Goal: Contribute content: Contribute content

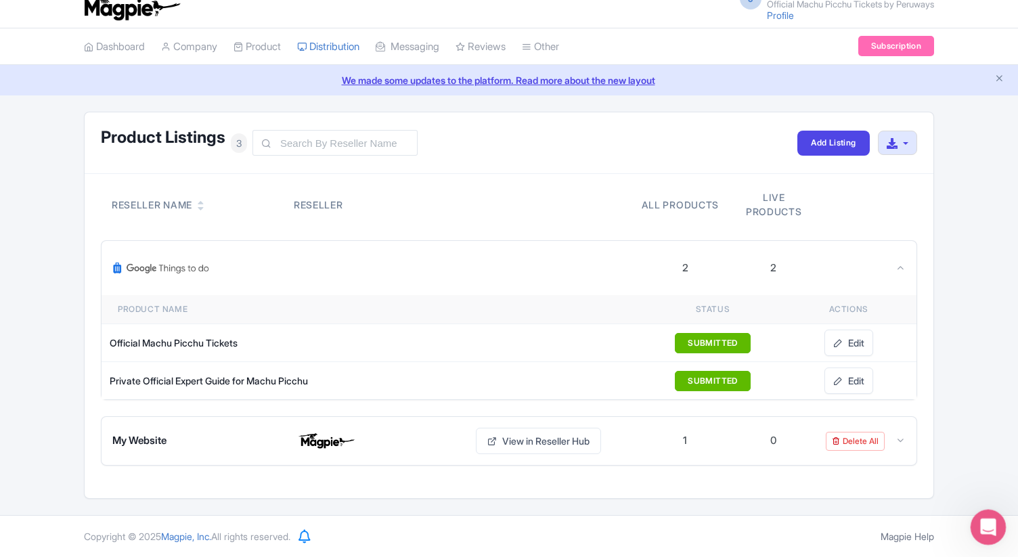
click at [978, 527] on icon "Open Intercom Messenger" at bounding box center [987, 526] width 22 height 22
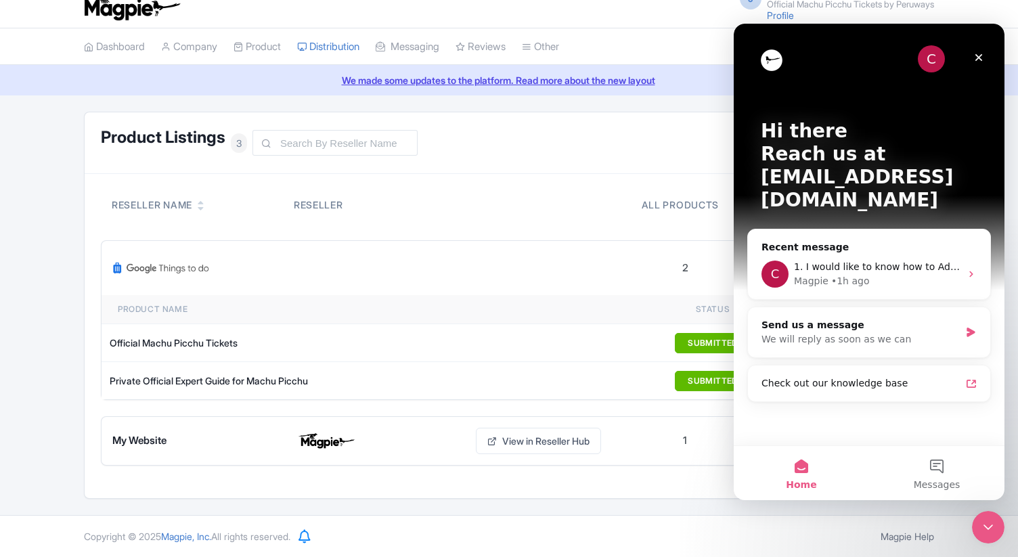
click at [39, 261] on div "Product Listings 3 Add Listing Download All Listings Reseller Name Reseller All…" at bounding box center [509, 305] width 1018 height 387
click at [981, 57] on icon "Close" at bounding box center [979, 57] width 11 height 11
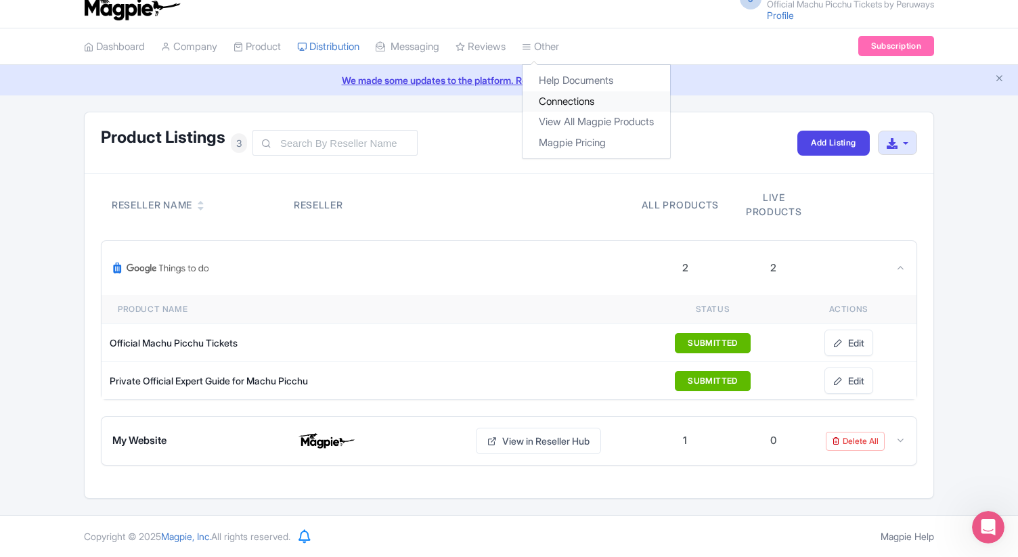
click at [588, 103] on link "Connections" at bounding box center [597, 101] width 148 height 21
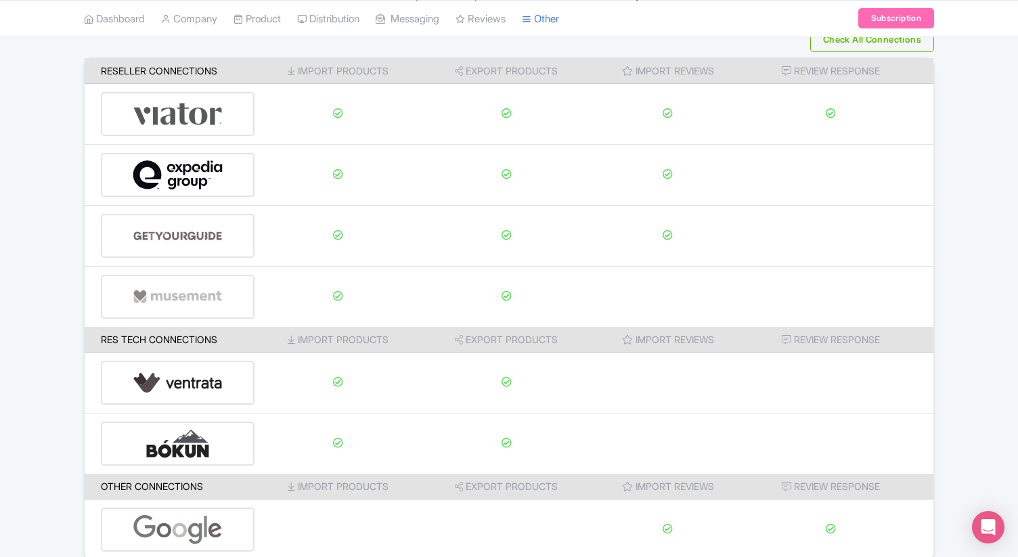
scroll to position [163, 0]
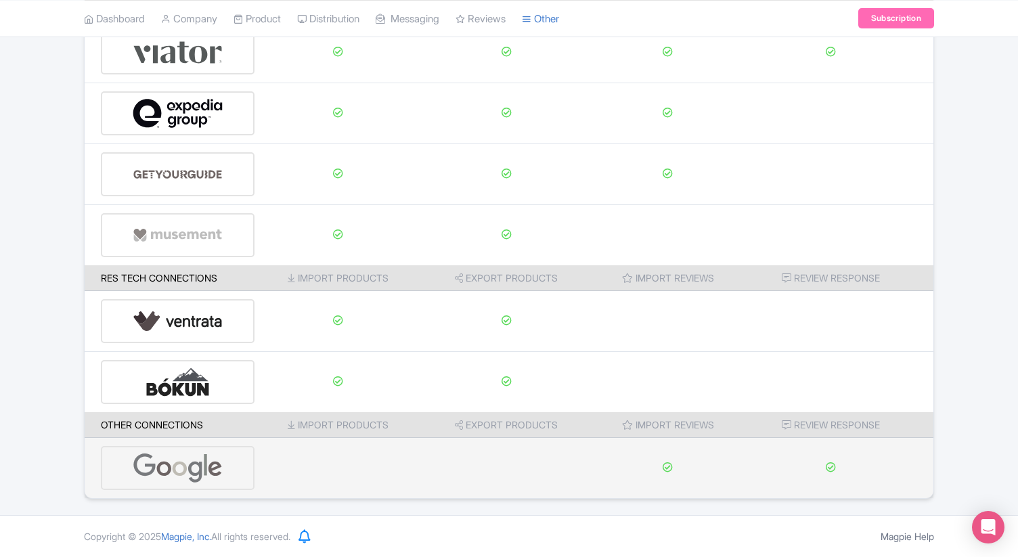
click at [184, 474] on img at bounding box center [178, 468] width 91 height 41
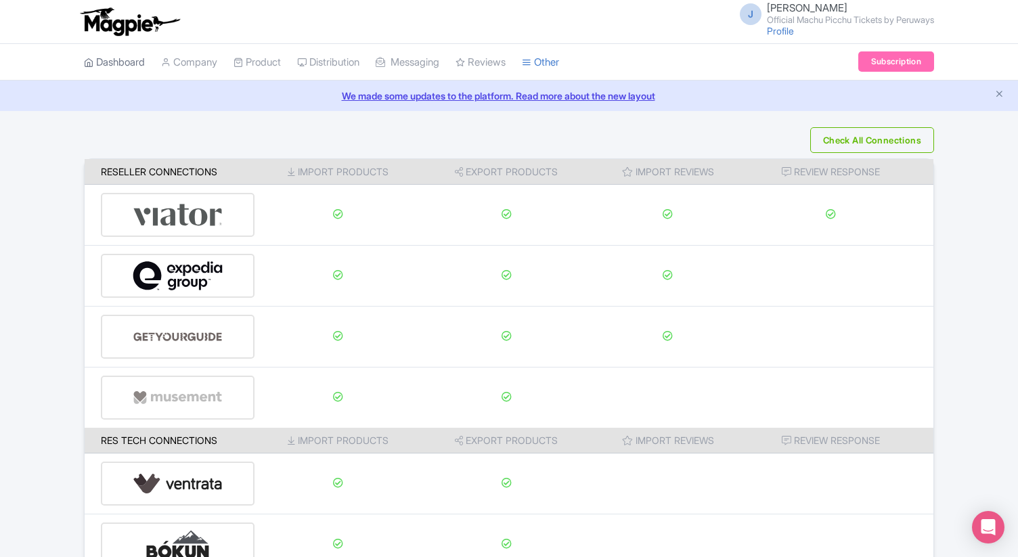
click at [125, 67] on link "Dashboard" at bounding box center [114, 62] width 61 height 37
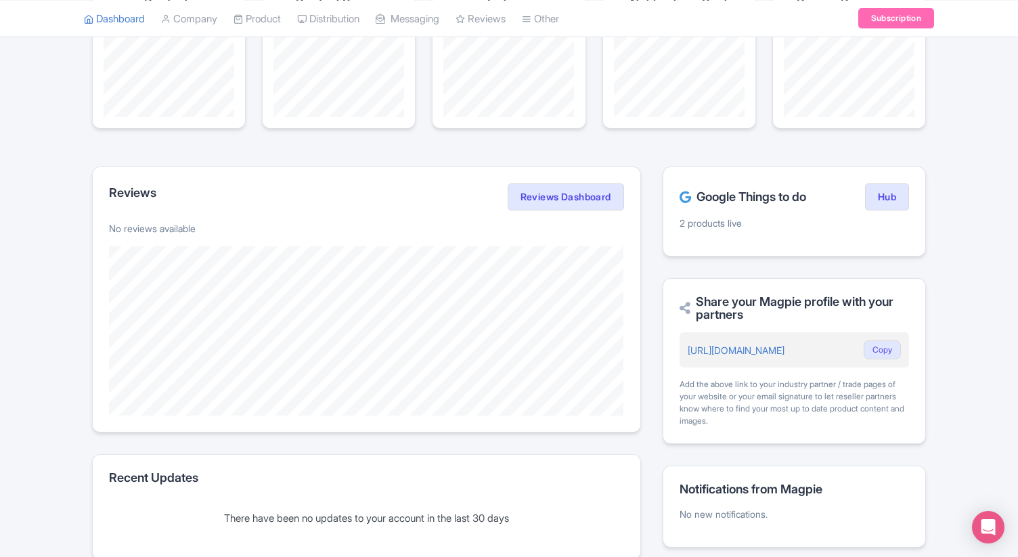
scroll to position [337, 0]
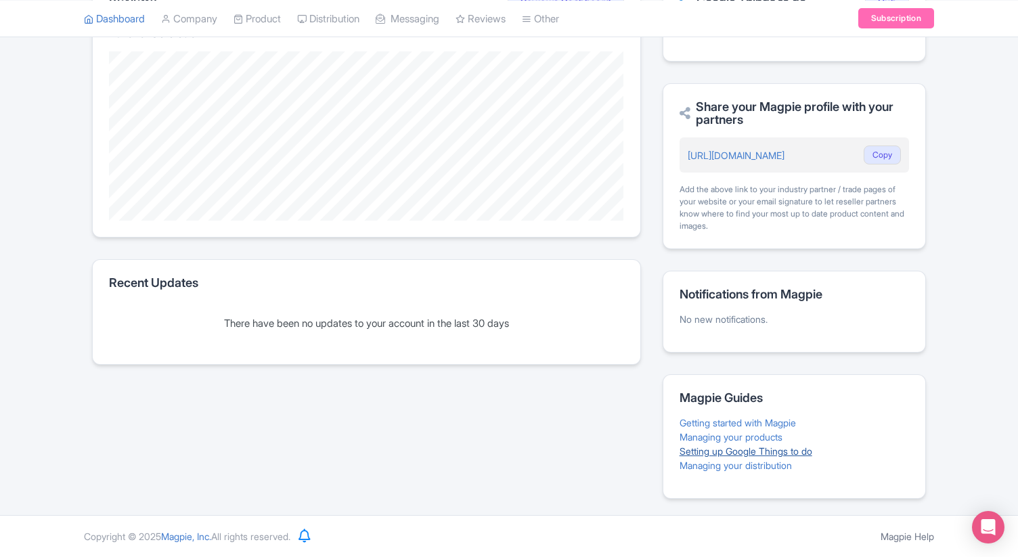
click at [707, 452] on link "Setting up Google Things to do" at bounding box center [746, 452] width 133 height 12
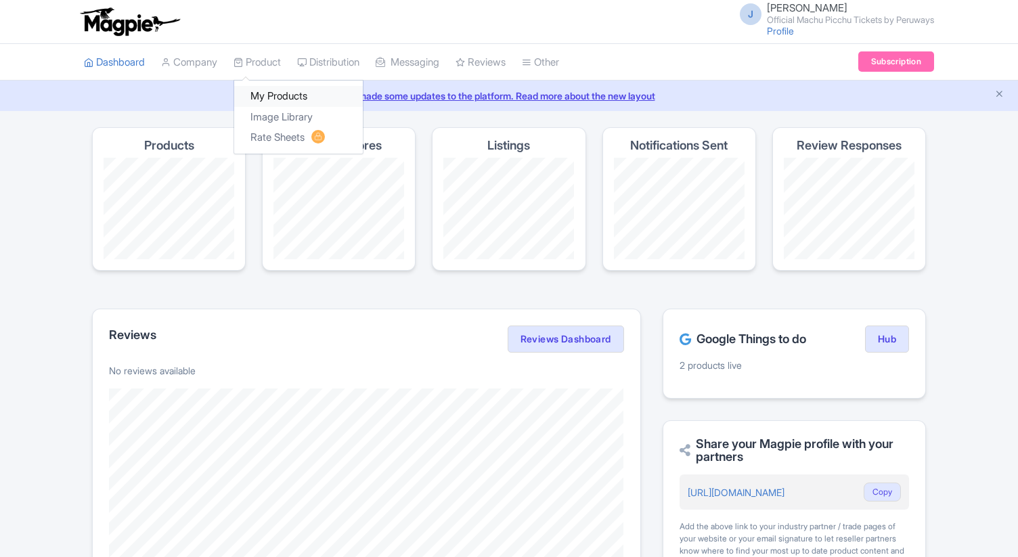
click at [278, 99] on link "My Products" at bounding box center [298, 96] width 129 height 21
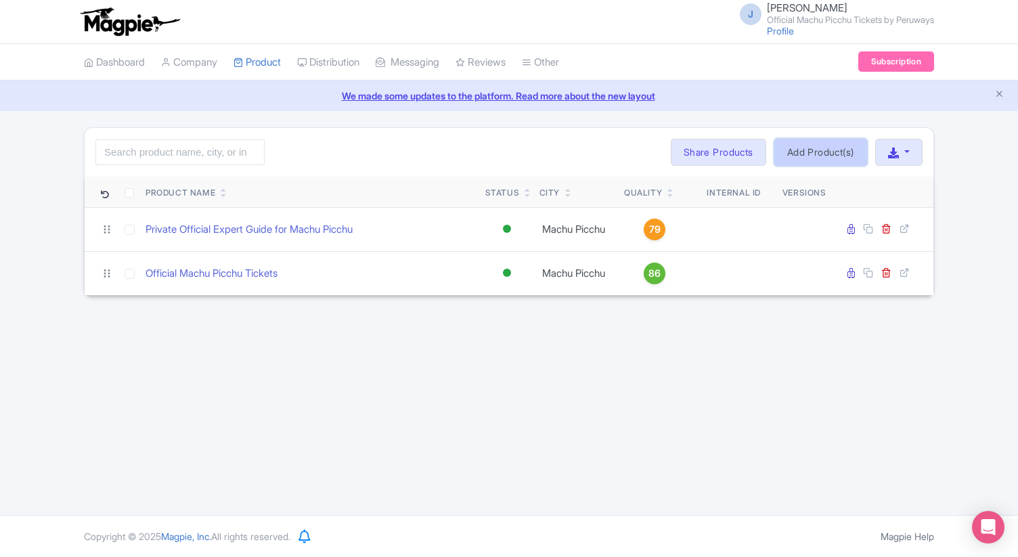
click at [829, 154] on link "Add Product(s)" at bounding box center [821, 152] width 93 height 27
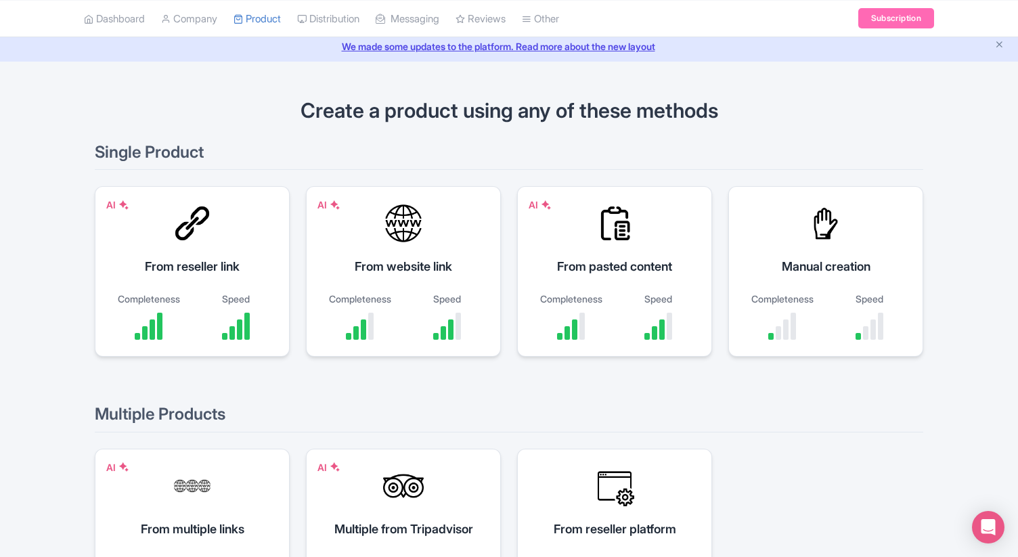
scroll to position [67, 0]
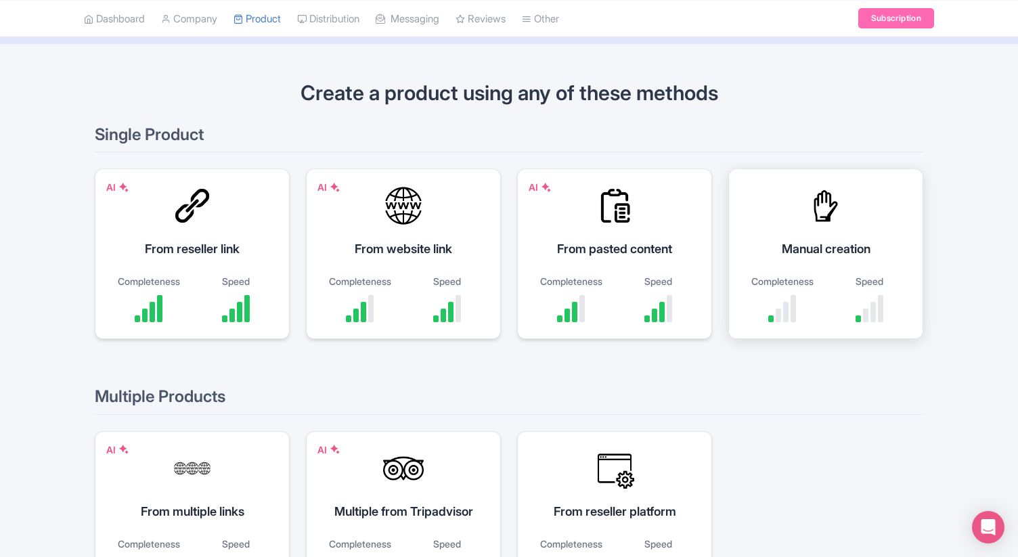
click at [819, 251] on div "Manual creation" at bounding box center [826, 249] width 161 height 18
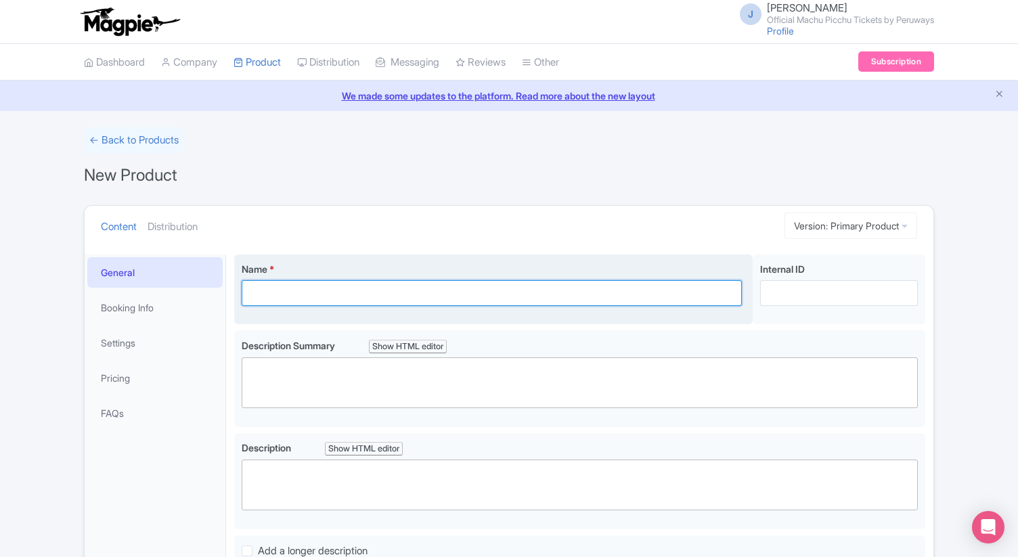
click at [573, 292] on input "Name *" at bounding box center [492, 293] width 500 height 26
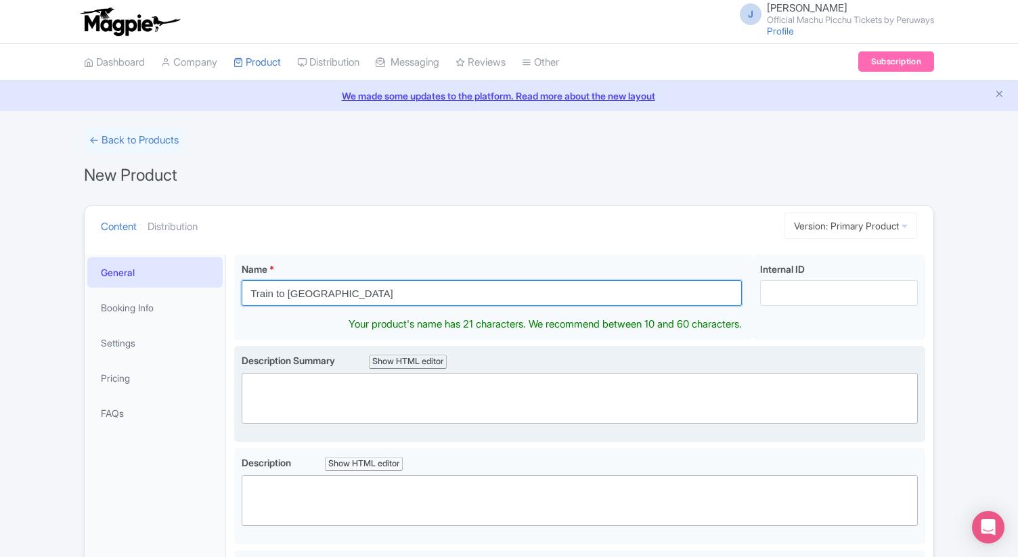
type input "Train to [GEOGRAPHIC_DATA]"
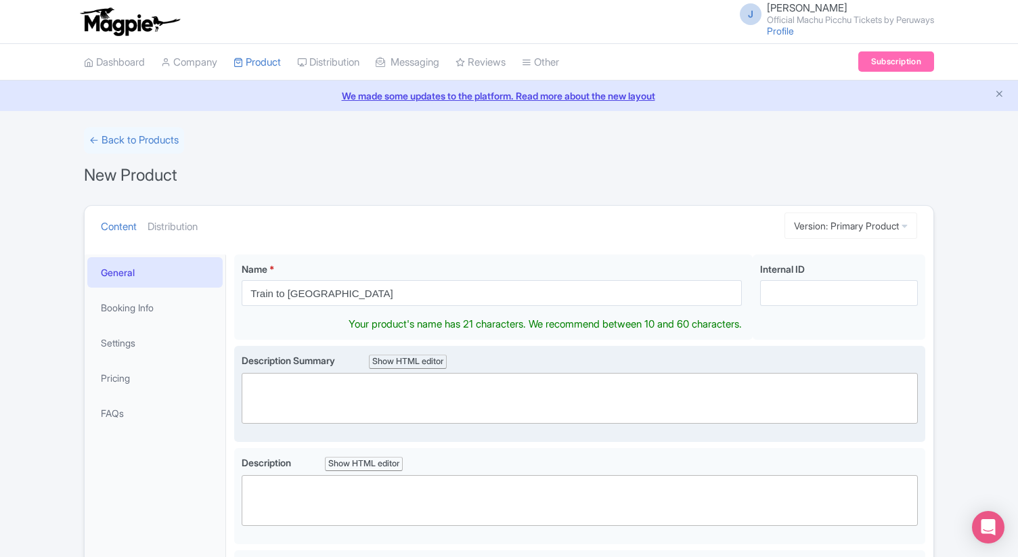
click at [406, 386] on trix-editor at bounding box center [580, 398] width 676 height 51
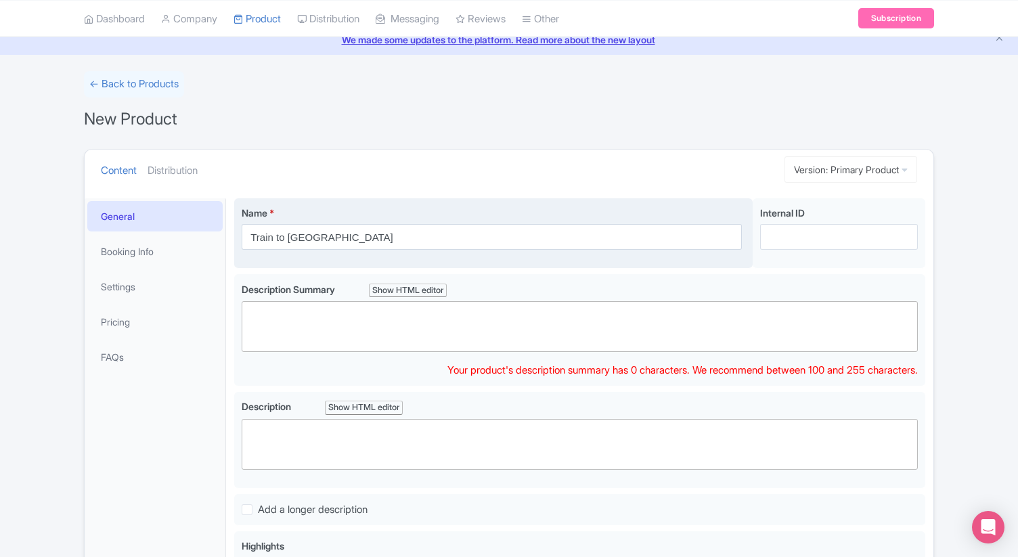
scroll to position [56, 0]
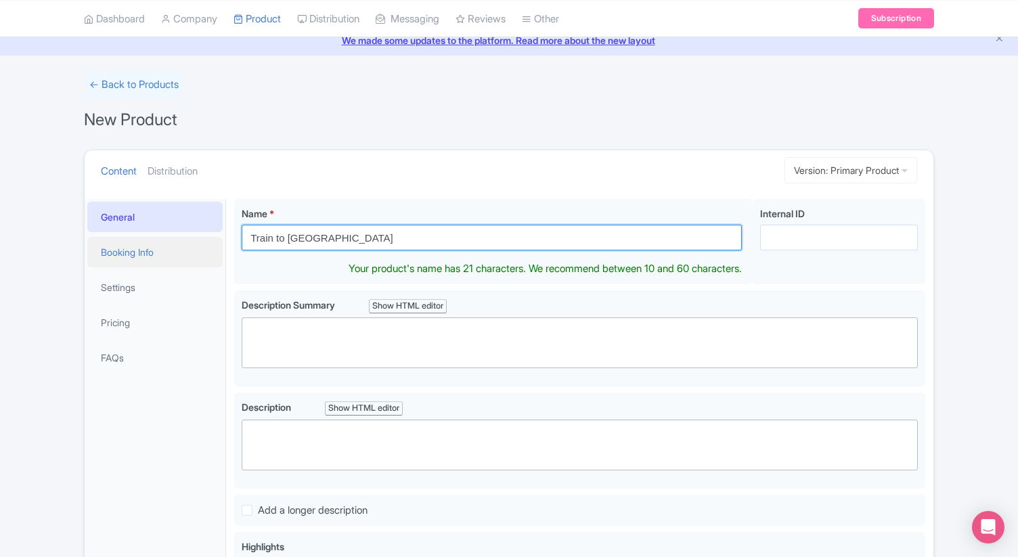
drag, startPoint x: 411, startPoint y: 241, endPoint x: 219, endPoint y: 241, distance: 191.6
click at [219, 241] on div "General Booking Info Settings Pricing FAQs Name * Train to Machu Picchu Your pr…" at bounding box center [509, 463] width 849 height 544
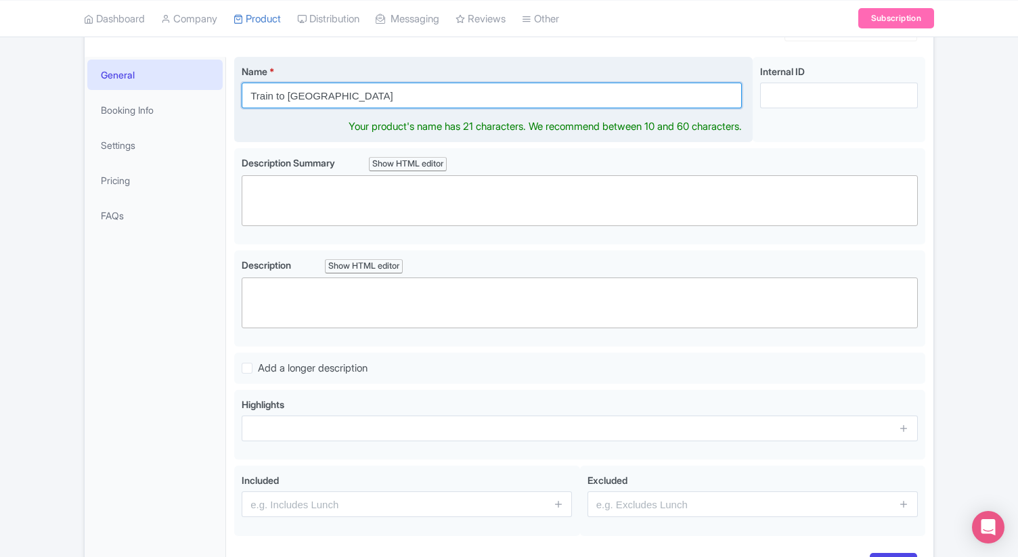
scroll to position [213, 0]
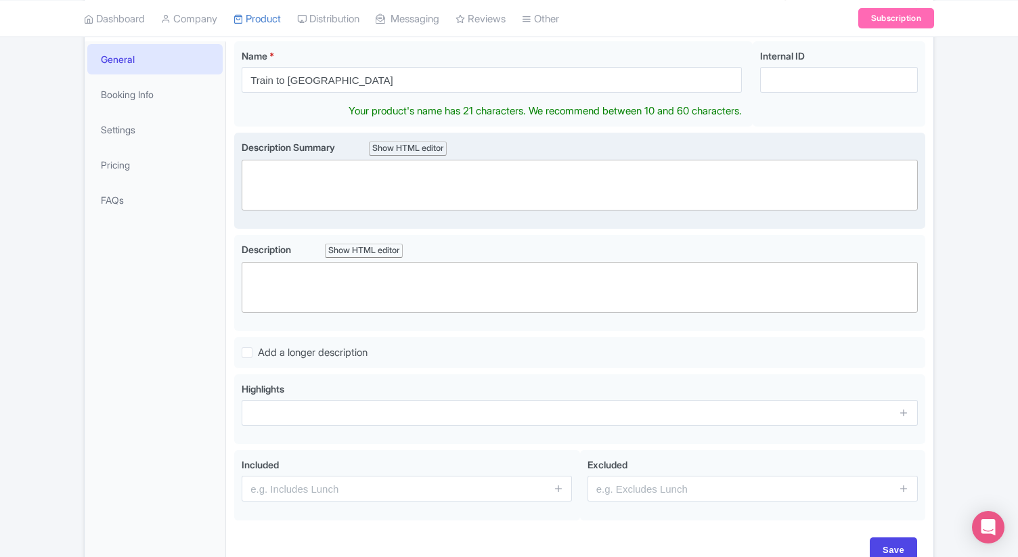
click at [454, 180] on trix-editor at bounding box center [580, 185] width 676 height 51
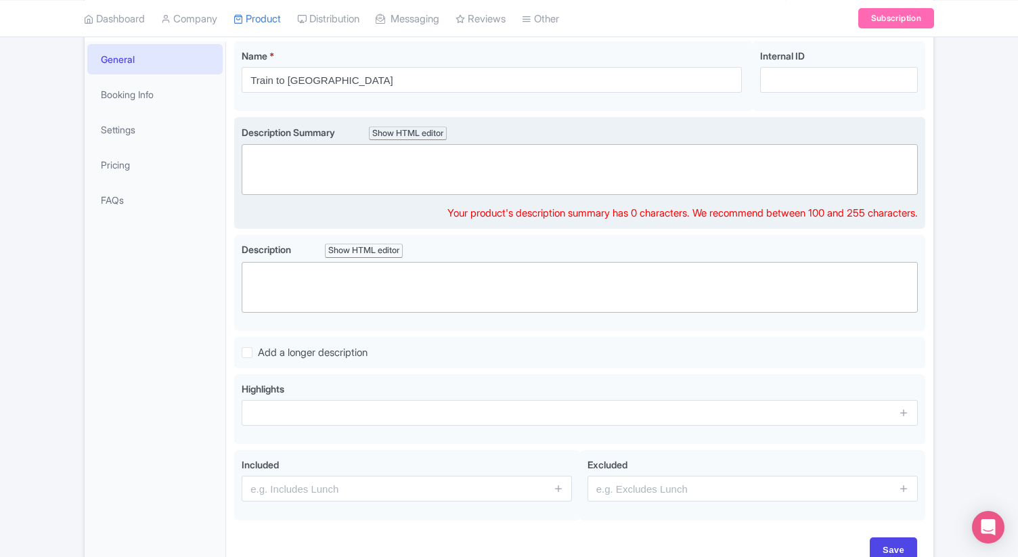
paste trix-editor "<div>Travel in comfort on a scenic train ride through the Sacred Valley to Mach…"
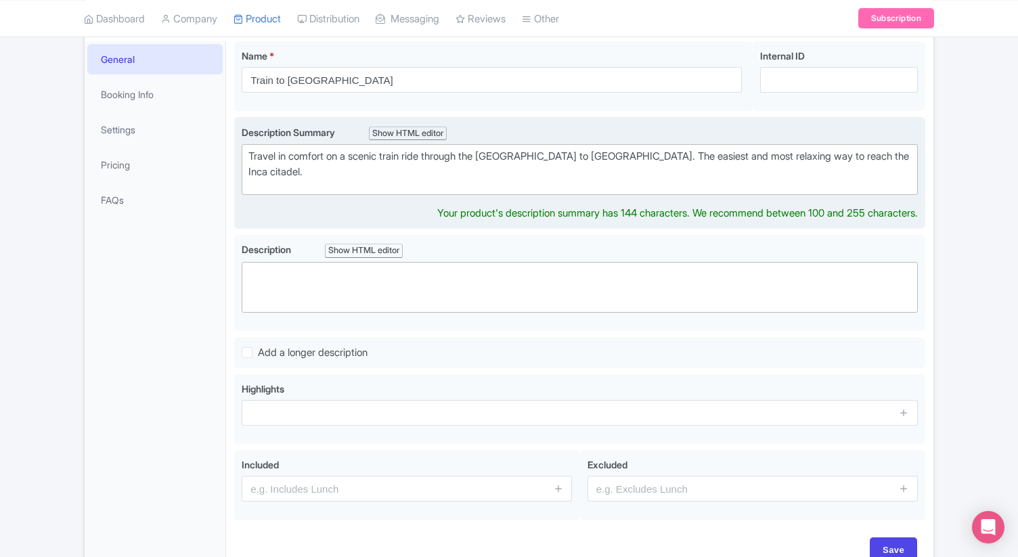
type trix-editor "<div>Travel in comfort on a scenic train ride through the Sacred Valley to Mach…"
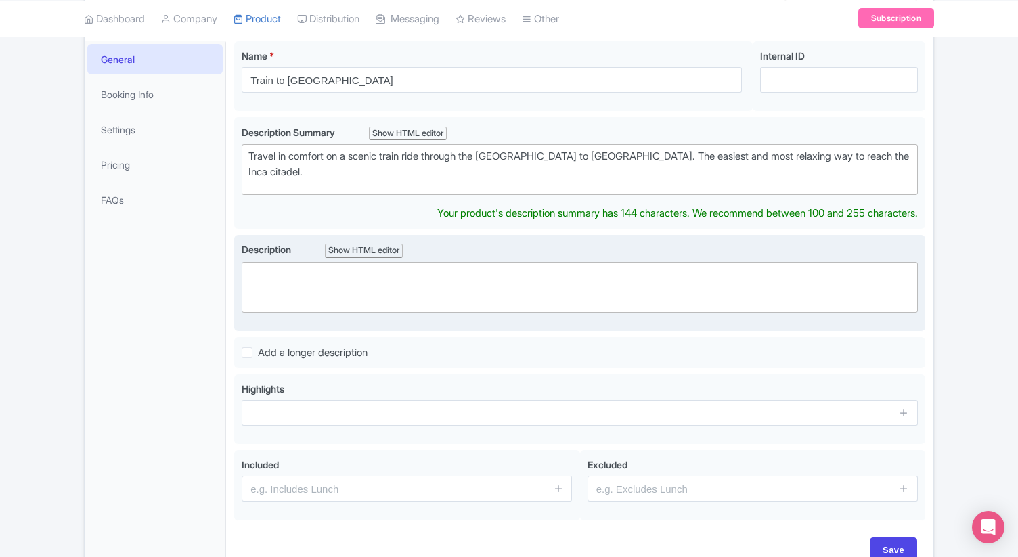
click at [454, 282] on trix-editor at bounding box center [580, 287] width 676 height 51
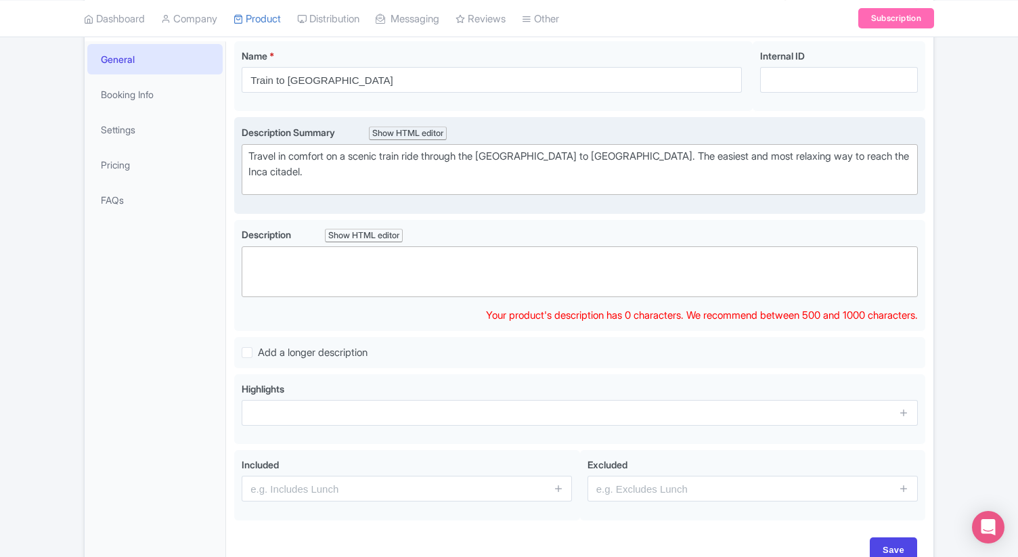
click at [460, 181] on trix-editor "Travel in comfort on a scenic train ride through the [GEOGRAPHIC_DATA] to [GEOG…" at bounding box center [580, 169] width 676 height 51
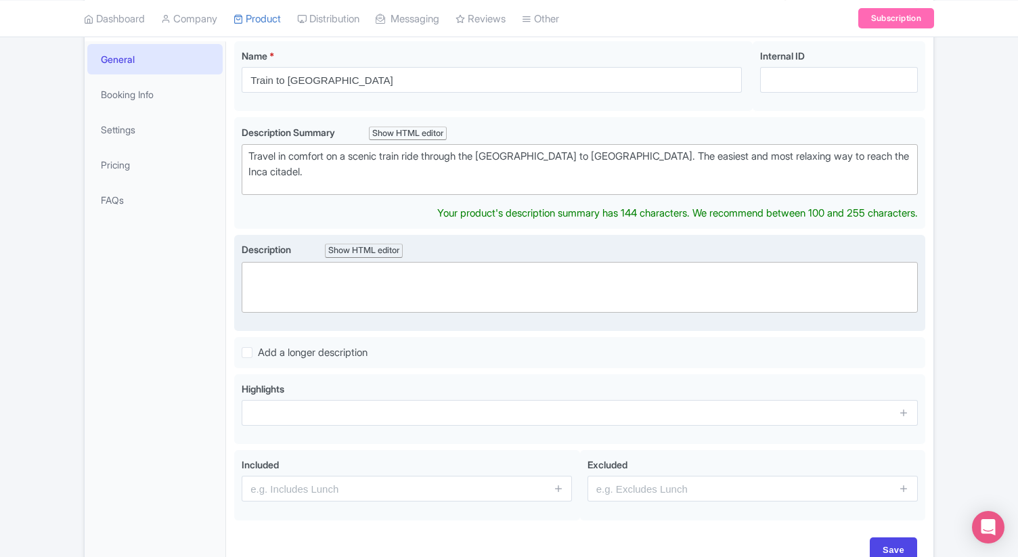
scroll to position [198, 0]
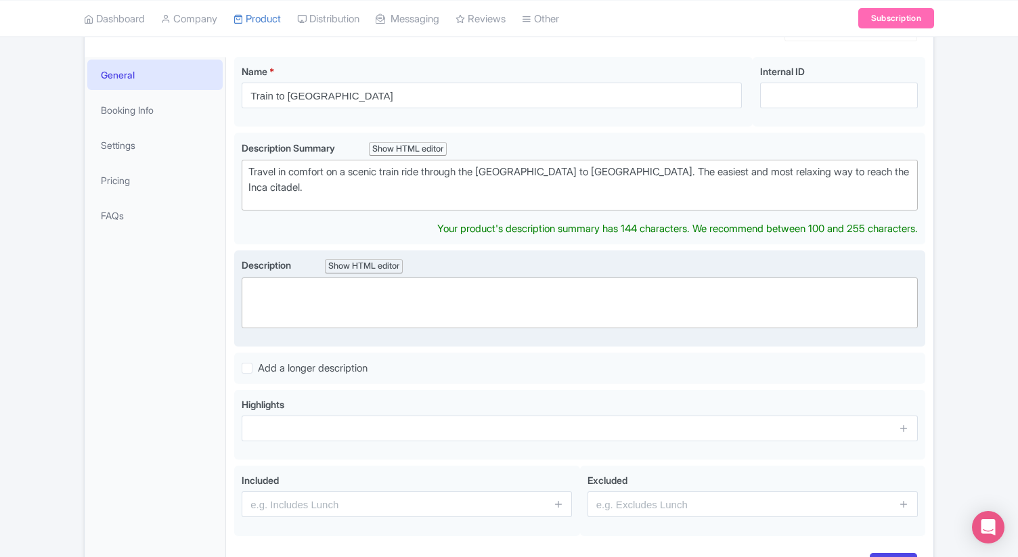
click at [457, 300] on trix-editor at bounding box center [580, 303] width 676 height 51
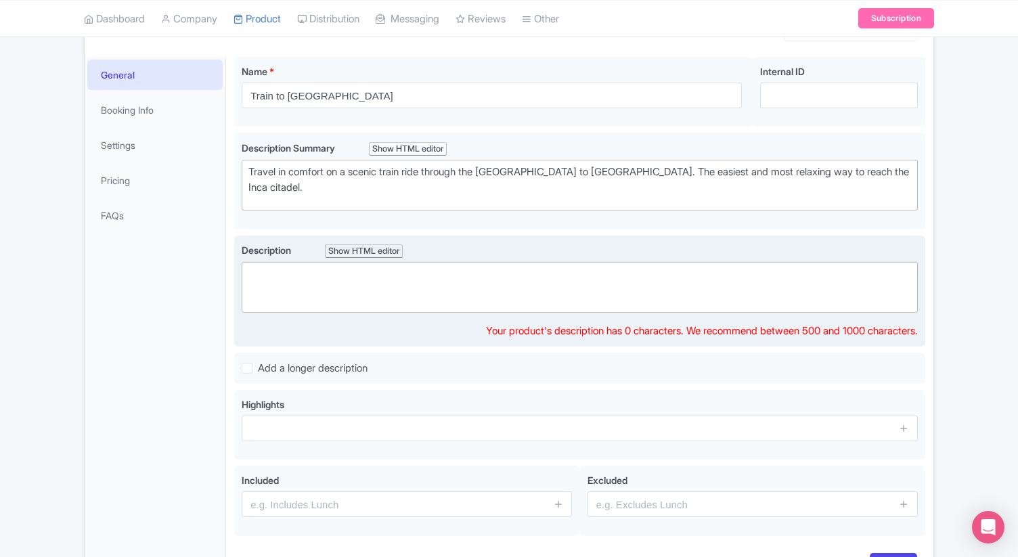
paste trix-editor "<div>Take a breathtaking journey to Machu Picchu aboard the train from Cusco or…"
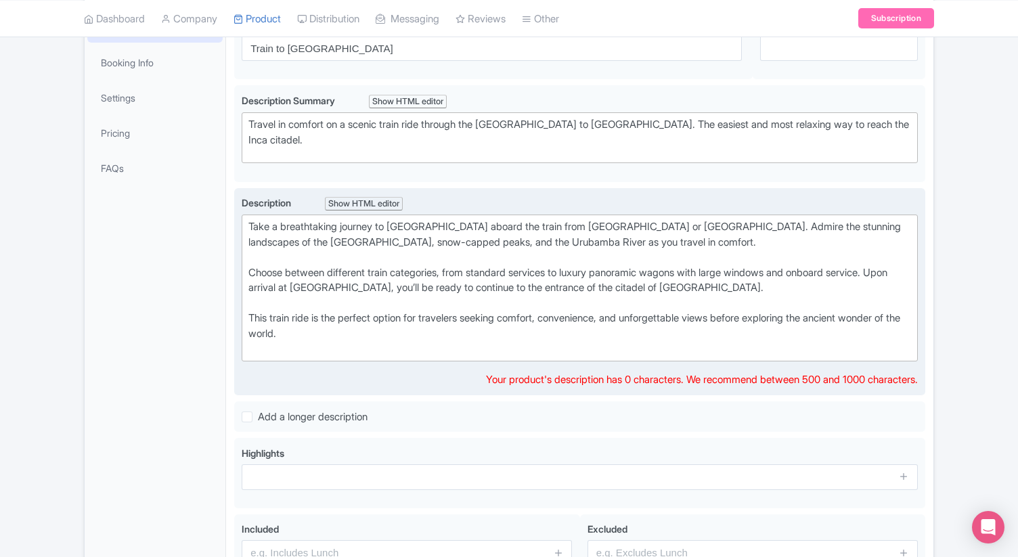
scroll to position [246, 0]
click at [542, 320] on div "This train ride is the perfect option for travelers seeking comfort, convenienc…" at bounding box center [580, 332] width 663 height 46
click at [485, 337] on div "This train ride is the perfect option for travelers seeking comfort, convenienc…" at bounding box center [580, 332] width 663 height 46
click at [404, 343] on div "This train ride is the perfect option for travelers seeking comfort, convenienc…" at bounding box center [580, 332] width 663 height 46
click at [399, 332] on div "This train ride is the perfect option for travelers seeking comfort, convenienc…" at bounding box center [580, 332] width 663 height 46
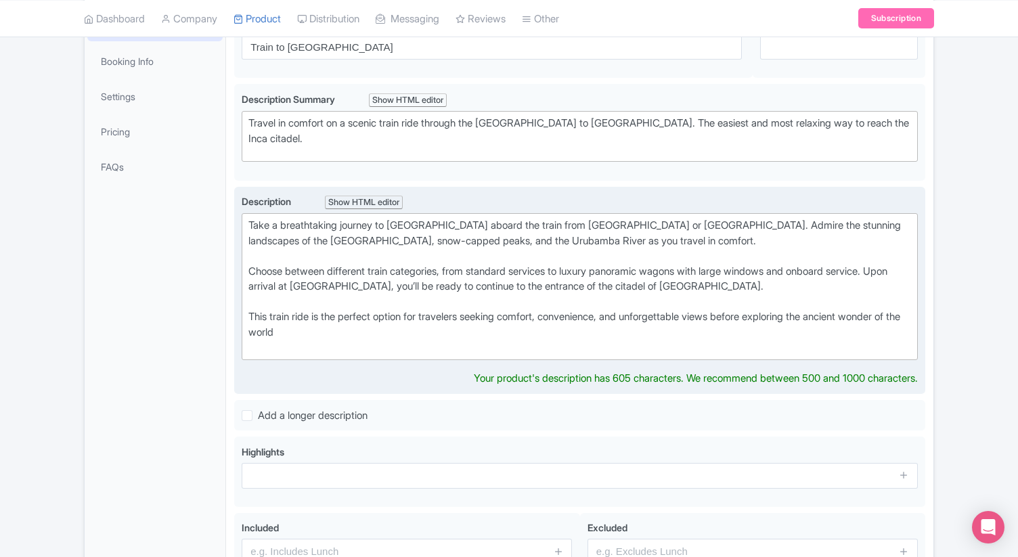
type trix-editor "<div>Take a breathtaking journey to Machu Picchu aboard the train from Cusco or…"
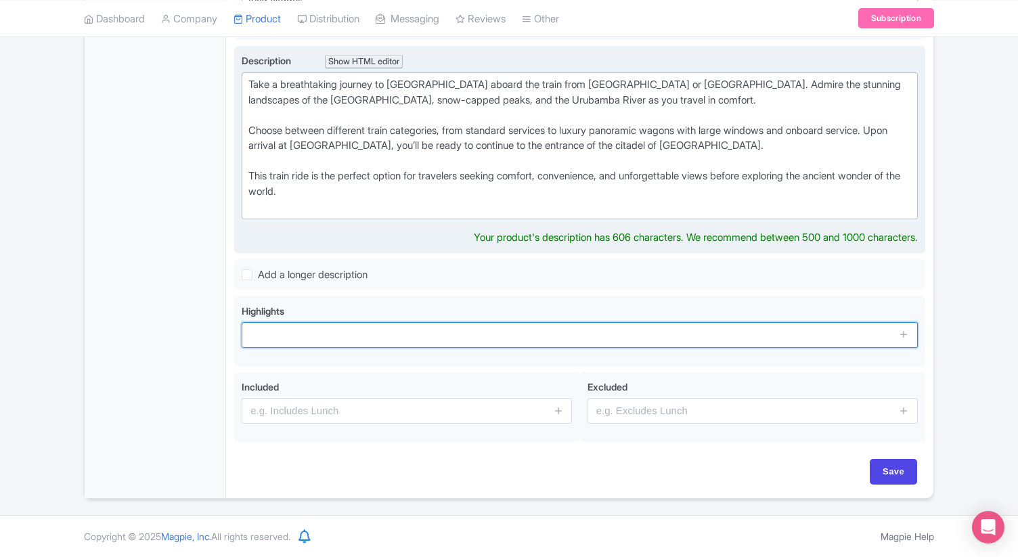
scroll to position [372, 0]
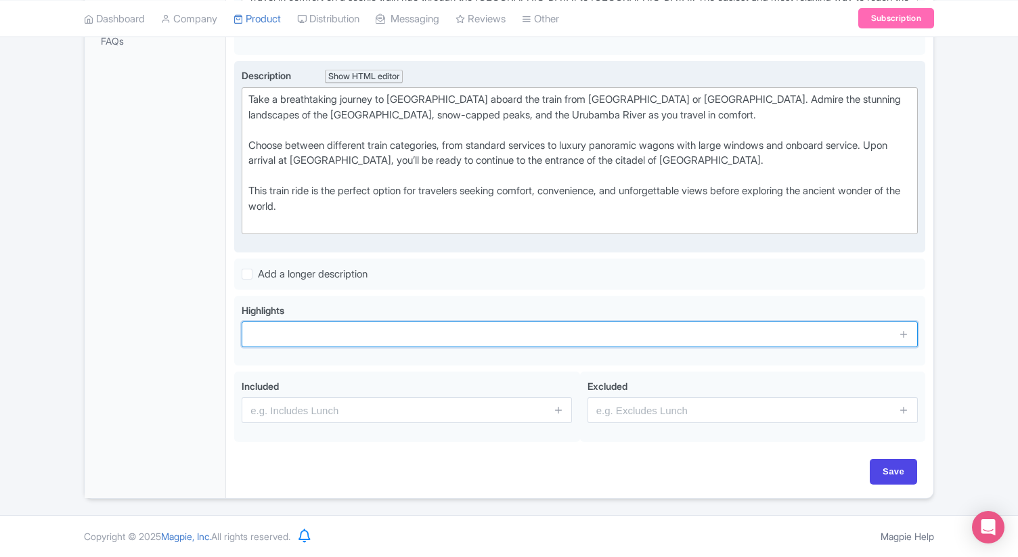
click at [490, 343] on input "text" at bounding box center [580, 335] width 676 height 26
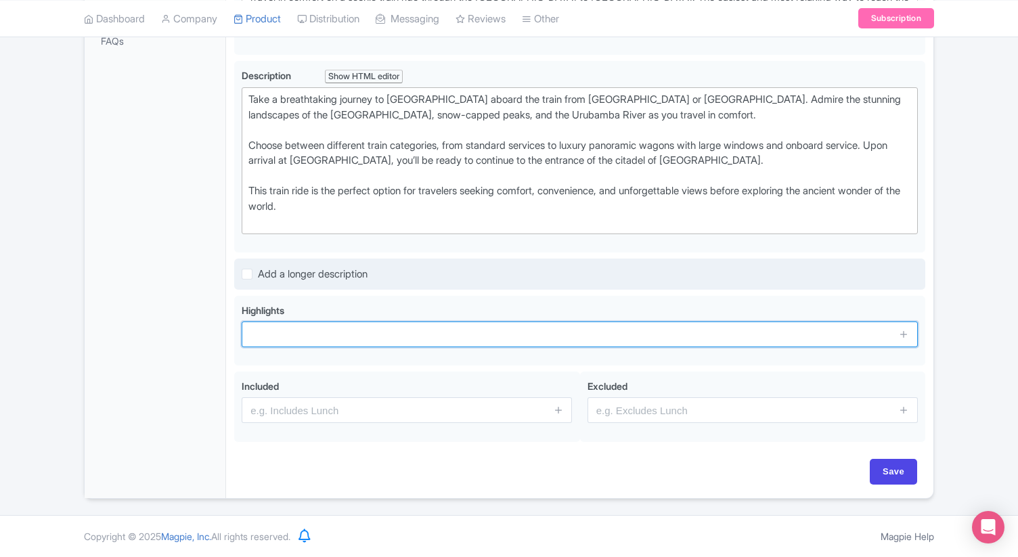
paste input "Scenic train journey through the Sacred Valley Comfortable seats and onboard se…"
type input "Scenic train journey through the Sacred Valley Comfortable seats and onboard se…"
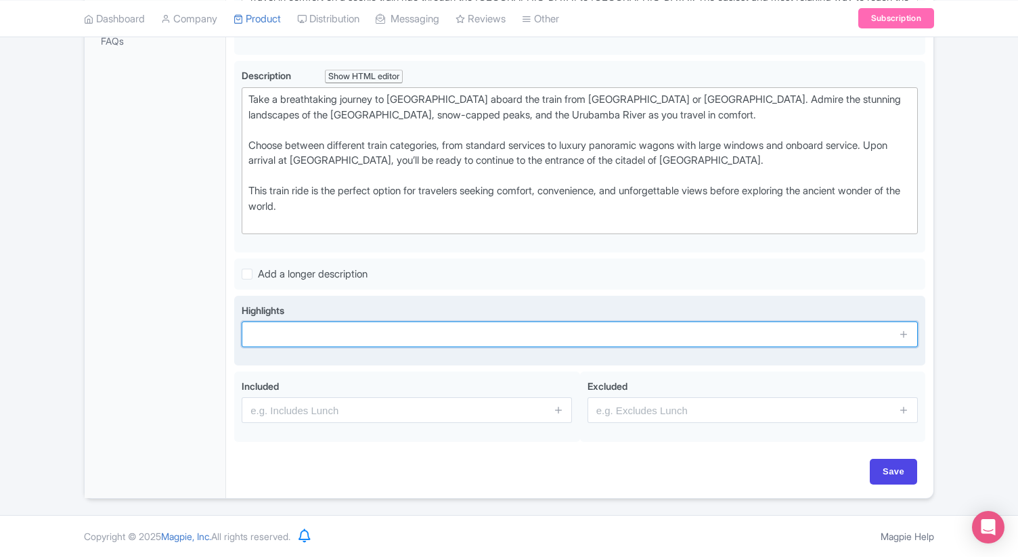
scroll to position [0, 0]
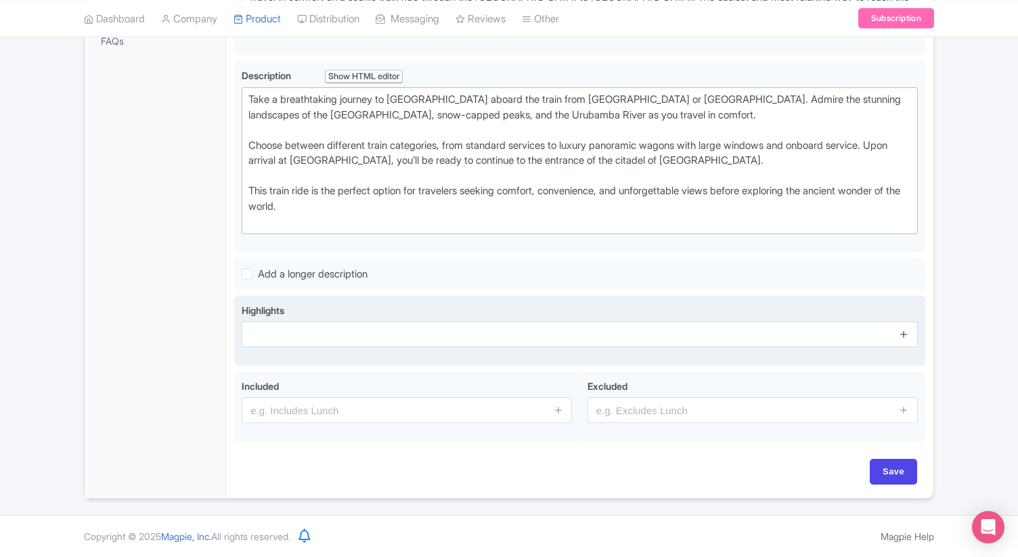
click at [903, 333] on icon at bounding box center [904, 334] width 10 height 10
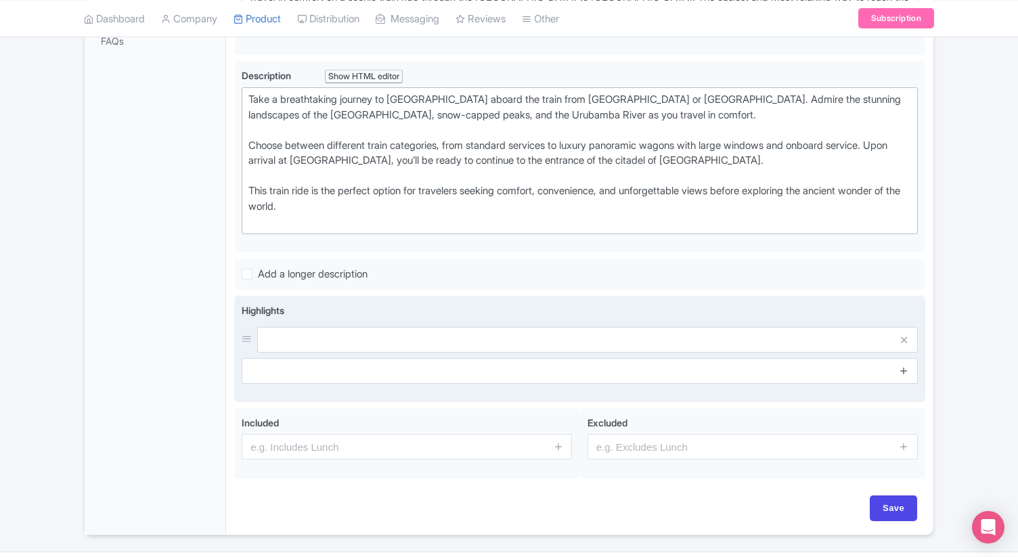
click at [905, 371] on icon at bounding box center [904, 371] width 10 height 10
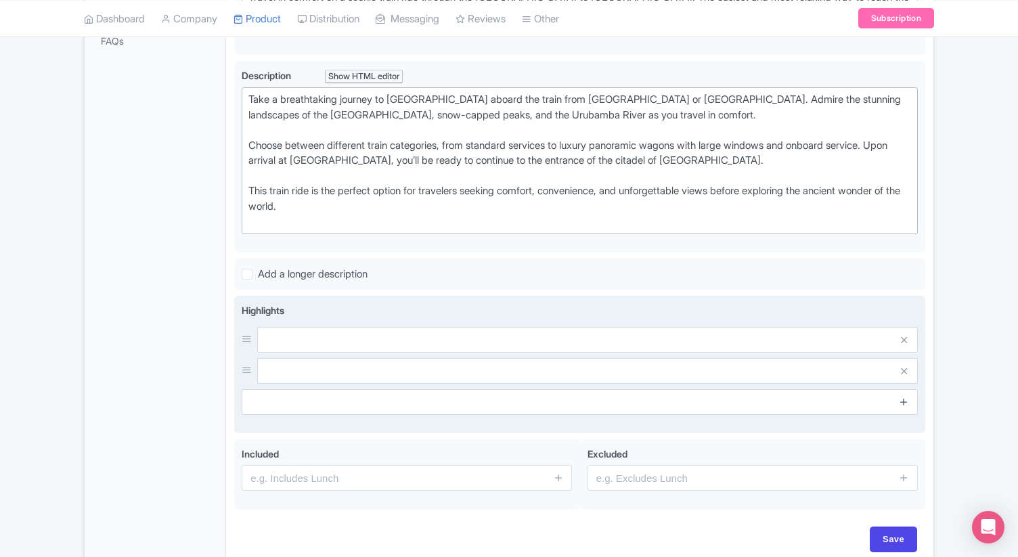
click at [905, 402] on icon at bounding box center [904, 402] width 10 height 10
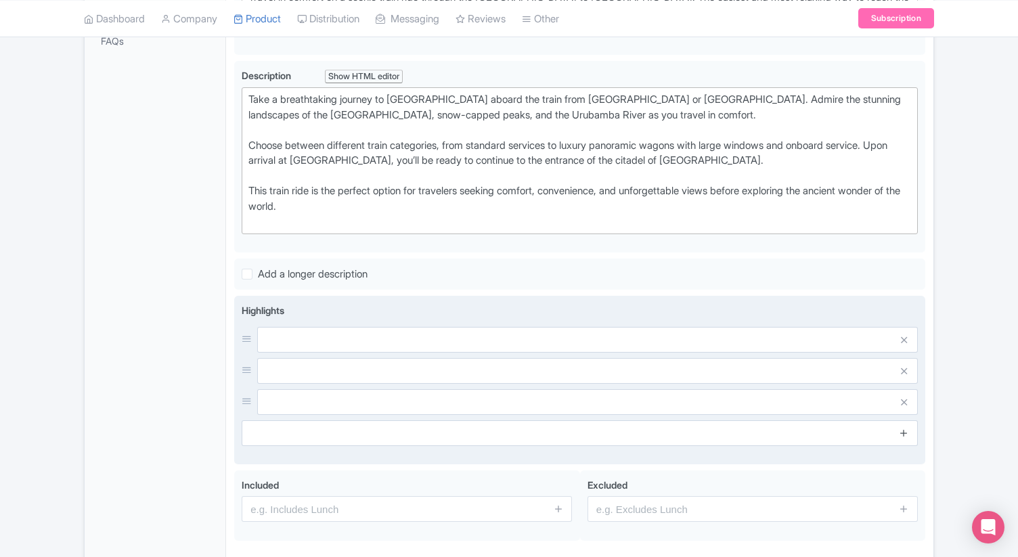
click at [903, 429] on icon at bounding box center [904, 433] width 10 height 10
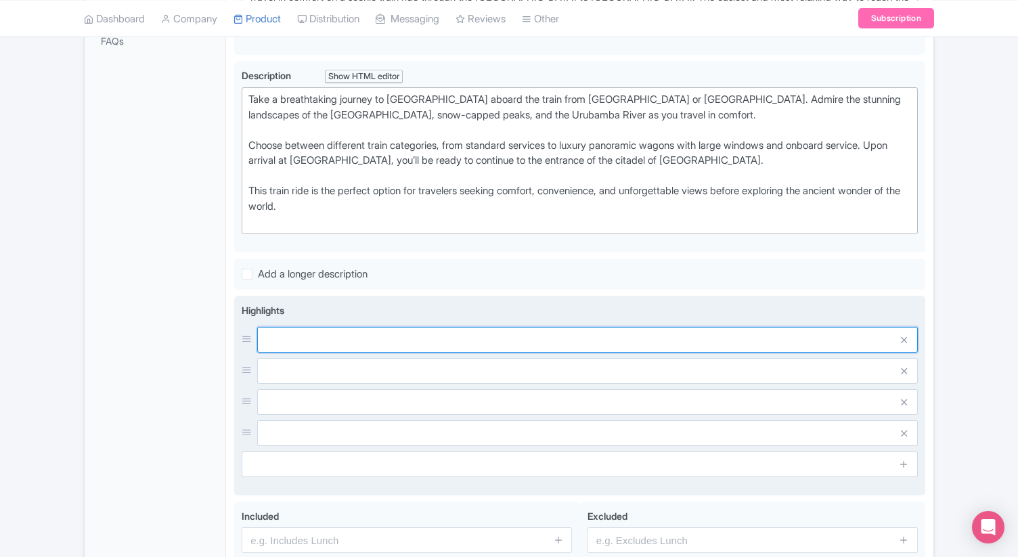
click at [406, 343] on input "text" at bounding box center [587, 340] width 661 height 26
paste input "Scenic train journey through the [GEOGRAPHIC_DATA]"
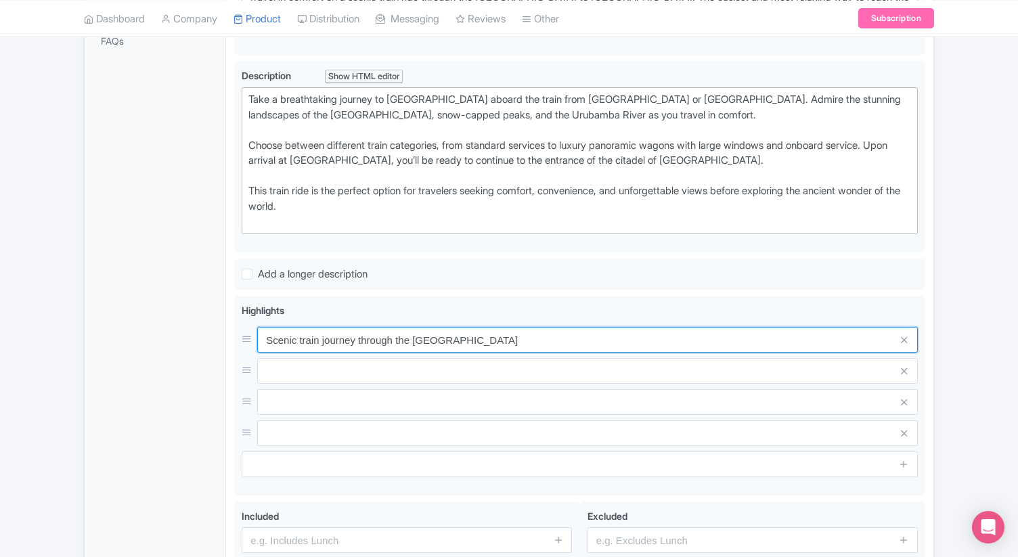
type input "Scenic train journey through the Sacred Valley"
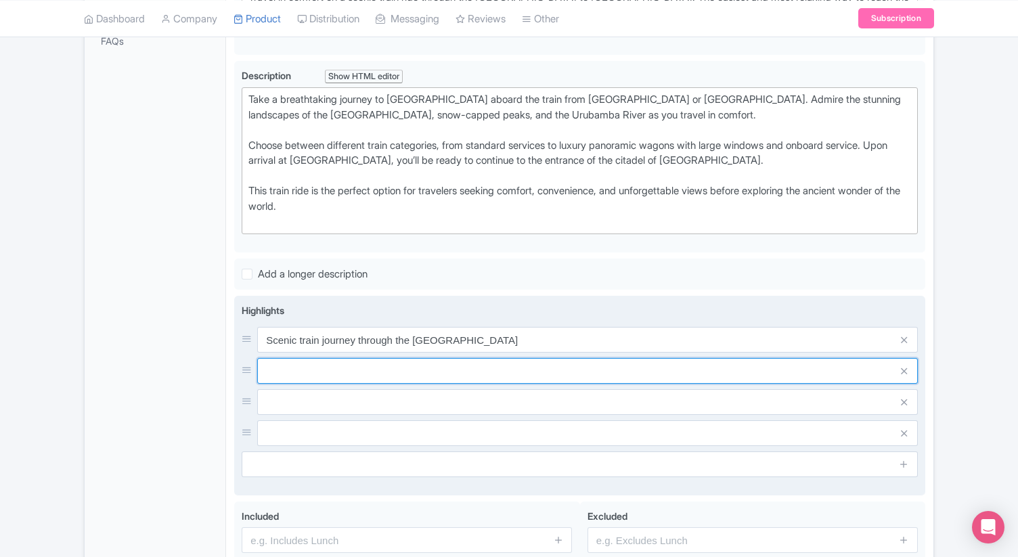
click at [383, 373] on input "text" at bounding box center [587, 371] width 661 height 26
paste input "Comfortable seats and onboard service"
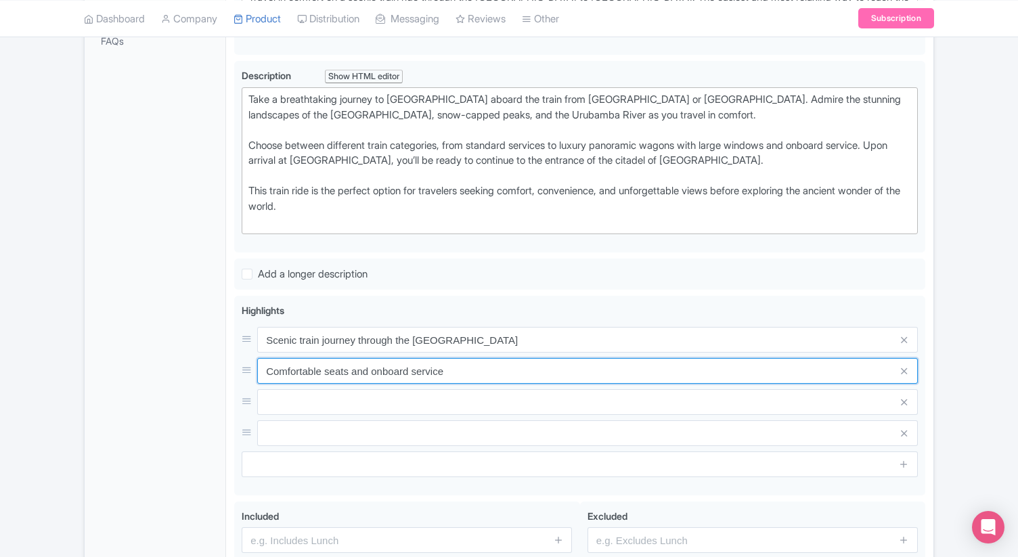
type input "Comfortable seats and onboard service"
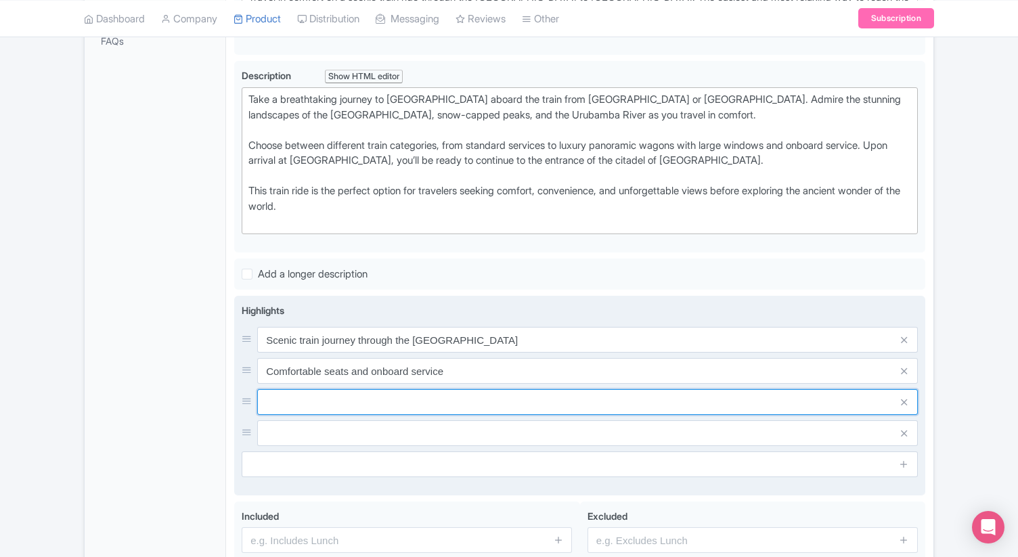
click at [402, 401] on input "text" at bounding box center [587, 402] width 661 height 26
paste input "Panoramic windows with incredible views"
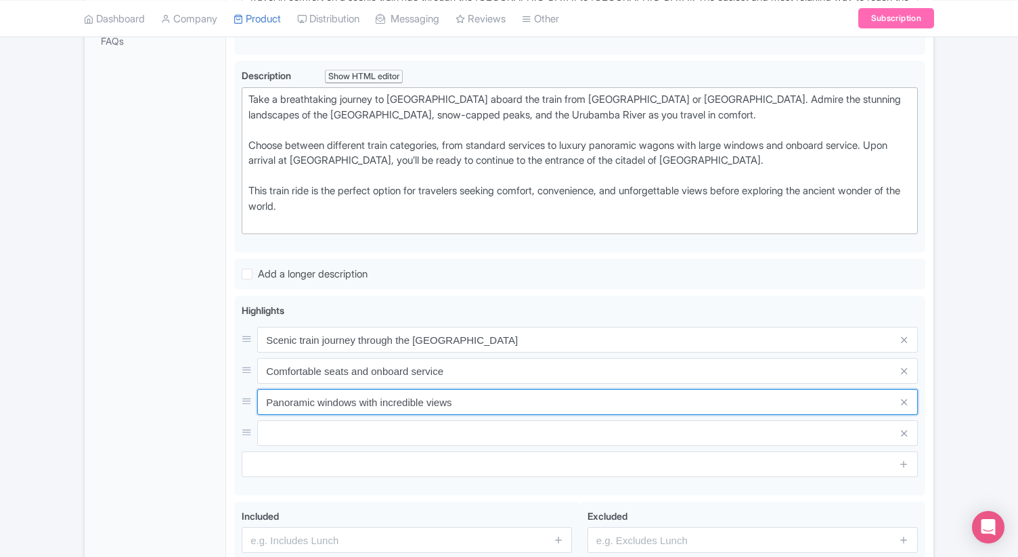
type input "Panoramic windows with incredible views"
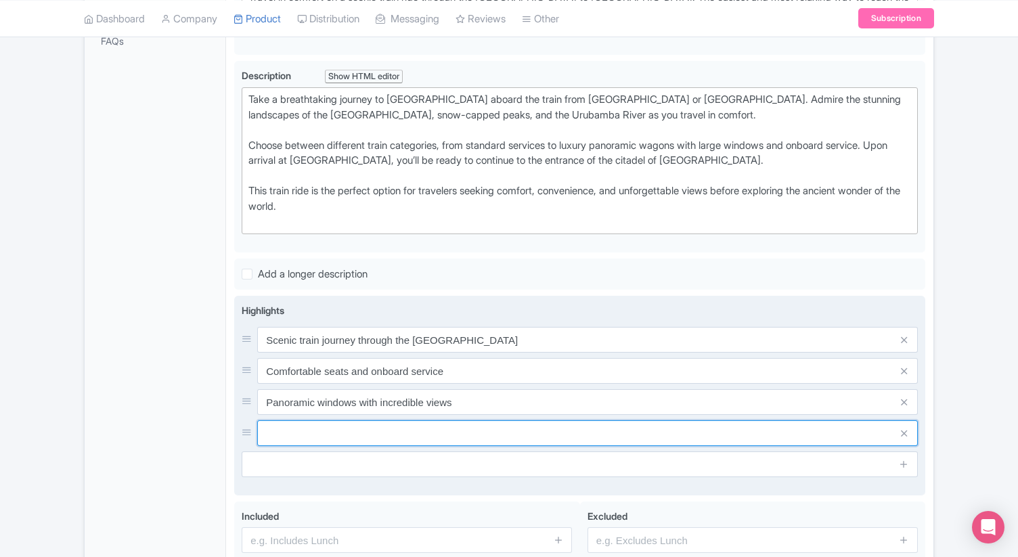
click at [407, 433] on input "text" at bounding box center [587, 434] width 661 height 26
paste input "Easy arrival in Aguas Calientes (Machu Picchu Town)"
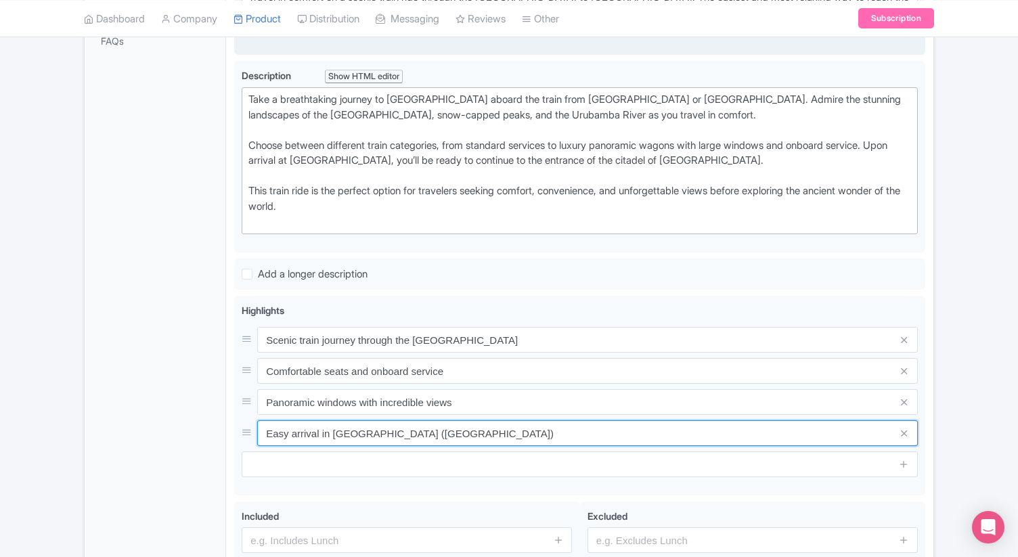
type input "Easy arrival in Aguas Calientes (Machu Picchu Town)"
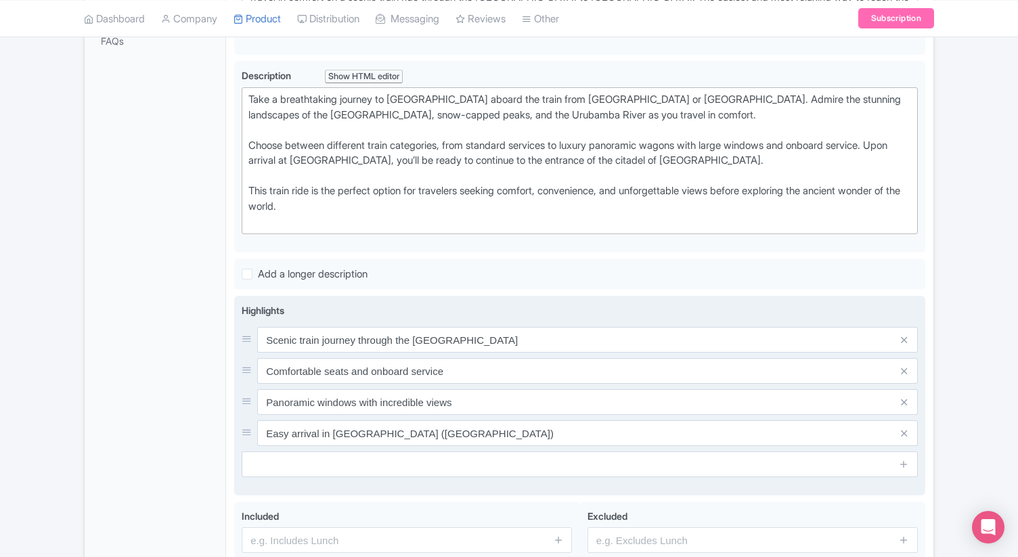
click at [764, 479] on div "Highlights Scenic train journey through the Sacred Valley Comfortable seats and…" at bounding box center [580, 395] width 676 height 185
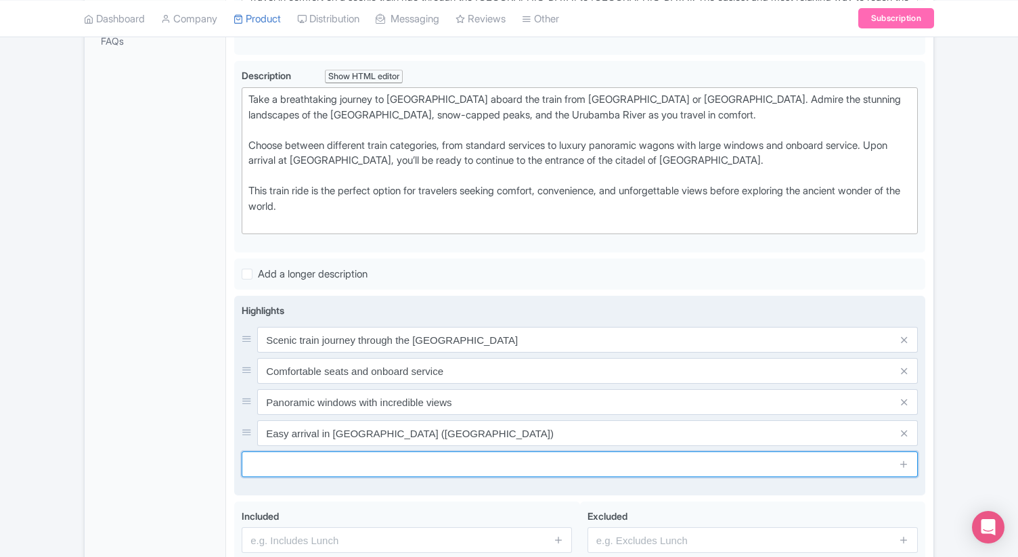
click at [763, 472] on input "text" at bounding box center [580, 465] width 676 height 26
paste input "Multiple departure times and train categories available"
type input "Multiple departure times and train categories available"
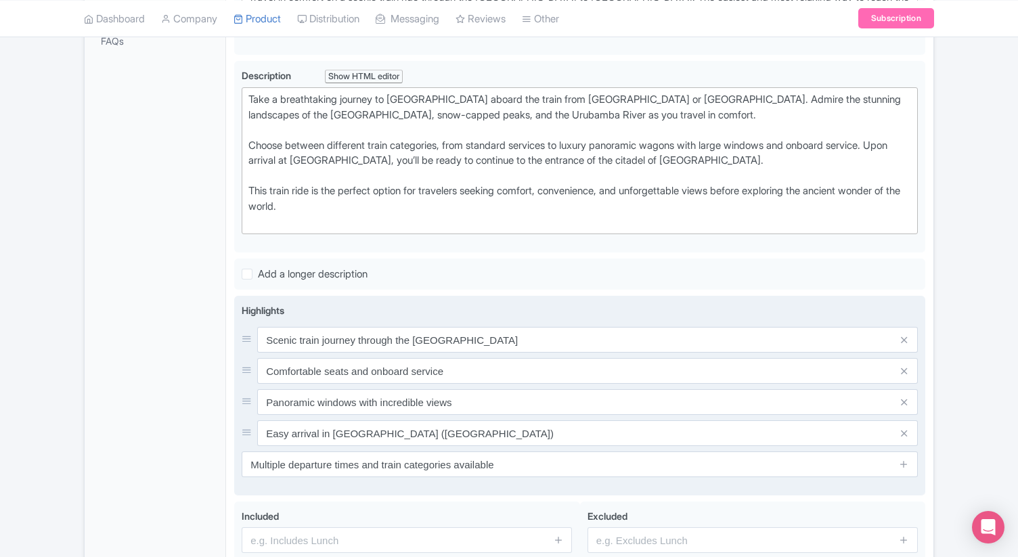
click at [903, 385] on div "Scenic train journey through the Sacred Valley Comfortable seats and onboard se…" at bounding box center [580, 386] width 676 height 119
click at [904, 467] on icon at bounding box center [904, 464] width 10 height 10
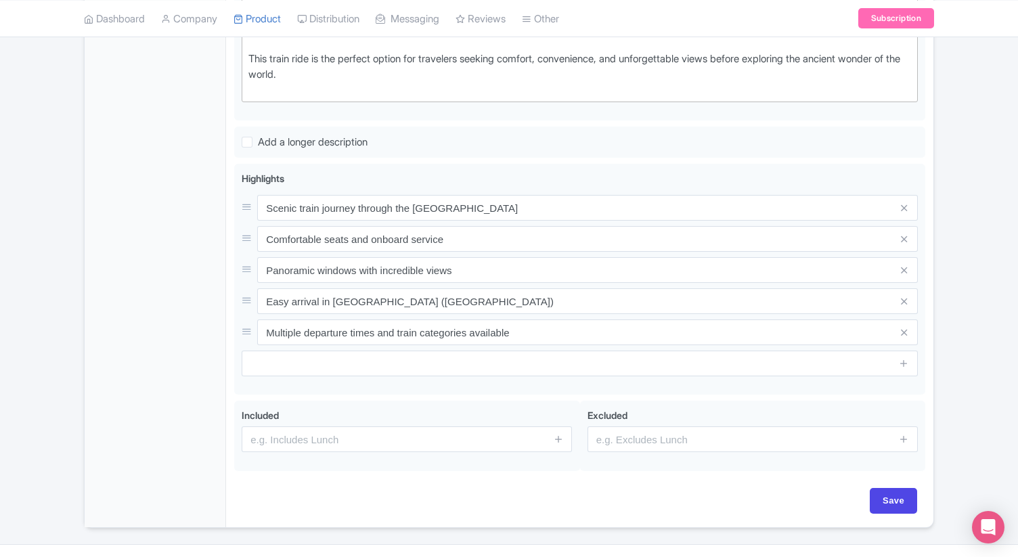
scroll to position [534, 0]
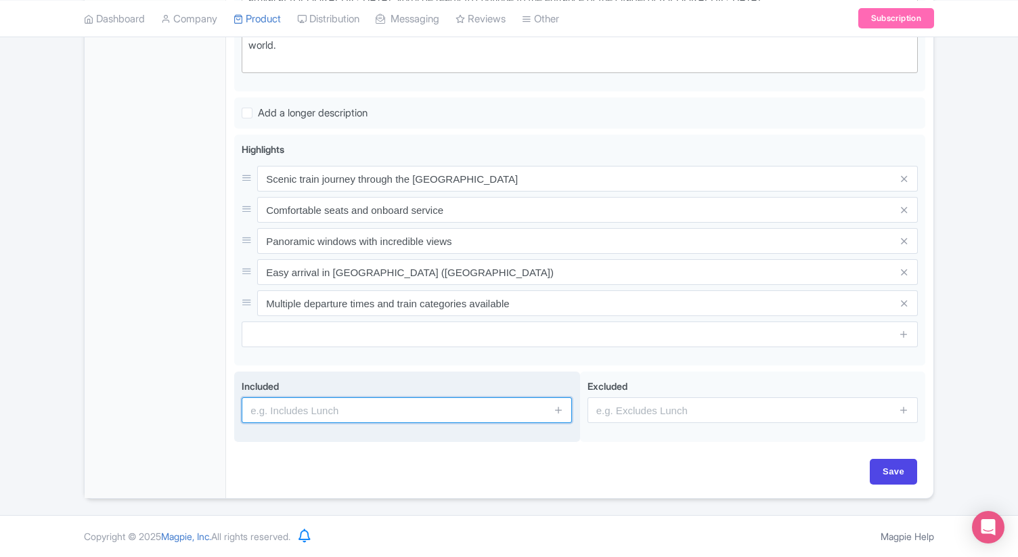
click at [380, 410] on input "text" at bounding box center [407, 410] width 330 height 26
paste input "Train ticket to Machu Picchu (one way or round trip)"
type input "Train ticket to Machu Picchu (one way or round trip)"
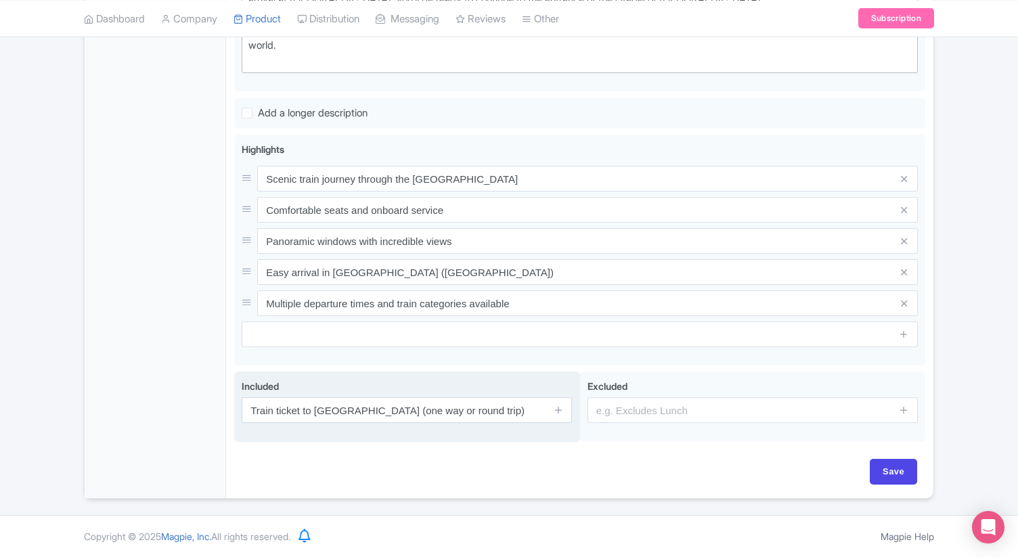
click at [553, 410] on span at bounding box center [558, 410] width 27 height 26
click at [557, 410] on icon at bounding box center [559, 410] width 10 height 10
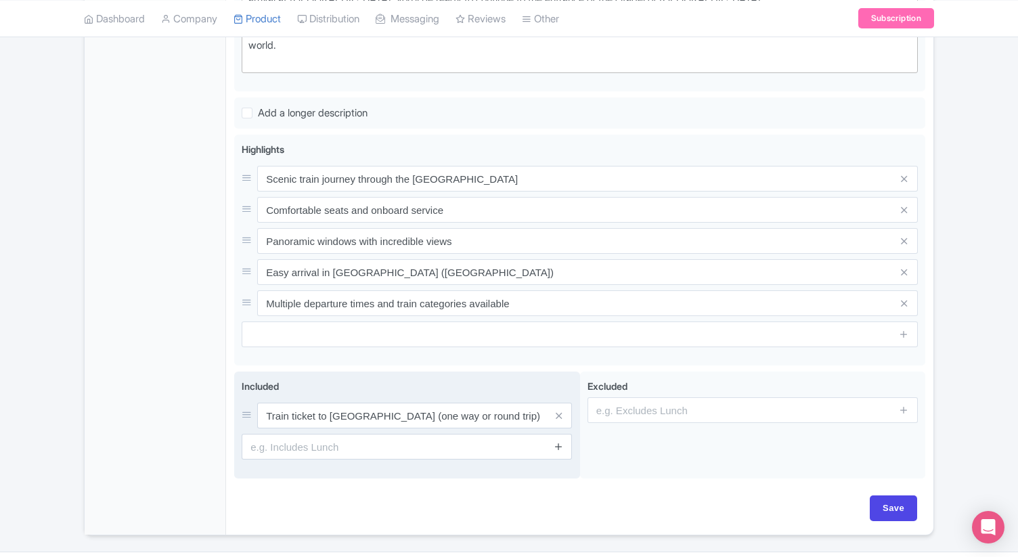
click at [557, 452] on link at bounding box center [559, 447] width 10 height 16
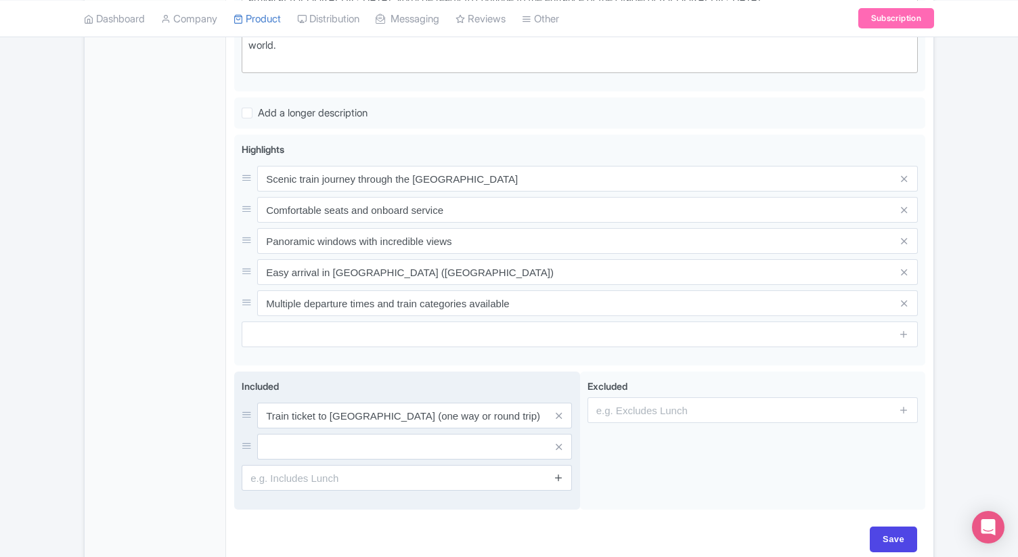
click at [561, 479] on icon at bounding box center [559, 478] width 10 height 10
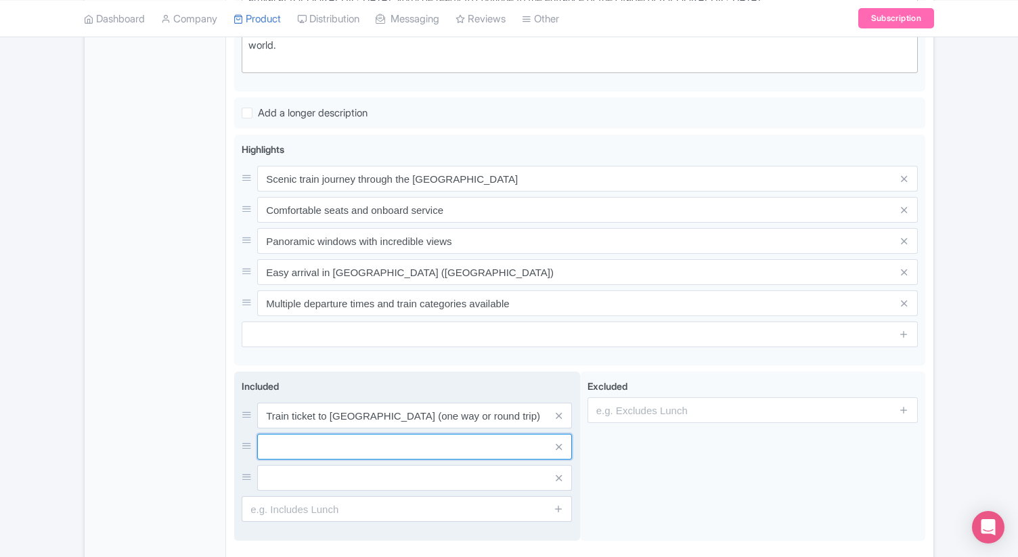
click at [488, 446] on input "text" at bounding box center [414, 447] width 315 height 26
paste input "Onboard service (varies by train category)"
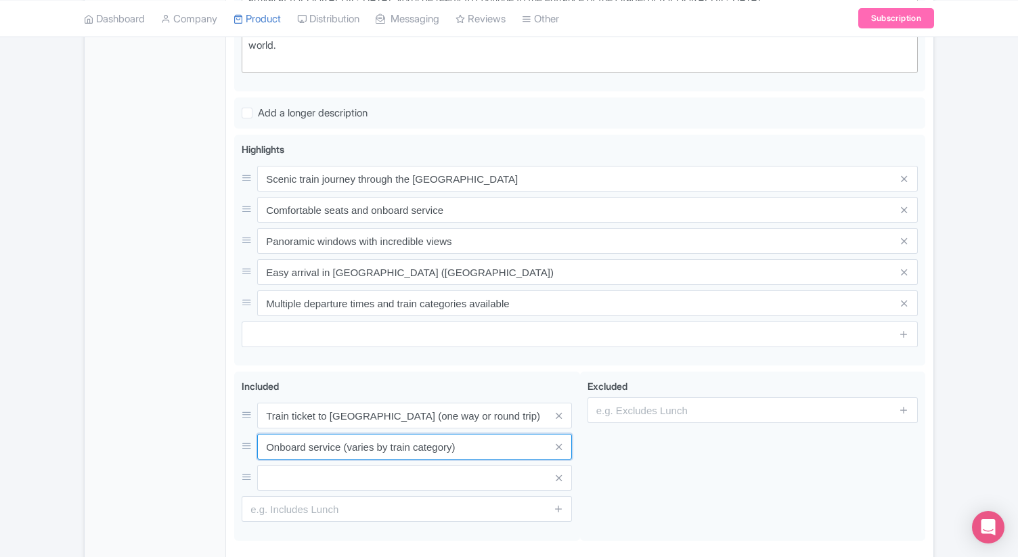
type input "Onboard service (varies by train category)"
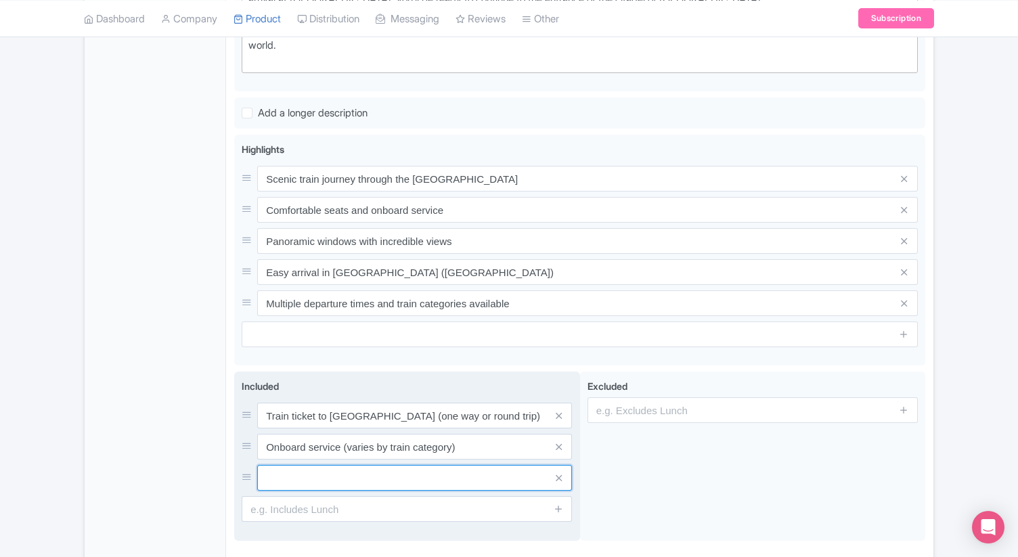
click at [456, 474] on input "text" at bounding box center [414, 478] width 315 height 26
paste input "Comfortable seats with panoramic views"
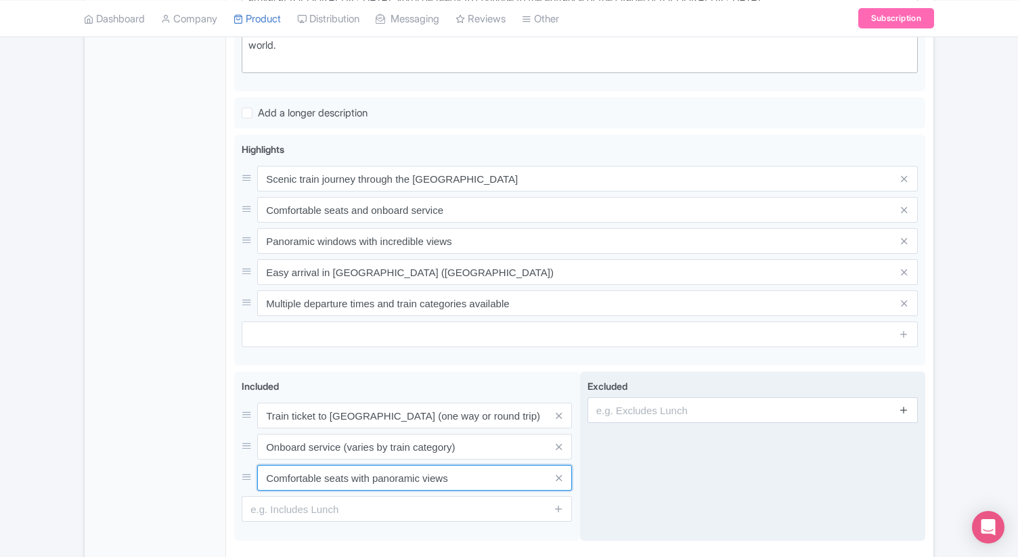
type input "Comfortable seats with panoramic views"
click at [905, 405] on icon at bounding box center [904, 410] width 10 height 10
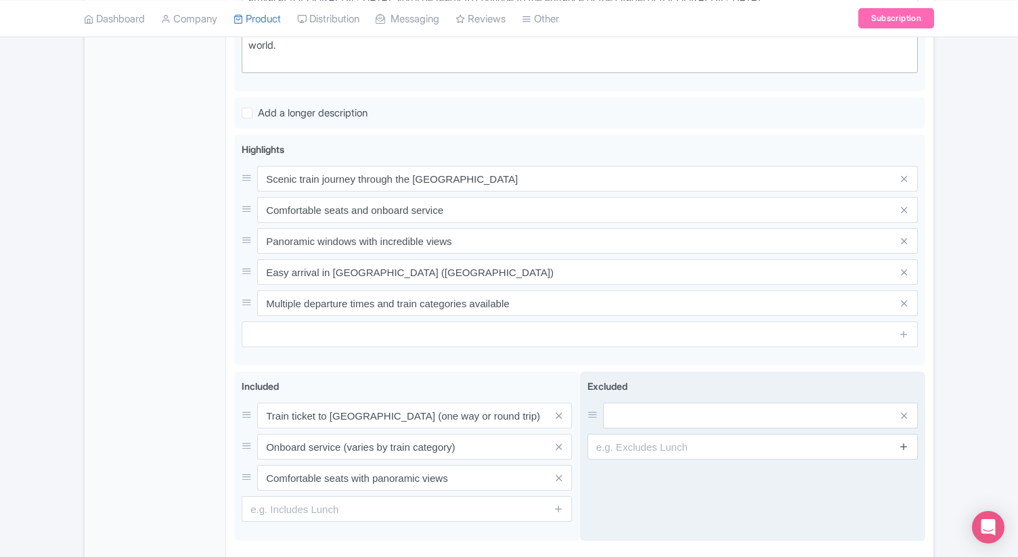
click at [902, 440] on link at bounding box center [904, 447] width 10 height 16
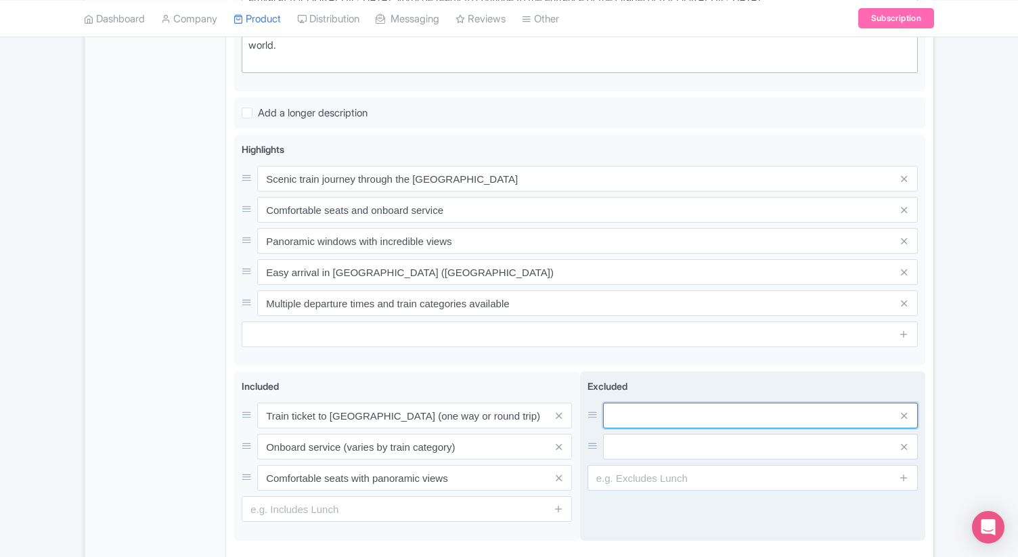
click at [747, 426] on input "text" at bounding box center [760, 416] width 315 height 26
paste input "Entrance ticket to [GEOGRAPHIC_DATA]"
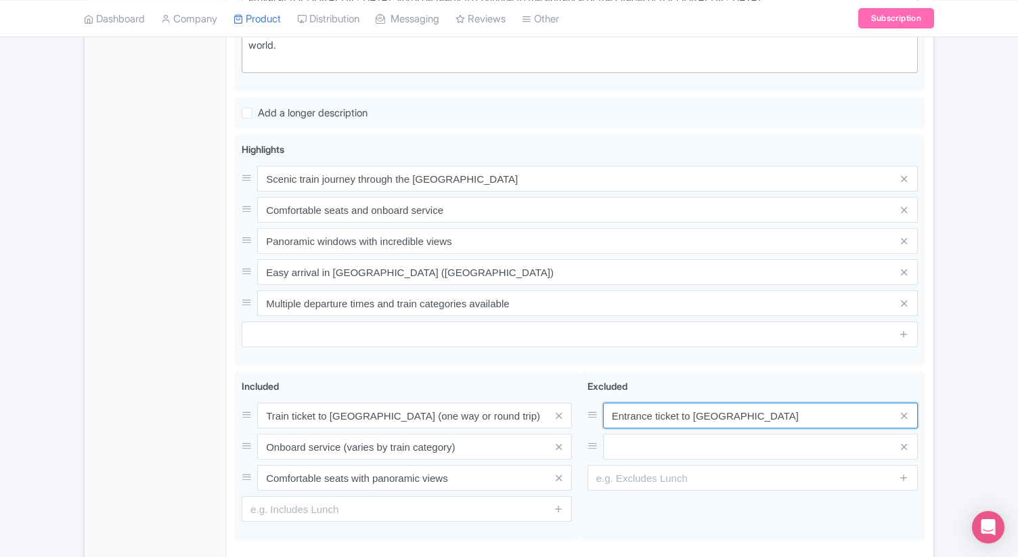
type input "Entrance ticket to [GEOGRAPHIC_DATA]"
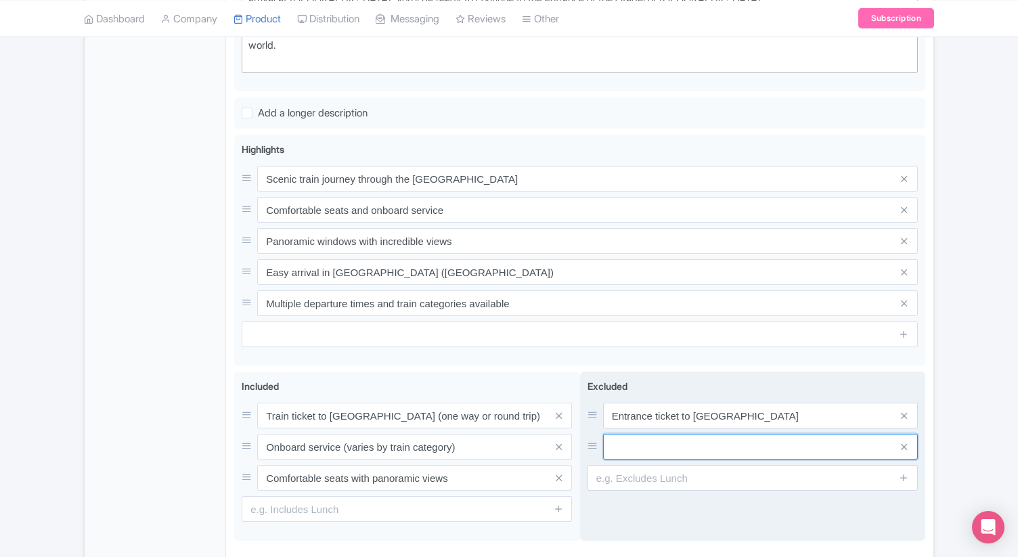
click at [655, 452] on input "text" at bounding box center [760, 447] width 315 height 26
paste input "Bus ticket from [GEOGRAPHIC_DATA] to [GEOGRAPHIC_DATA] entrance"
type input "Bus ticket from [GEOGRAPHIC_DATA] to [GEOGRAPHIC_DATA] entrance"
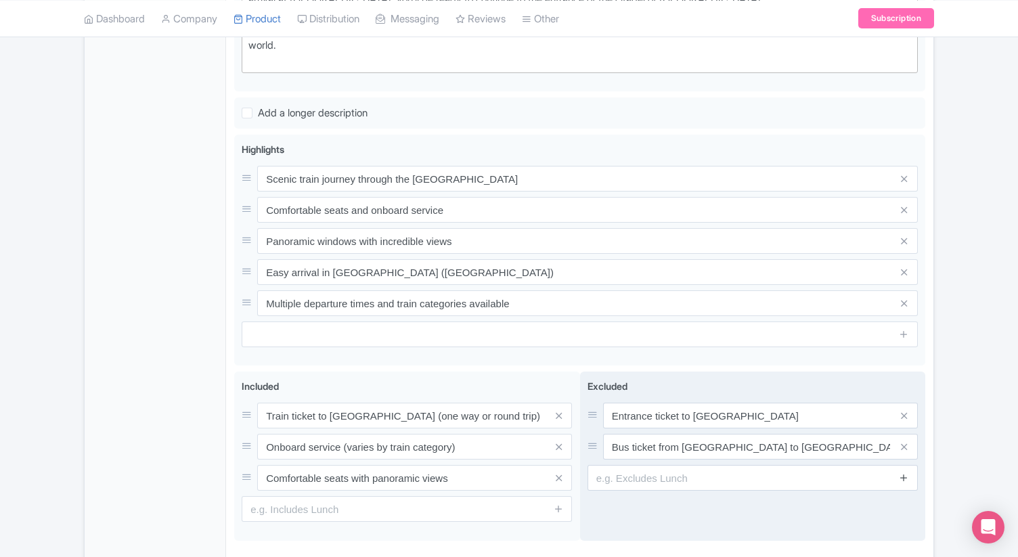
click at [907, 475] on icon at bounding box center [904, 478] width 10 height 10
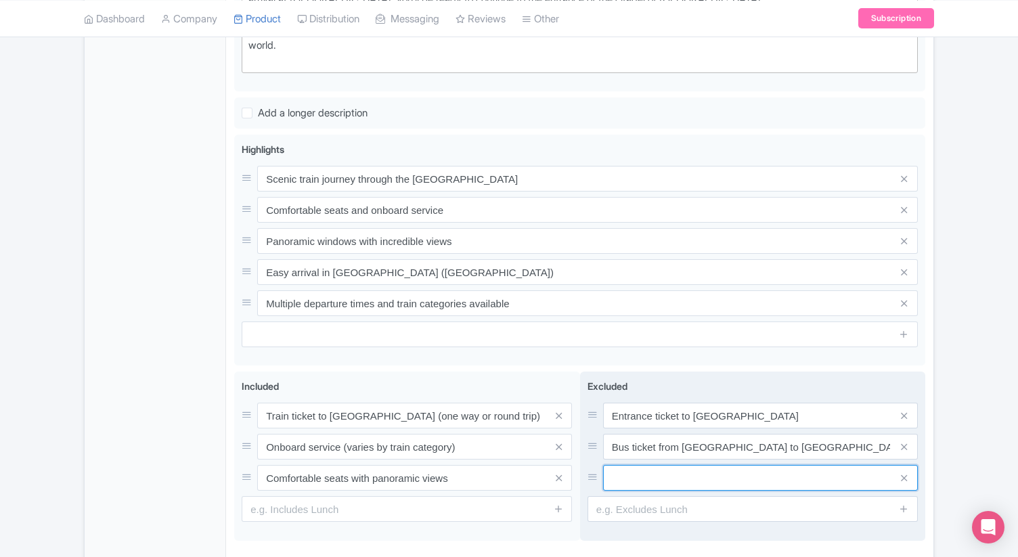
click at [702, 484] on input "text" at bounding box center [760, 478] width 315 height 26
paste input "Food and drinks (unless specified by train category)"
type input "Food and drinks (unless specified by train category)"
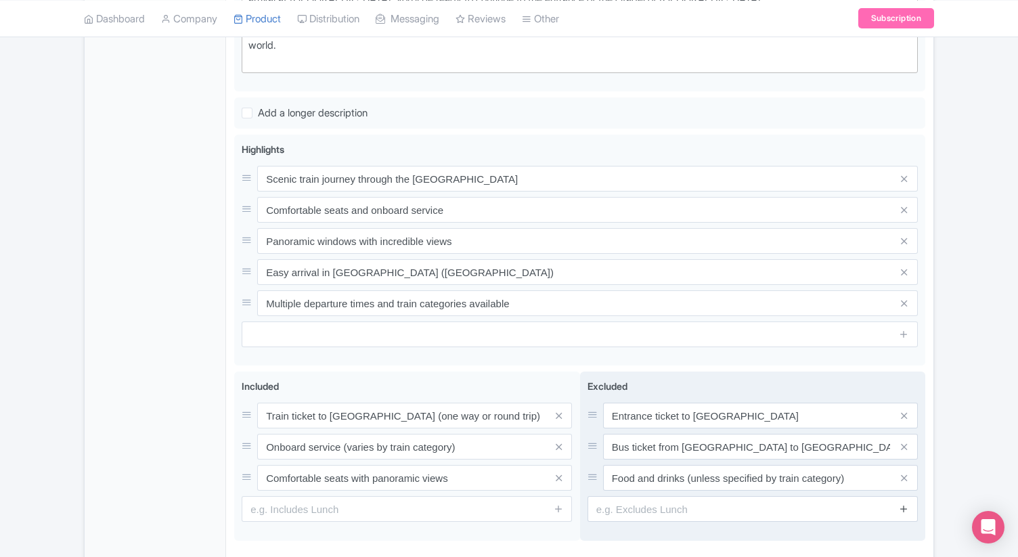
click at [904, 513] on icon at bounding box center [904, 509] width 10 height 10
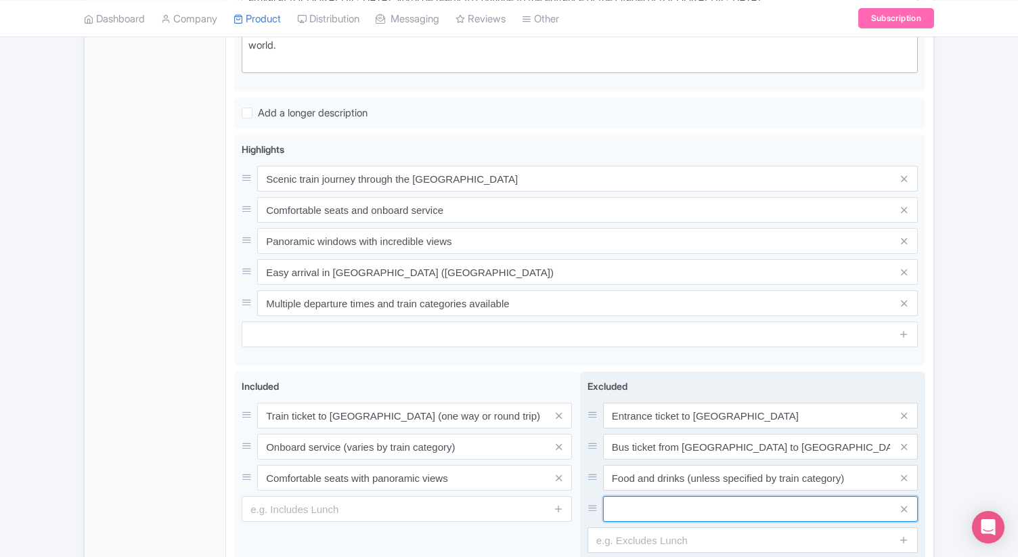
click at [694, 500] on input "text" at bounding box center [760, 509] width 315 height 26
paste input "Guide services"
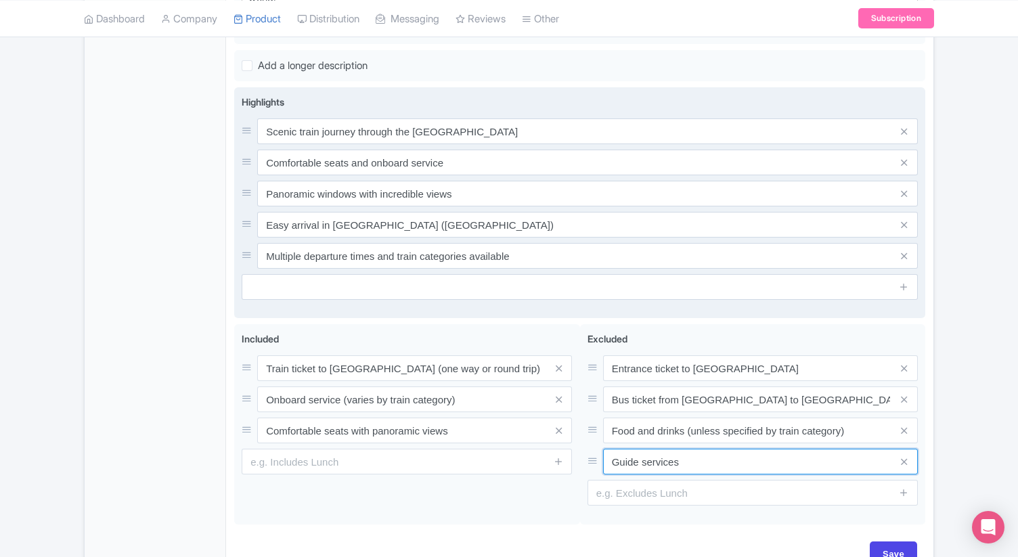
scroll to position [664, 0]
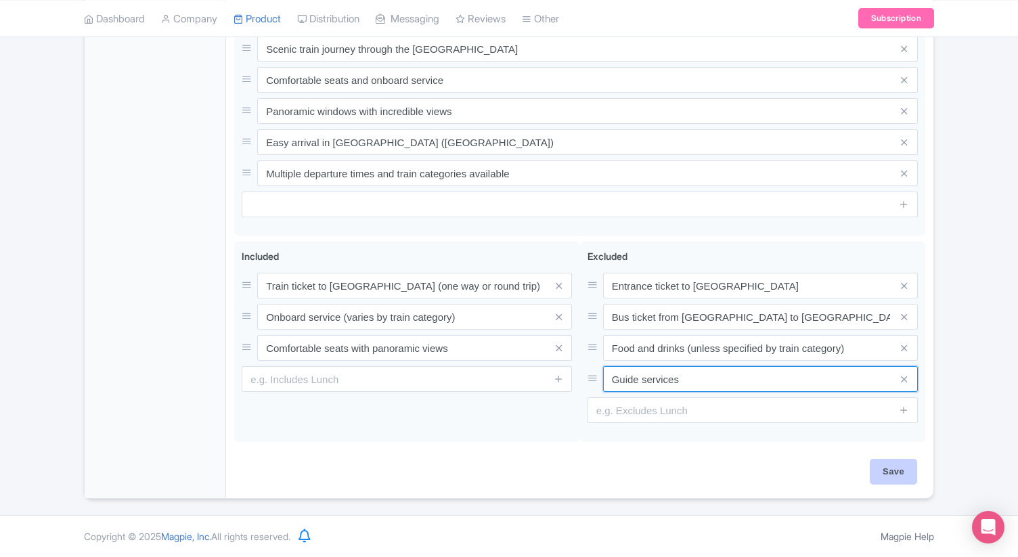
type input "Guide services"
click at [897, 476] on input "Save" at bounding box center [893, 472] width 47 height 26
type input "Saving..."
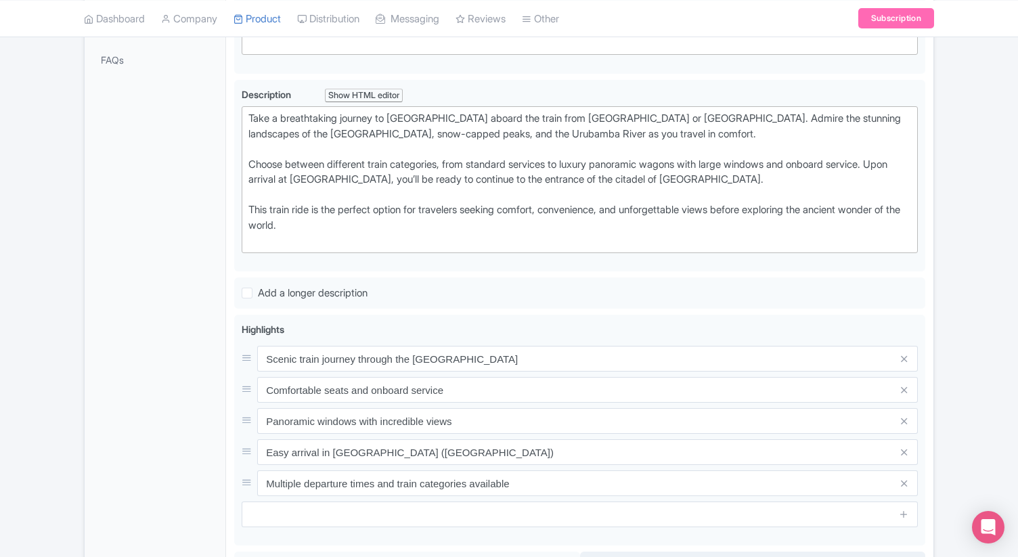
scroll to position [280, 0]
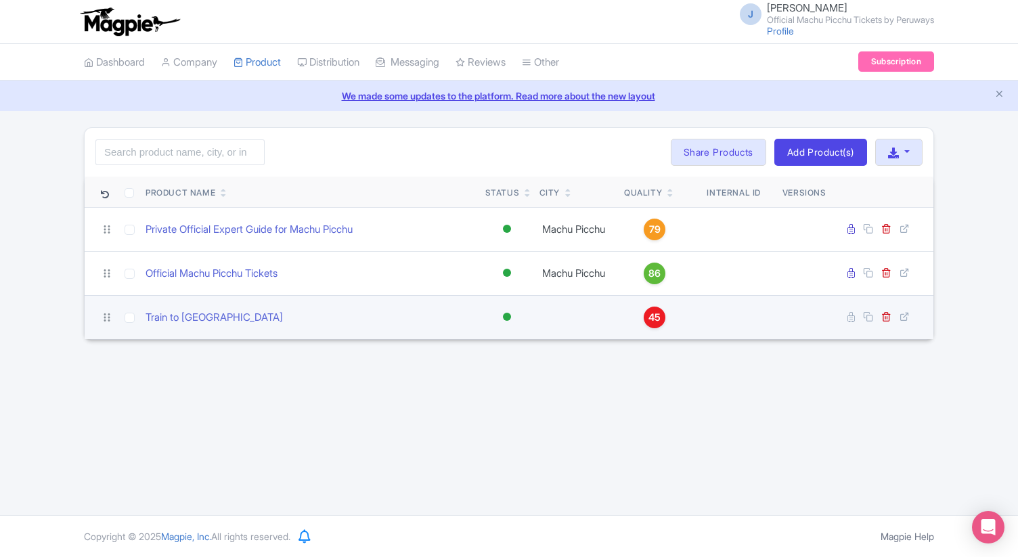
click at [653, 319] on span "45" at bounding box center [655, 317] width 12 height 15
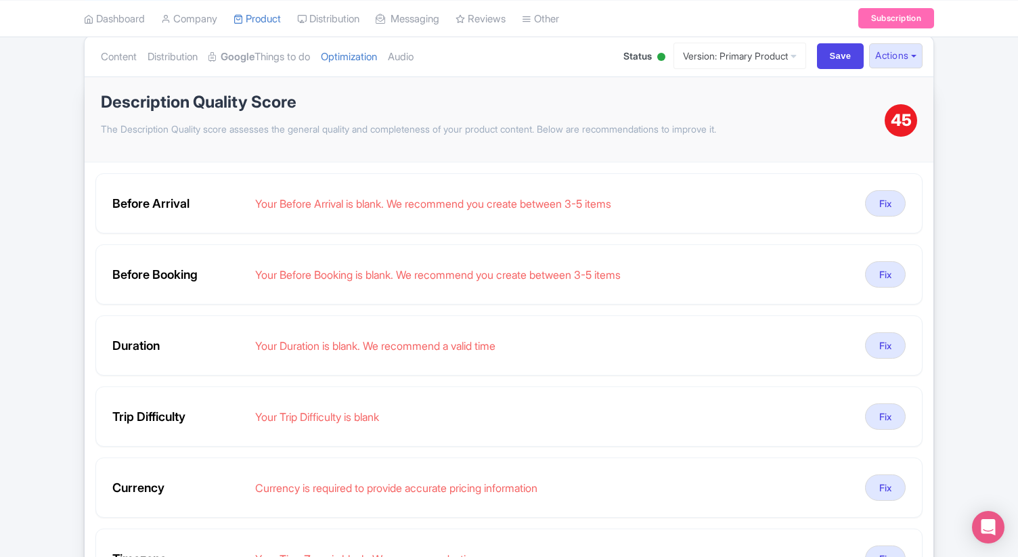
scroll to position [179, 0]
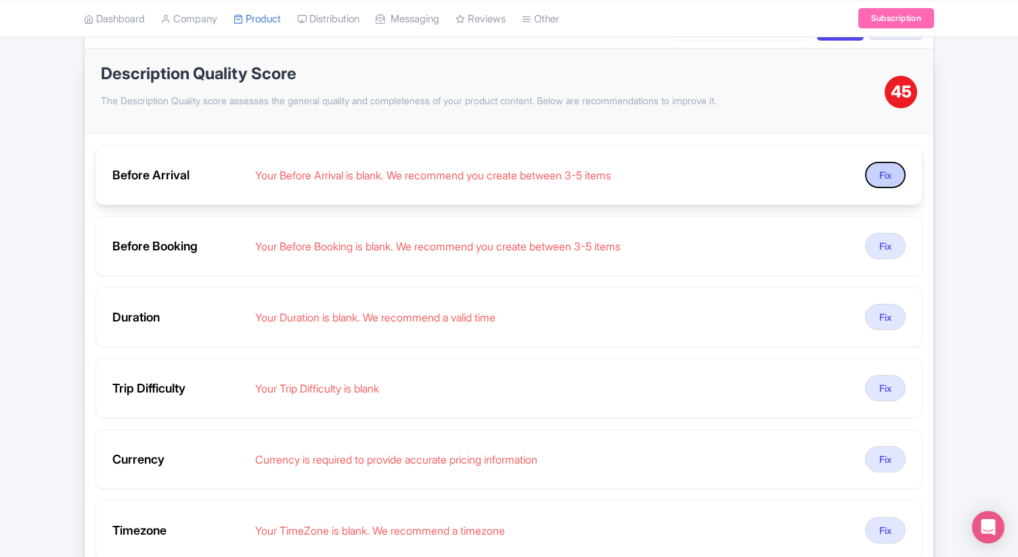
click at [902, 169] on button "Fix" at bounding box center [885, 175] width 41 height 26
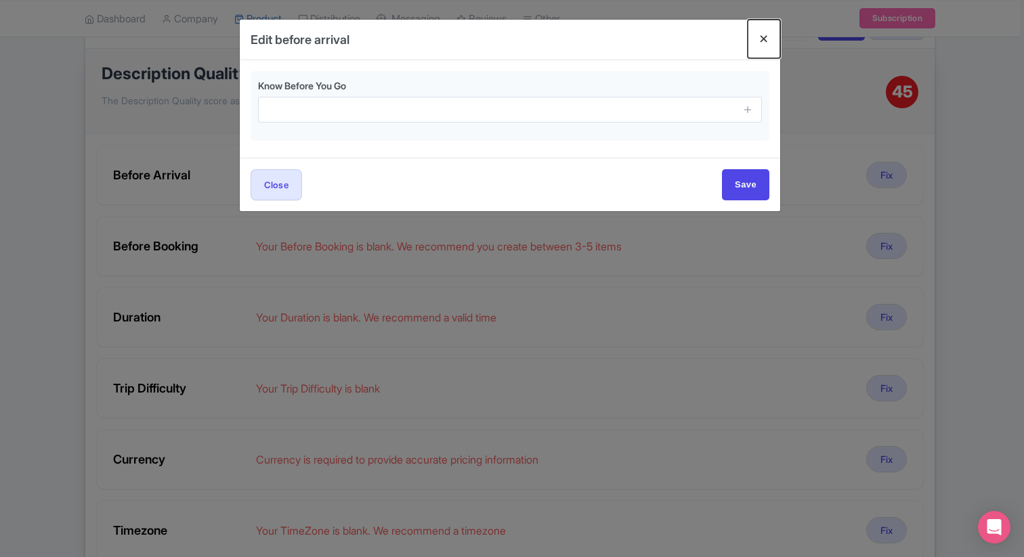
click at [766, 43] on button "Close" at bounding box center [764, 39] width 33 height 39
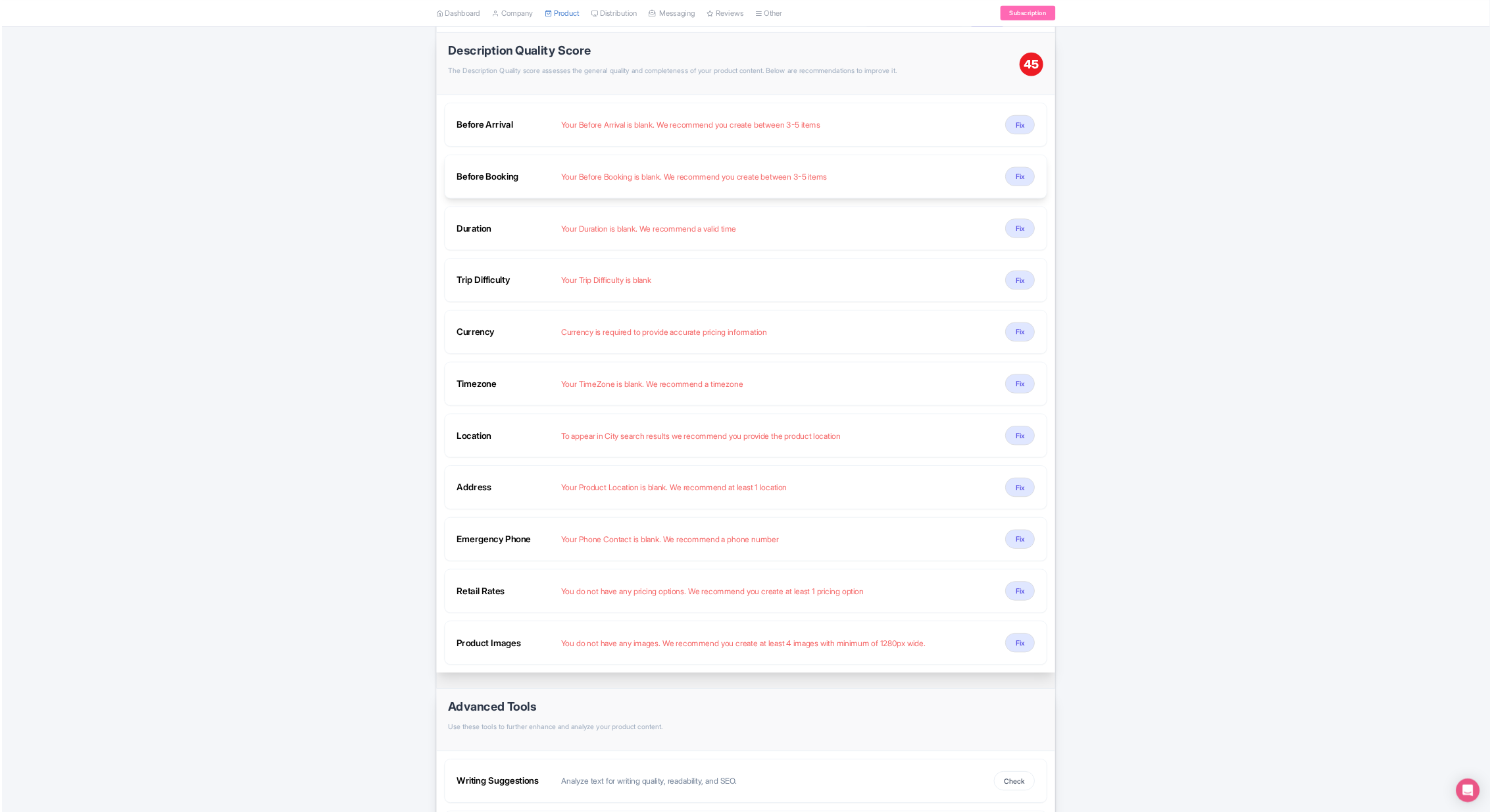
scroll to position [176, 0]
click at [989, 541] on button "Fix" at bounding box center [1357, 790] width 40 height 25
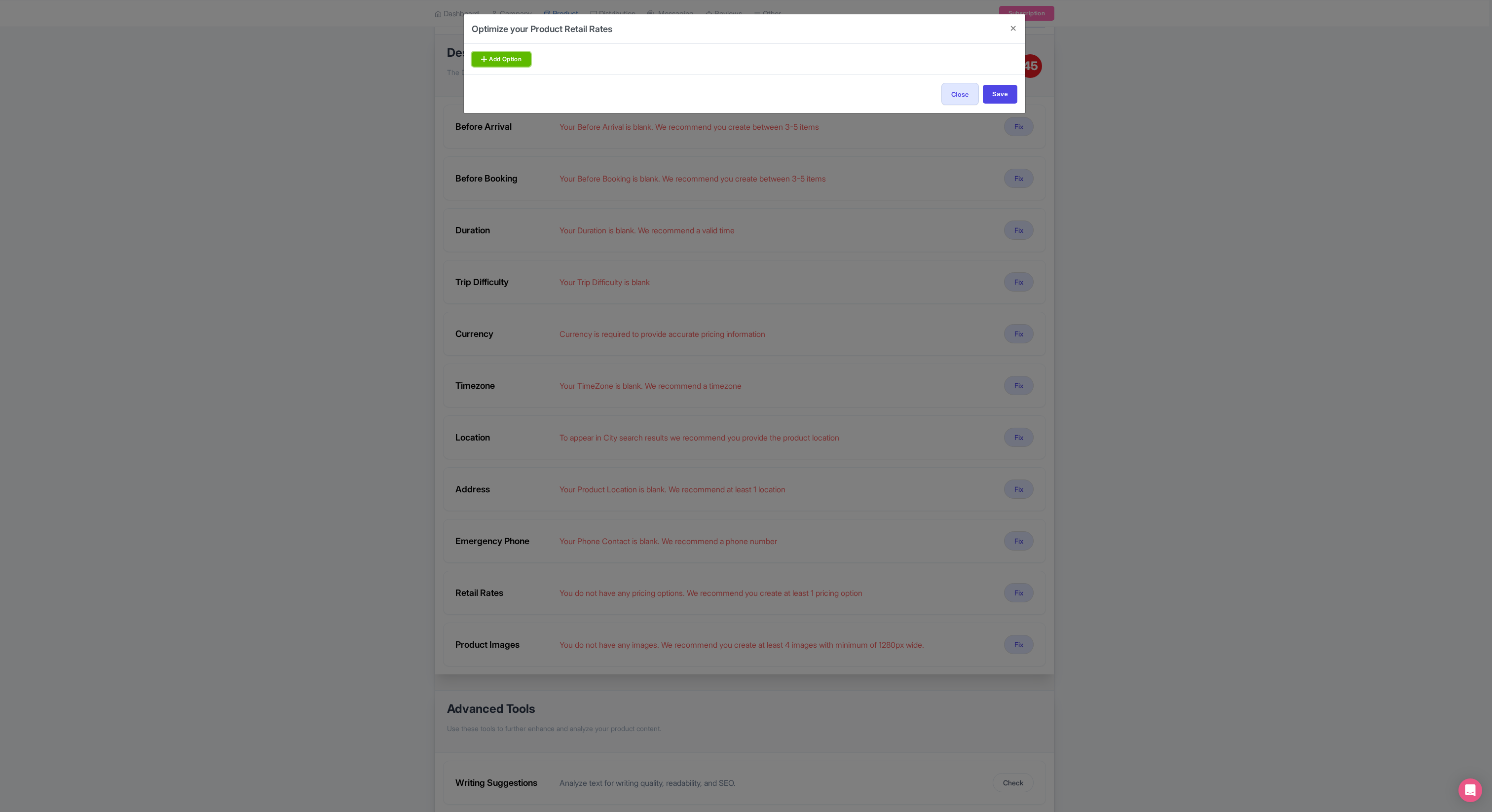
click at [506, 52] on link "Add Option" at bounding box center [500, 59] width 59 height 15
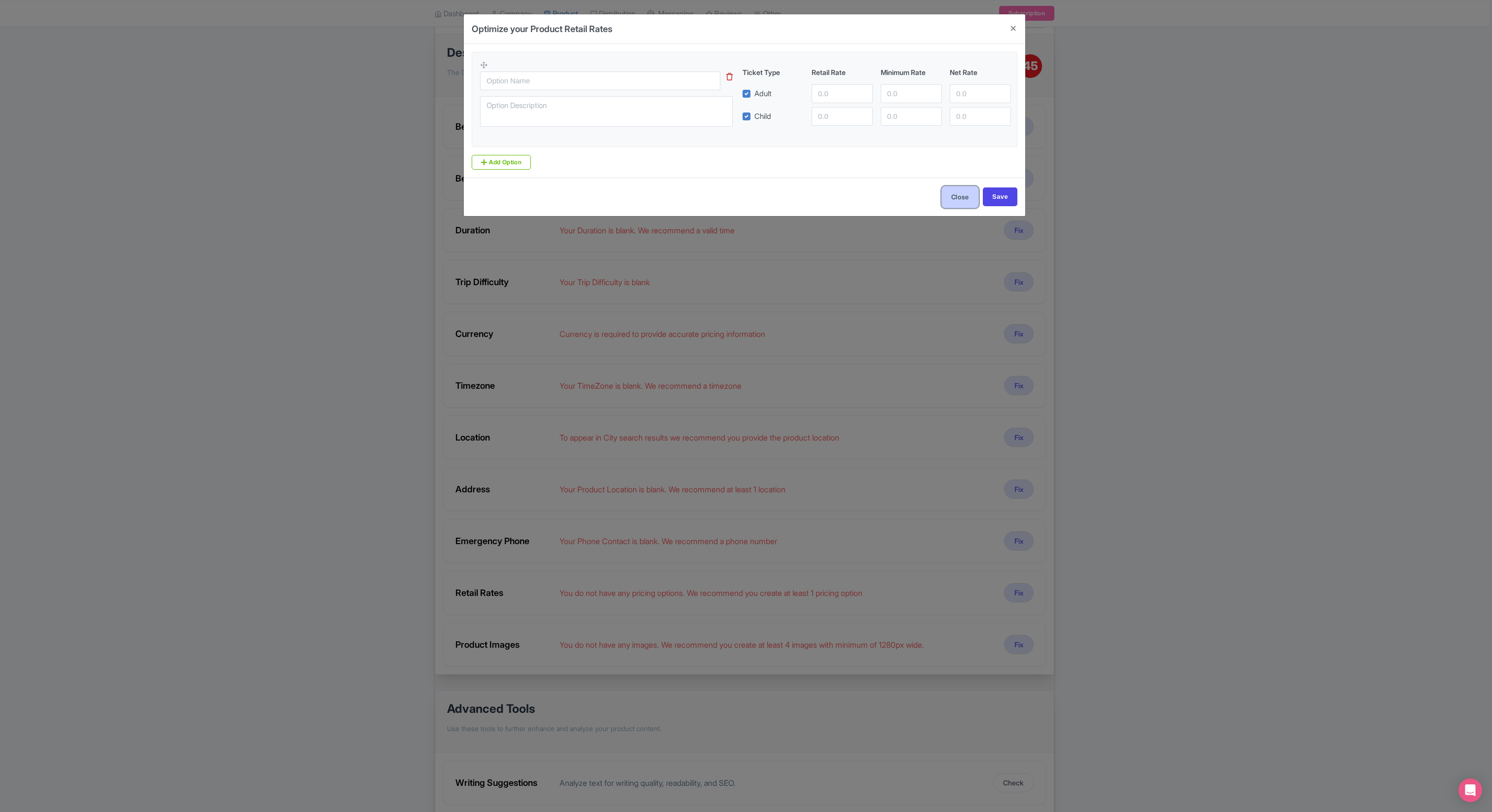
click at [742, 197] on button "Close" at bounding box center [959, 197] width 37 height 22
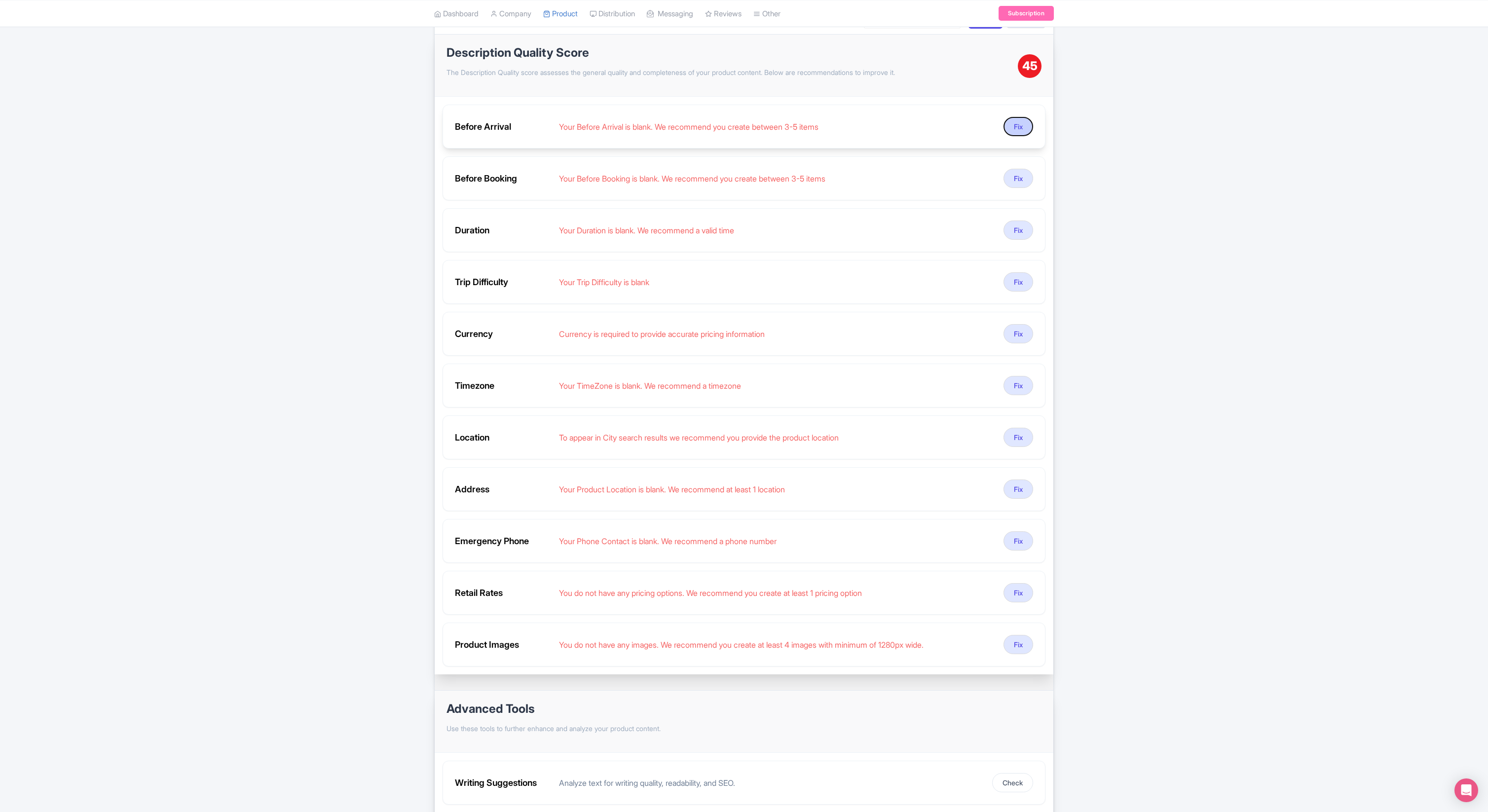
click at [742, 129] on button "Fix" at bounding box center [1018, 126] width 30 height 19
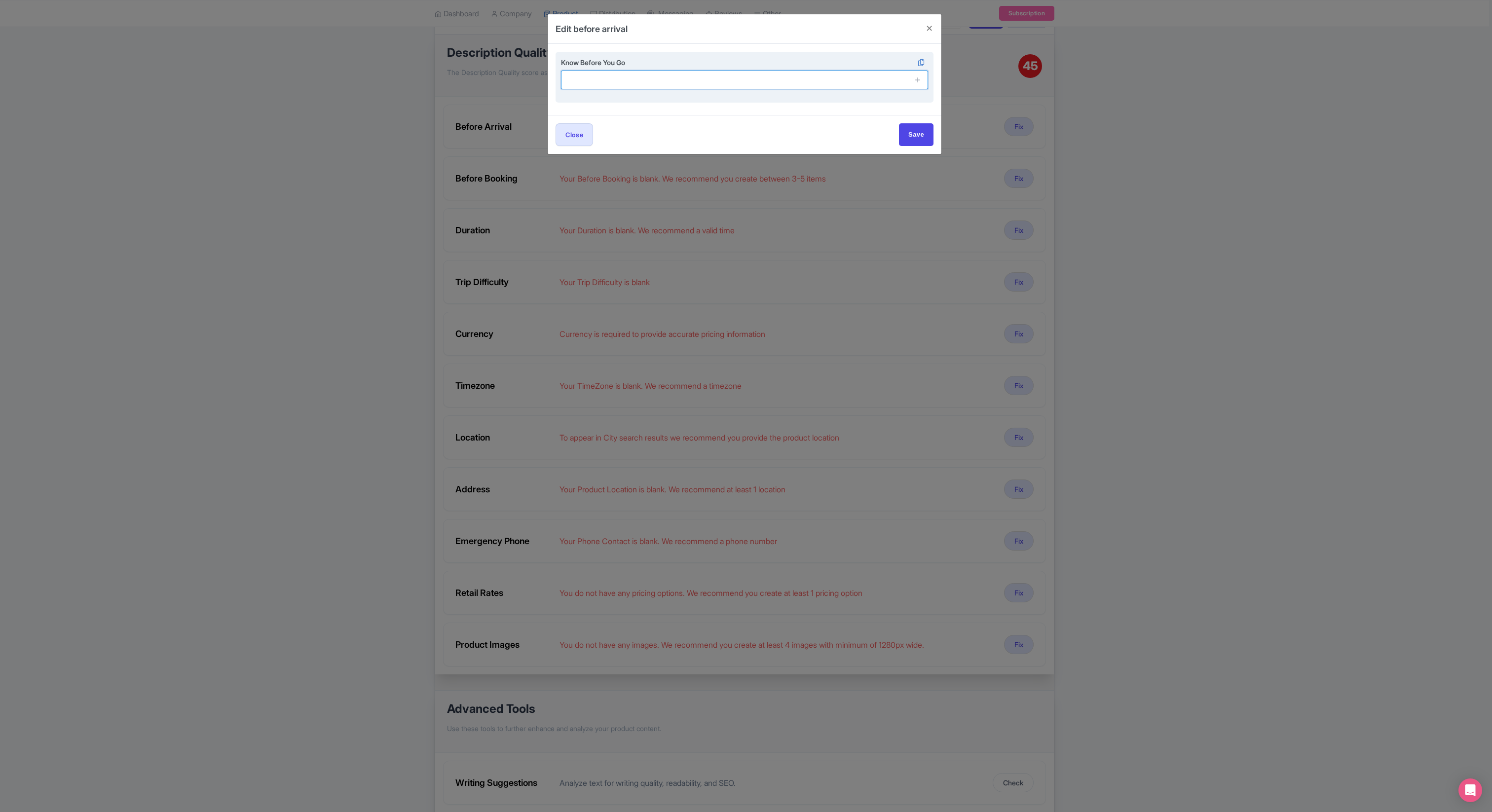
click at [742, 79] on input "text" at bounding box center [745, 80] width 367 height 19
paste input "Arrive at the train station at least 30 minutes before departure."
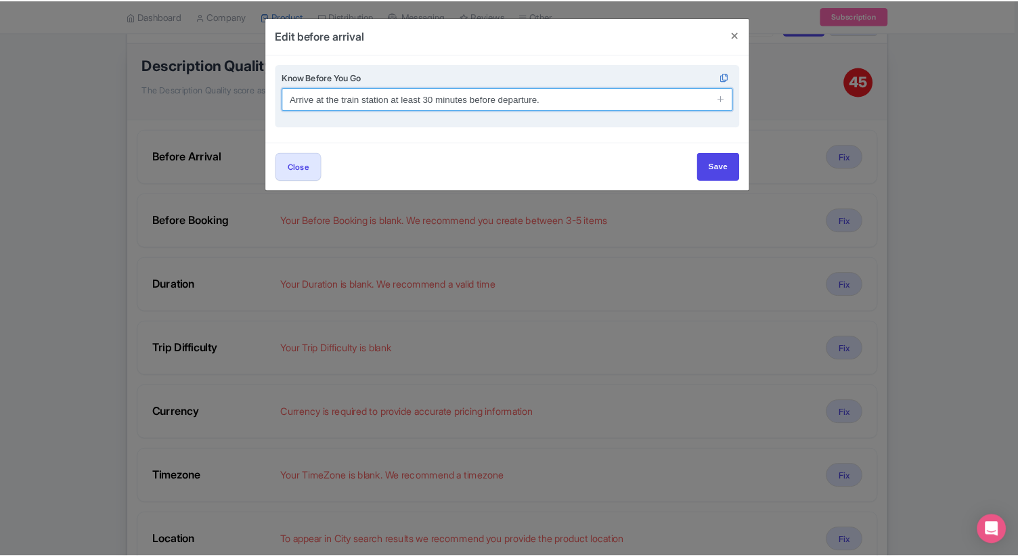
scroll to position [181, 0]
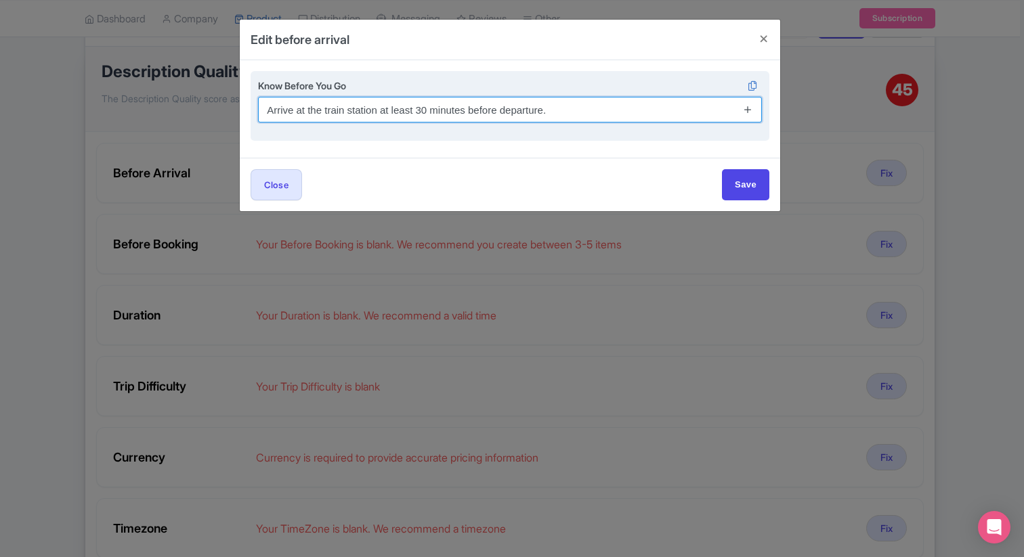
type input "Arrive at the train station at least 30 minutes before departure."
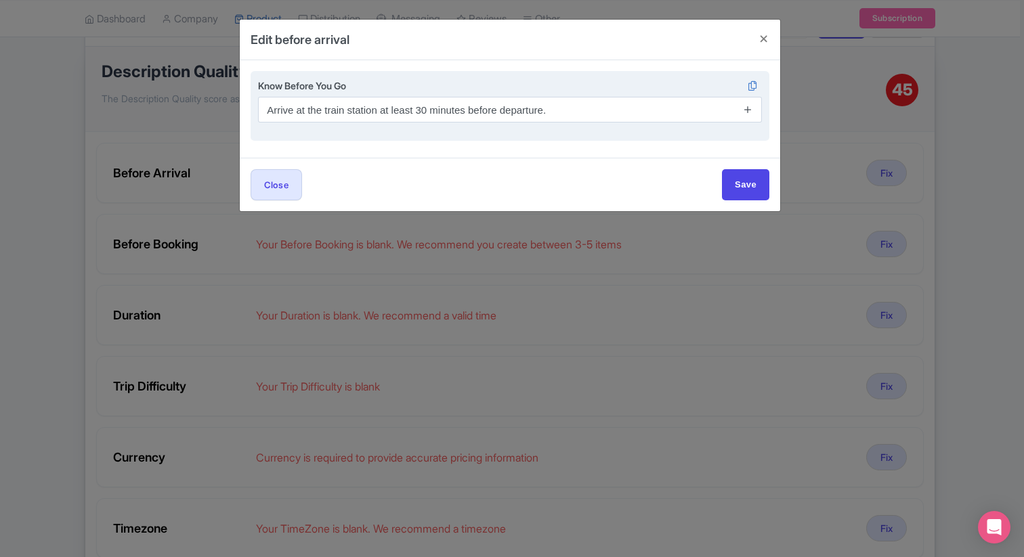
click at [744, 114] on icon at bounding box center [748, 109] width 10 height 10
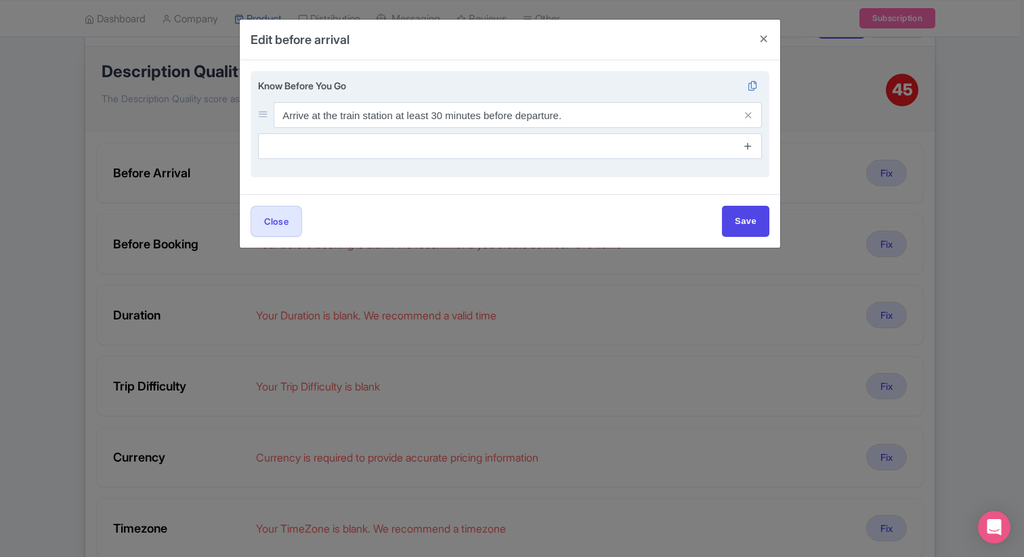
click at [747, 142] on icon at bounding box center [748, 146] width 10 height 10
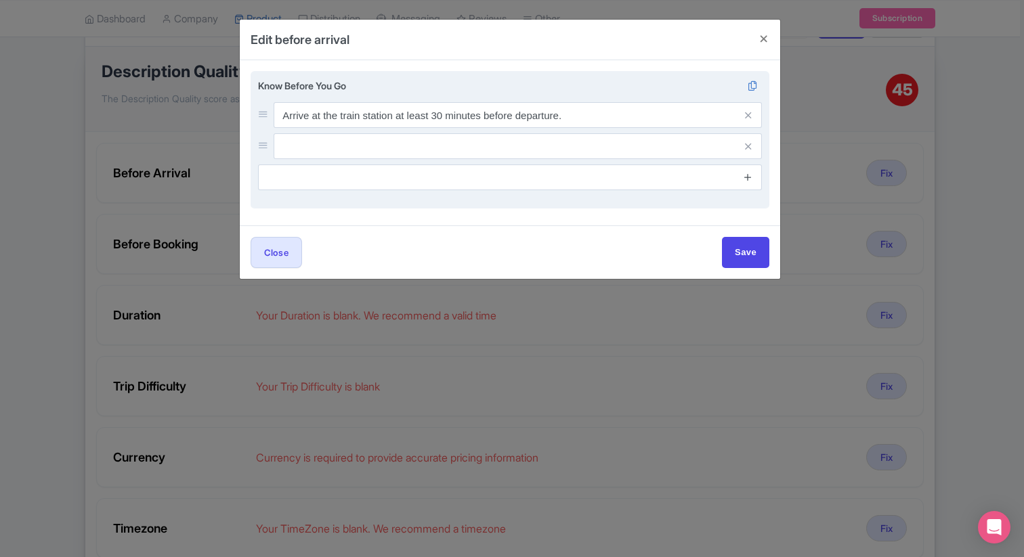
click at [746, 176] on icon at bounding box center [748, 177] width 10 height 10
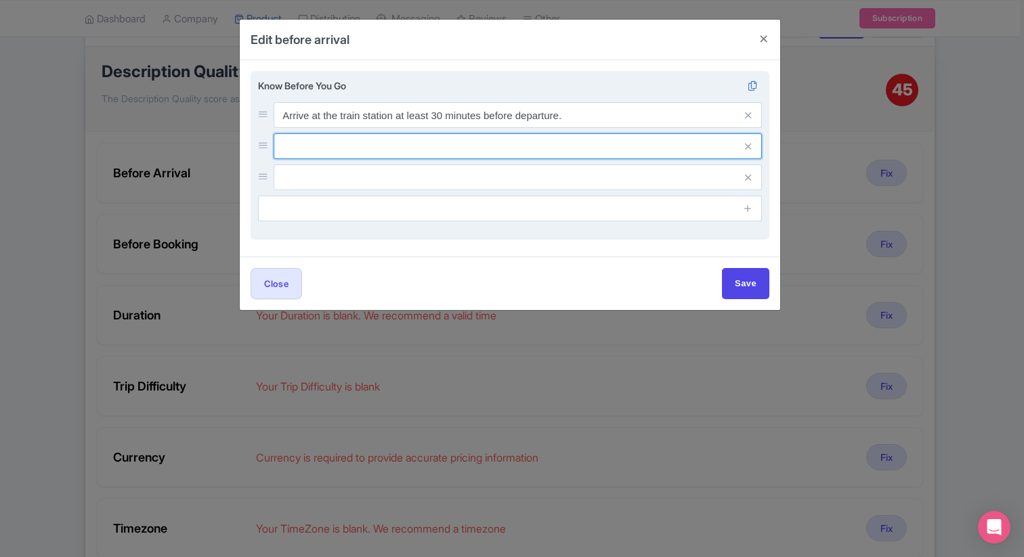
click at [552, 149] on input "text" at bounding box center [518, 146] width 488 height 26
paste input "Bring your passport; it is required with your ticket."
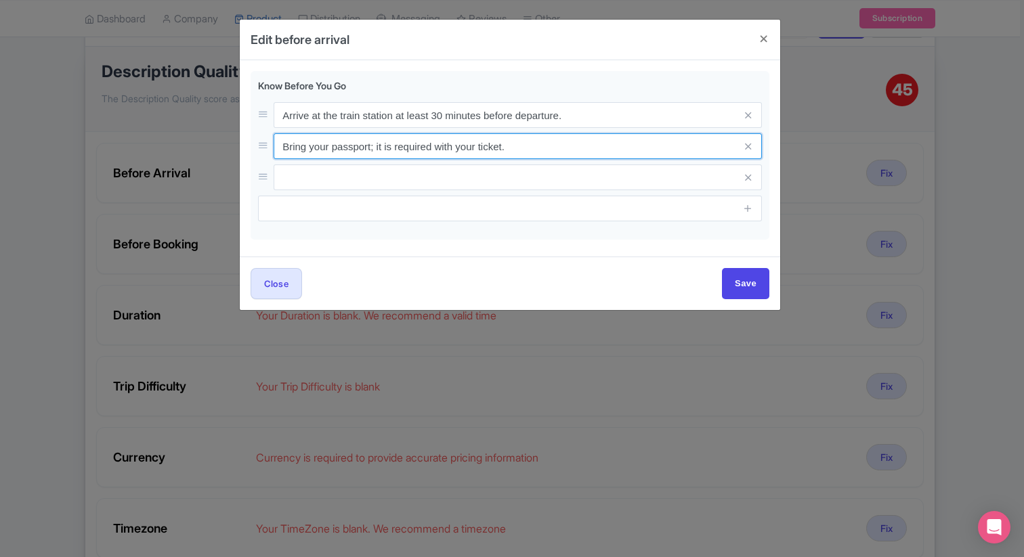
type input "Bring your passport; it is required with your ticket."
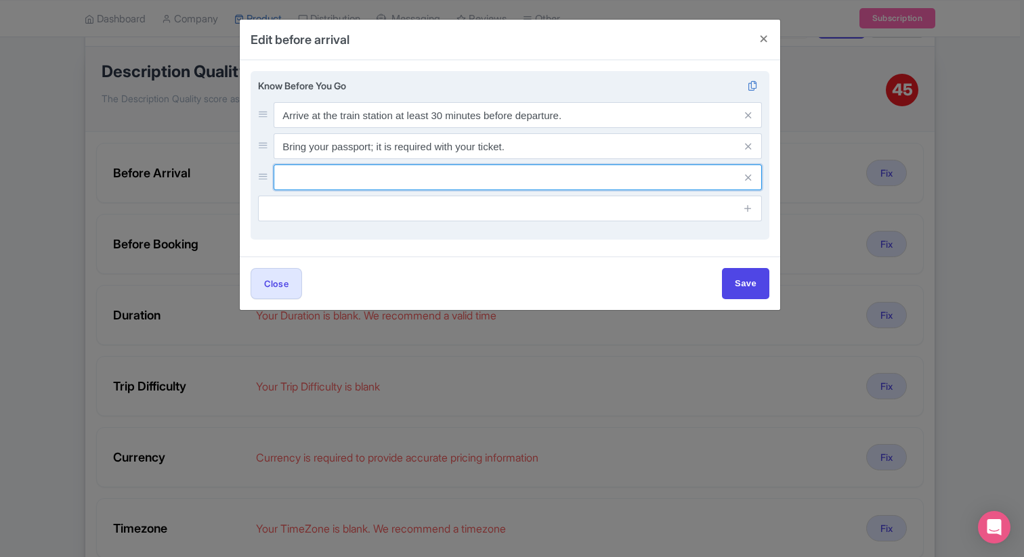
click at [515, 179] on input "text" at bounding box center [518, 178] width 488 height 26
paste input "Keep your train ticket (digital or printed) handy for boarding."
type input "Keep your train ticket (digital or printed) handy for boarding."
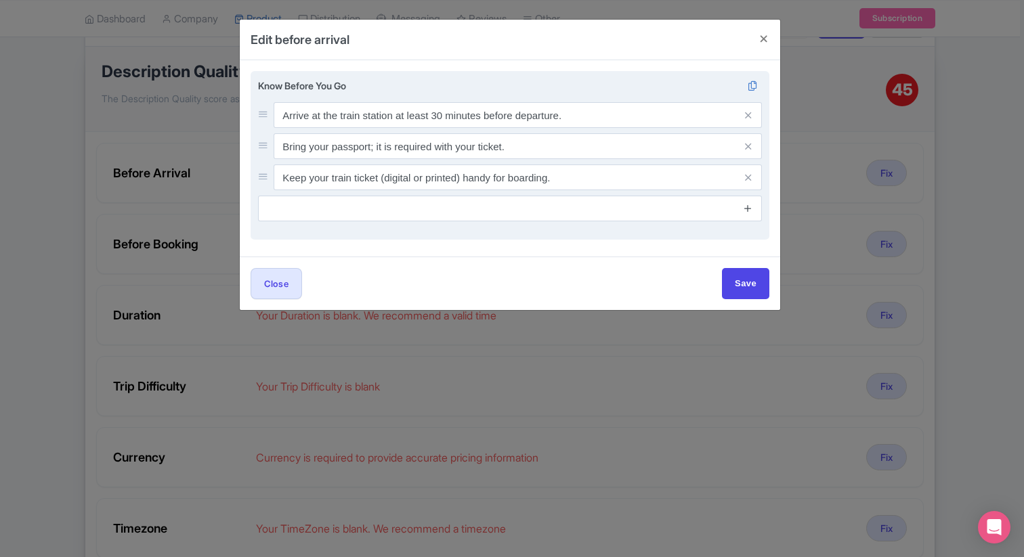
click at [750, 211] on icon at bounding box center [748, 208] width 10 height 10
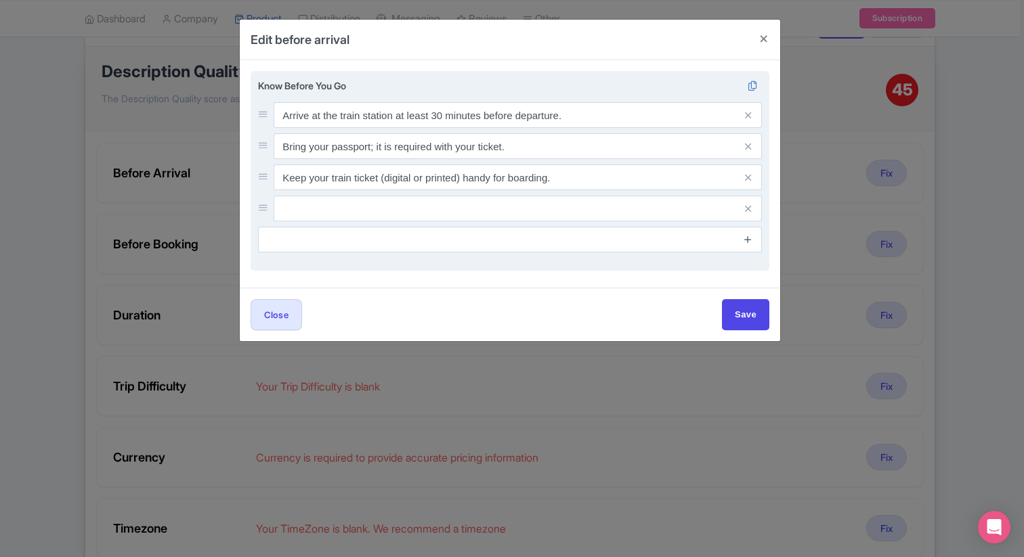
click at [747, 241] on icon at bounding box center [748, 239] width 10 height 10
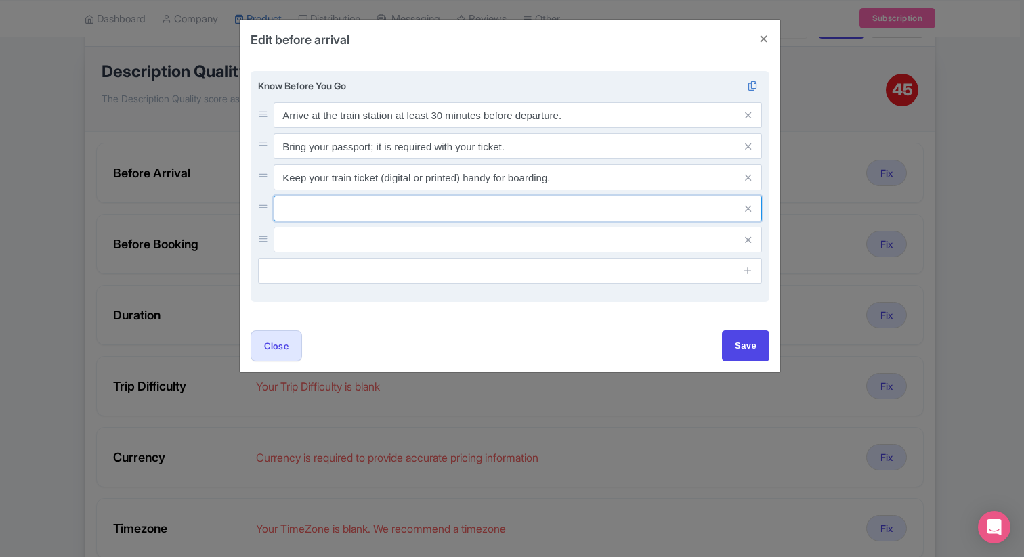
click at [530, 202] on input "text" at bounding box center [518, 209] width 488 height 26
paste input "Large luggage is not allowed; only small bags/backpacks."
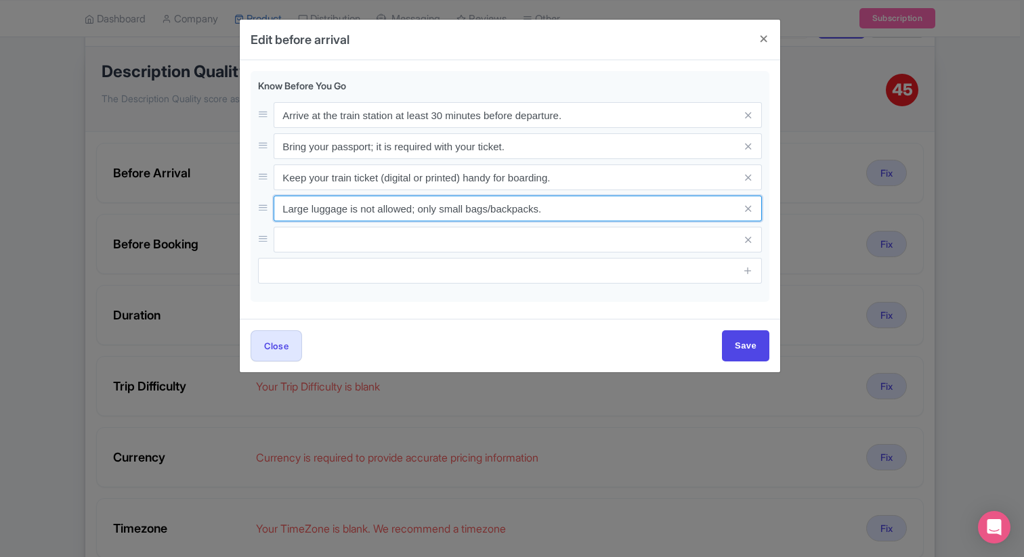
type input "Large luggage is not allowed; only small bags/backpacks."
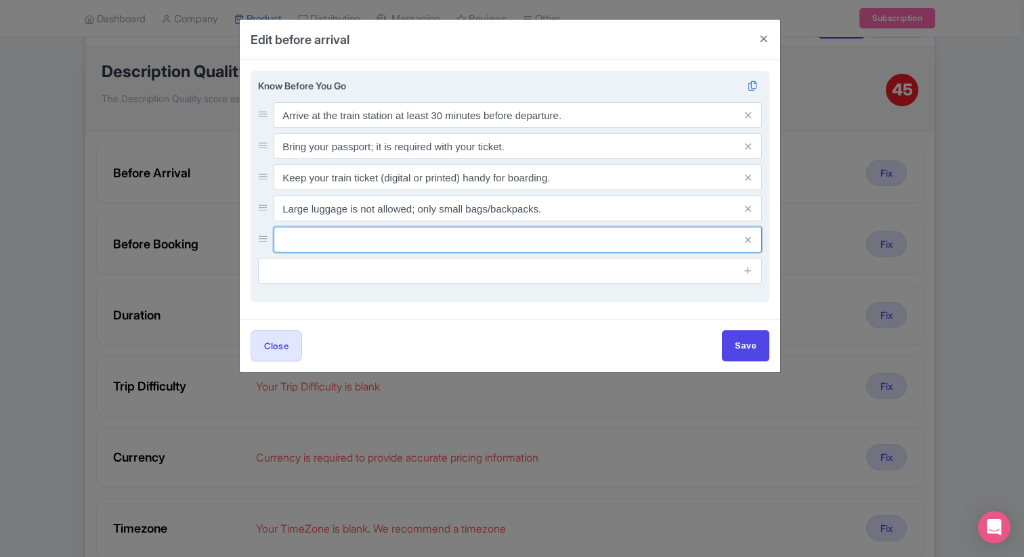
click at [548, 234] on input "text" at bounding box center [518, 240] width 488 height 26
paste input "Food and drinks can be brought on board (restrictions apply to alcohol)."
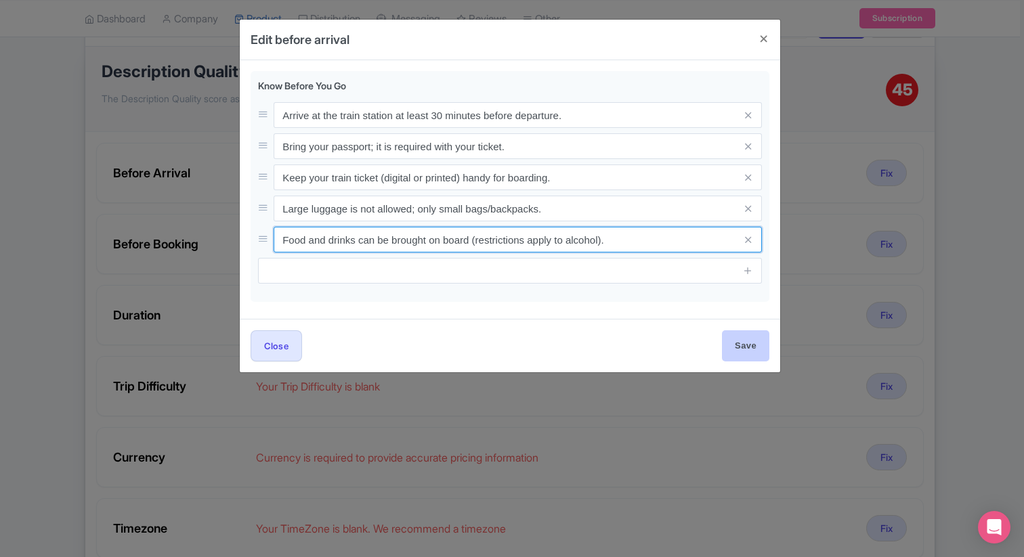
type input "Food and drinks can be brought on board (restrictions apply to alcohol)."
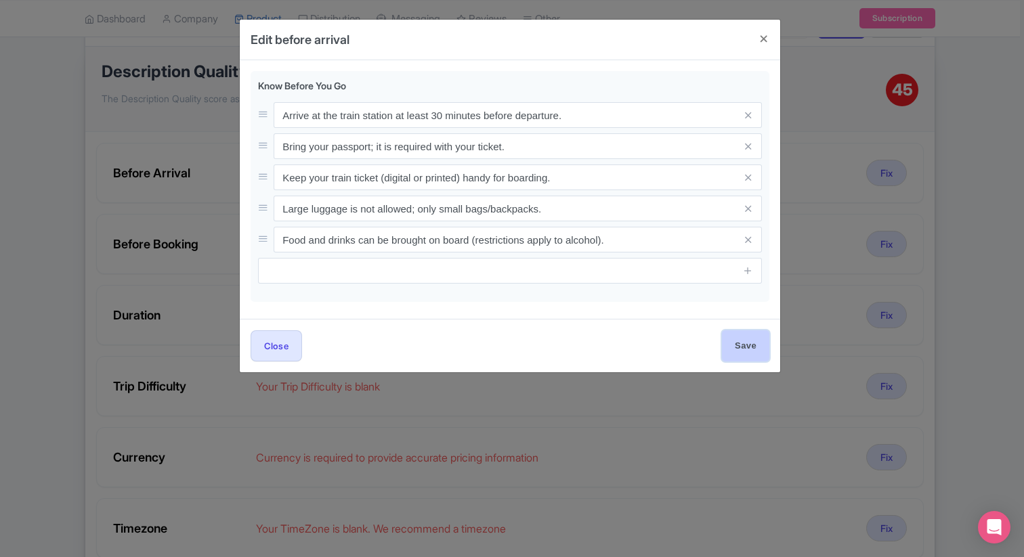
click at [741, 344] on input "Save" at bounding box center [745, 345] width 47 height 30
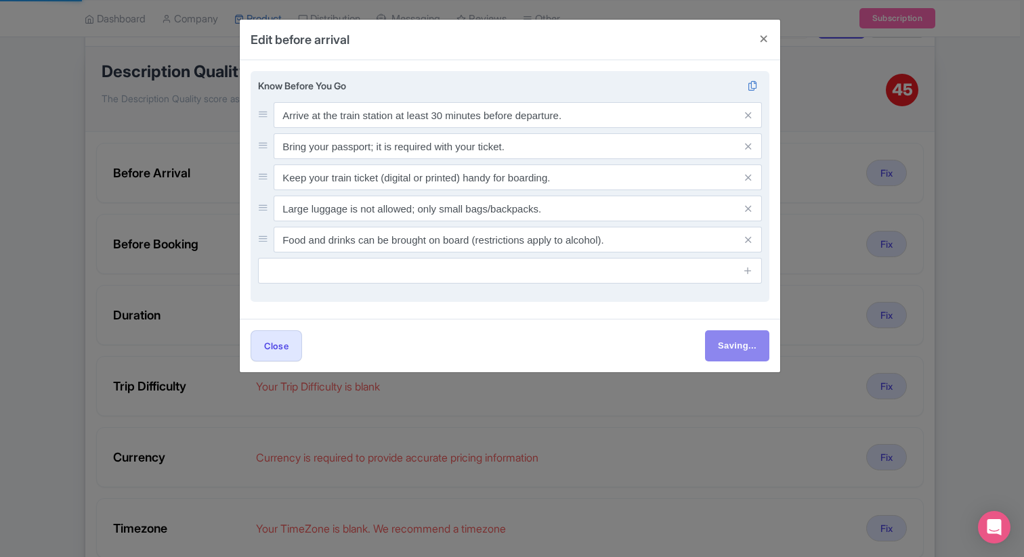
type input "Save"
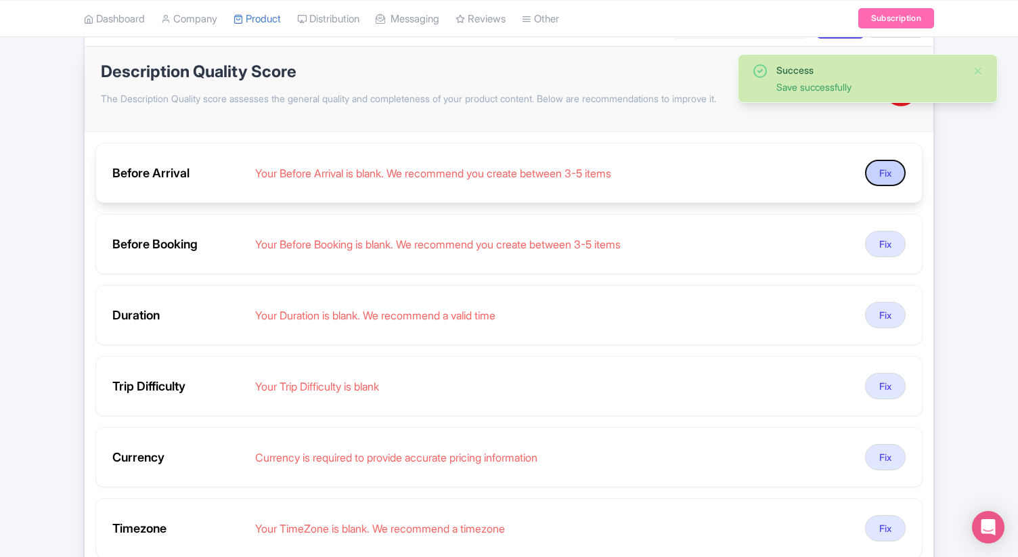
click at [873, 171] on button "Fix" at bounding box center [885, 173] width 41 height 26
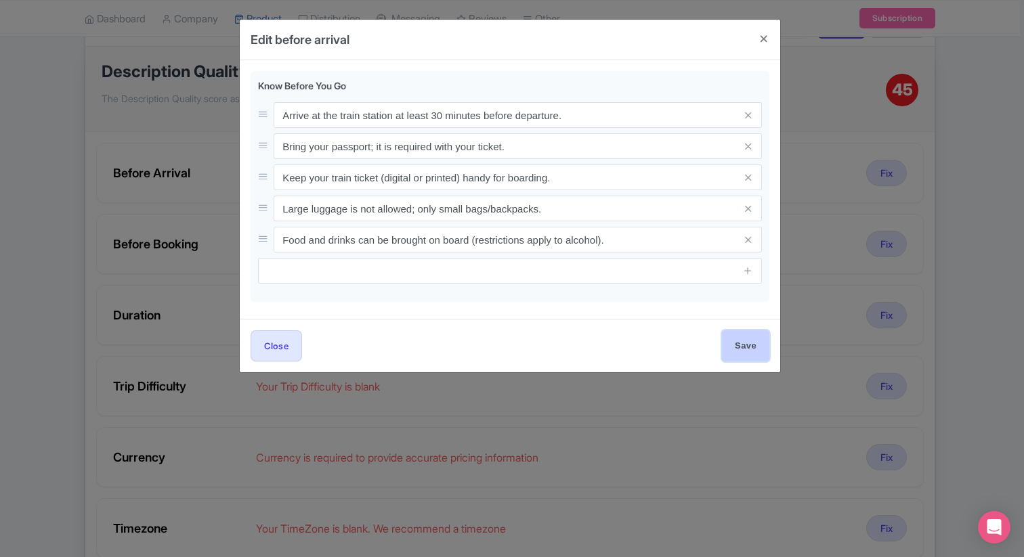
click at [746, 353] on input "Save" at bounding box center [745, 345] width 47 height 30
type input "Save"
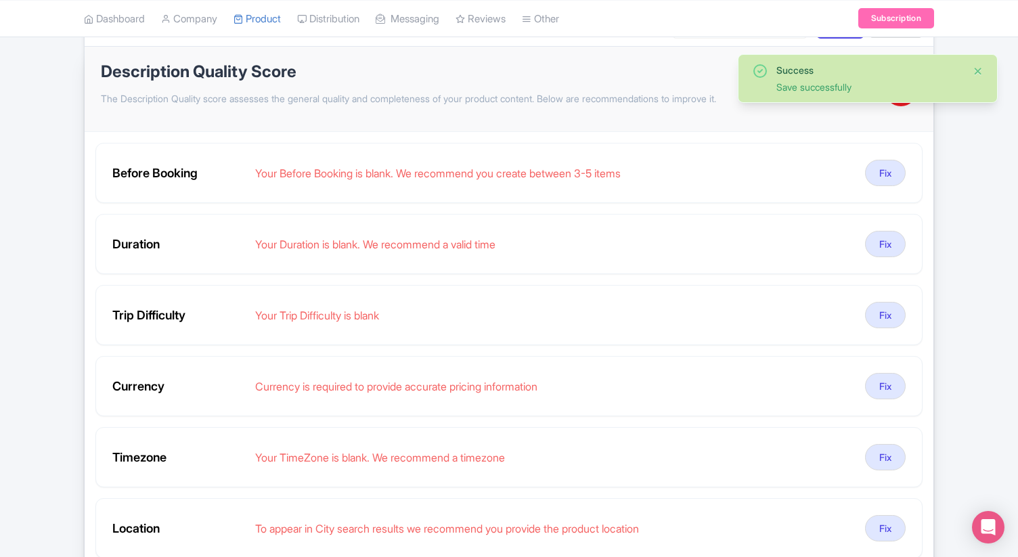
click at [979, 68] on button "Close" at bounding box center [978, 71] width 11 height 16
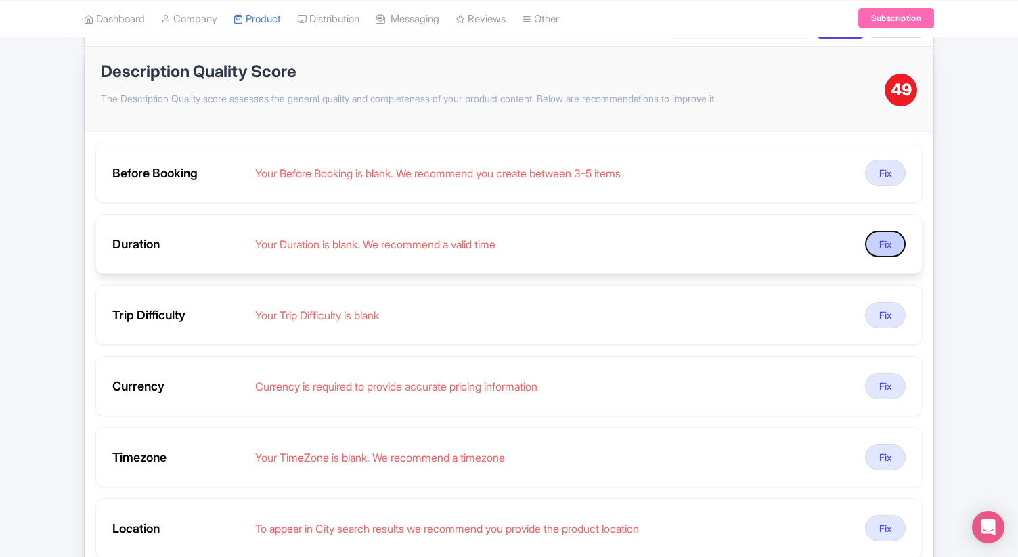
click at [878, 246] on button "Fix" at bounding box center [885, 244] width 41 height 26
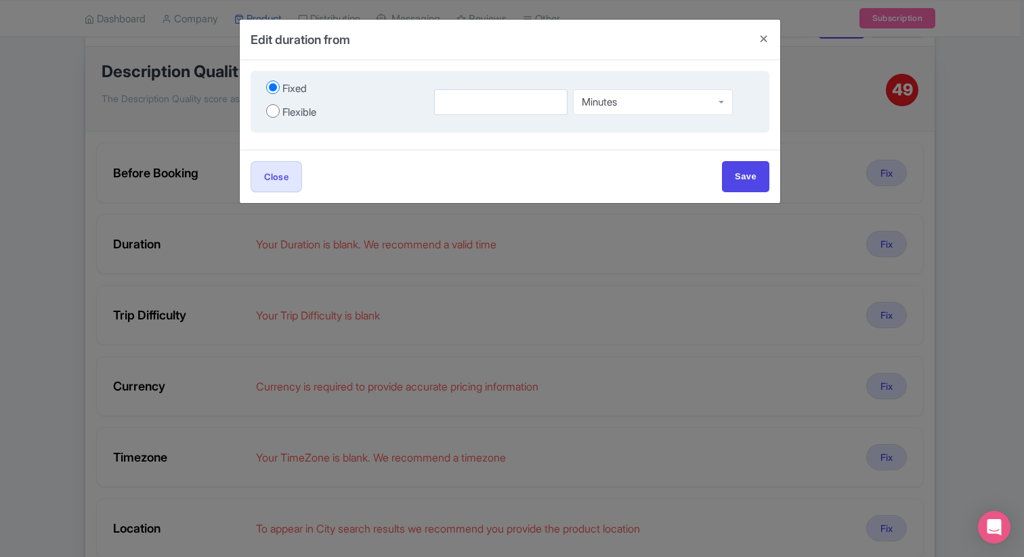
click at [297, 106] on div "Flexible" at bounding box center [299, 113] width 34 height 16
click at [280, 106] on input "Flexible" at bounding box center [273, 111] width 14 height 14
radio input "true"
click at [475, 104] on input "number" at bounding box center [468, 102] width 84 height 26
click at [669, 99] on div "Minutes" at bounding box center [658, 100] width 79 height 26
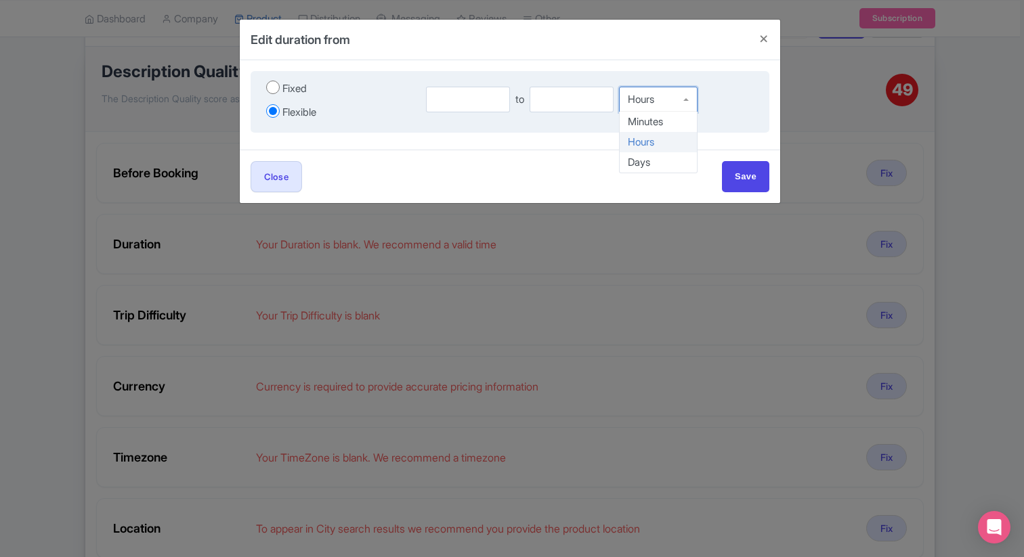
click at [658, 104] on div "Hours" at bounding box center [658, 100] width 79 height 26
click at [463, 104] on input "number" at bounding box center [468, 102] width 84 height 26
type input "90"
click at [583, 107] on input "number" at bounding box center [572, 102] width 84 height 26
click at [580, 104] on input "number" at bounding box center [572, 102] width 84 height 26
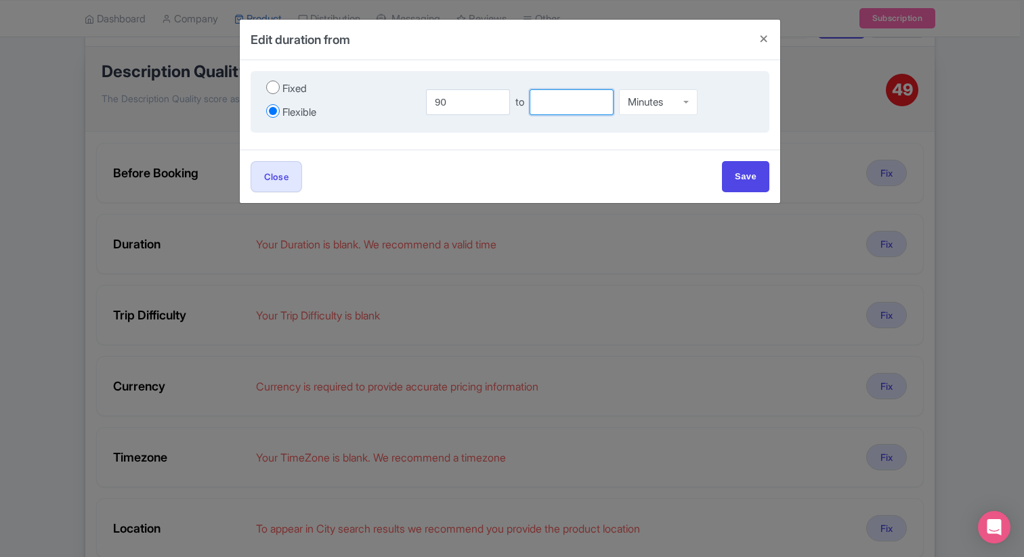
click at [580, 104] on input "number" at bounding box center [572, 102] width 84 height 26
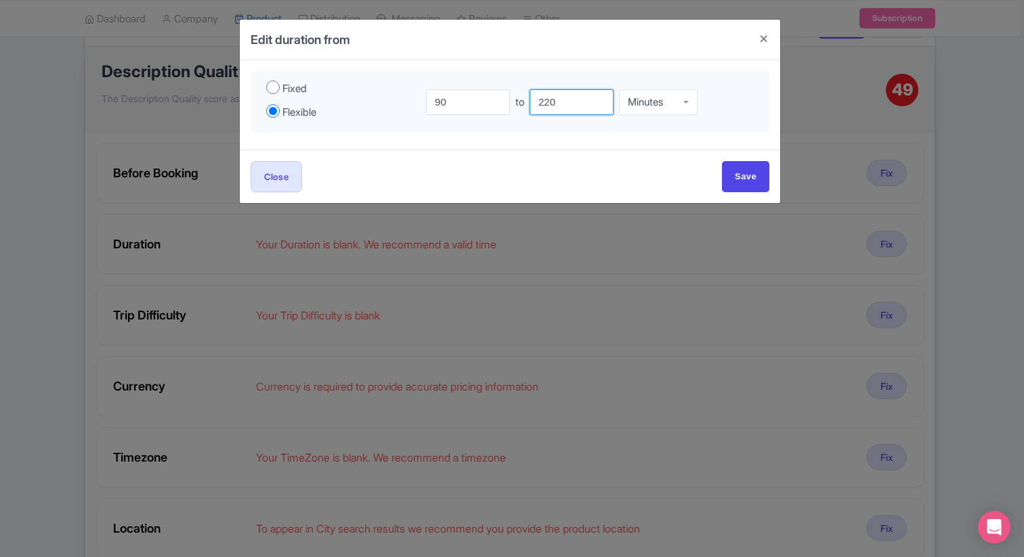
type input "220"
click at [630, 160] on div "Close Save" at bounding box center [510, 176] width 540 height 53
click at [735, 181] on input "Save" at bounding box center [745, 176] width 47 height 30
type input "Save"
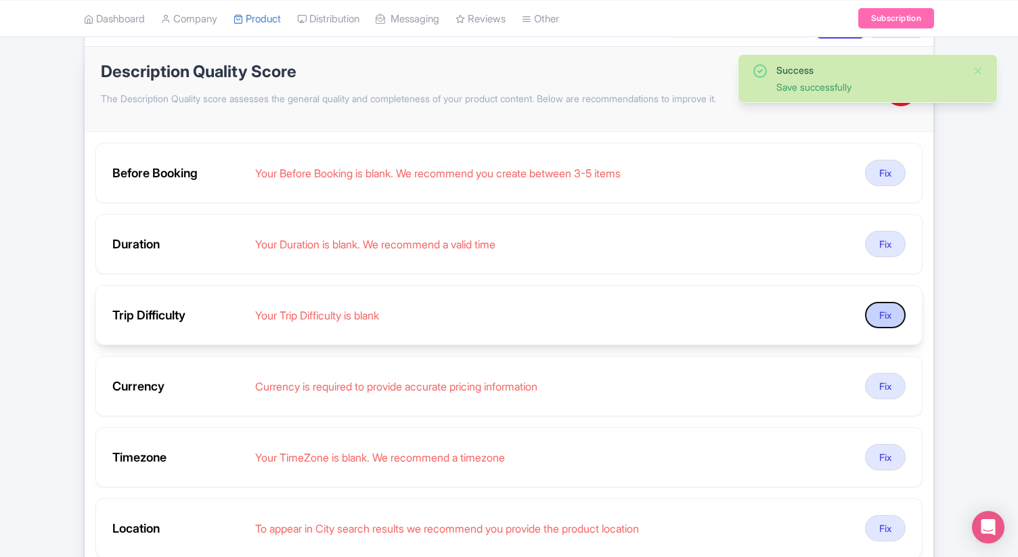
click at [877, 311] on button "Fix" at bounding box center [885, 315] width 41 height 26
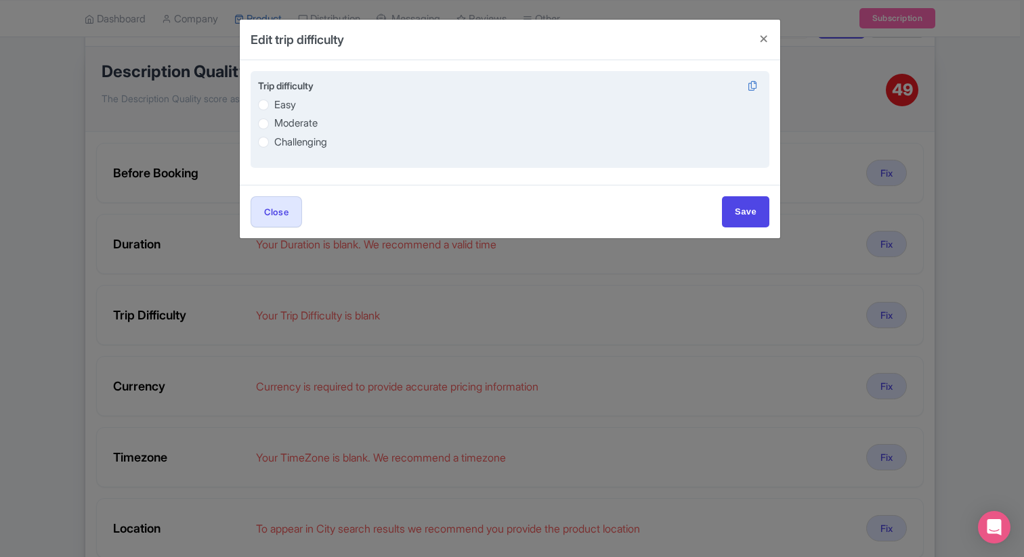
click at [274, 104] on label "Easy" at bounding box center [285, 106] width 22 height 16
radio input "true"
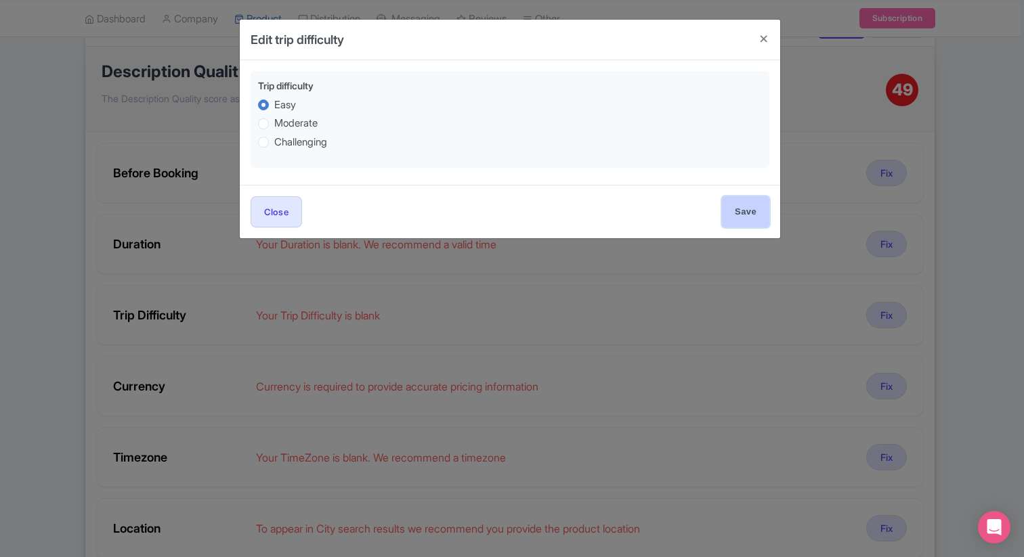
click at [736, 207] on input "Save" at bounding box center [745, 211] width 47 height 30
type input "Save"
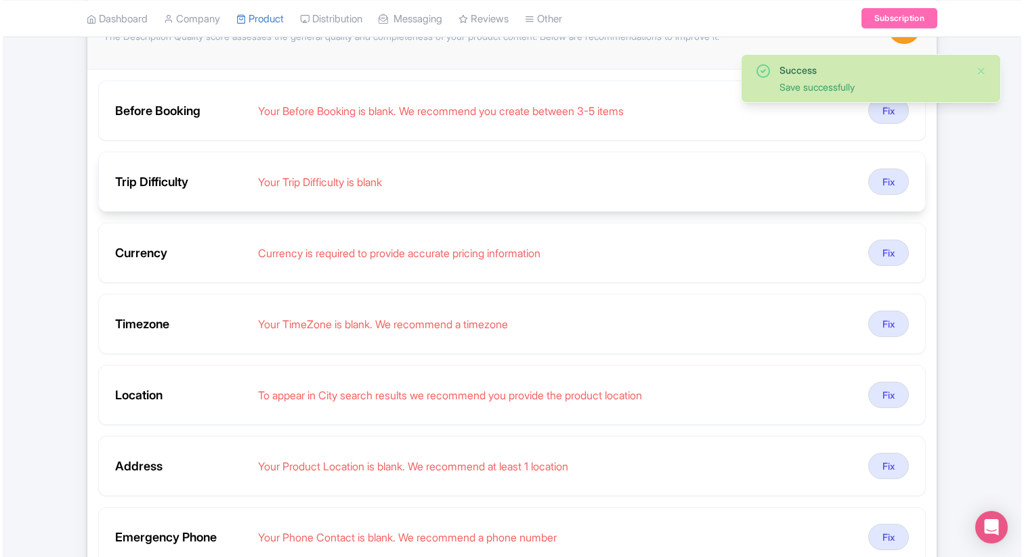
scroll to position [282, 0]
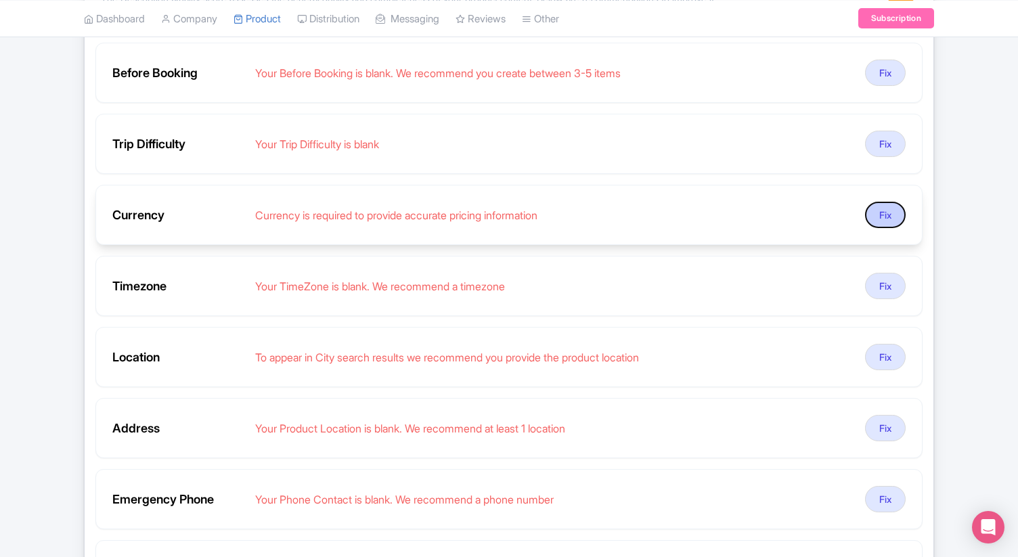
click at [881, 217] on button "Fix" at bounding box center [885, 215] width 41 height 26
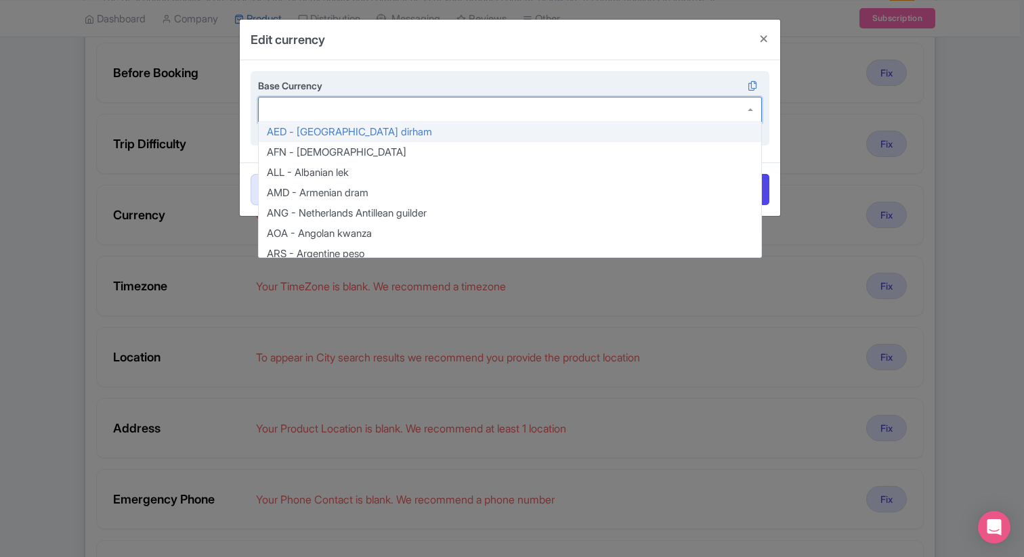
click at [345, 116] on div at bounding box center [510, 110] width 504 height 26
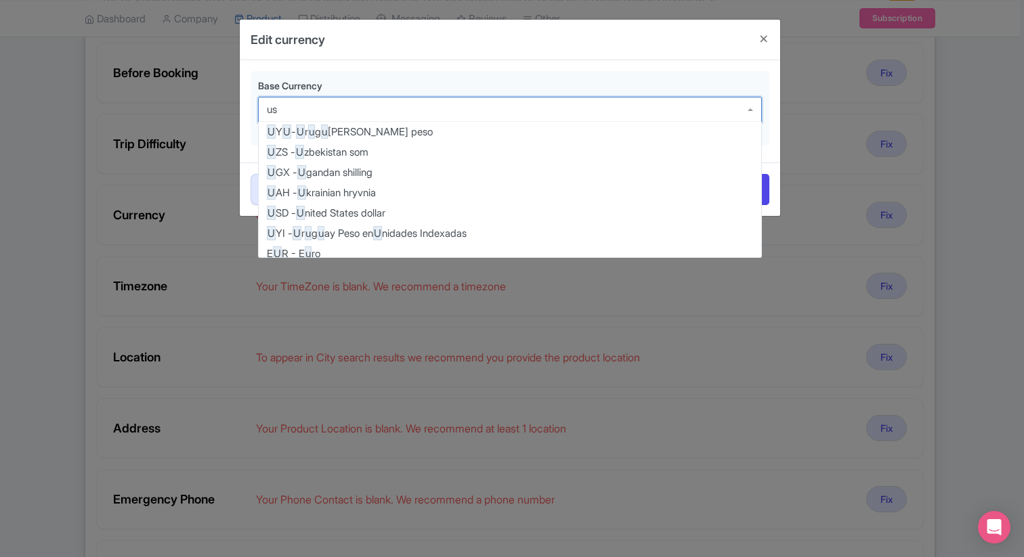
type input "usd"
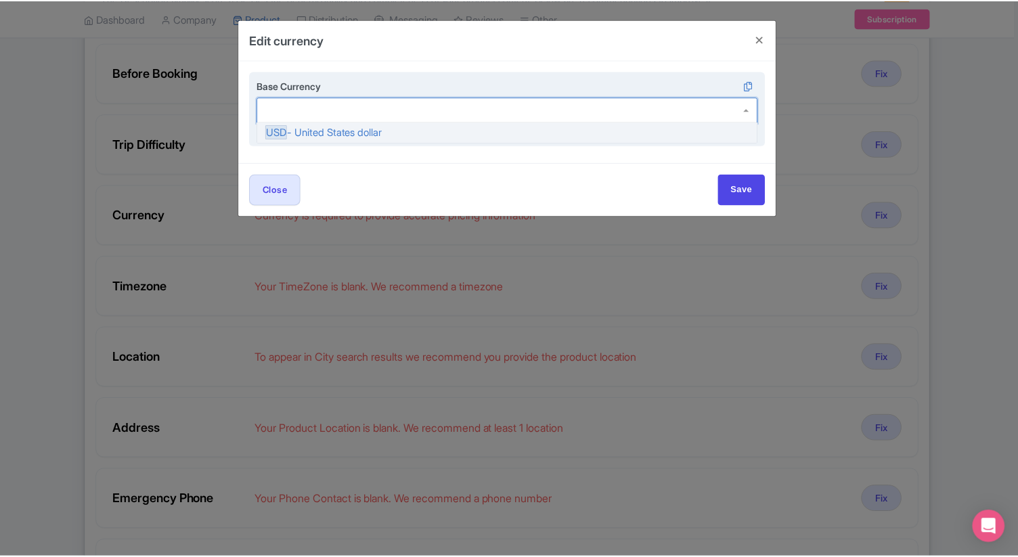
scroll to position [0, 0]
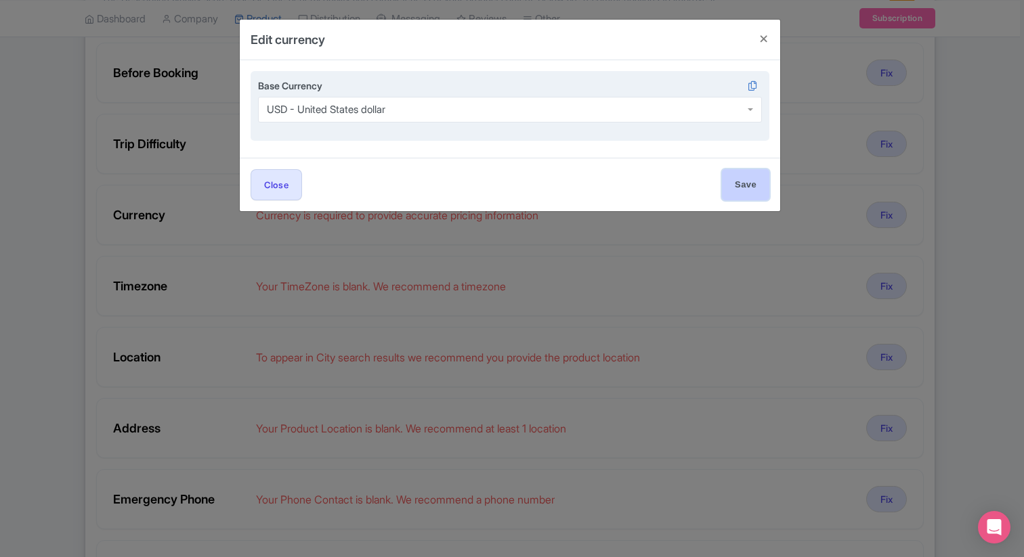
click at [742, 179] on input "Save" at bounding box center [745, 184] width 47 height 30
type input "Save"
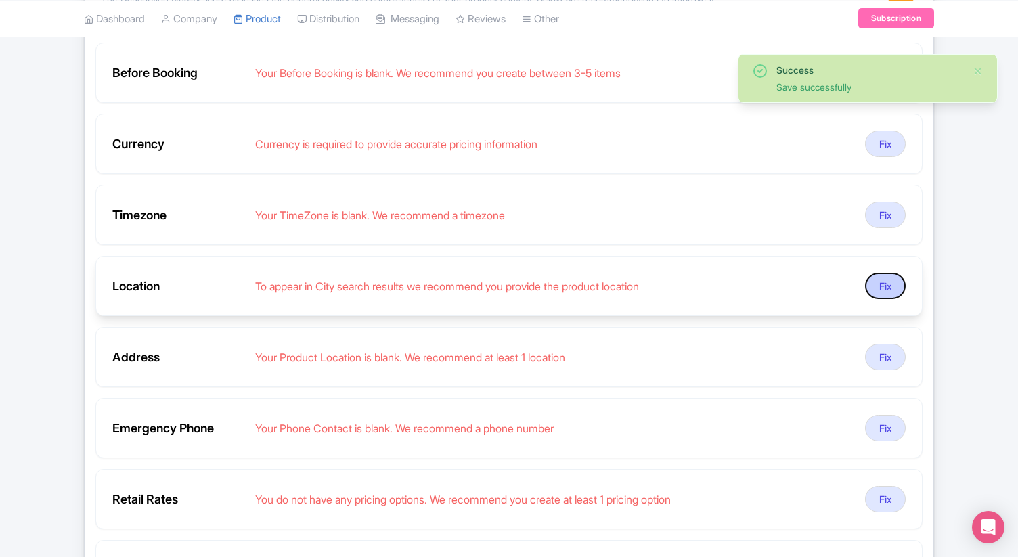
click at [896, 284] on button "Fix" at bounding box center [885, 286] width 41 height 26
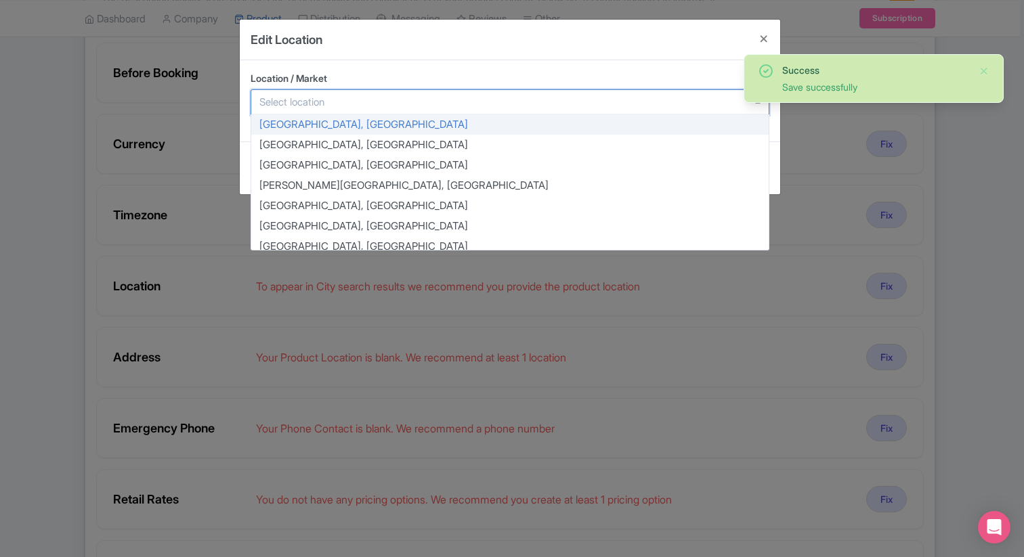
click at [436, 103] on div at bounding box center [510, 102] width 519 height 26
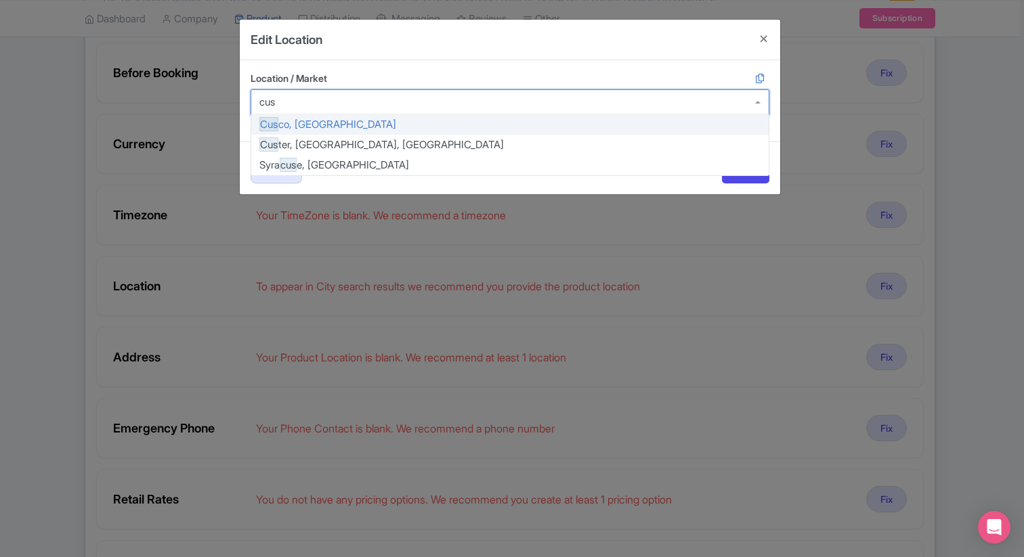
type input "cusc"
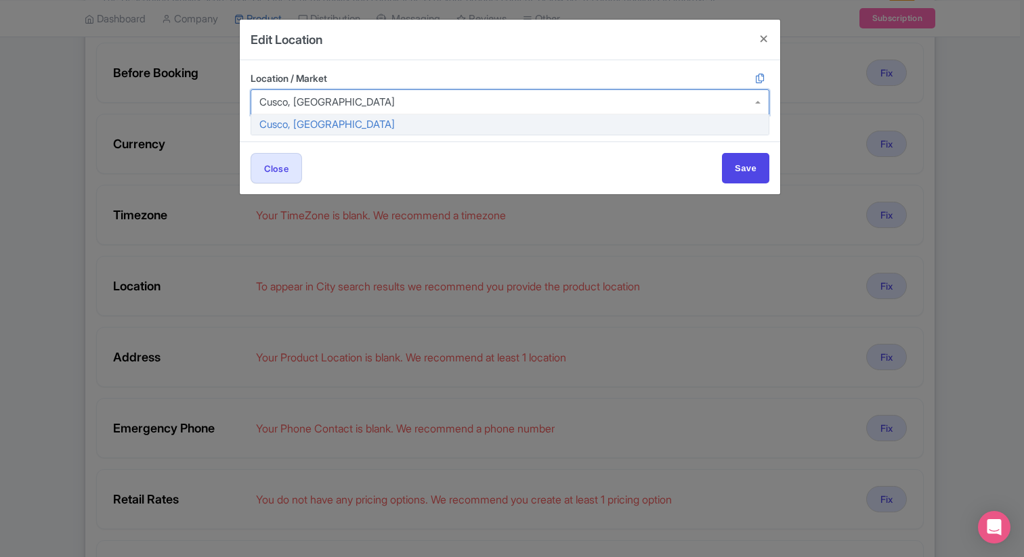
click at [559, 102] on div "Cusco, Peru" at bounding box center [510, 102] width 519 height 26
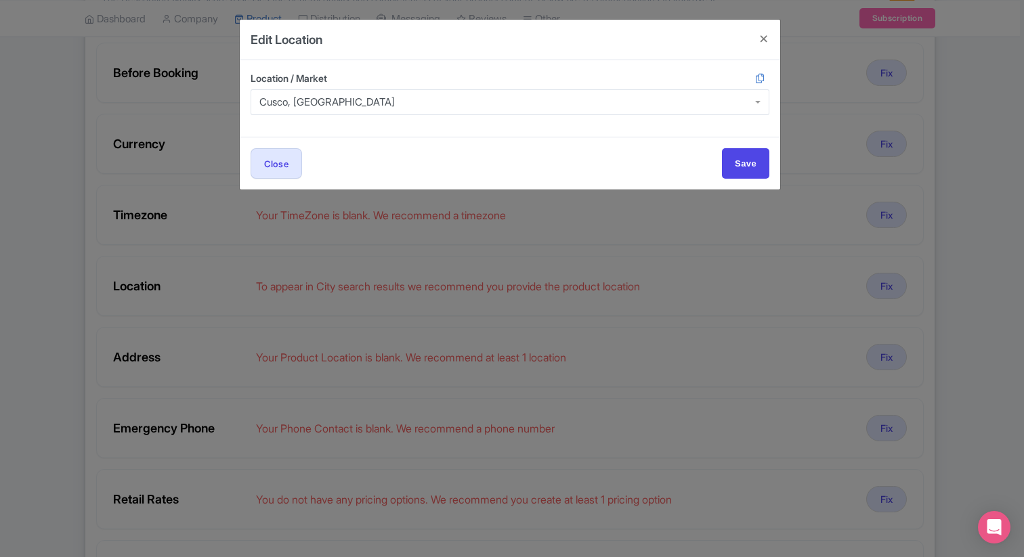
click at [339, 100] on div "Cusco, Peru" at bounding box center [510, 102] width 519 height 26
click at [278, 102] on div "Cusco, Peru" at bounding box center [326, 102] width 135 height 12
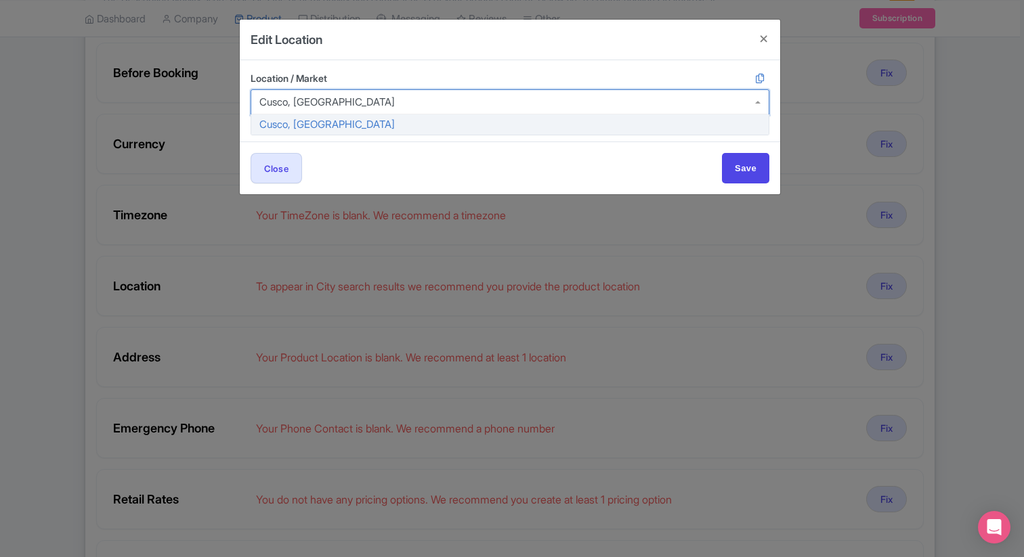
click at [723, 106] on div "Cusco, Peru" at bounding box center [510, 102] width 519 height 26
type input "machu"
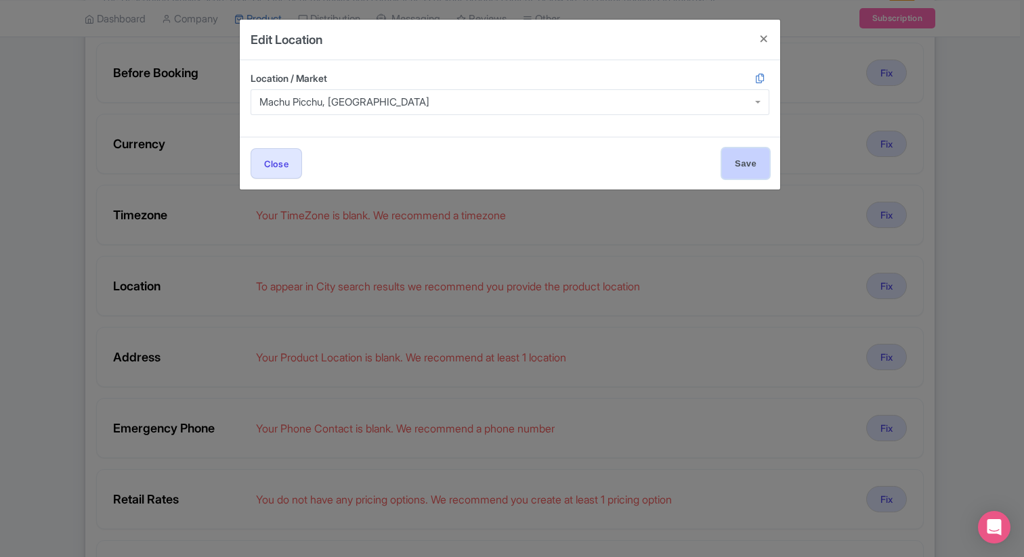
click at [748, 170] on input "Save" at bounding box center [745, 163] width 47 height 30
type input "Save"
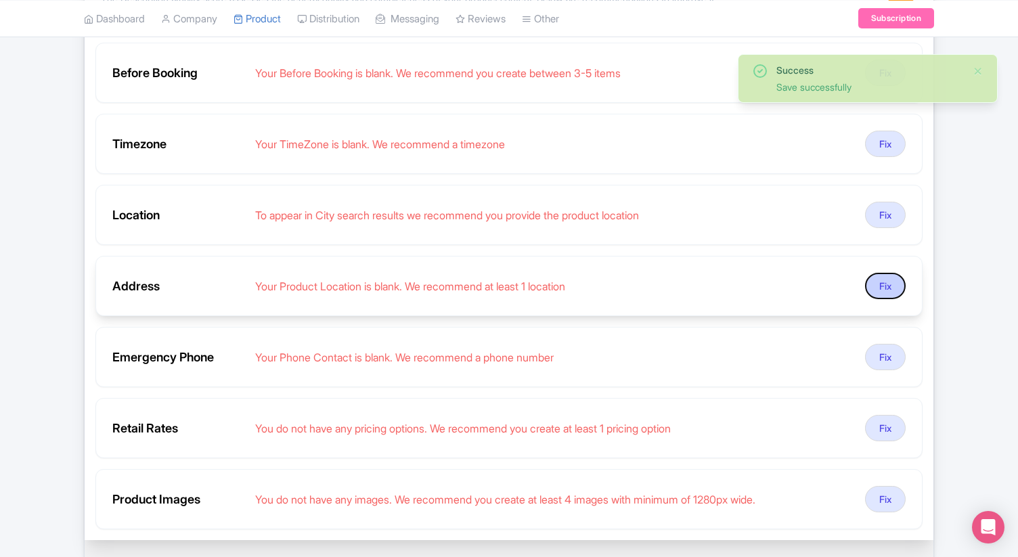
click at [886, 287] on button "Fix" at bounding box center [885, 286] width 41 height 26
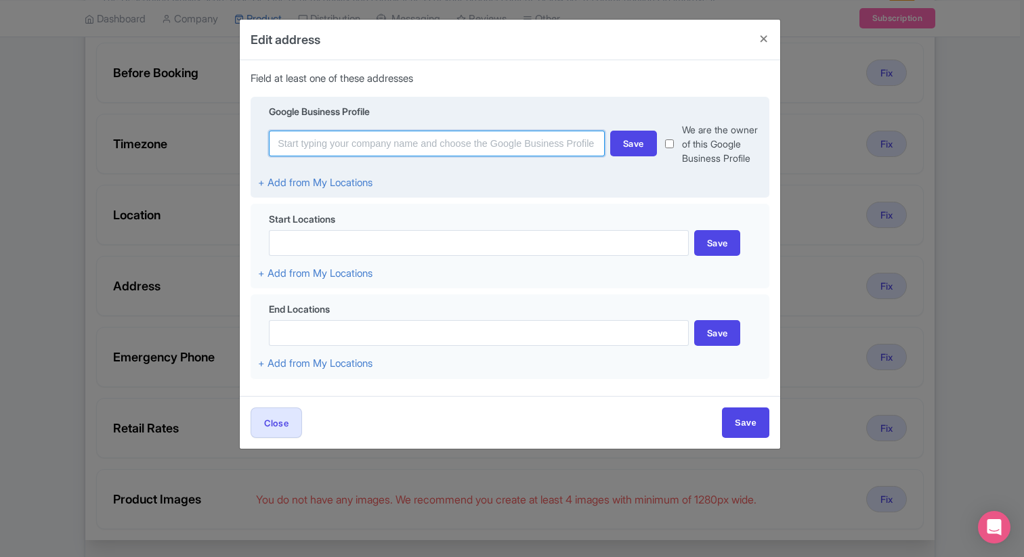
click at [554, 145] on input at bounding box center [437, 144] width 336 height 26
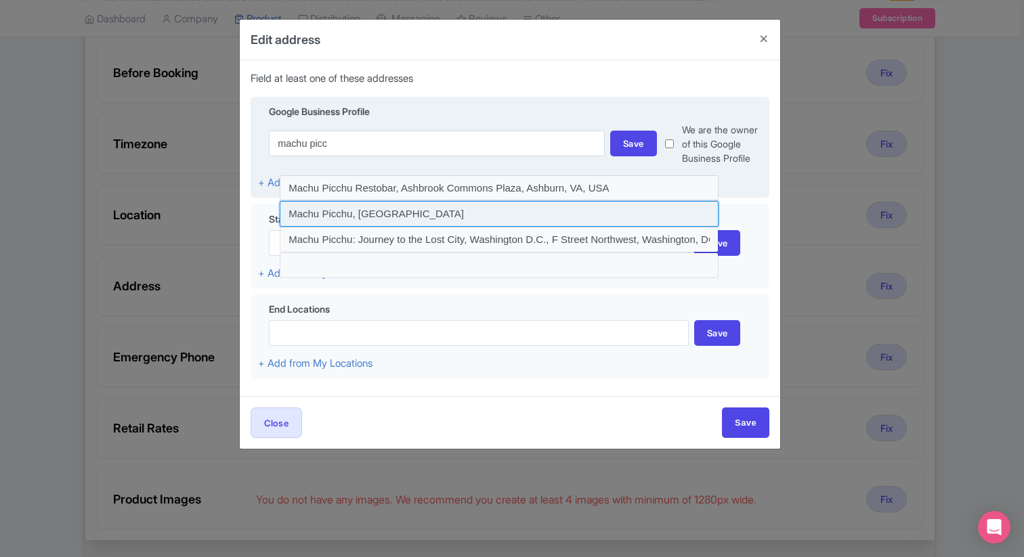
click at [320, 218] on input at bounding box center [499, 214] width 439 height 26
type input "Machu Picchu, Peru"
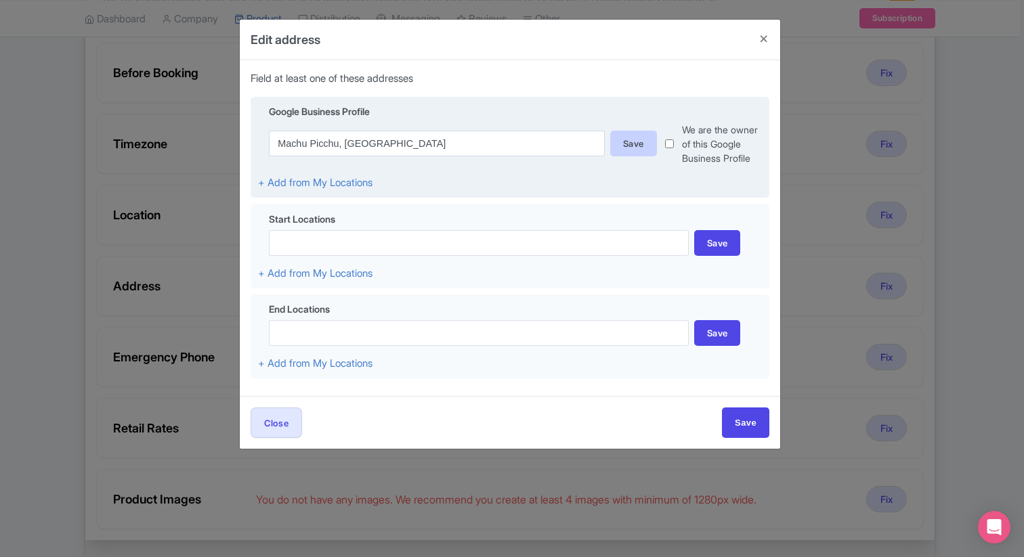
click at [628, 150] on div "Save" at bounding box center [633, 144] width 47 height 26
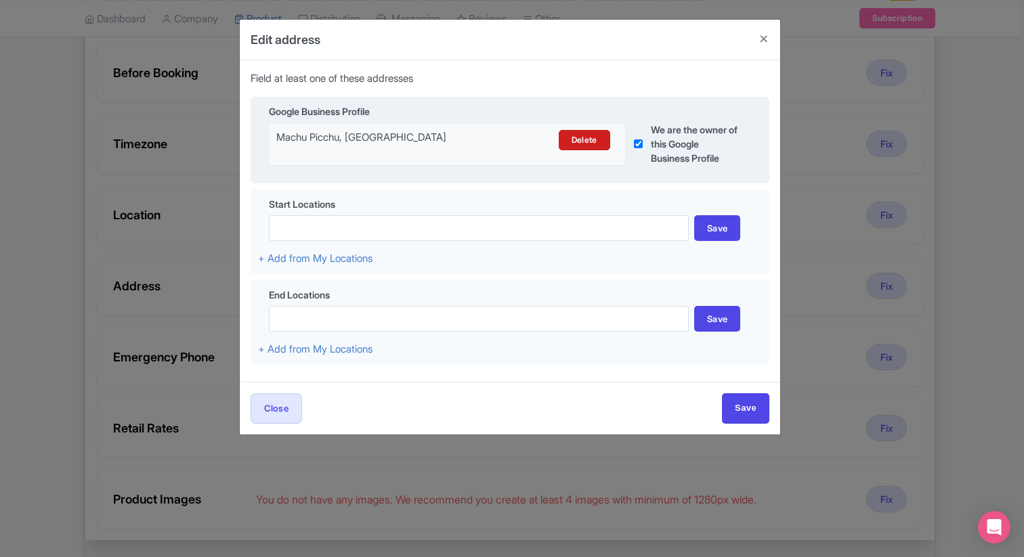
click at [637, 147] on input "checkbox" at bounding box center [638, 144] width 9 height 43
checkbox input "false"
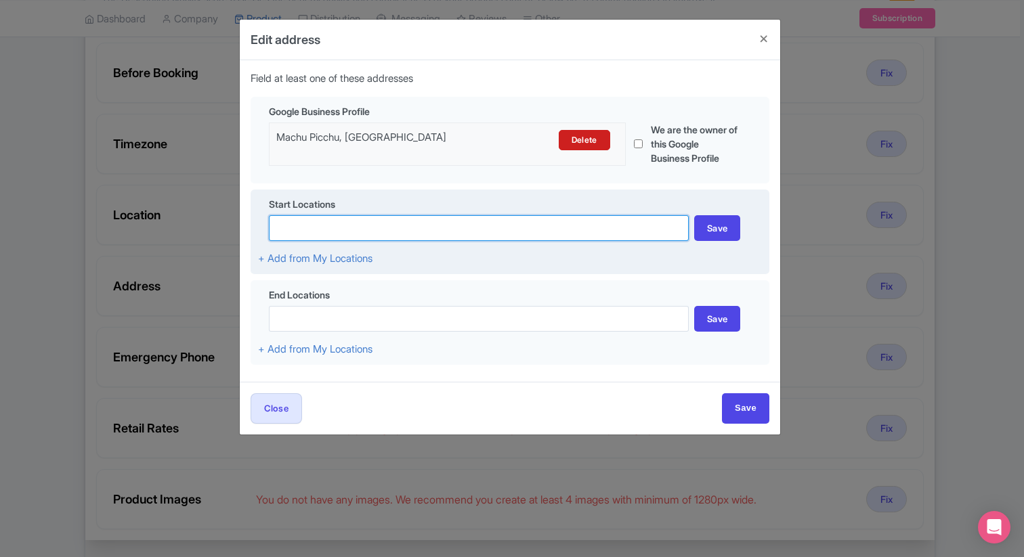
click at [545, 232] on input at bounding box center [479, 228] width 420 height 26
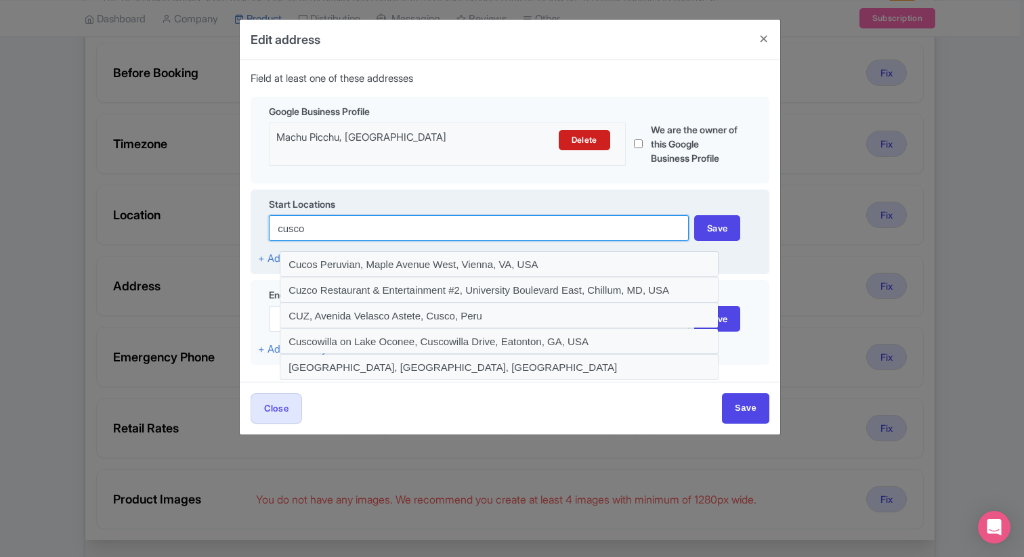
click at [477, 225] on input "cusco" at bounding box center [479, 228] width 420 height 26
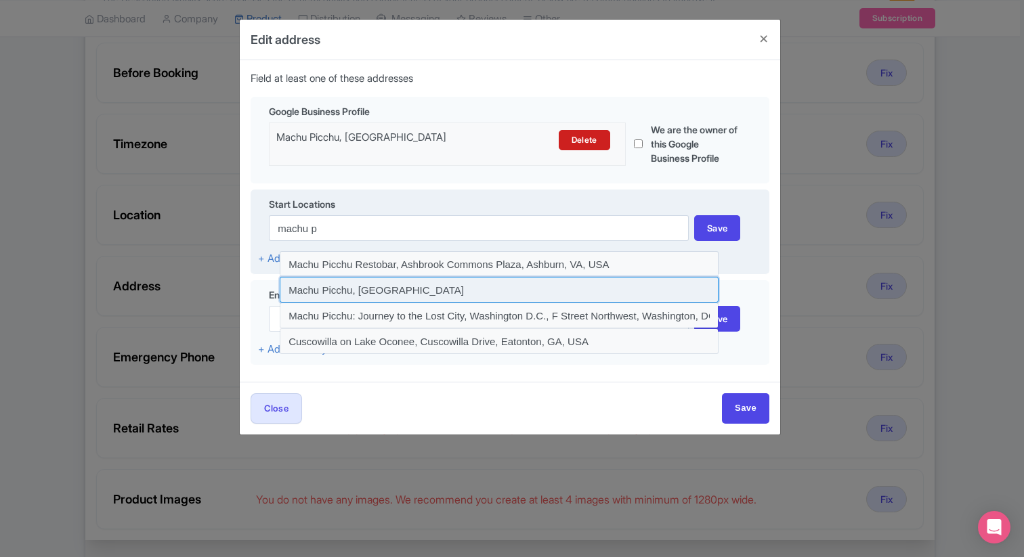
click at [367, 293] on input at bounding box center [499, 290] width 439 height 26
type input "Machu Picchu, Peru"
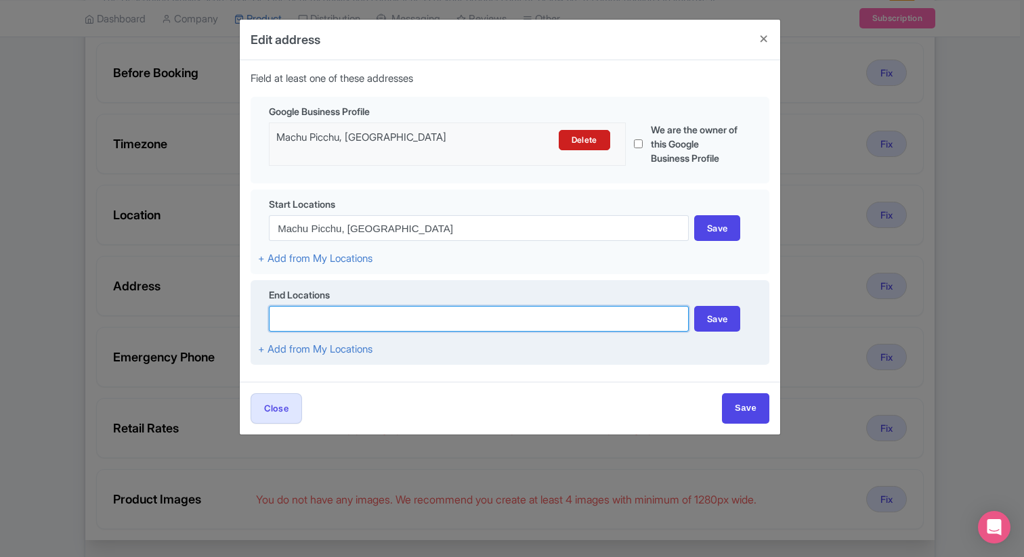
click at [360, 329] on input at bounding box center [479, 319] width 420 height 26
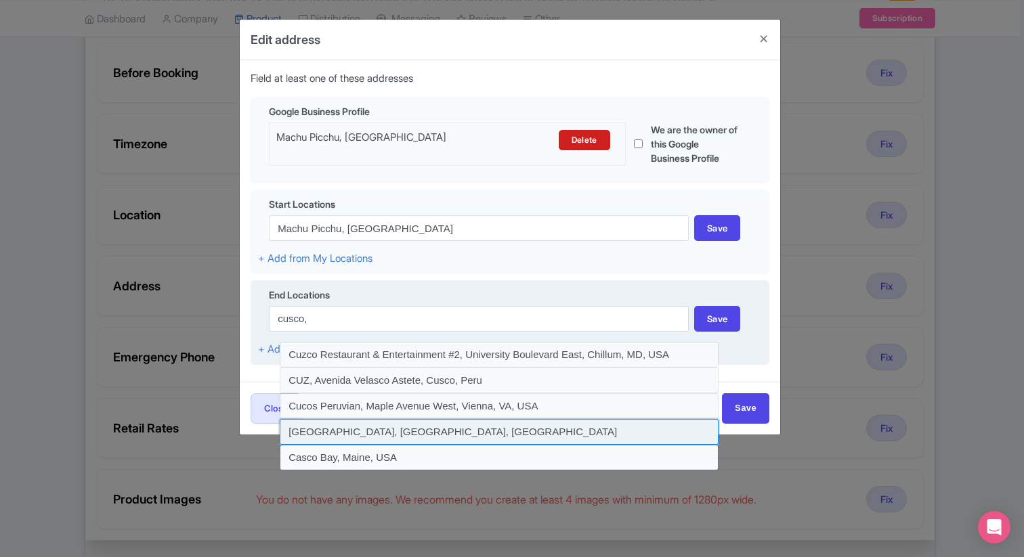
click at [350, 437] on input at bounding box center [499, 432] width 439 height 26
type input "Cusco Main Square, Cusco, Peru"
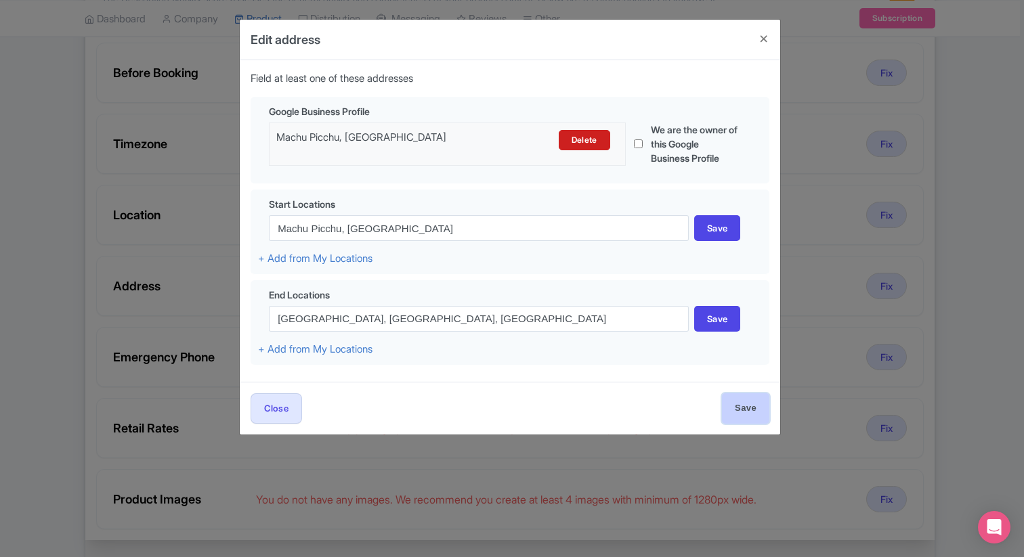
click at [743, 418] on input "Save" at bounding box center [745, 408] width 47 height 30
type input "Save"
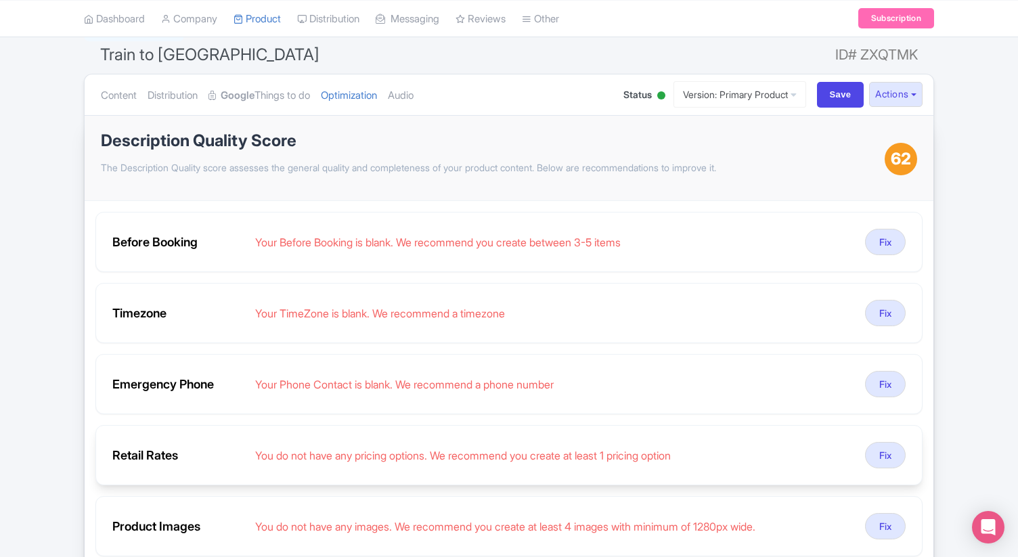
scroll to position [124, 0]
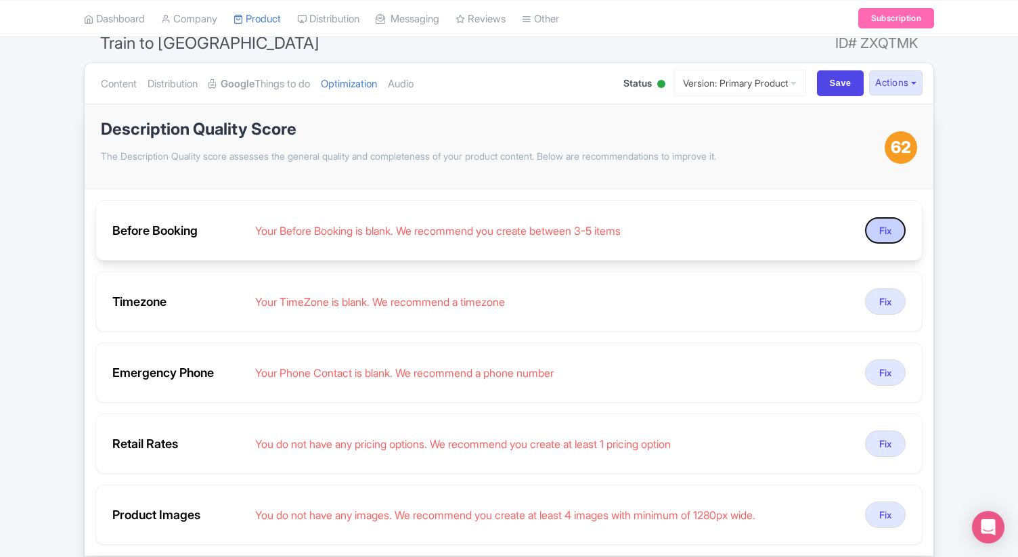
click at [882, 240] on button "Fix" at bounding box center [885, 230] width 41 height 26
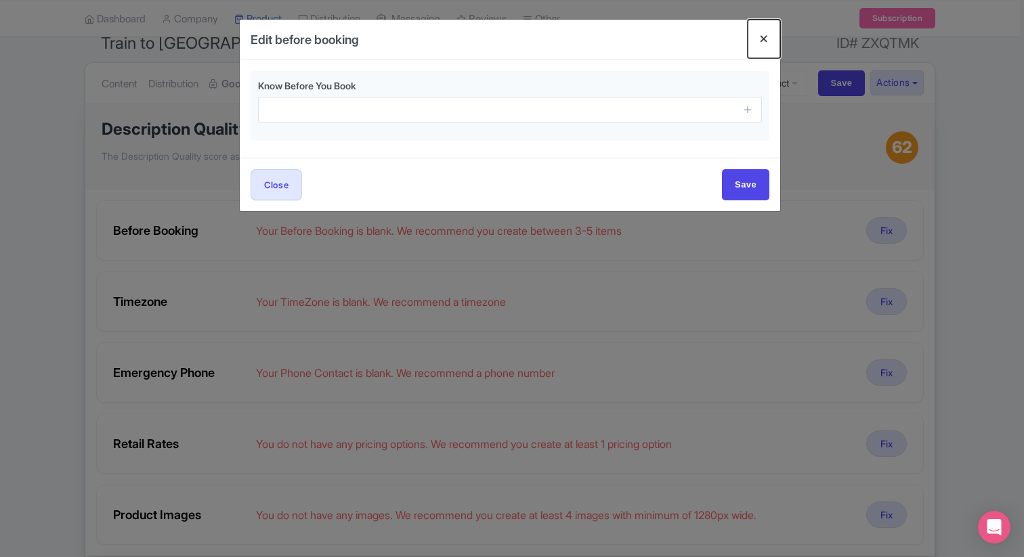
click at [760, 37] on button "Close" at bounding box center [764, 39] width 33 height 39
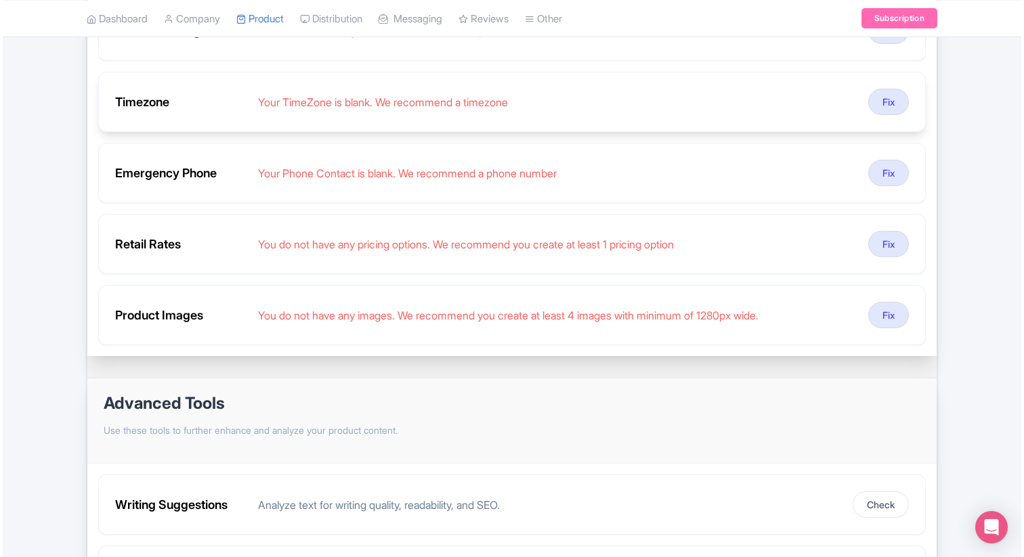
scroll to position [130, 0]
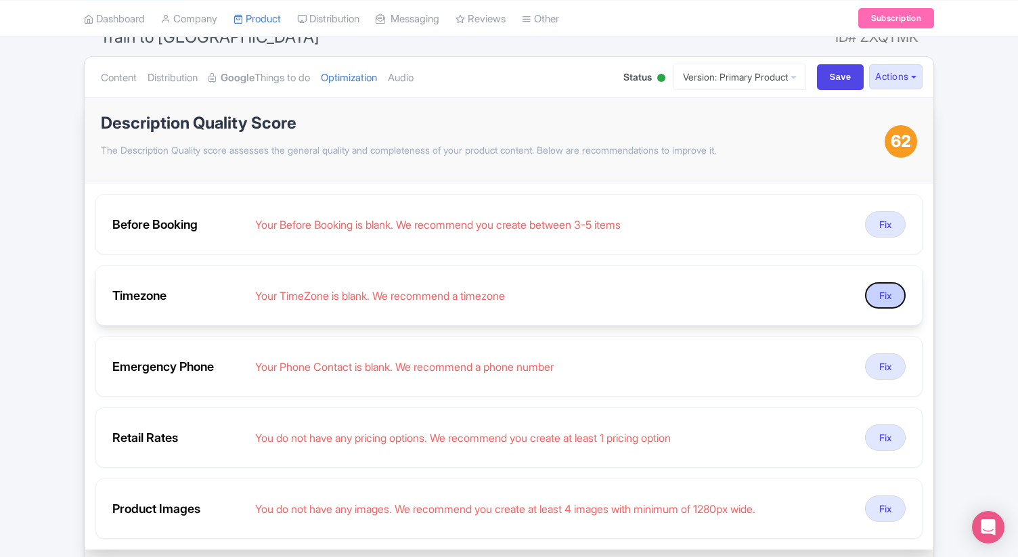
click at [882, 286] on button "Fix" at bounding box center [885, 295] width 41 height 26
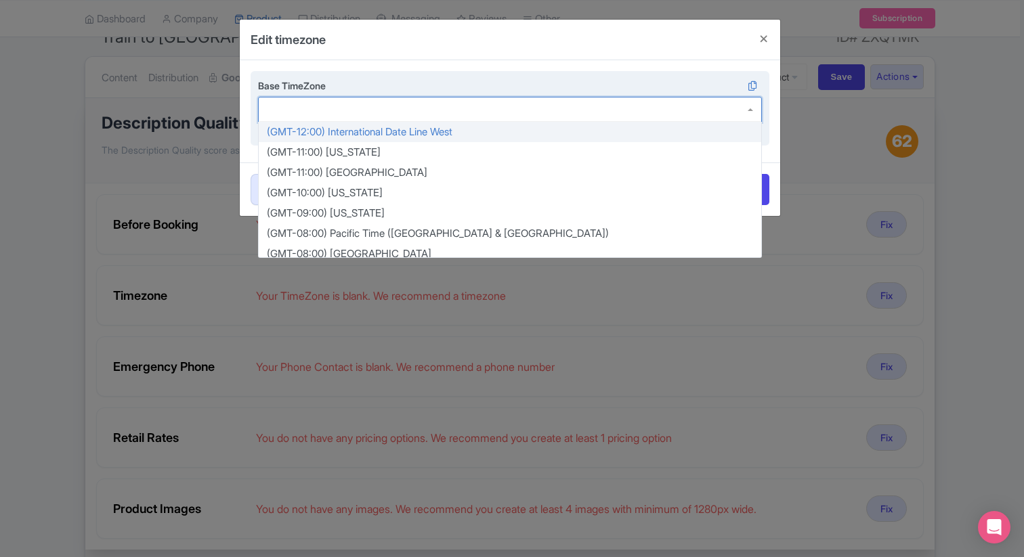
click at [355, 117] on div at bounding box center [510, 110] width 504 height 26
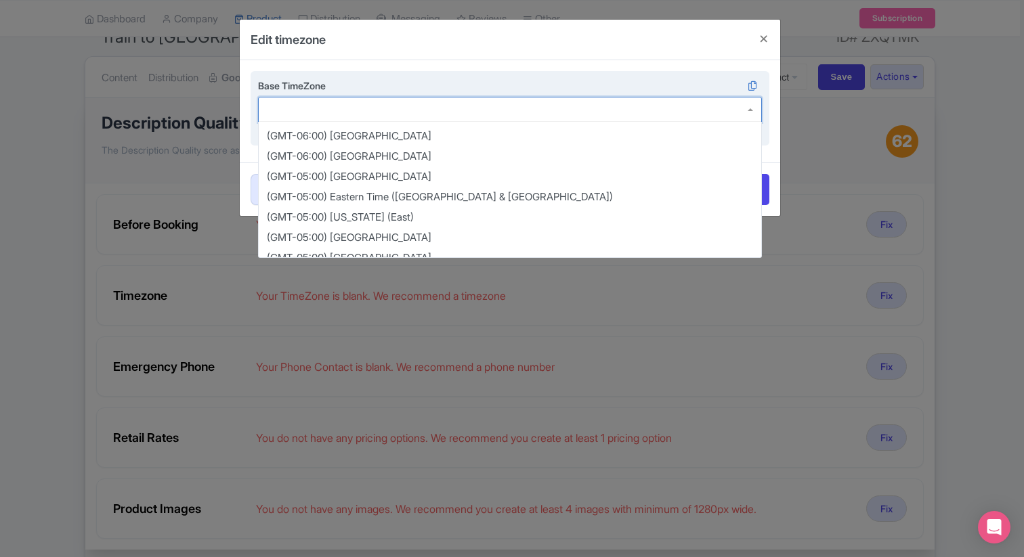
scroll to position [312, 0]
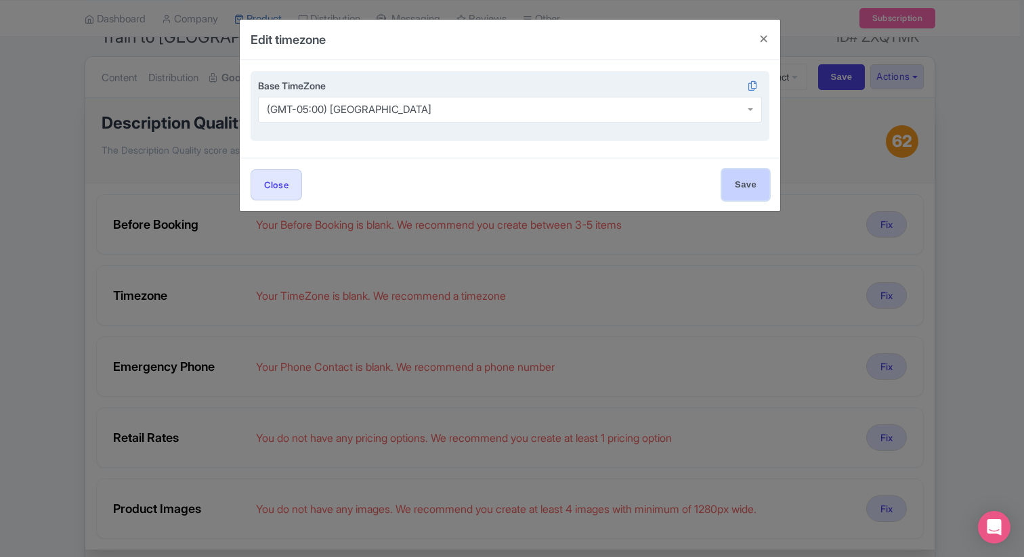
click at [746, 190] on input "Save" at bounding box center [745, 184] width 47 height 30
type input "Save"
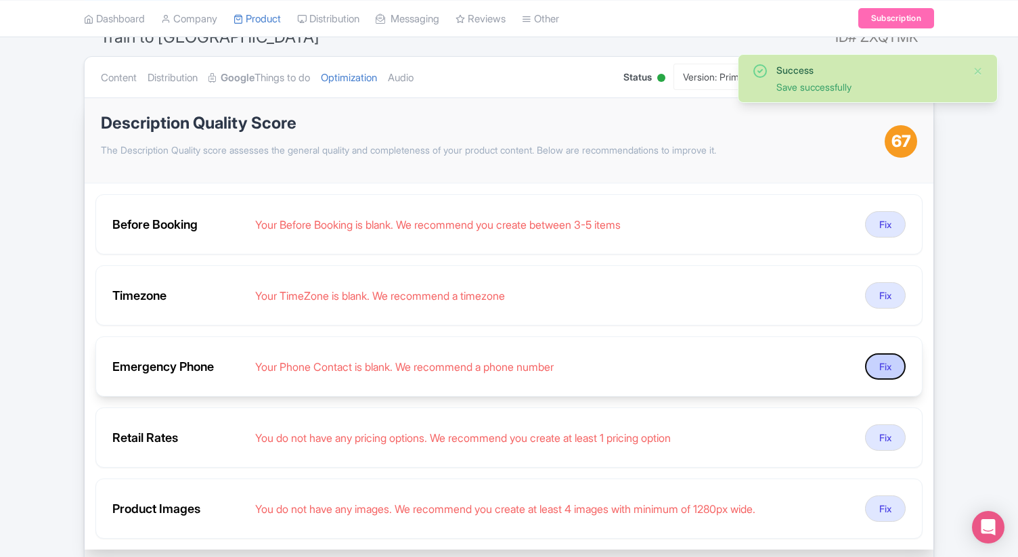
click at [884, 366] on button "Fix" at bounding box center [885, 366] width 41 height 26
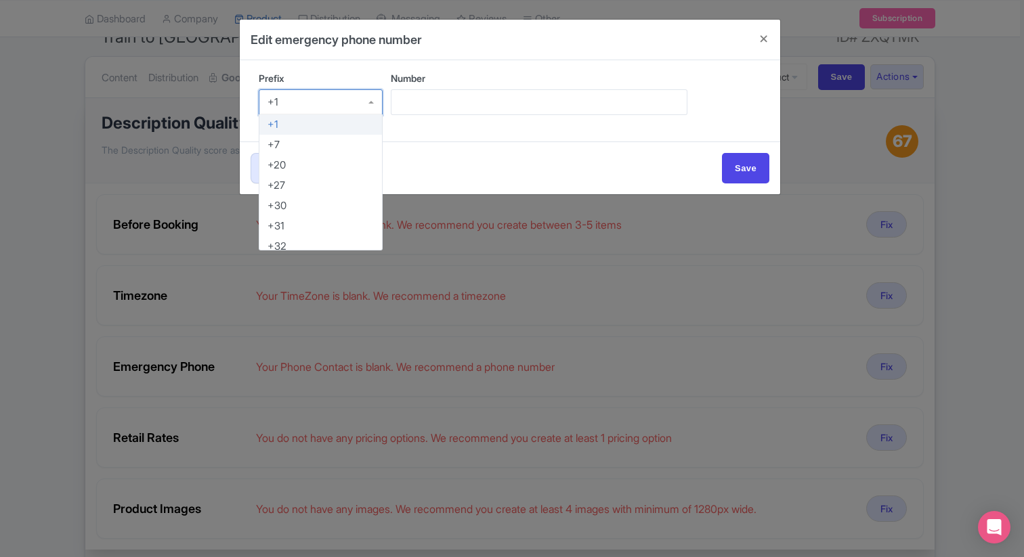
click at [346, 105] on div "+1" at bounding box center [321, 102] width 124 height 26
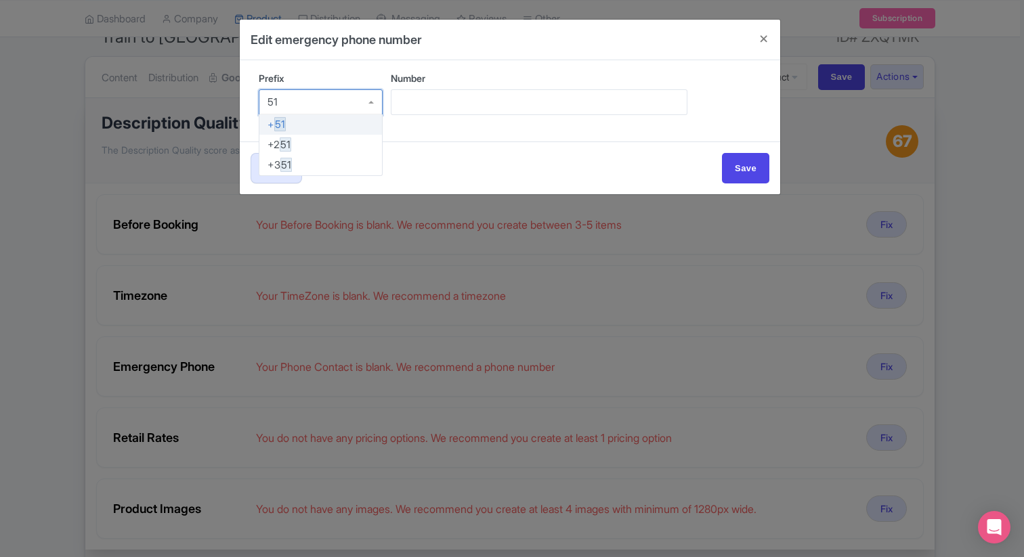
type input "51"
click at [414, 108] on input "Number" at bounding box center [539, 102] width 297 height 26
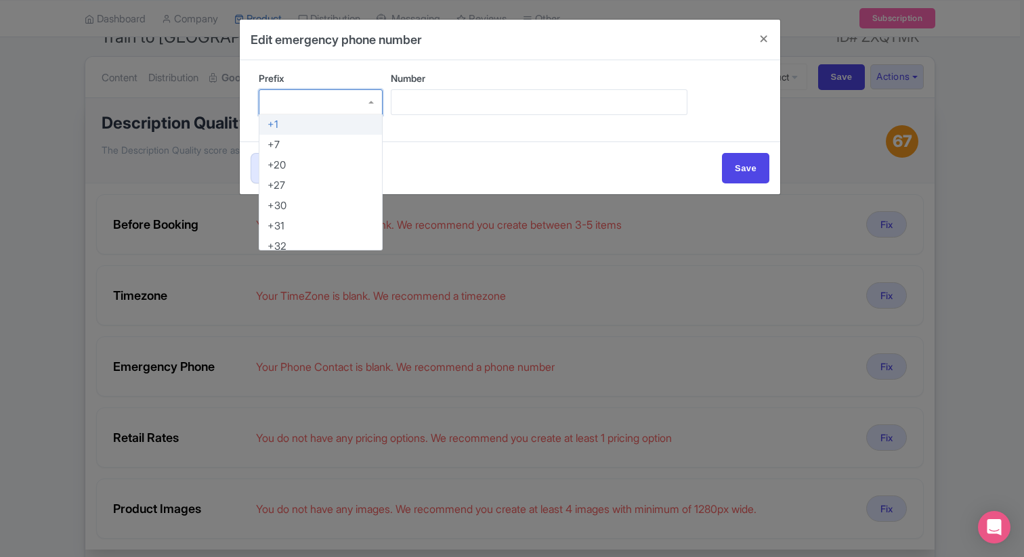
click at [365, 103] on div at bounding box center [321, 102] width 124 height 26
type input "+51"
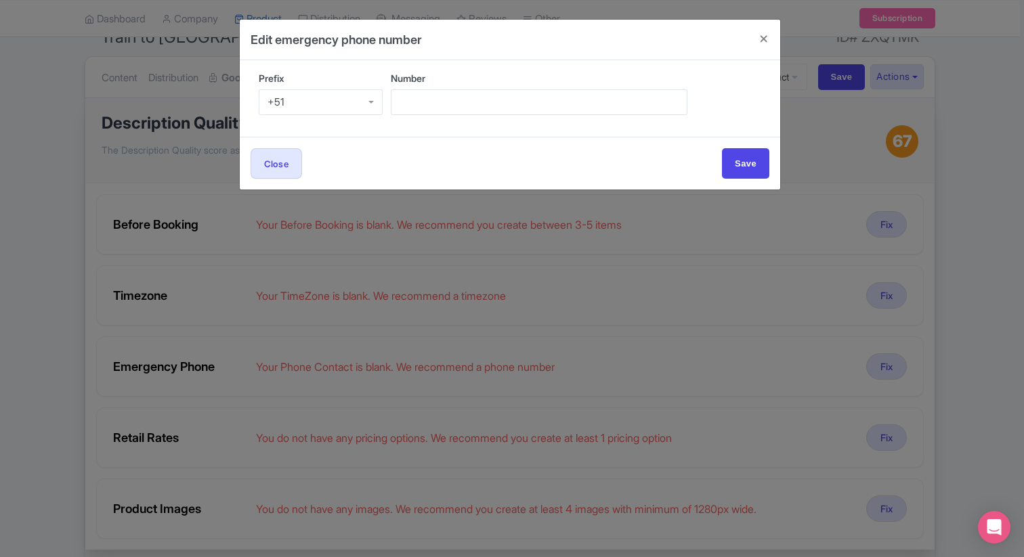
scroll to position [0, 0]
click at [435, 102] on input "Number" at bounding box center [539, 102] width 297 height 26
paste input "Cusco (Poroy) – Aguas Calientes: ~3h 30m"
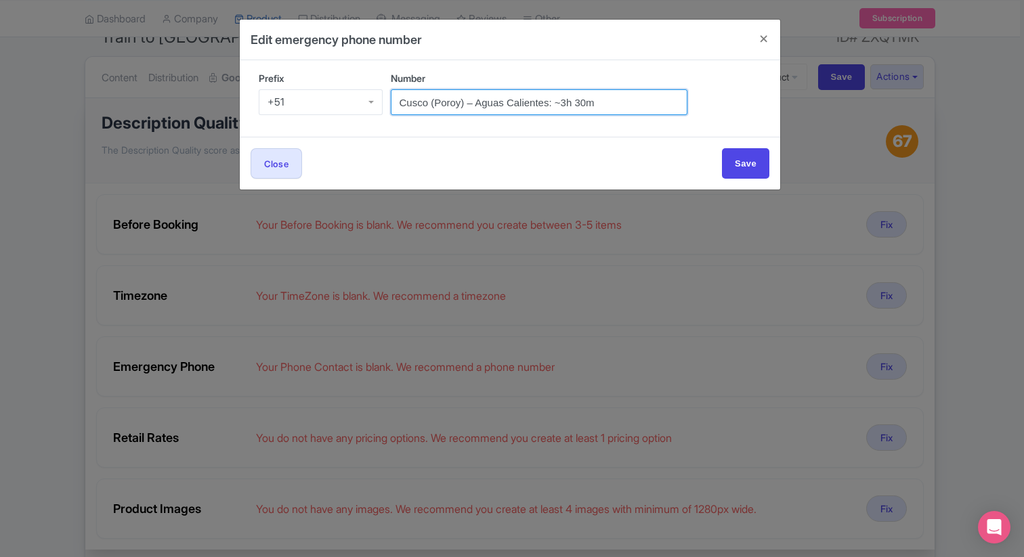
type input "Cusco (Poroy) – Aguas Calientes: ~3h 30m"
drag, startPoint x: 616, startPoint y: 106, endPoint x: 360, endPoint y: 98, distance: 256.1
click at [360, 98] on div "Prefix +51 +51 +1 +7 +20 +27 +30 +31 +32 +33 +34 +36 +39 +40 +41 +43 +44 +45 +4…" at bounding box center [510, 98] width 519 height 55
click at [360, 98] on div "+51" at bounding box center [321, 102] width 124 height 26
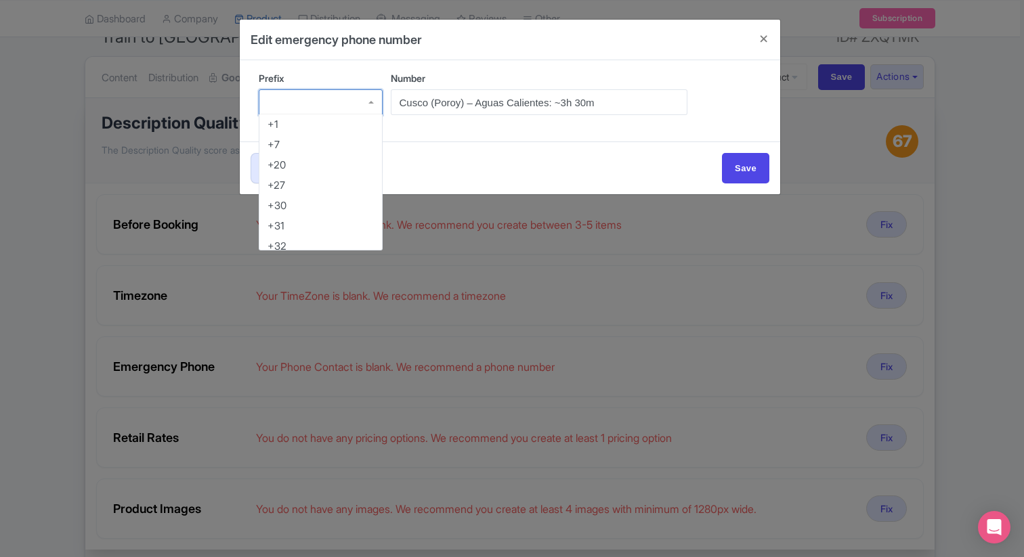
type input "1"
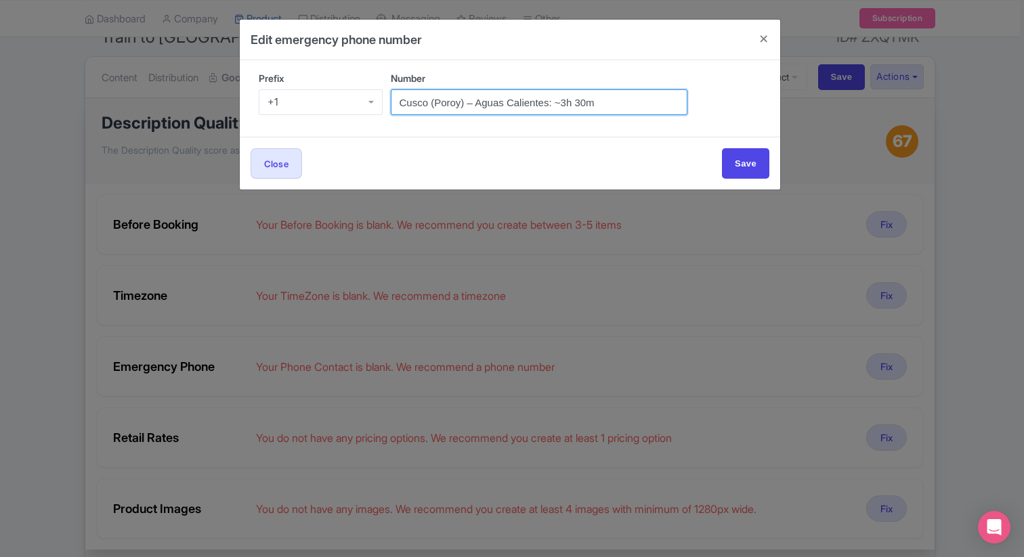
click at [611, 104] on input "Cusco (Poroy) – Aguas Calientes: ~3h 30m" at bounding box center [539, 102] width 297 height 26
type input "3156506010"
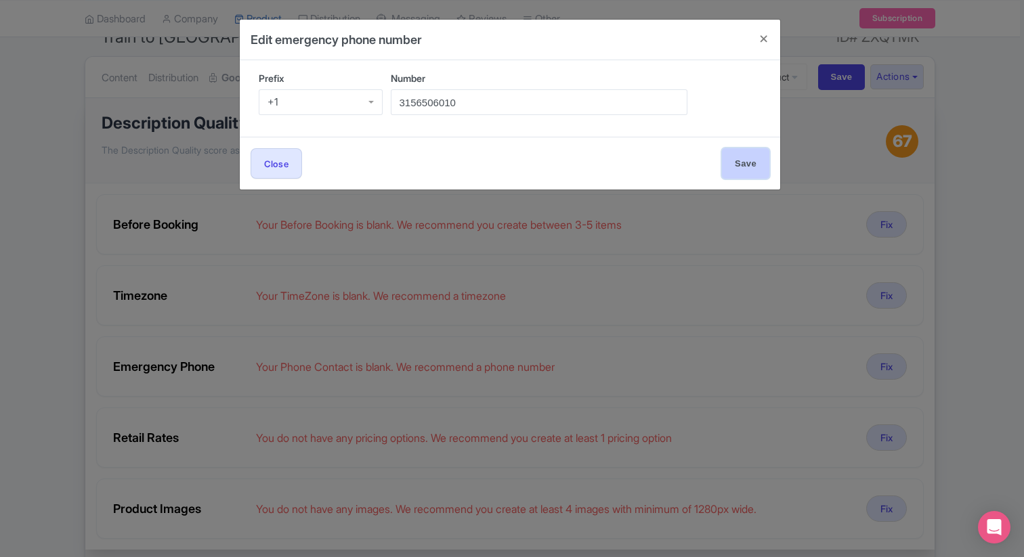
click at [743, 161] on input "Save" at bounding box center [745, 163] width 47 height 30
type input "Save"
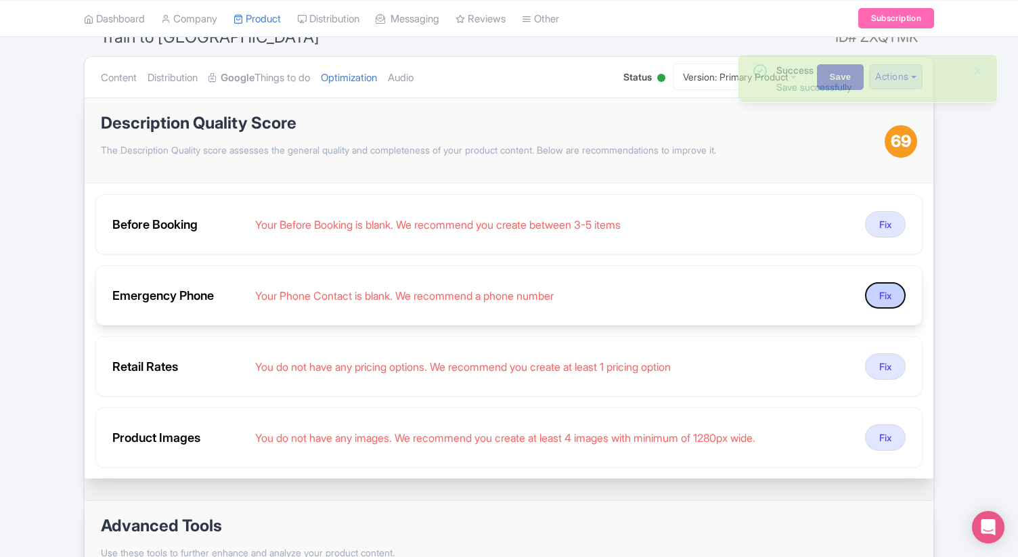
click at [889, 301] on button "Fix" at bounding box center [885, 295] width 41 height 26
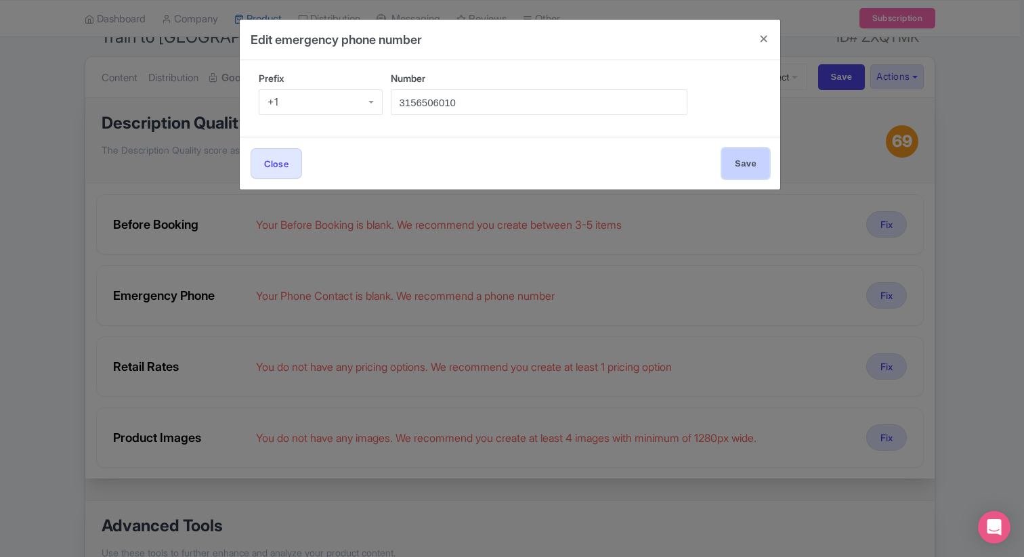
click at [756, 167] on input "Save" at bounding box center [745, 163] width 47 height 30
type input "Save"
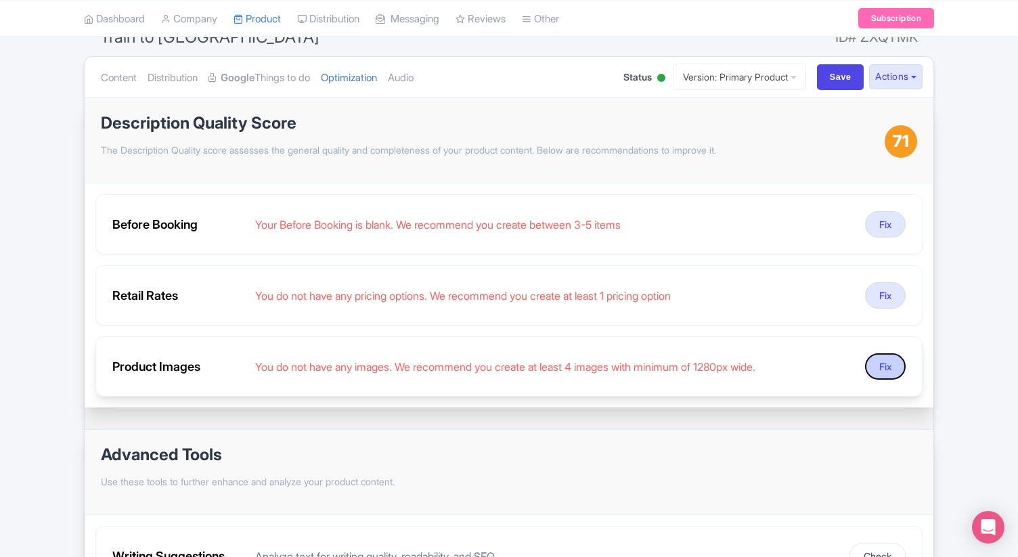
click at [881, 363] on button "Fix" at bounding box center [885, 366] width 41 height 26
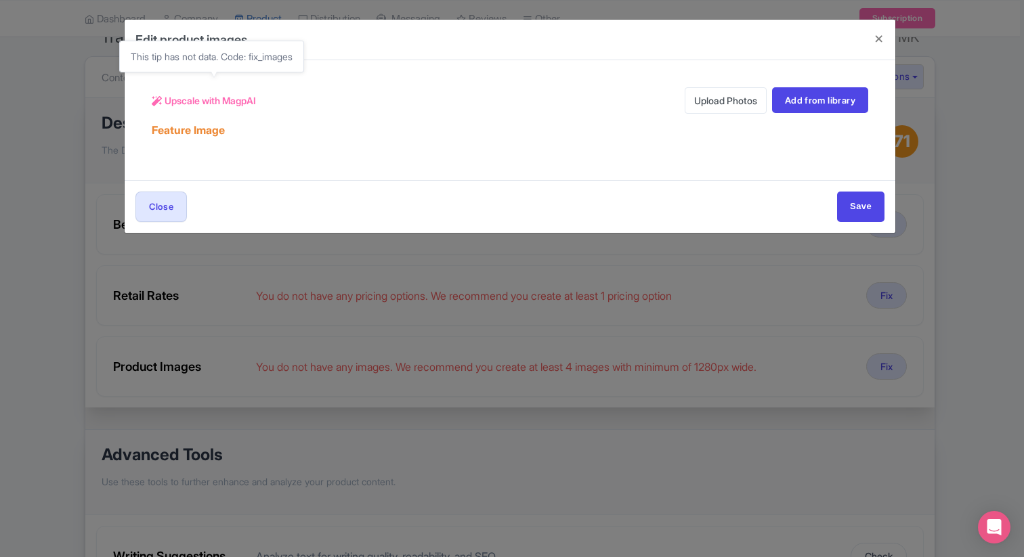
click at [196, 102] on span "Upscale with MagpAI" at bounding box center [210, 100] width 91 height 14
click at [821, 110] on link "Add from library" at bounding box center [820, 100] width 96 height 26
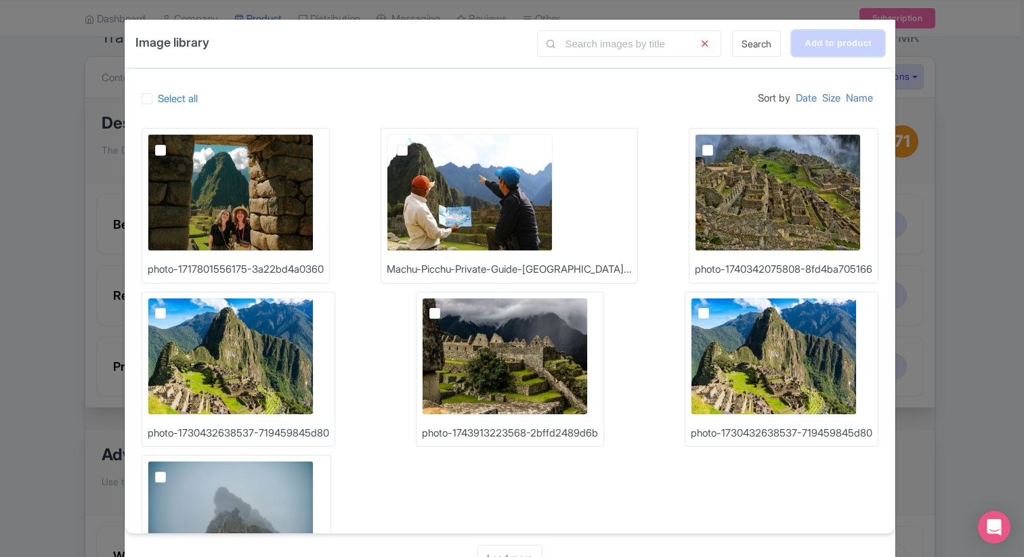
click at [822, 44] on input "Add to product" at bounding box center [838, 43] width 93 height 26
type input "Adding..."
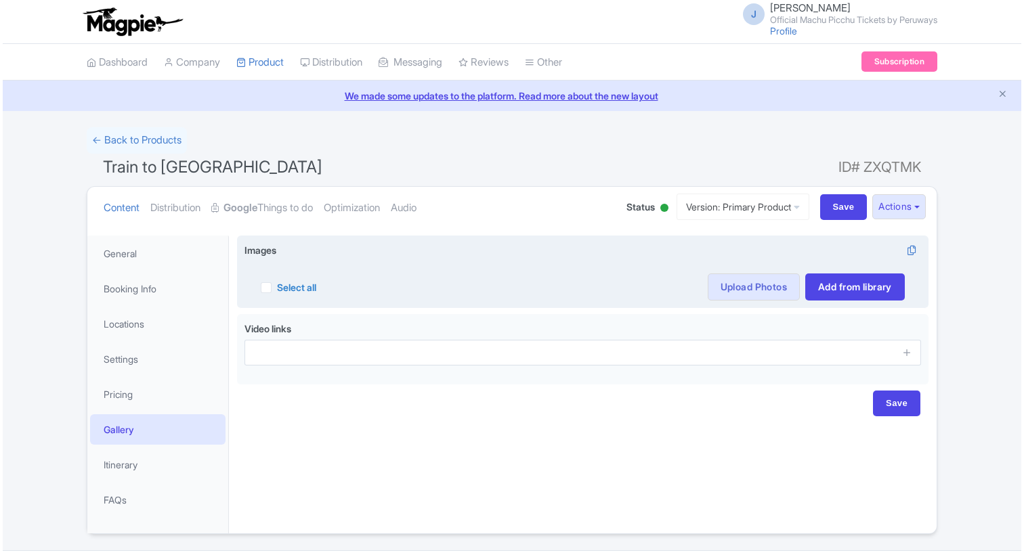
scroll to position [35, 0]
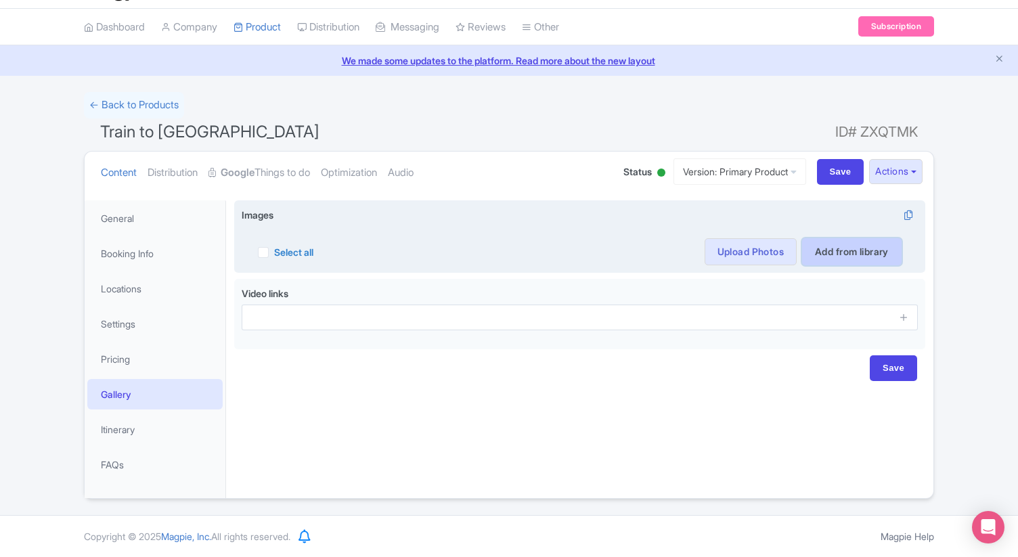
click at [827, 254] on link "Add from library" at bounding box center [852, 251] width 100 height 27
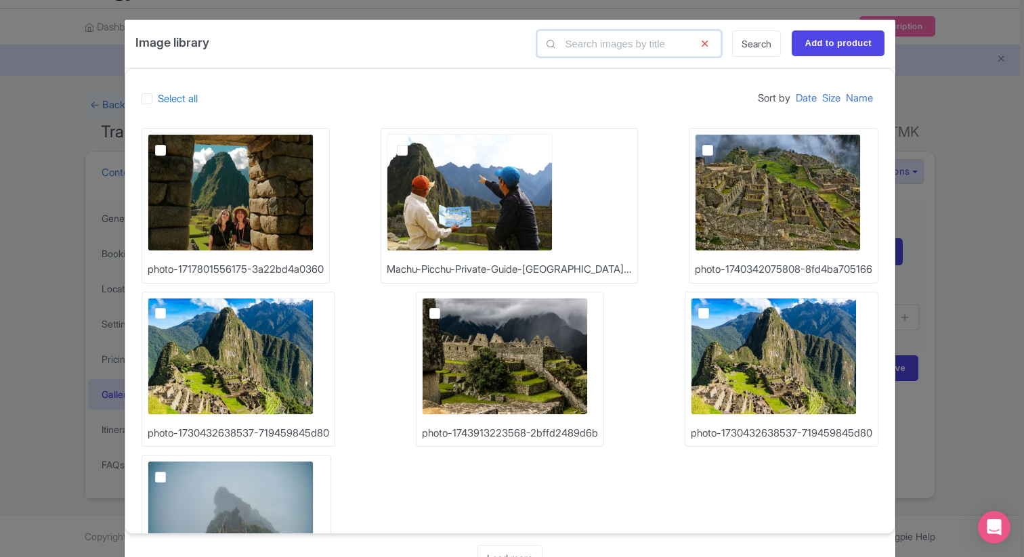
click at [624, 37] on input "text" at bounding box center [629, 43] width 184 height 26
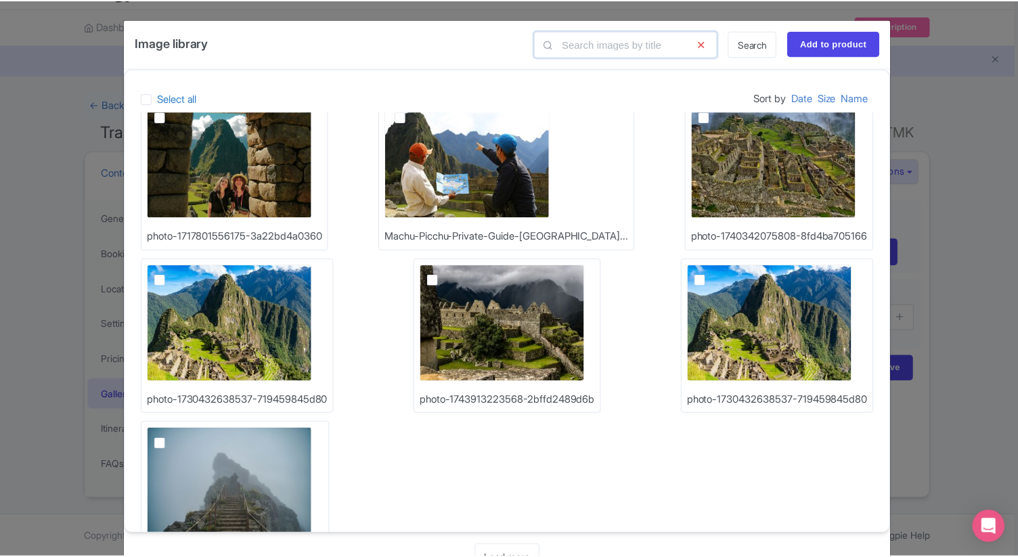
scroll to position [0, 0]
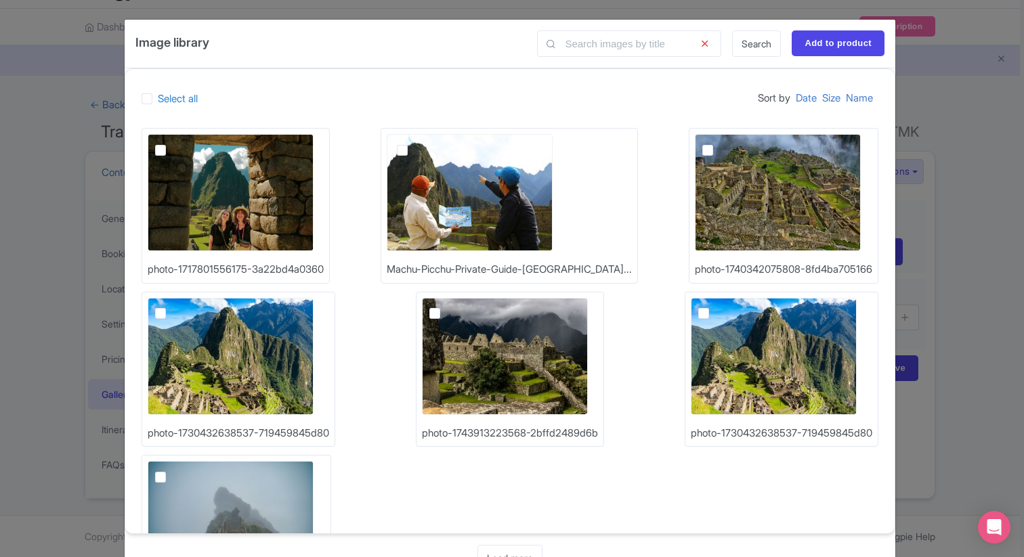
click at [1017, 262] on div "Image library Search Add to product Select all Sort by Date Size Name photo-171…" at bounding box center [512, 278] width 1024 height 557
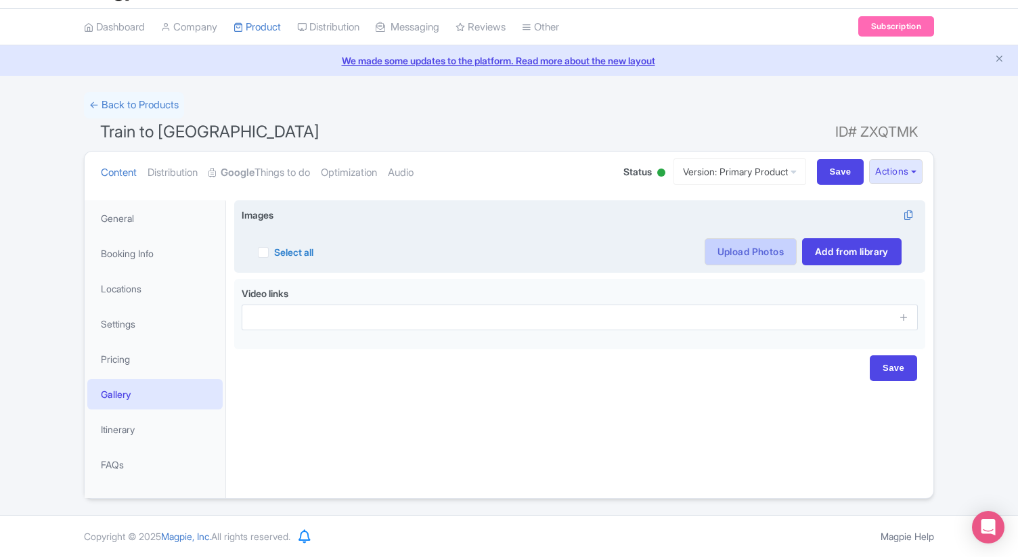
click at [758, 254] on link "Upload Photos" at bounding box center [751, 251] width 92 height 27
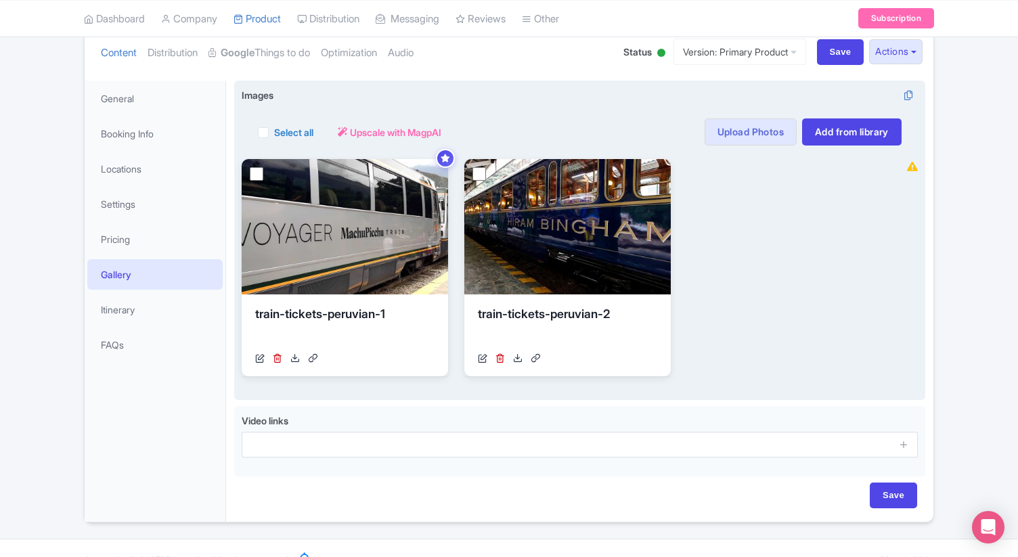
scroll to position [161, 0]
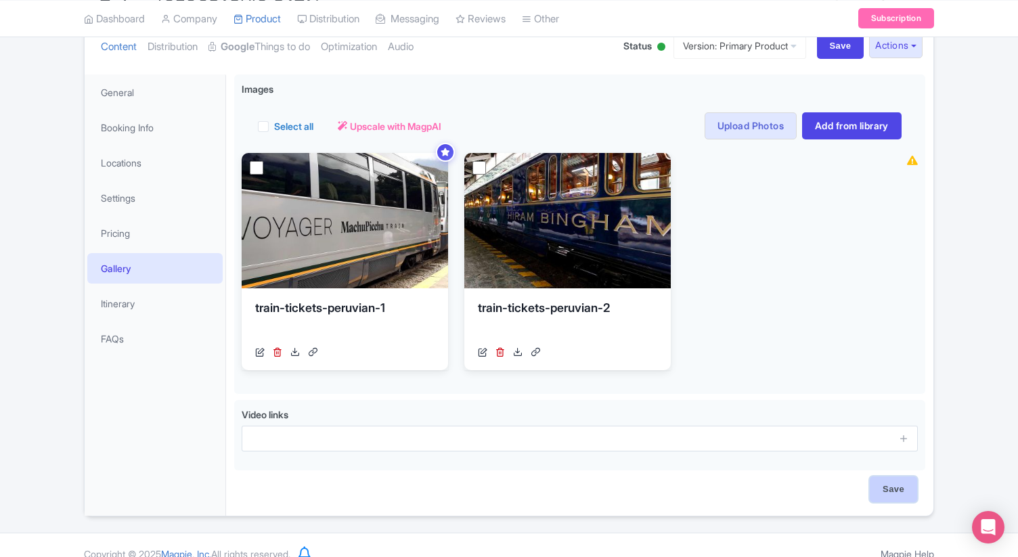
click at [890, 484] on input "Save" at bounding box center [893, 490] width 47 height 26
type input "Saving..."
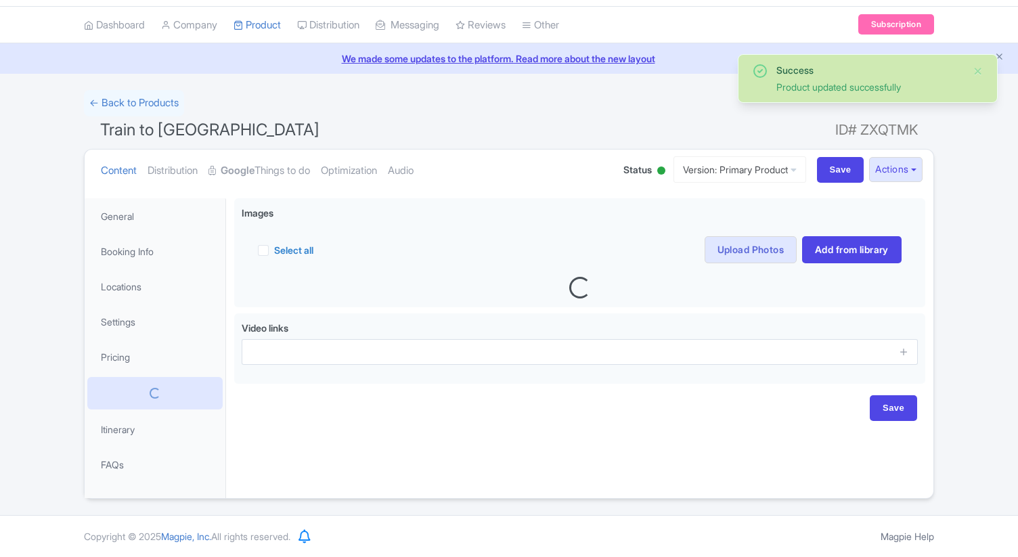
scroll to position [35, 0]
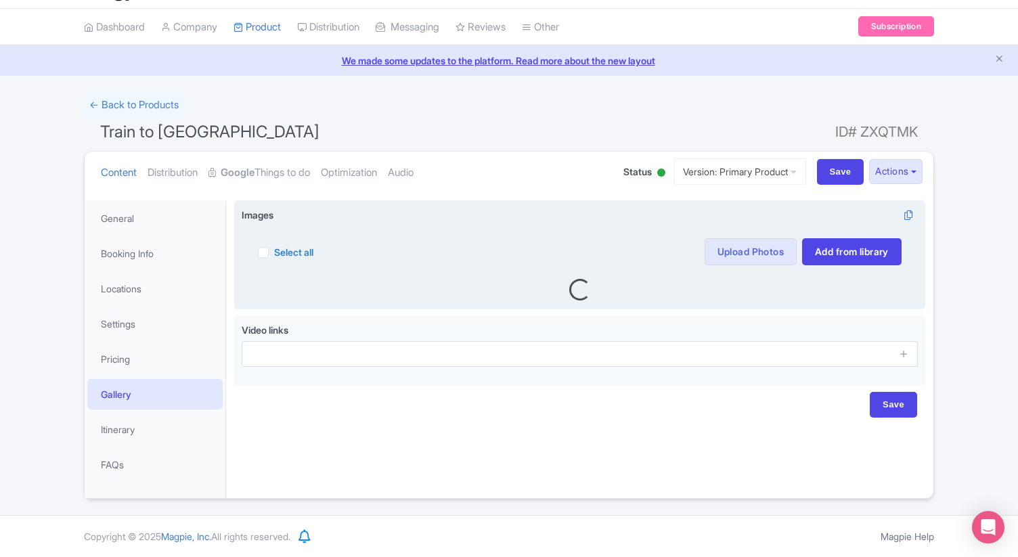
click at [274, 255] on label "Select all" at bounding box center [293, 252] width 39 height 14
click at [274, 253] on input "Select all" at bounding box center [278, 248] width 9 height 9
checkbox input "true"
click at [363, 251] on button "Actions" at bounding box center [353, 251] width 53 height 27
click at [414, 207] on div "Images i Select all Actions Remove from product Delete Download Export Upscale …" at bounding box center [579, 255] width 691 height 110
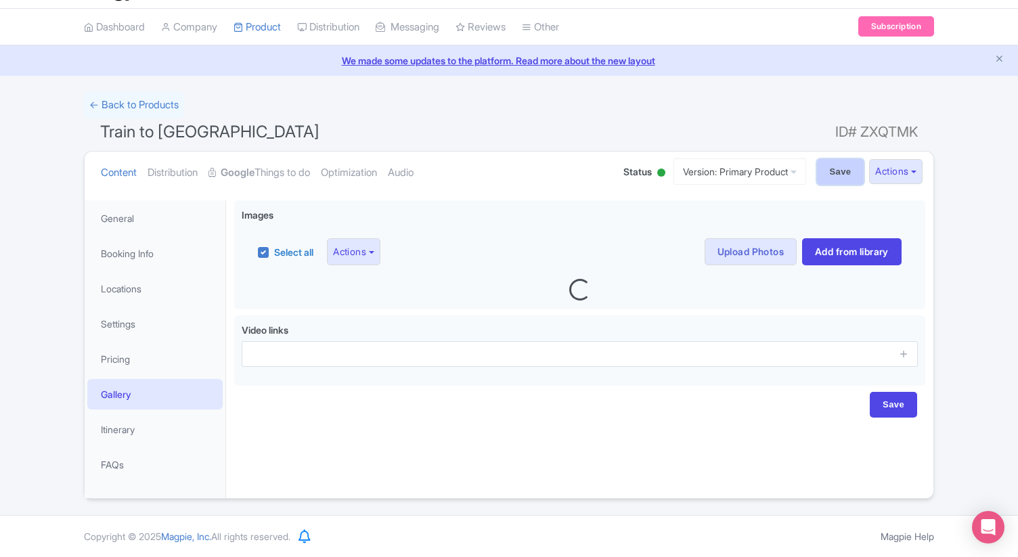
click at [828, 175] on input "Save" at bounding box center [840, 172] width 47 height 26
type input "Saving..."
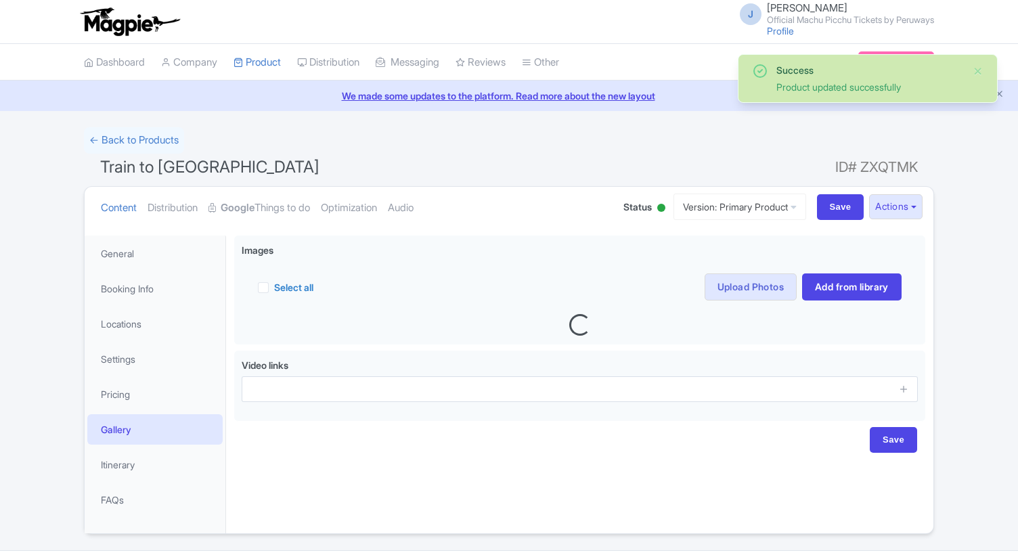
scroll to position [179, 0]
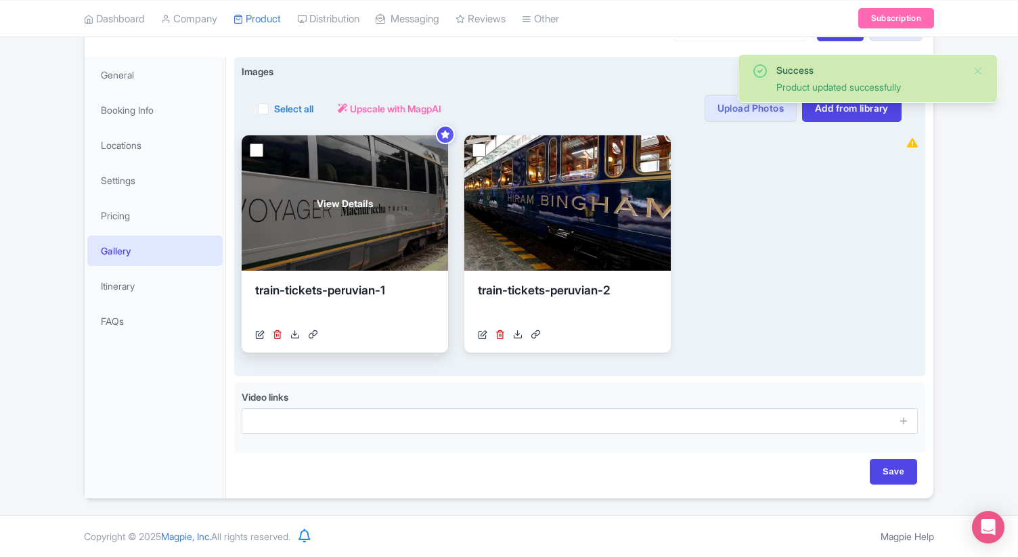
click at [259, 151] on input "checkbox" at bounding box center [257, 151] width 14 height 14
checkbox input "true"
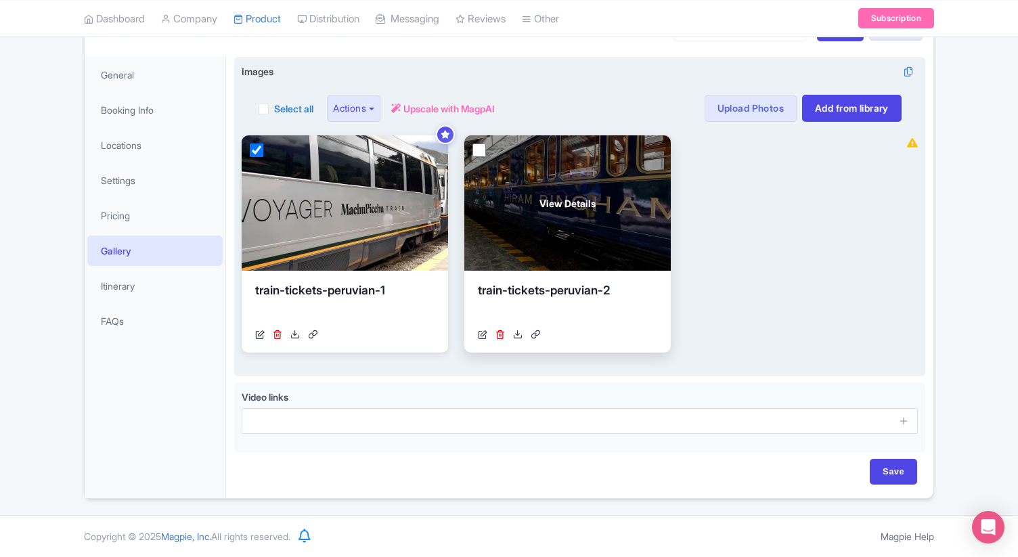
click at [483, 149] on input "checkbox" at bounding box center [480, 151] width 14 height 14
checkbox input "true"
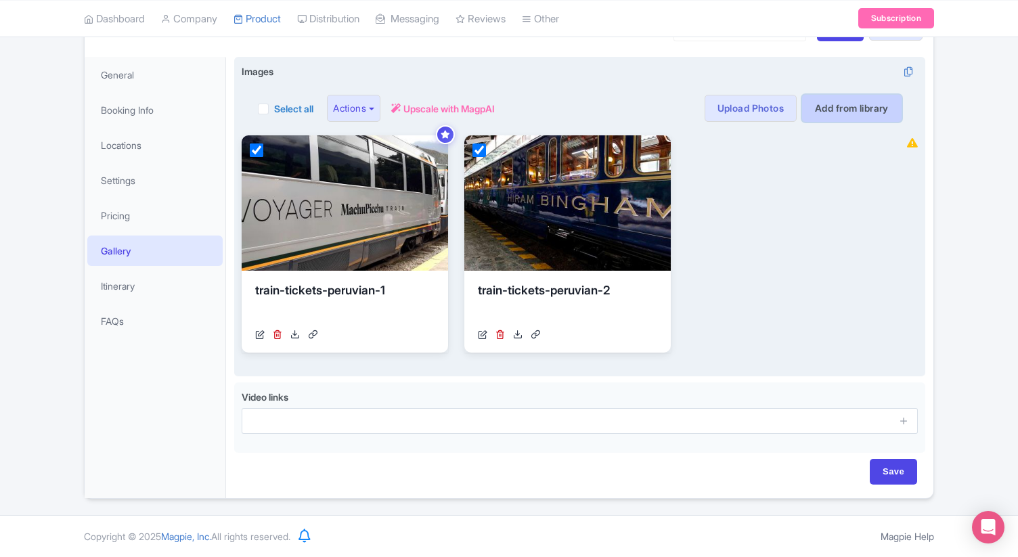
click at [853, 108] on link "Add from library" at bounding box center [852, 108] width 100 height 27
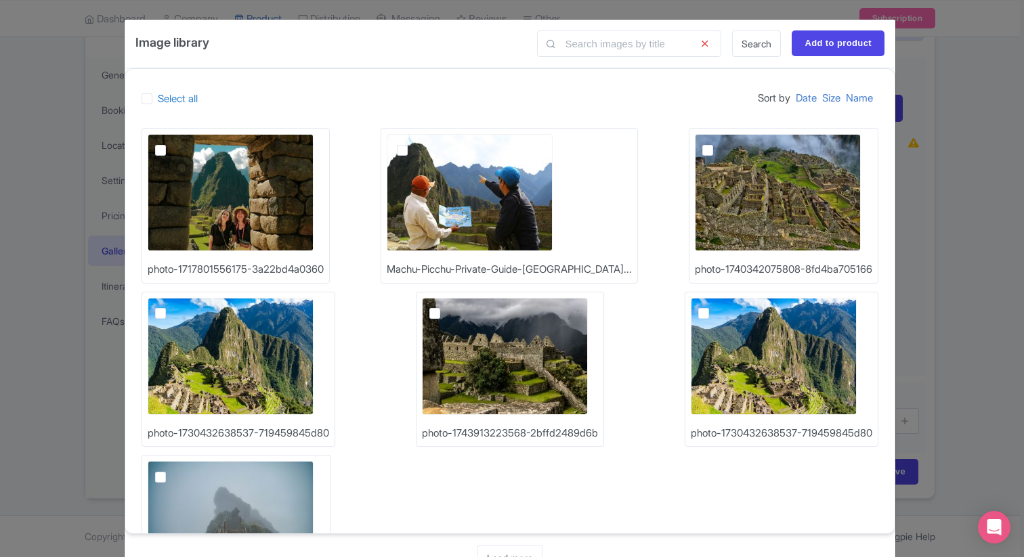
click at [987, 216] on div "Image library Search Add to product Select all Sort by Date Size Name photo-171…" at bounding box center [512, 278] width 1024 height 557
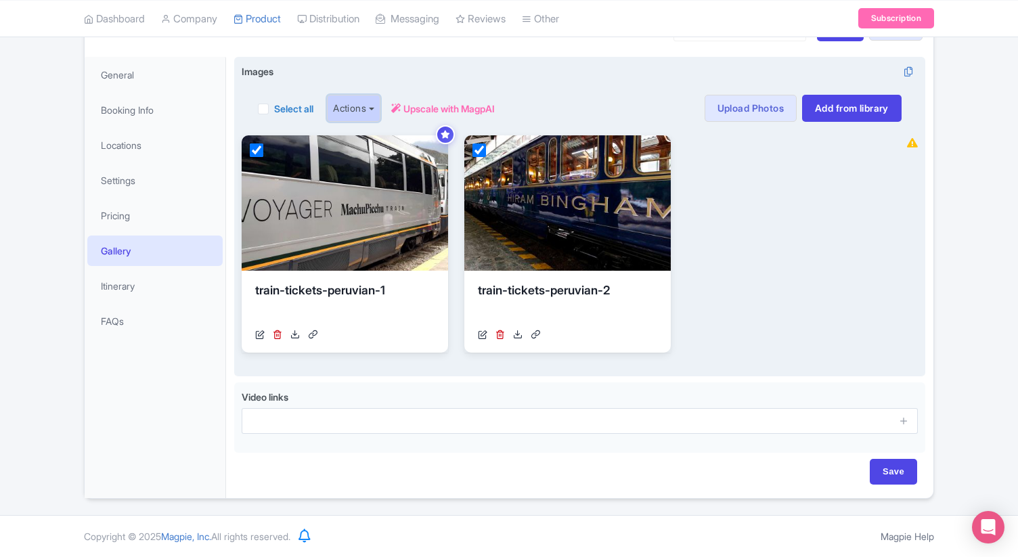
click at [363, 108] on button "Actions" at bounding box center [353, 108] width 53 height 27
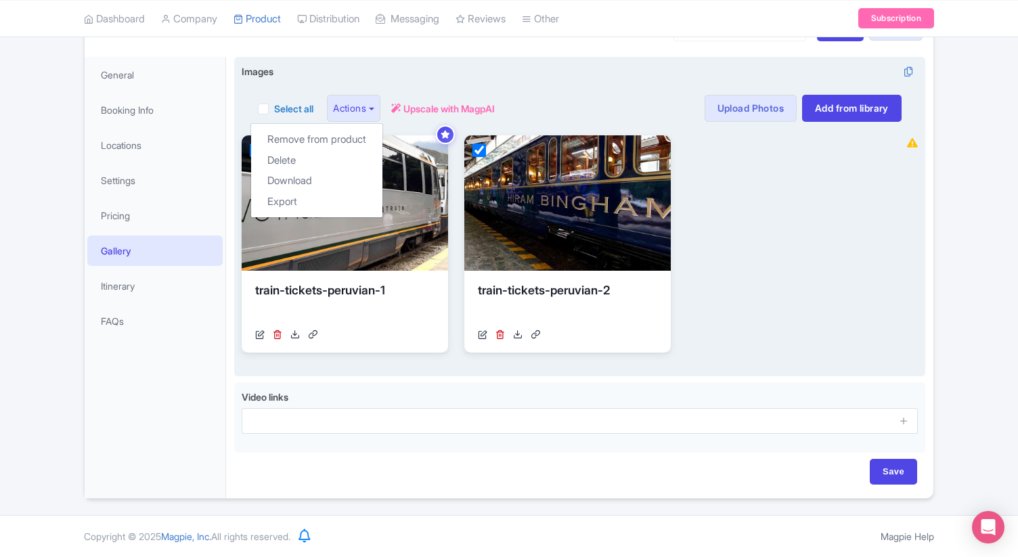
click at [733, 196] on div "View Details train-tickets-peruvian-1 https://res.cloudinary.com/hfyvkoyi1/imag…" at bounding box center [568, 243] width 652 height 217
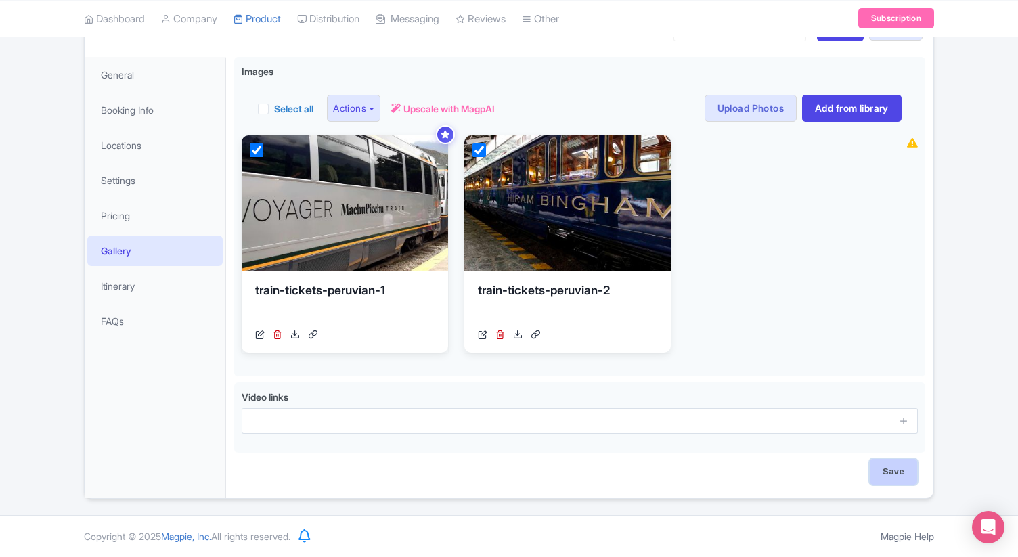
click at [902, 475] on input "Save" at bounding box center [893, 472] width 47 height 26
type input "Saving..."
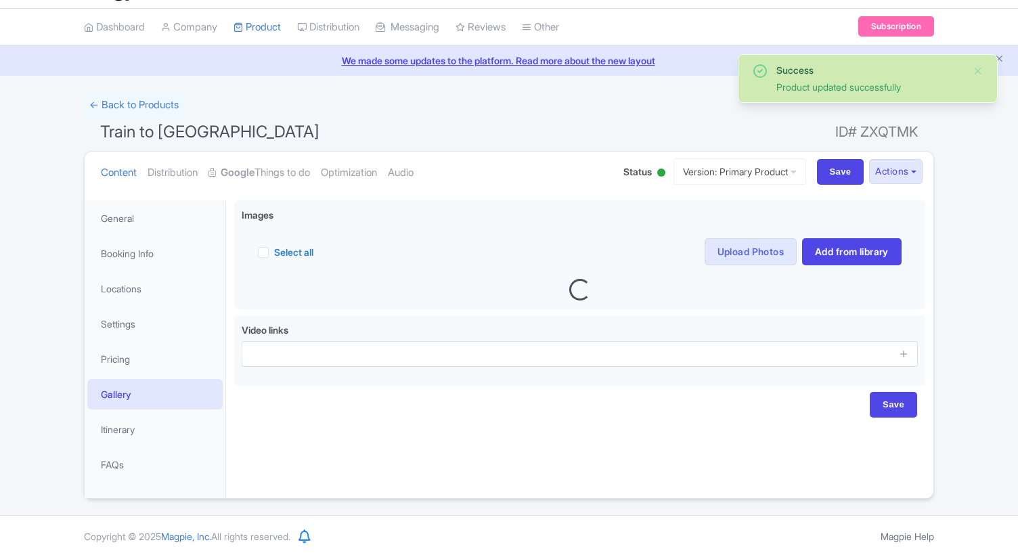
scroll to position [37, 0]
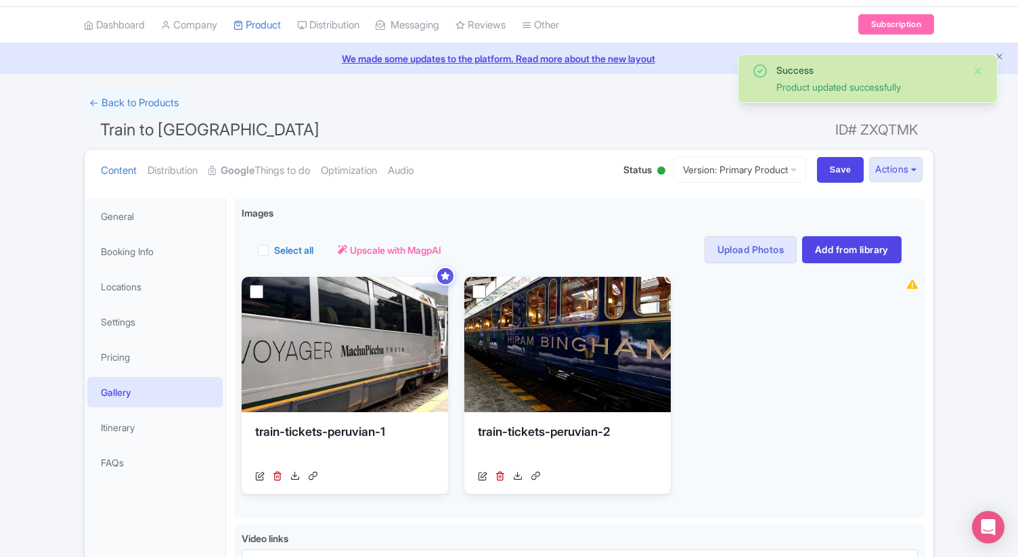
click at [142, 130] on span "Train to [GEOGRAPHIC_DATA]" at bounding box center [209, 130] width 219 height 20
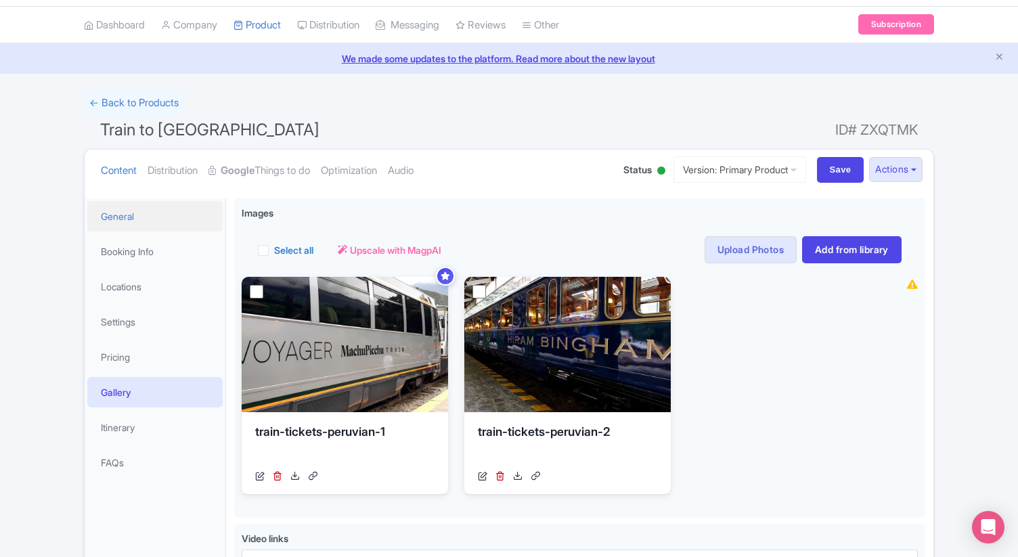
click at [129, 221] on link "General" at bounding box center [154, 216] width 135 height 30
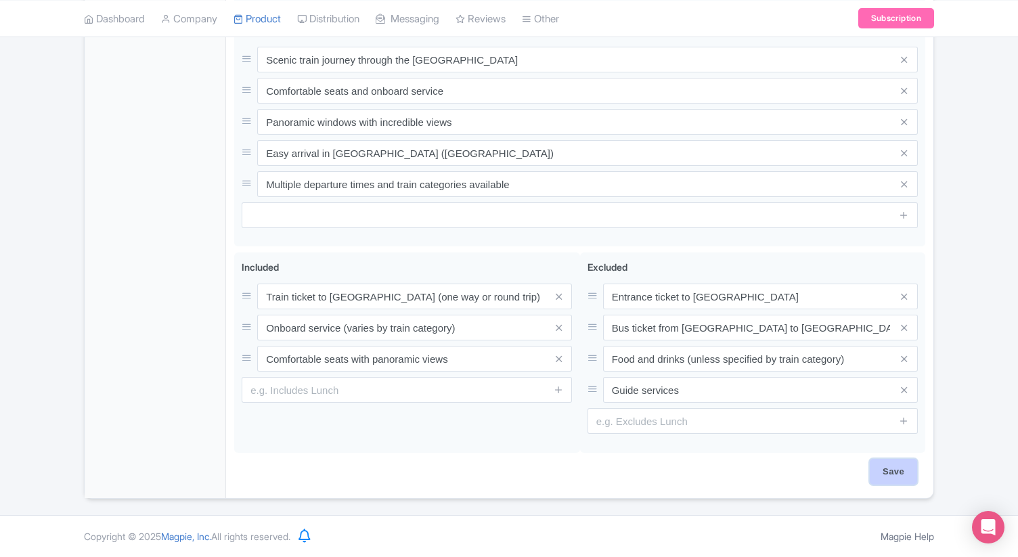
scroll to position [638, 0]
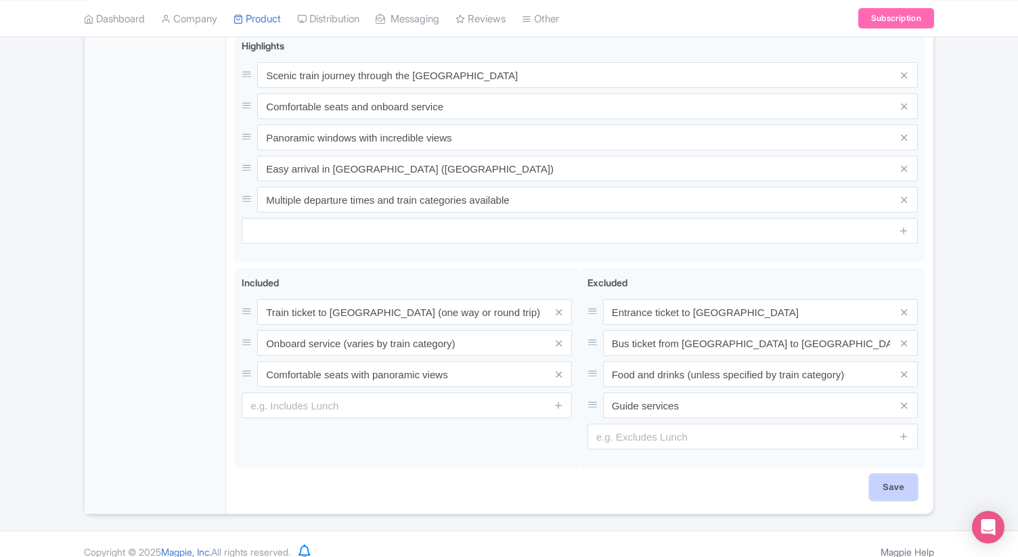
click at [911, 478] on input "Save" at bounding box center [893, 488] width 47 height 26
type input "Saving..."
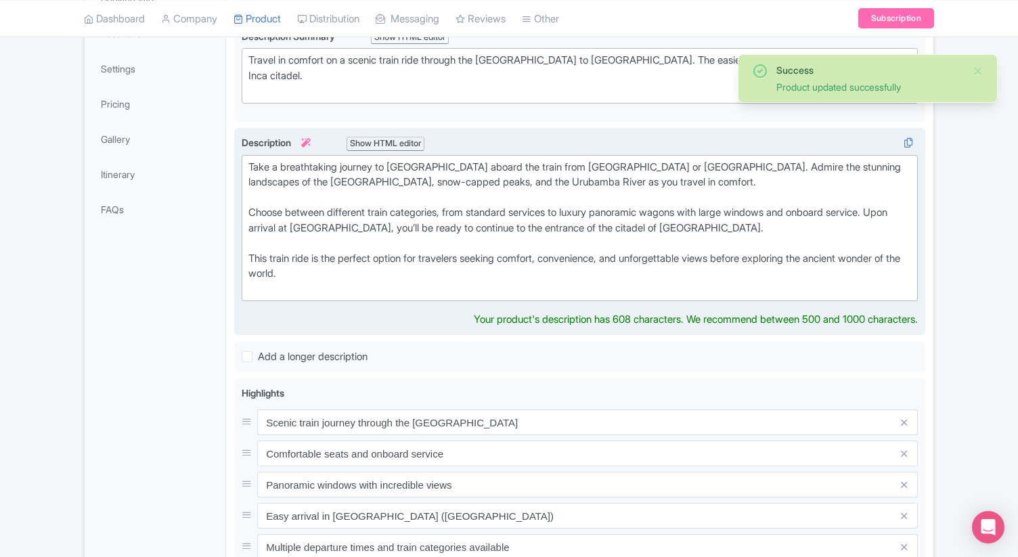
scroll to position [7, 0]
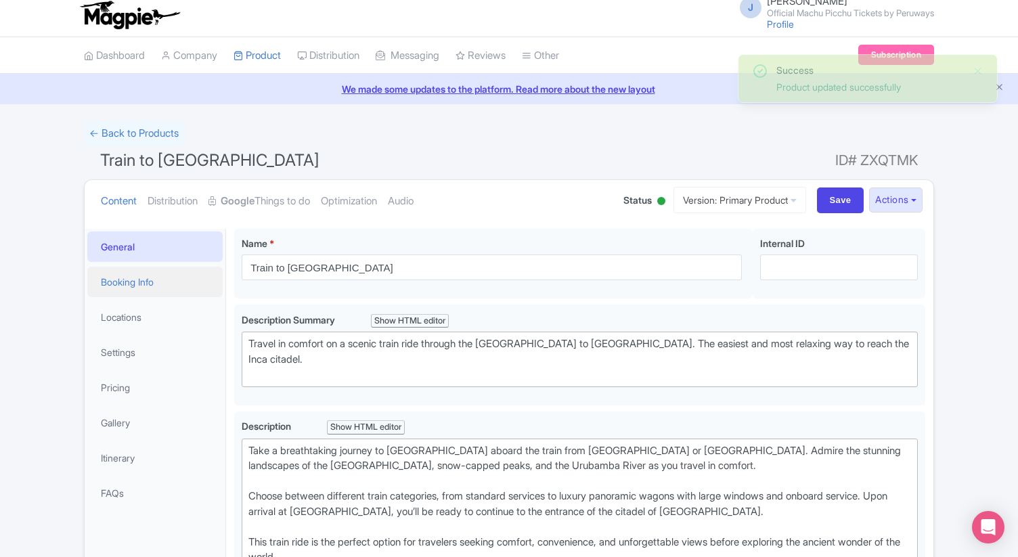
click at [127, 287] on link "Booking Info" at bounding box center [154, 282] width 135 height 30
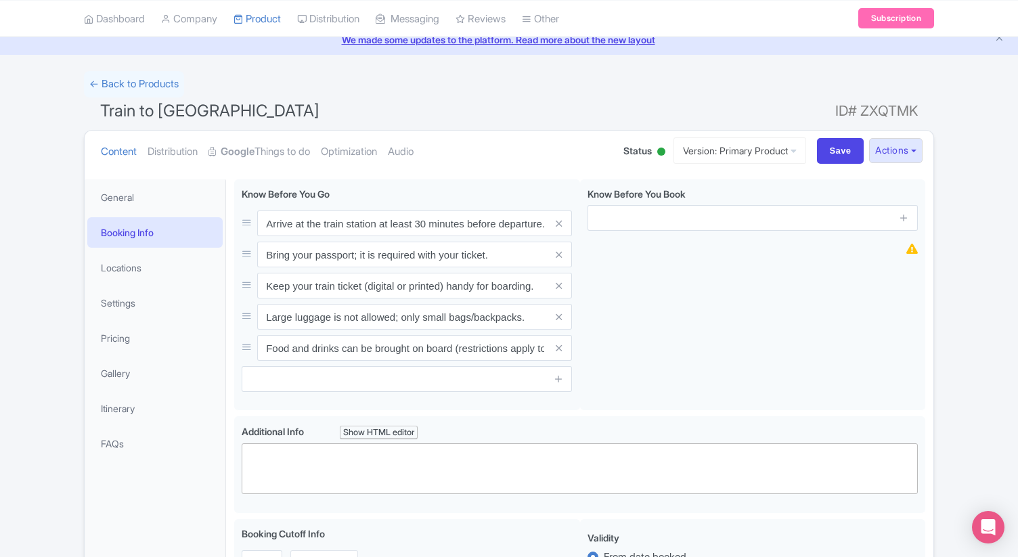
scroll to position [46, 0]
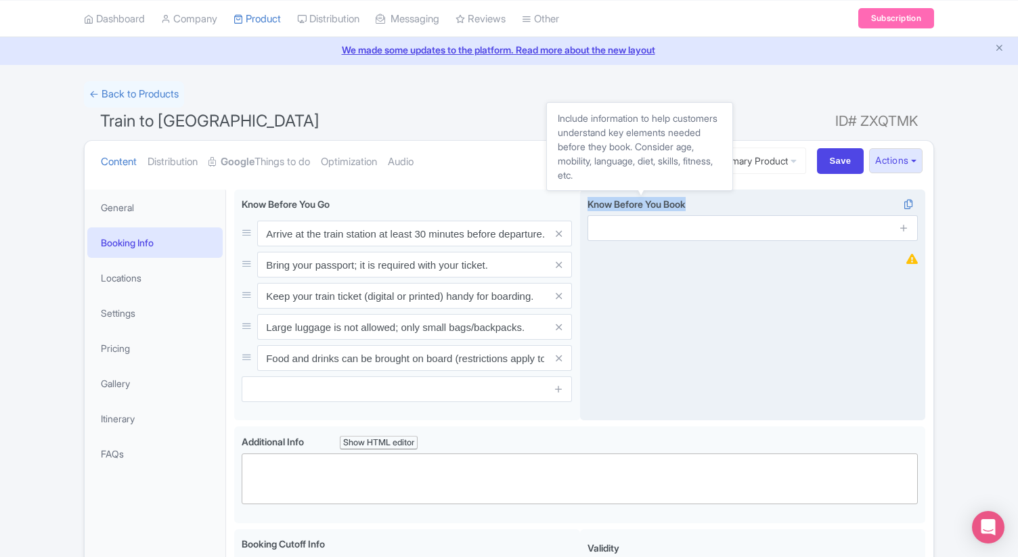
drag, startPoint x: 807, startPoint y: 208, endPoint x: 587, endPoint y: 206, distance: 220.1
click at [588, 206] on div "Know Before You Book i" at bounding box center [753, 219] width 330 height 44
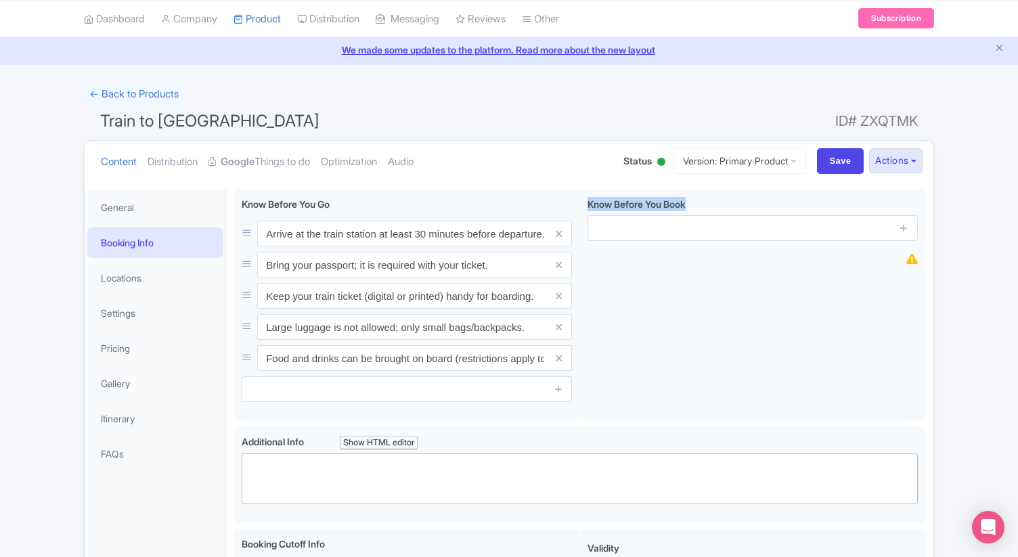
copy span "Know Before You Book"
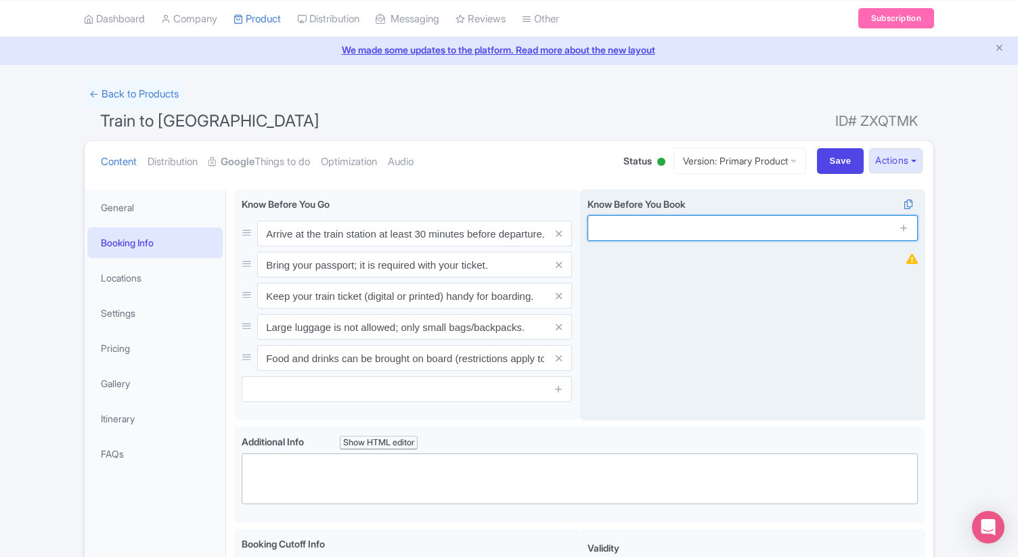
click at [685, 232] on input "text" at bounding box center [753, 228] width 330 height 26
paste input "This ticket is valid only for the selected date and train service."
type input "This ticket is valid only for the selected date and train service."
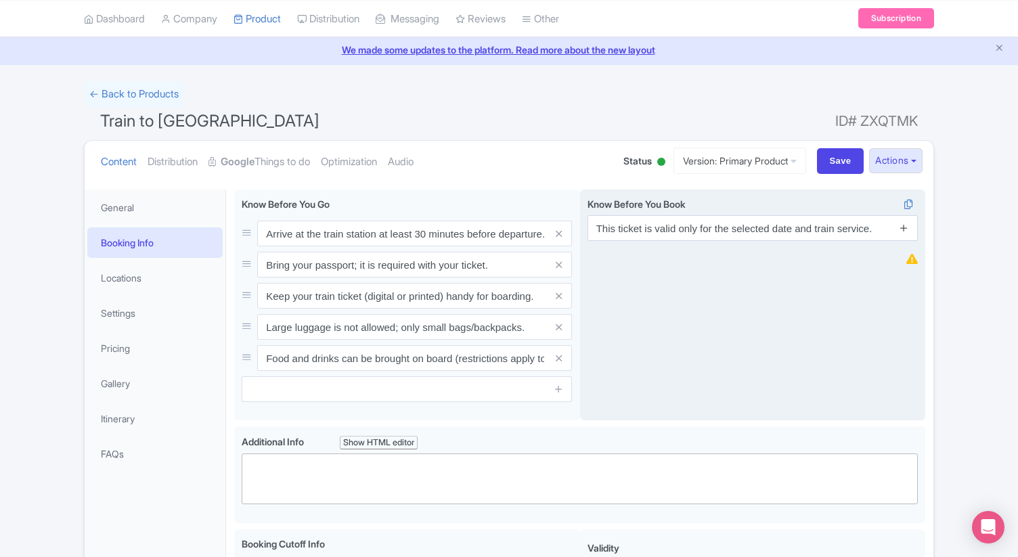
click at [905, 229] on icon at bounding box center [904, 228] width 10 height 10
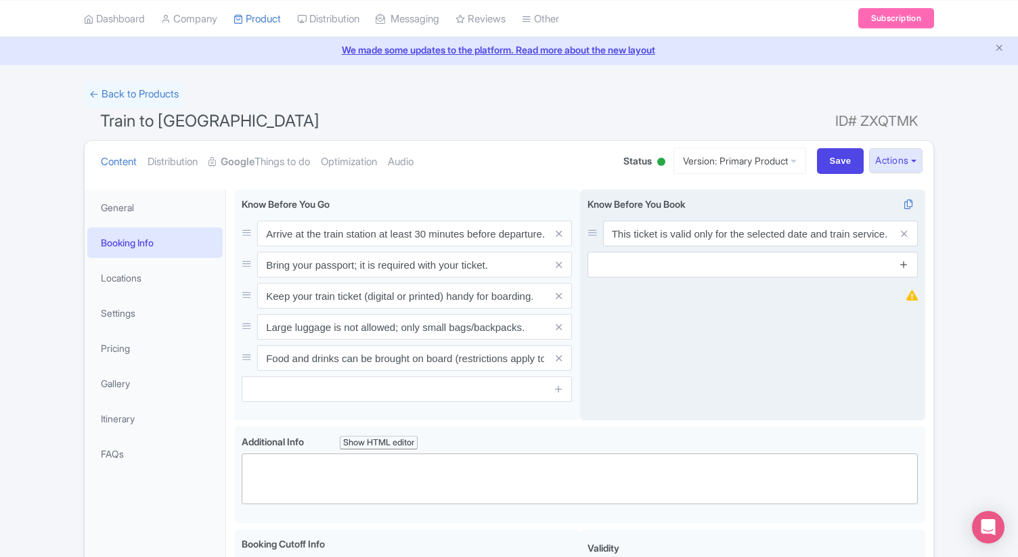
click at [905, 269] on icon at bounding box center [904, 264] width 10 height 10
click at [905, 299] on icon at bounding box center [904, 295] width 10 height 10
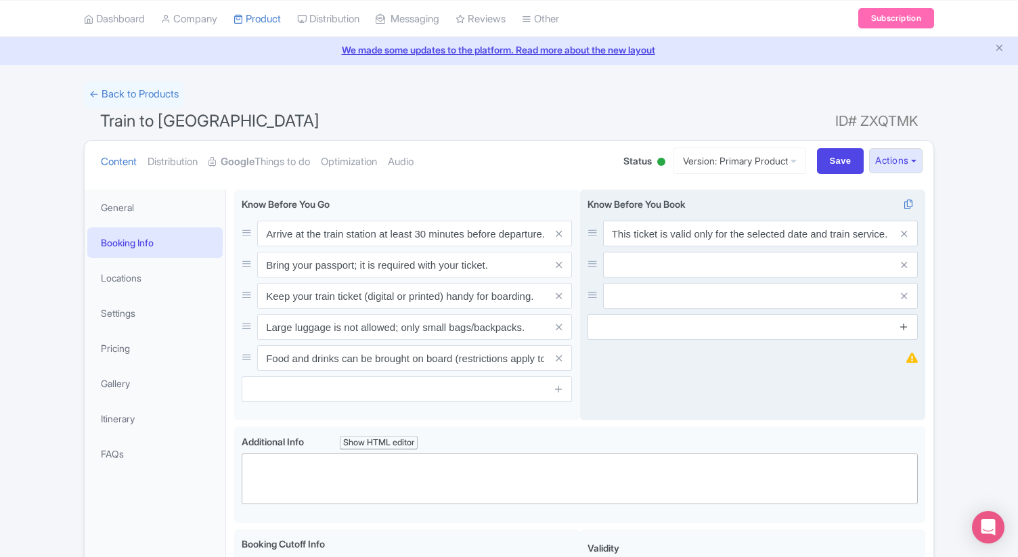
click at [903, 330] on icon at bounding box center [904, 327] width 10 height 10
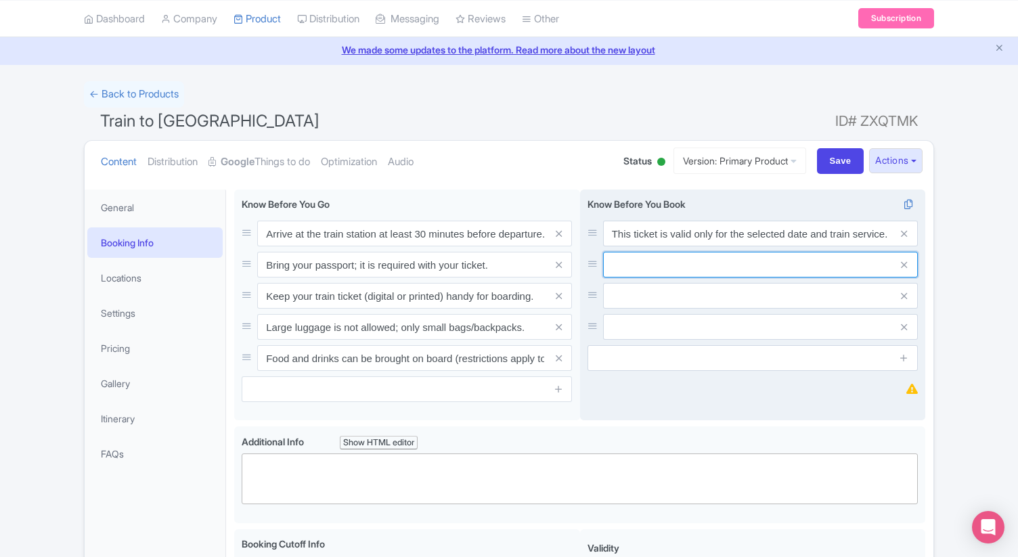
click at [664, 265] on input "text" at bounding box center [760, 265] width 315 height 26
paste input "Machu Picchu entry ticket is NOT included. Must be purchased separately."
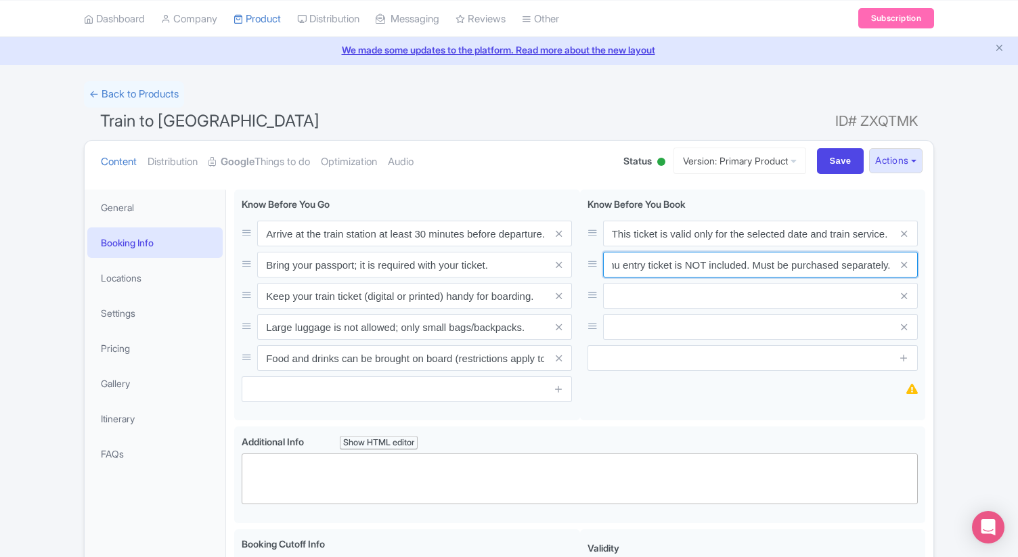
type input "Machu Picchu entry ticket is NOT included. Must be purchased separately."
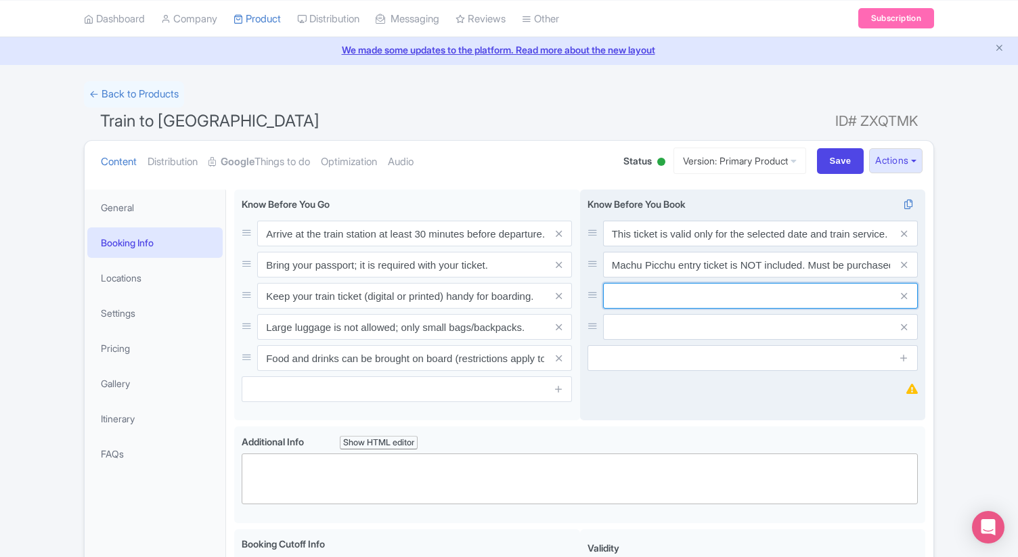
click at [669, 298] on input "text" at bounding box center [760, 296] width 315 height 26
paste input "Tickets are non-refundable and non-transferable."
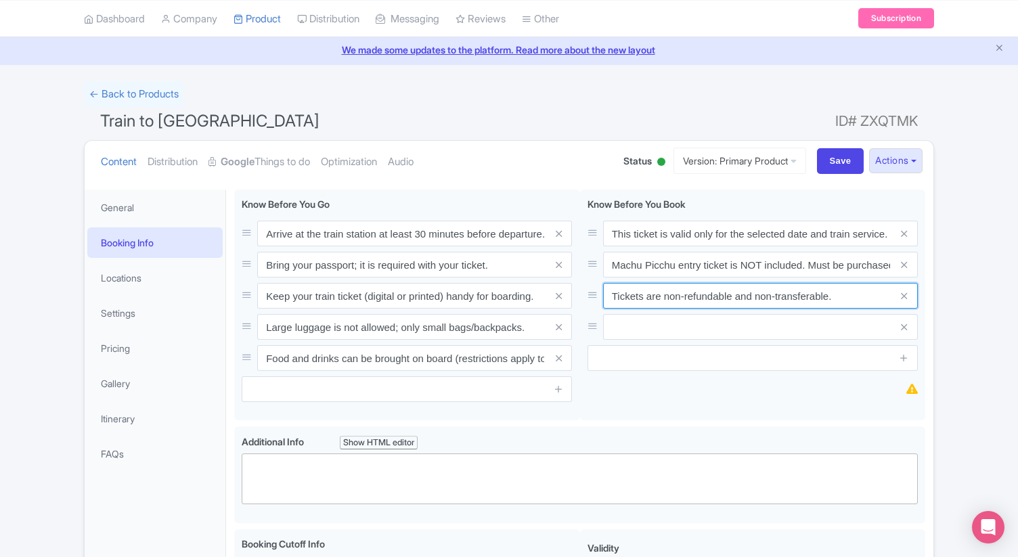
type input "Tickets are non-refundable and non-transferable."
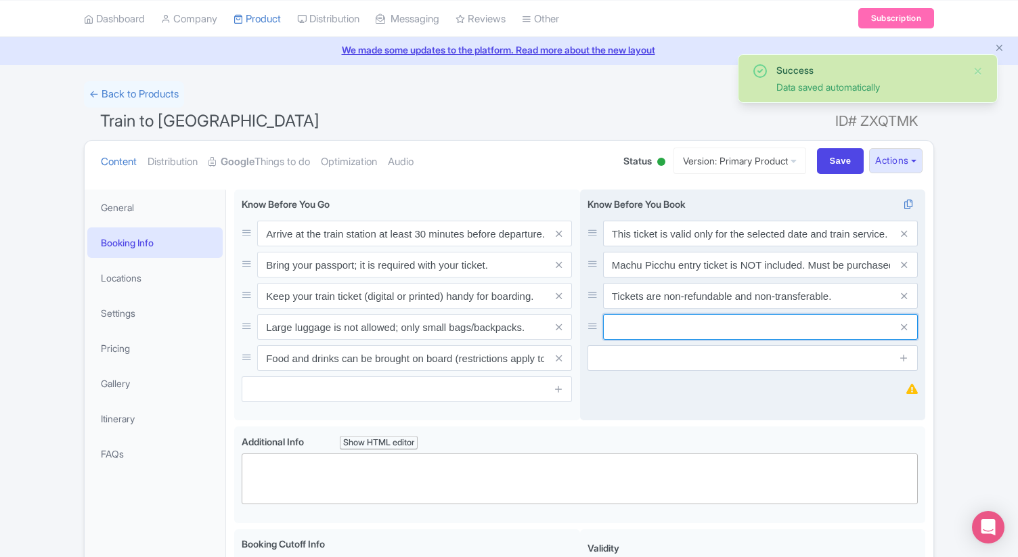
click at [642, 320] on input "text" at bounding box center [760, 327] width 315 height 26
paste input "Prices vary by train category (standard, panoramic, luxury)."
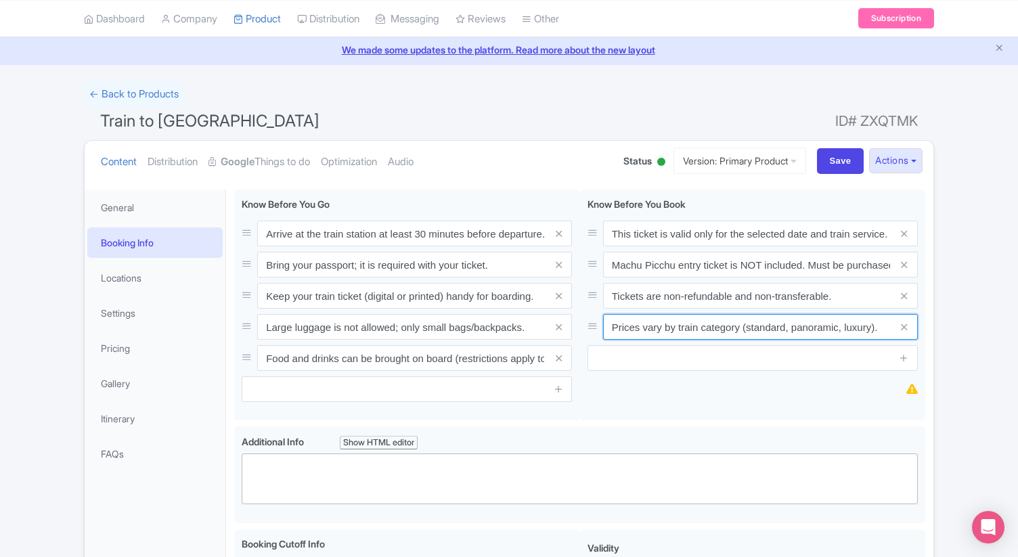
type input "Prices vary by train category (standard, panoramic, luxury)."
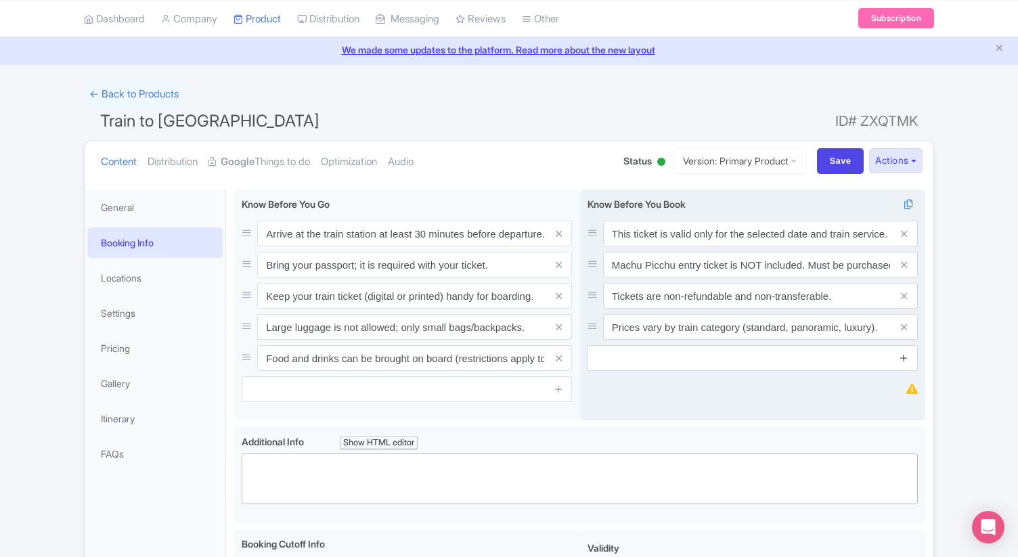
click at [906, 358] on icon at bounding box center [904, 358] width 10 height 10
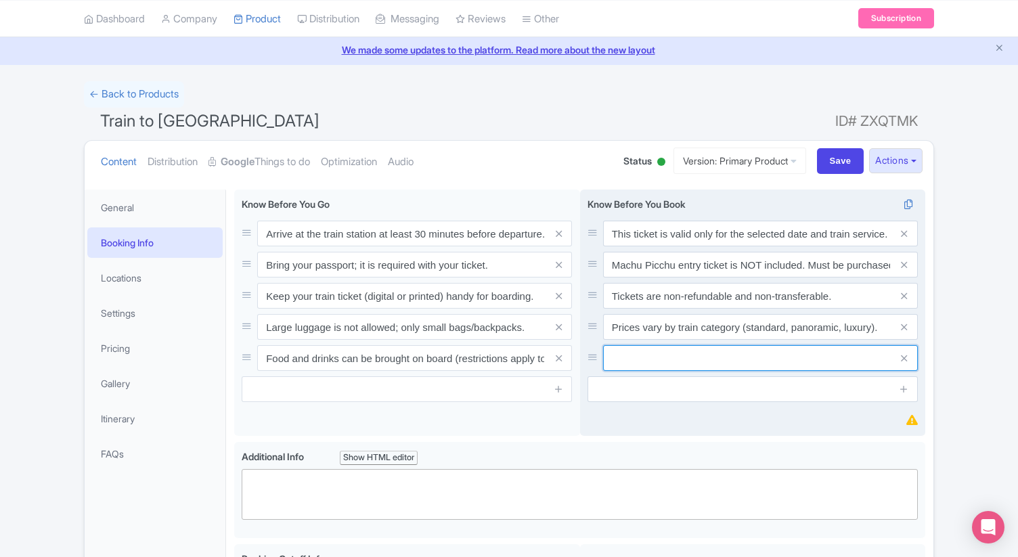
click at [815, 357] on input "text" at bounding box center [760, 358] width 315 height 26
paste input "Ensure you book the correct departure station (Cusco or [GEOGRAPHIC_DATA])."
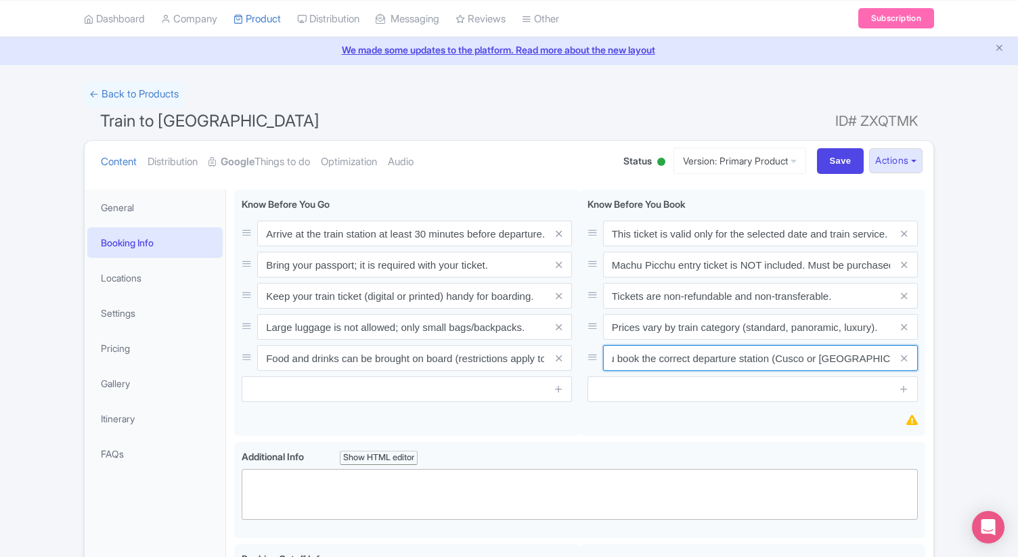
type input "Ensure you book the correct departure station (Cusco or [GEOGRAPHIC_DATA])."
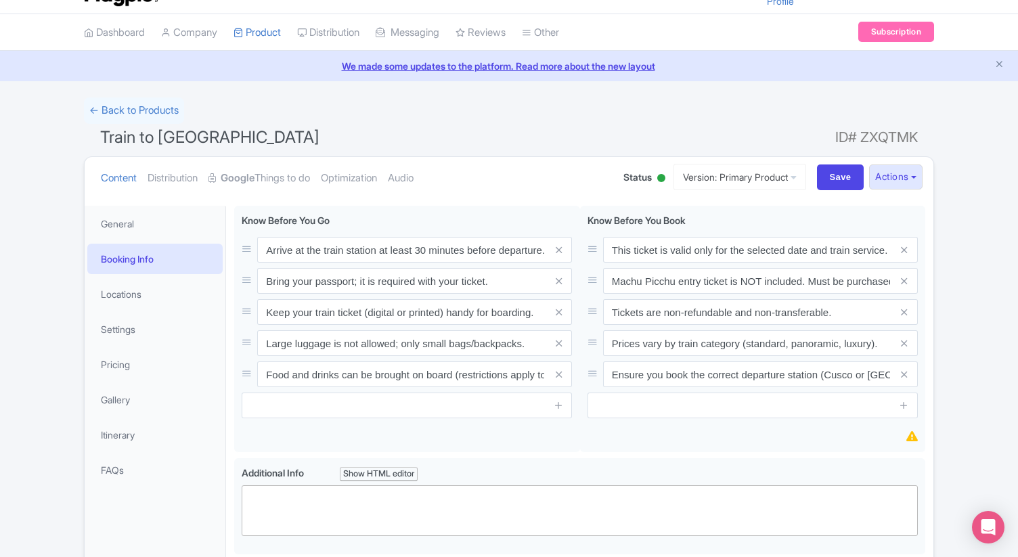
scroll to position [26, 0]
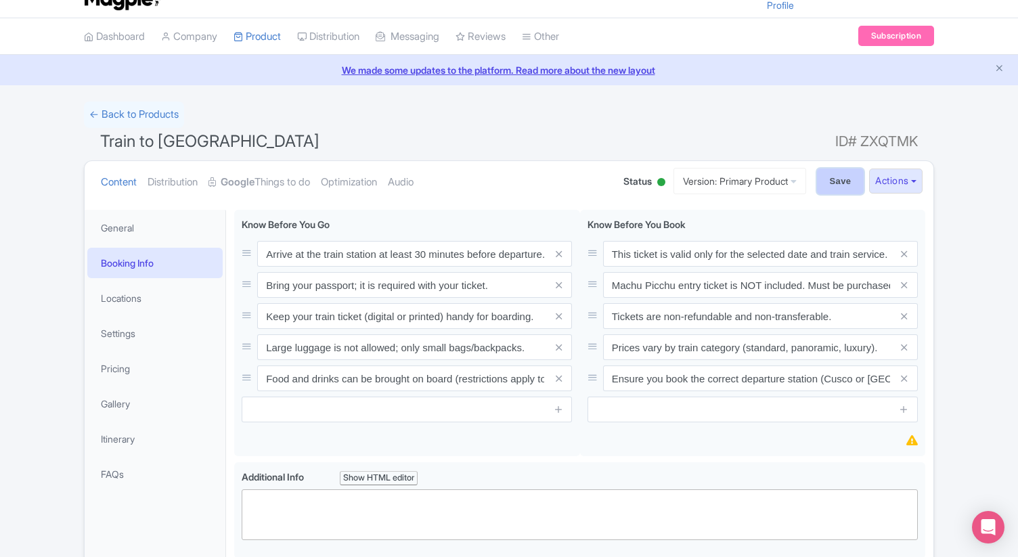
click at [838, 187] on input "Save" at bounding box center [840, 182] width 47 height 26
type input "Saving..."
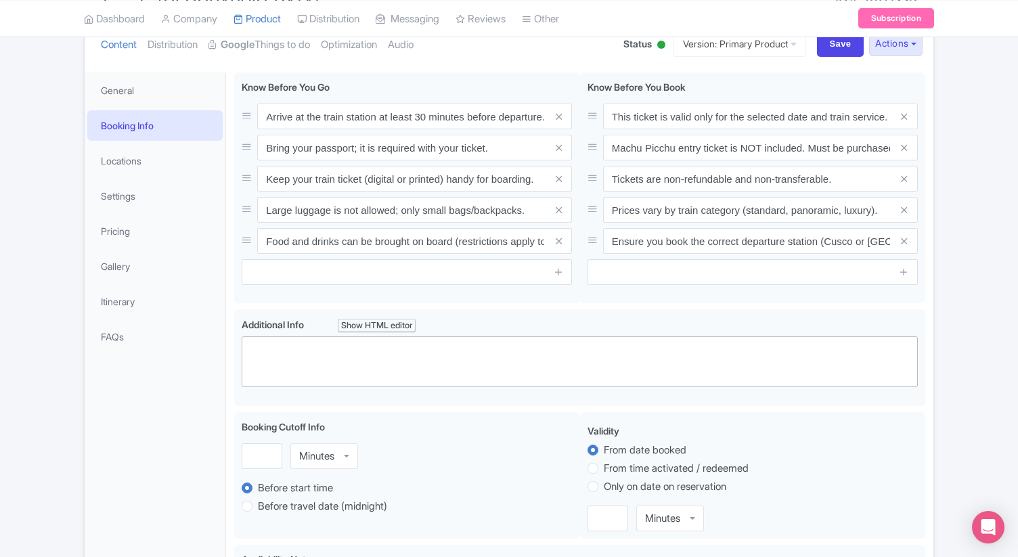
scroll to position [112, 0]
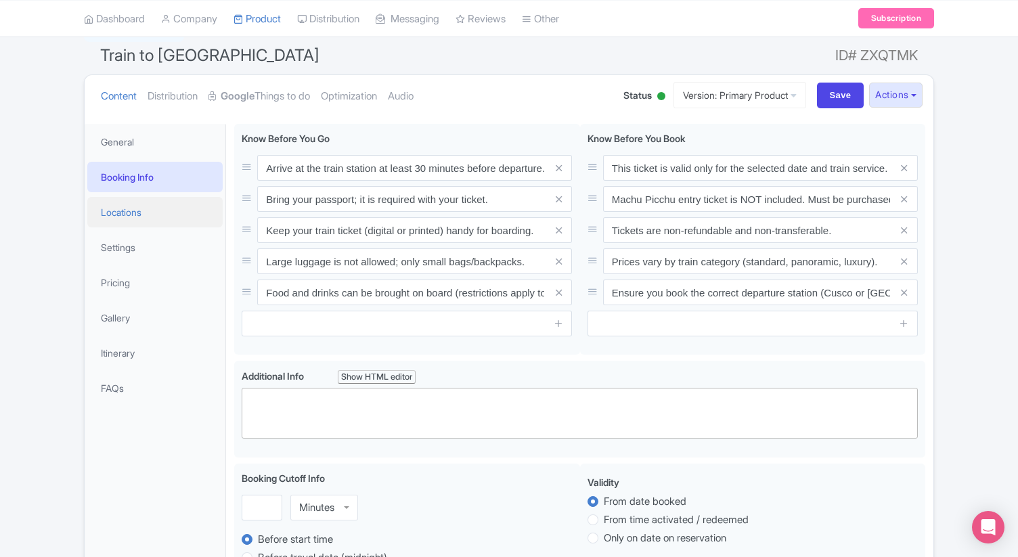
click at [131, 217] on link "Locations" at bounding box center [154, 212] width 135 height 30
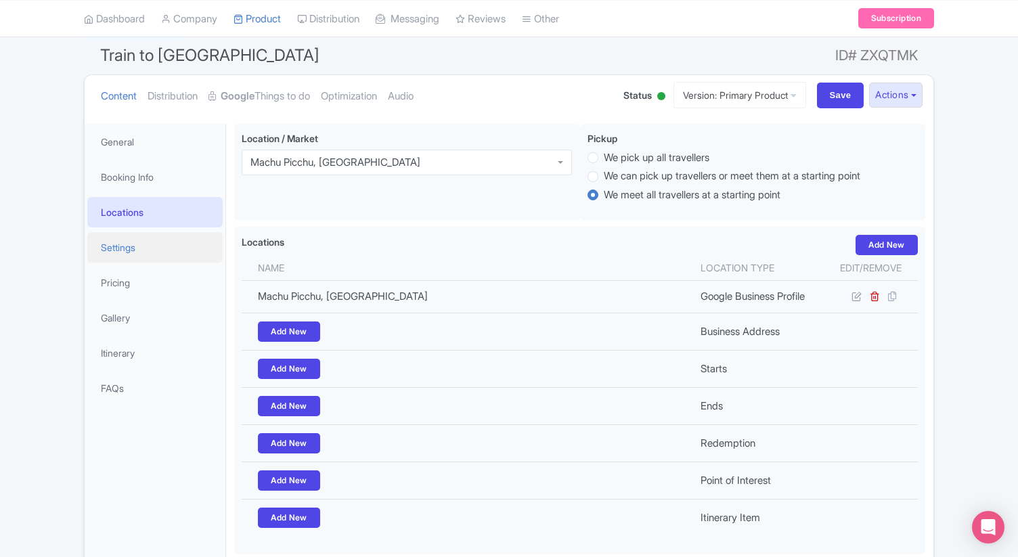
click at [123, 251] on link "Settings" at bounding box center [154, 247] width 135 height 30
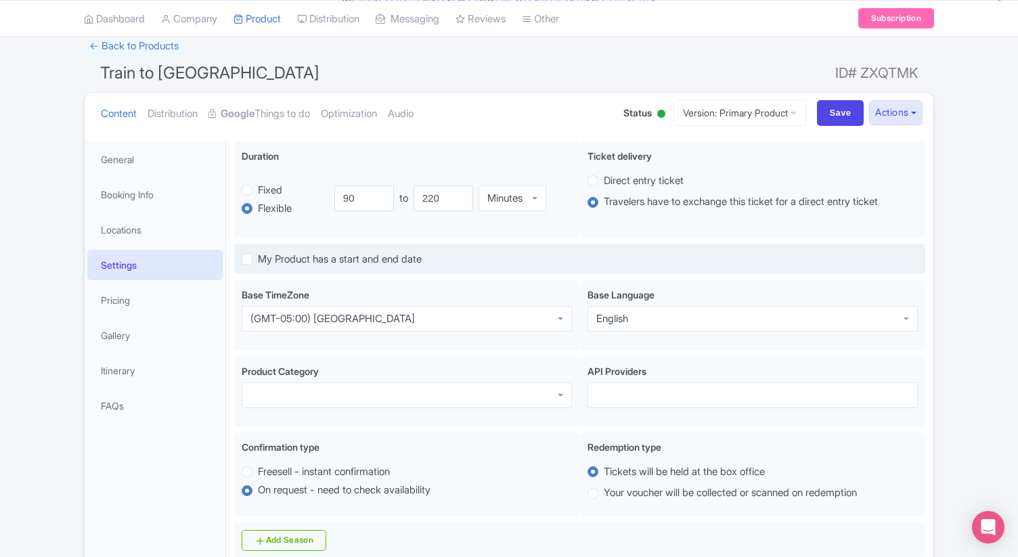
scroll to position [63, 0]
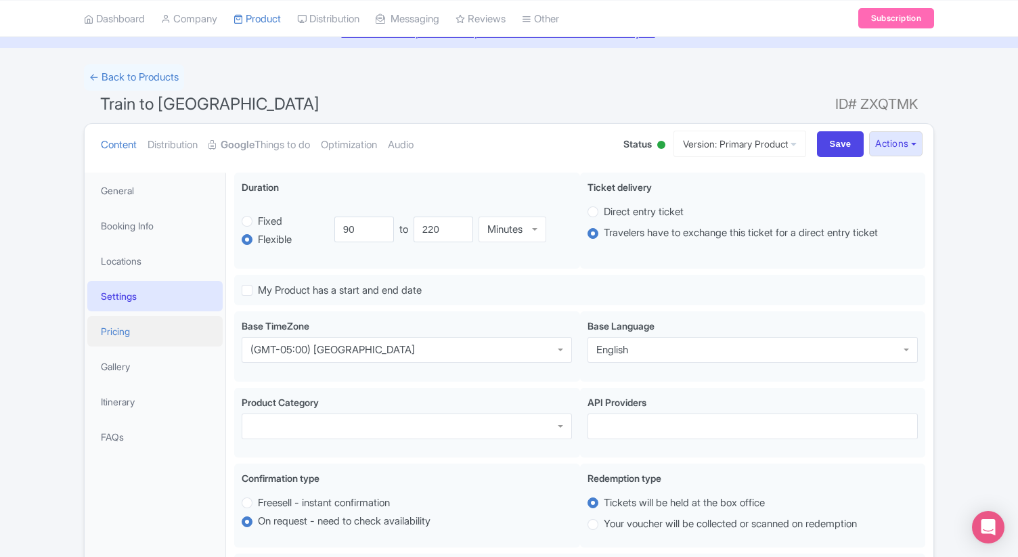
click at [125, 335] on link "Pricing" at bounding box center [154, 331] width 135 height 30
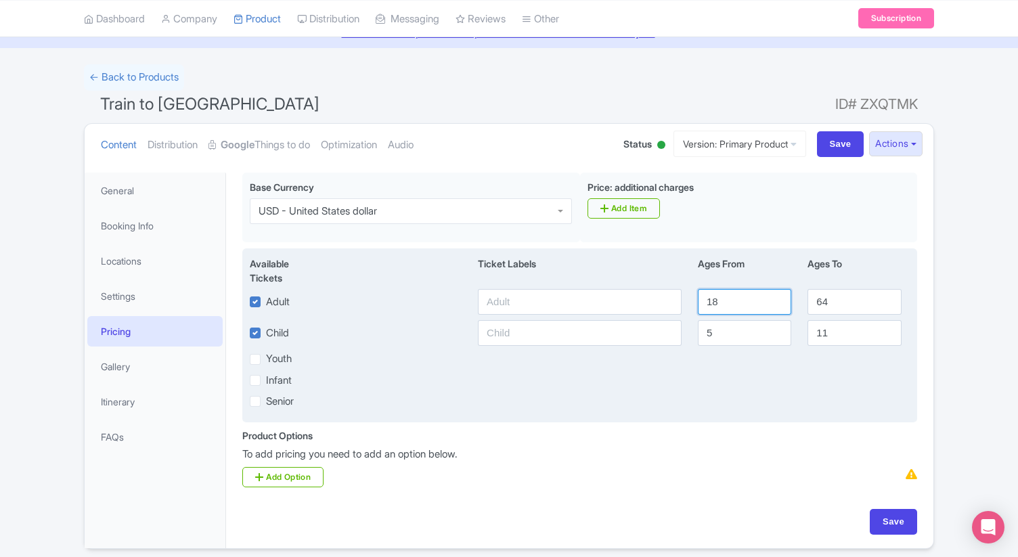
click at [718, 306] on input "18" at bounding box center [744, 302] width 93 height 26
type input "12"
click at [832, 301] on input "64" at bounding box center [854, 302] width 93 height 26
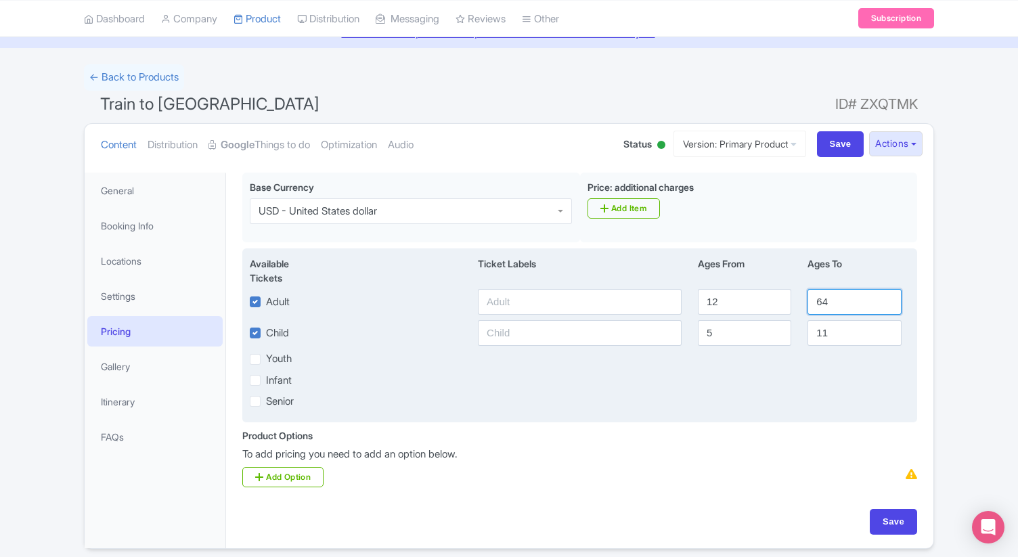
click at [832, 301] on input "64" at bounding box center [854, 302] width 93 height 26
type input "99"
click at [716, 337] on input "5" at bounding box center [744, 333] width 93 height 26
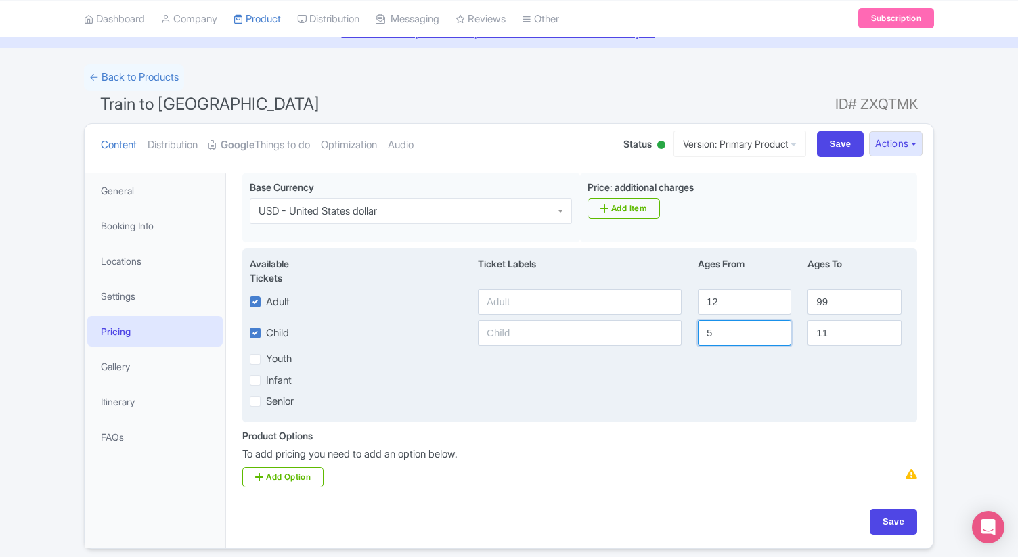
click at [716, 337] on input "5" at bounding box center [744, 333] width 93 height 26
type input "3"
click at [605, 309] on input "text" at bounding box center [580, 302] width 204 height 26
type input "Adult"
click at [574, 339] on input "text" at bounding box center [580, 333] width 204 height 26
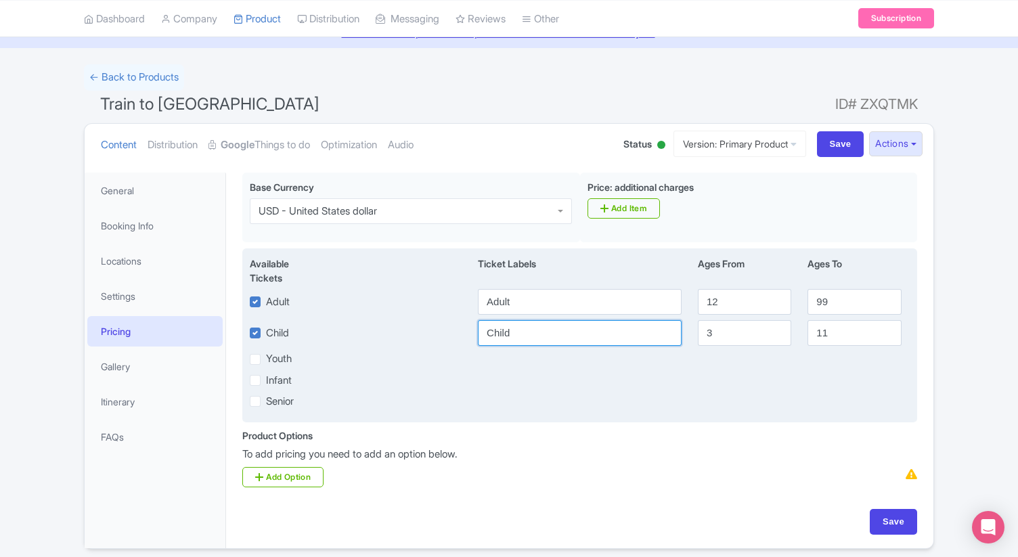
type input "Child"
click at [847, 333] on input "11" at bounding box center [854, 333] width 93 height 26
type input "11"
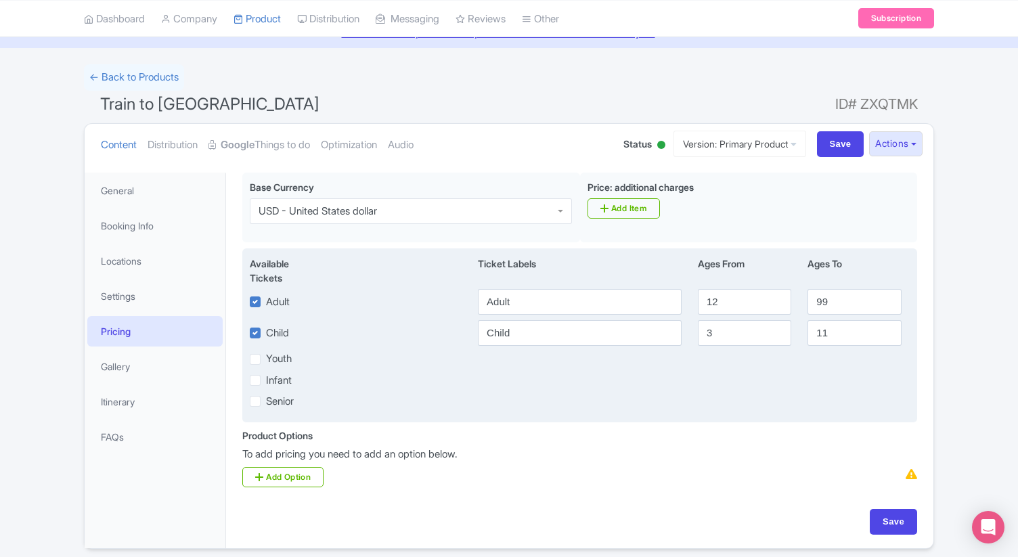
click at [266, 379] on label "Infant" at bounding box center [279, 381] width 26 height 16
click at [266, 379] on input "Infant" at bounding box center [270, 376] width 9 height 9
checkbox input "true"
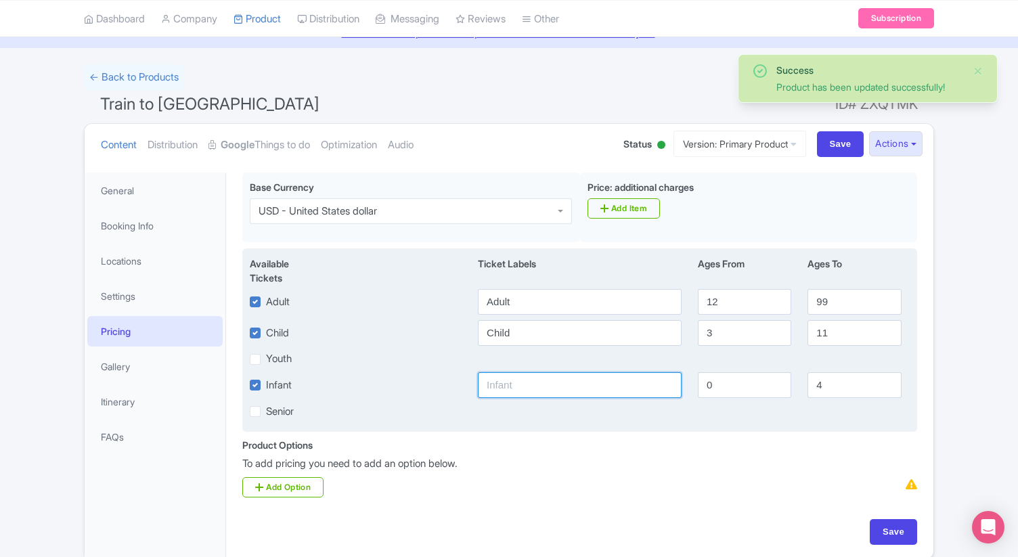
click at [511, 388] on input "text" at bounding box center [580, 385] width 204 height 26
type input "Infant"
click at [842, 389] on input "4" at bounding box center [854, 385] width 93 height 26
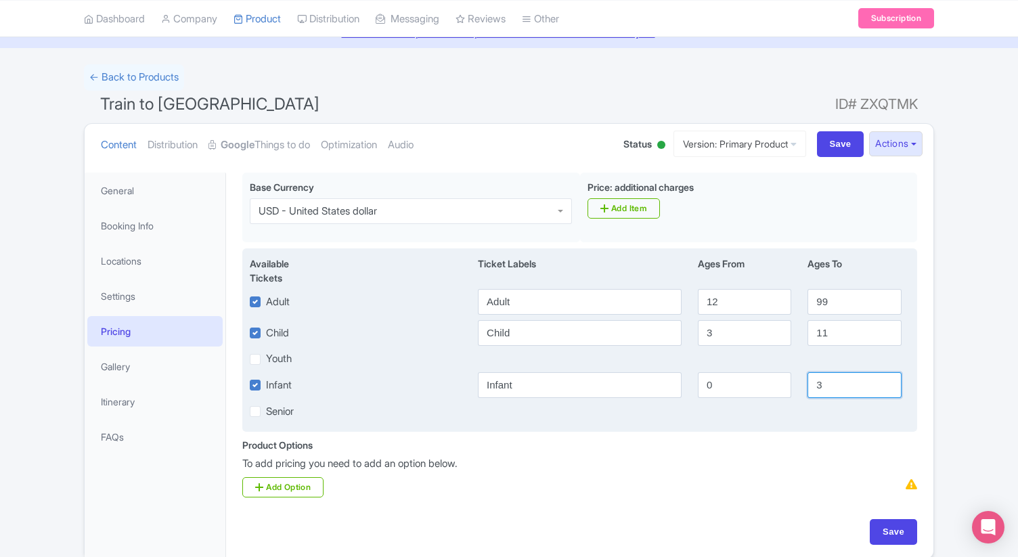
type input "3"
click at [800, 410] on div "Senior" at bounding box center [580, 412] width 676 height 16
click at [840, 388] on input "3" at bounding box center [854, 385] width 93 height 26
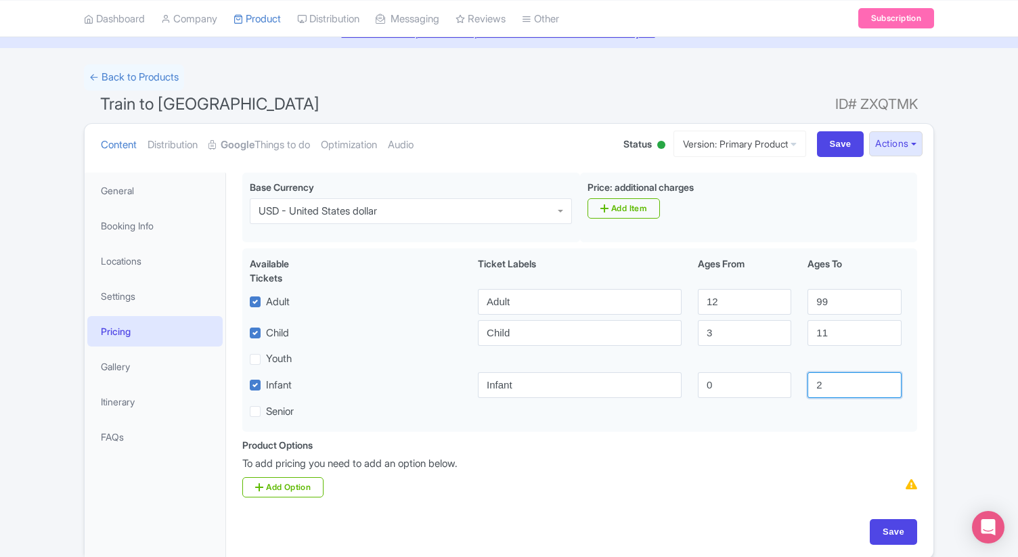
type input "2"
click at [840, 434] on div "Base Currency USD - United States dollar USD - United States dollar Price: addi…" at bounding box center [579, 305] width 691 height 265
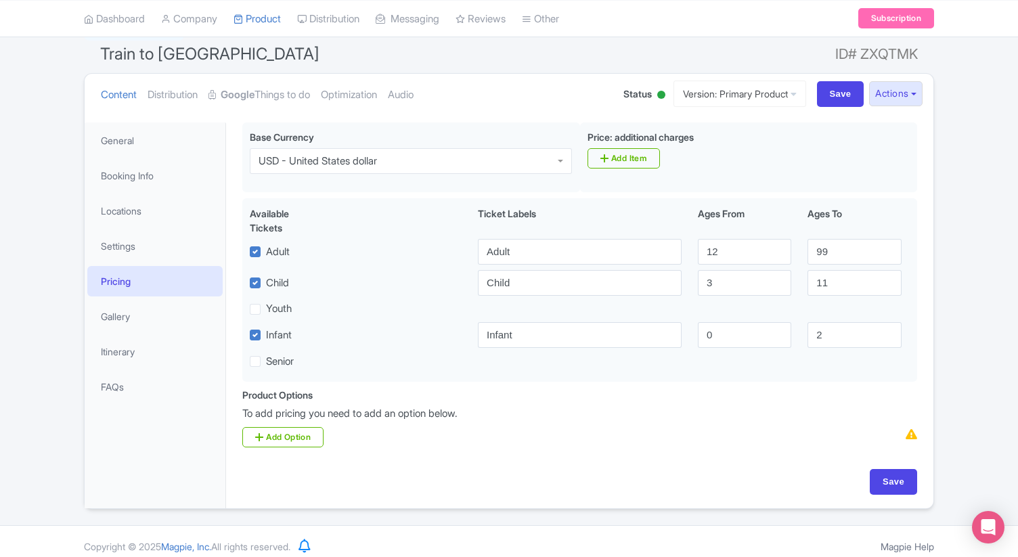
scroll to position [125, 0]
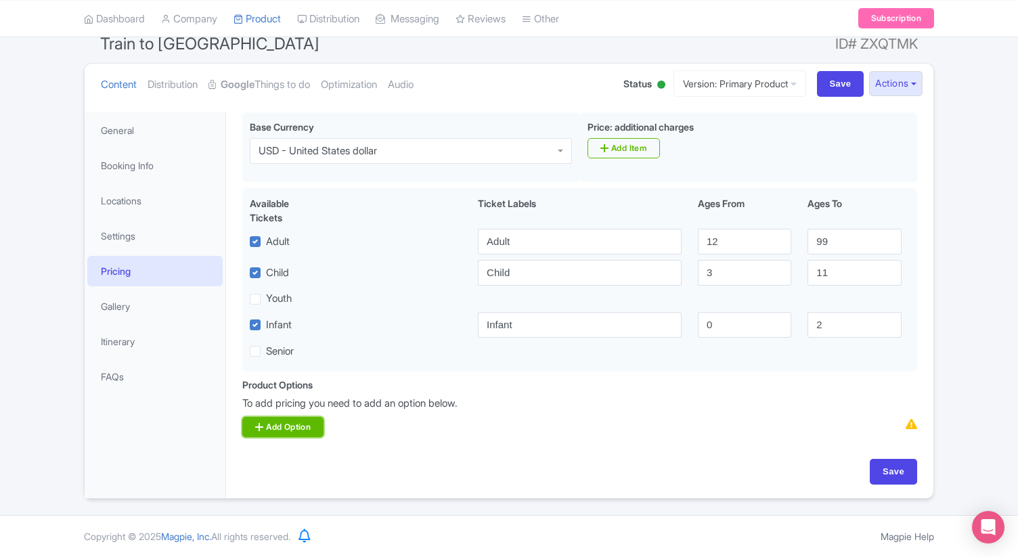
click at [293, 427] on link "Add Option" at bounding box center [282, 427] width 81 height 20
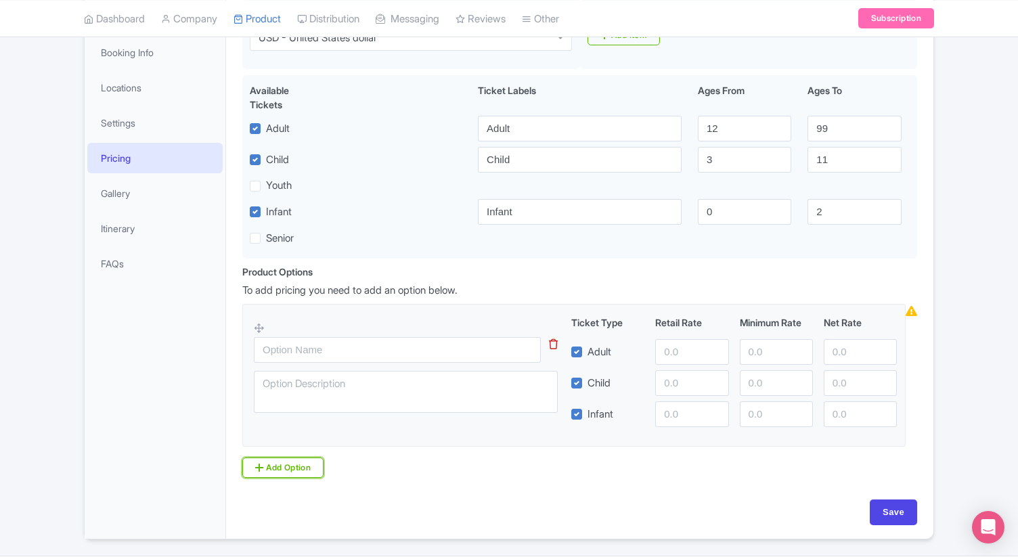
scroll to position [278, 0]
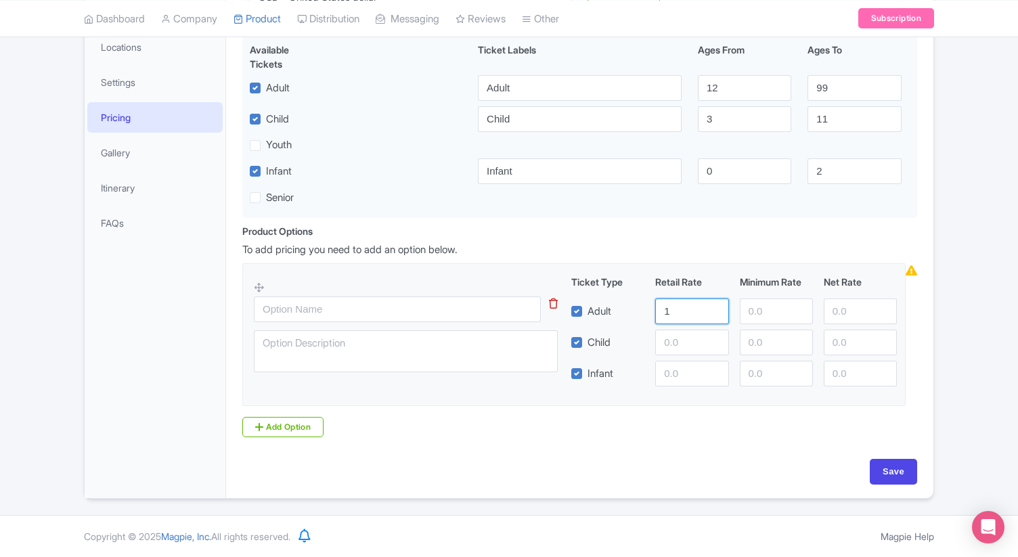
click at [713, 309] on input "1" at bounding box center [691, 312] width 73 height 26
click at [714, 319] on input "1" at bounding box center [691, 312] width 73 height 26
click at [714, 317] on input "0" at bounding box center [691, 312] width 73 height 26
type input "-1"
click at [714, 317] on input "-1" at bounding box center [691, 312] width 73 height 26
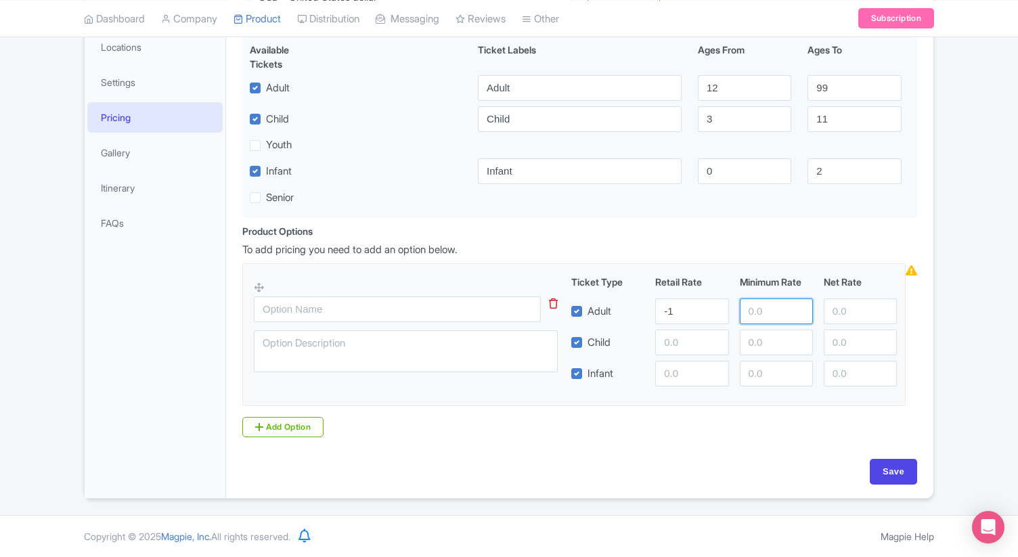
click at [763, 318] on input "number" at bounding box center [776, 312] width 73 height 26
type input "40"
click at [676, 314] on input "-1" at bounding box center [691, 312] width 73 height 26
click at [767, 312] on input "40" at bounding box center [776, 312] width 73 height 26
type input "4"
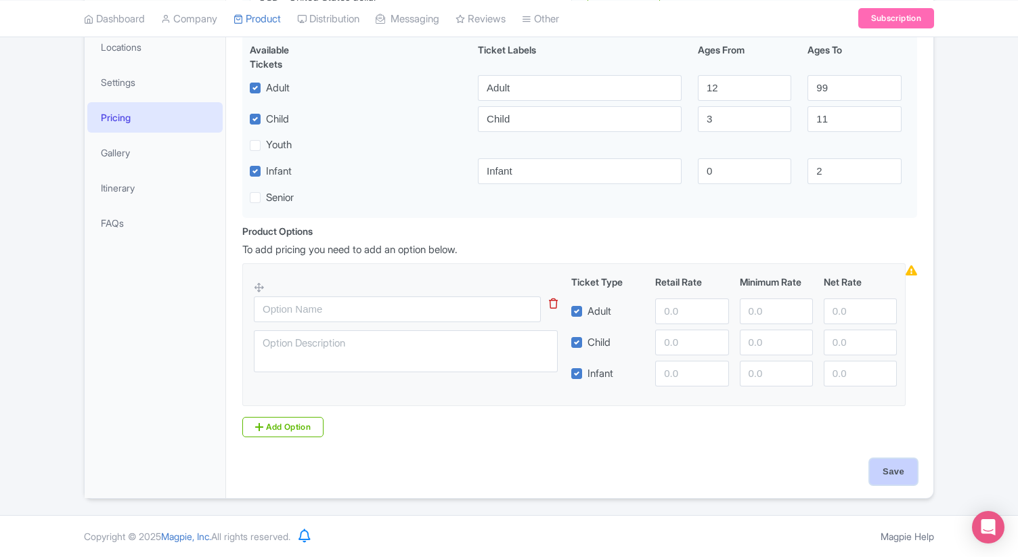
click at [893, 475] on input "Save" at bounding box center [893, 472] width 47 height 26
type input "Update Product"
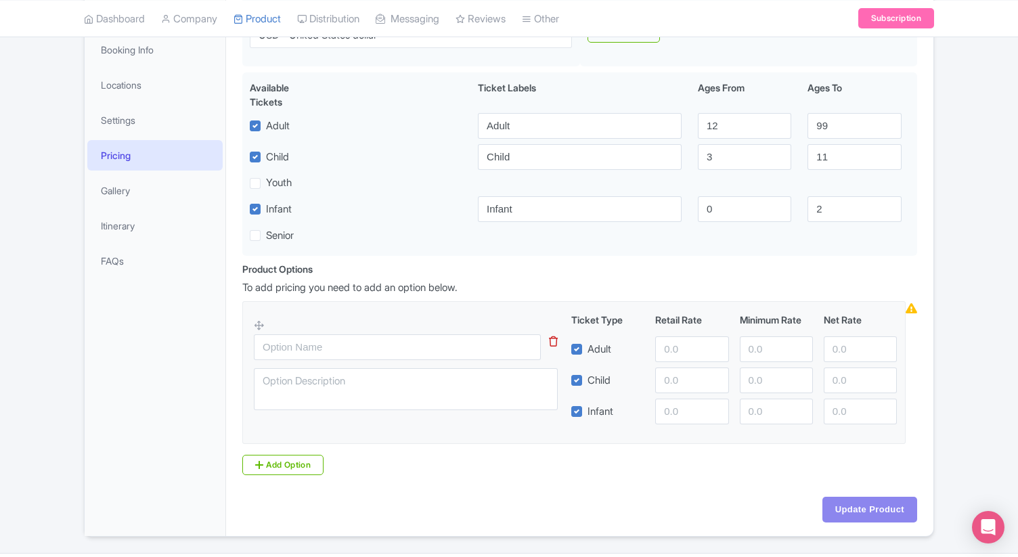
scroll to position [219, 0]
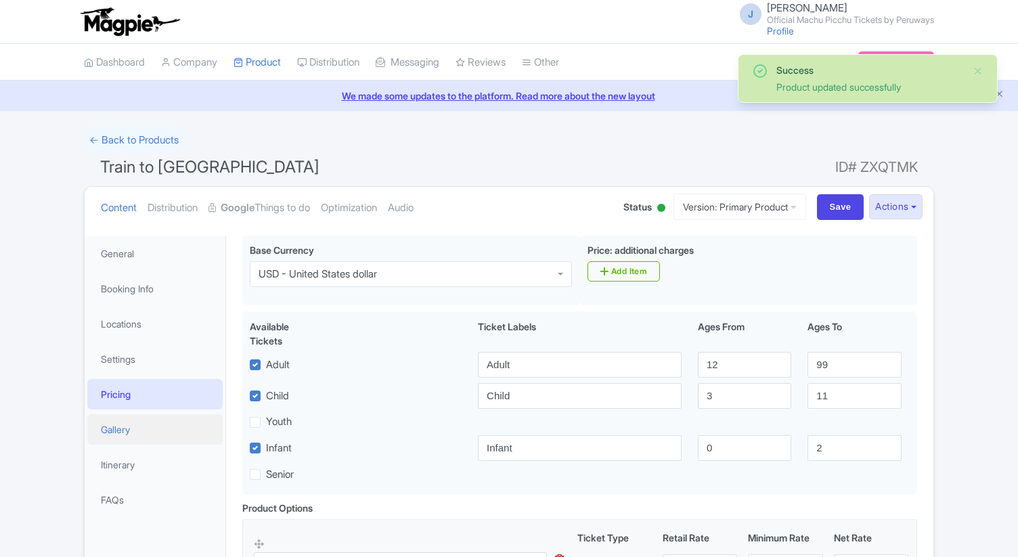
scroll to position [236, 0]
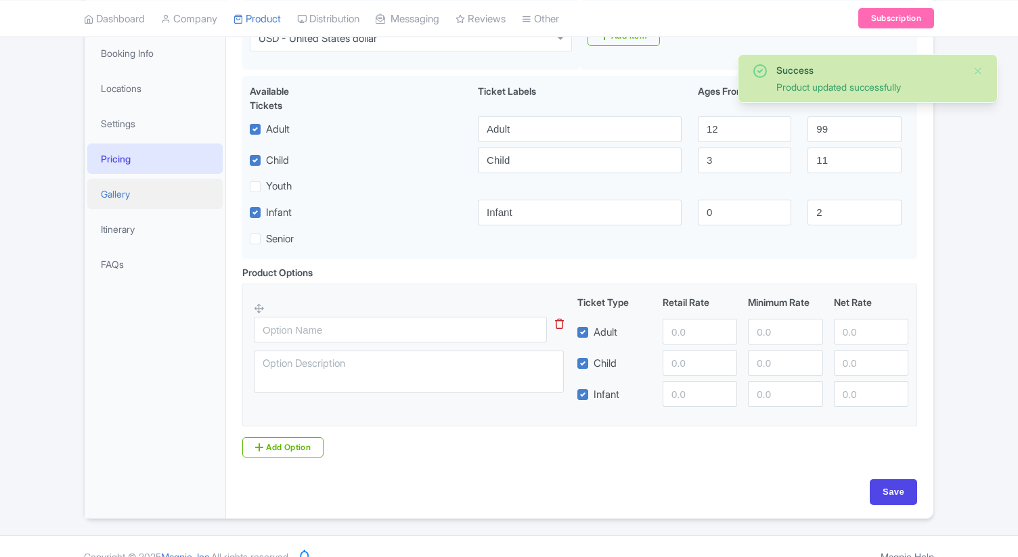
click at [126, 198] on link "Gallery" at bounding box center [154, 194] width 135 height 30
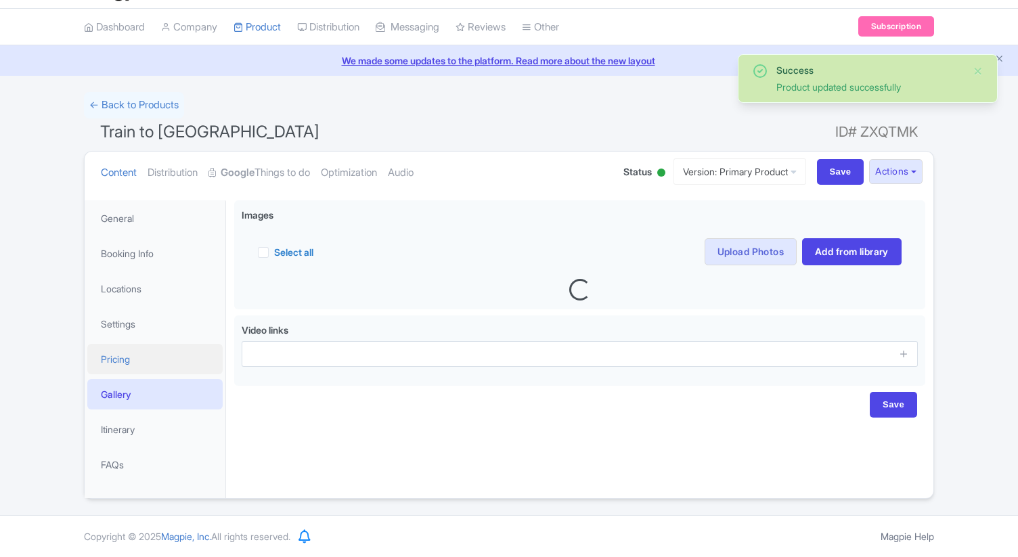
scroll to position [179, 0]
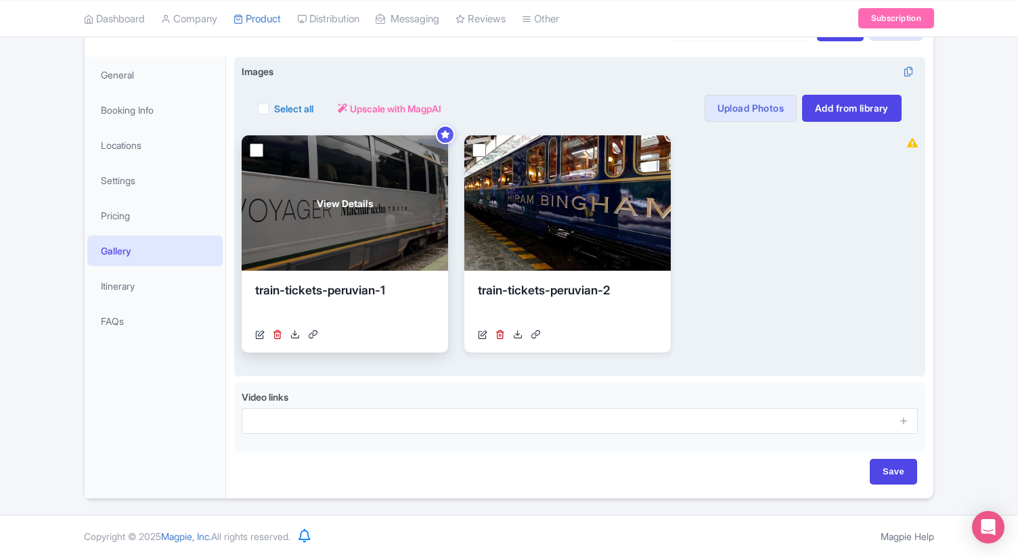
click at [259, 147] on input "checkbox" at bounding box center [257, 151] width 14 height 14
checkbox input "true"
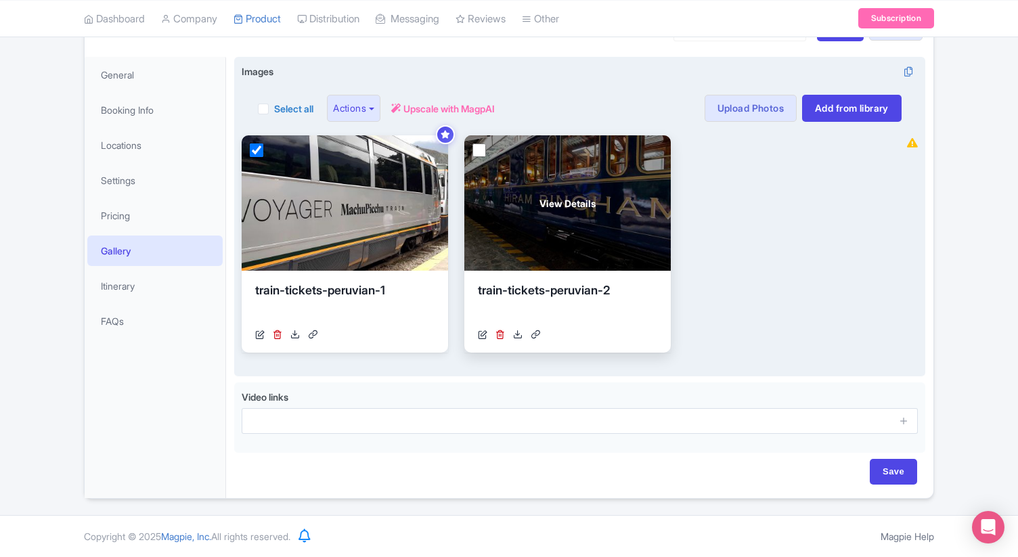
click at [482, 154] on input "checkbox" at bounding box center [480, 151] width 14 height 14
checkbox input "true"
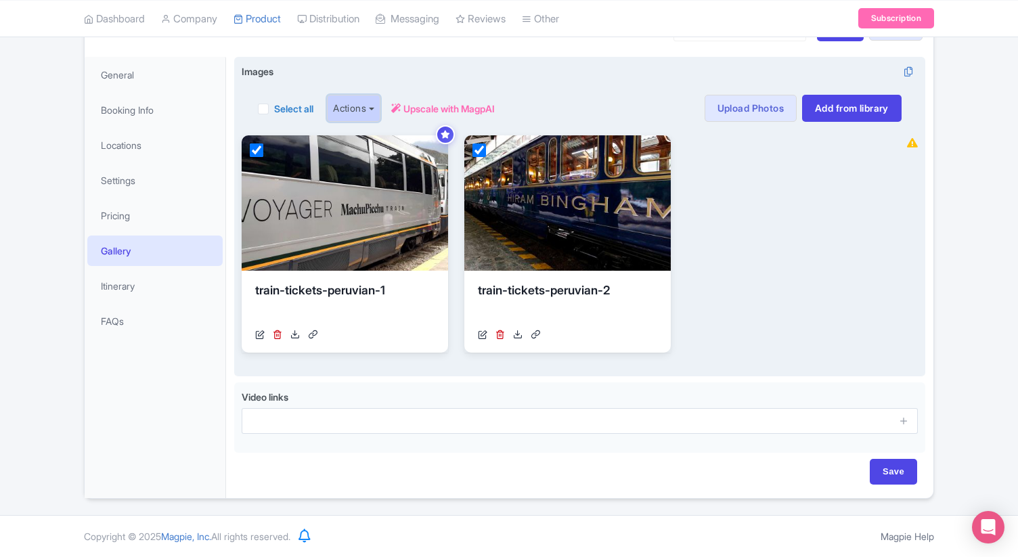
click at [370, 121] on button "Actions" at bounding box center [353, 108] width 53 height 27
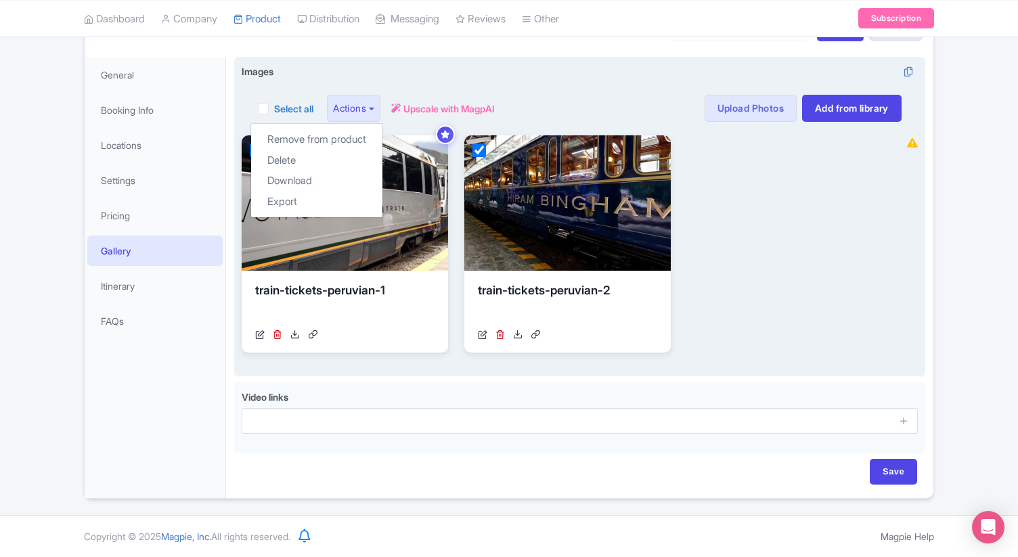
click at [572, 95] on div "Select all Actions Remove from product Delete Download Export Upscale with Magp…" at bounding box center [580, 108] width 644 height 27
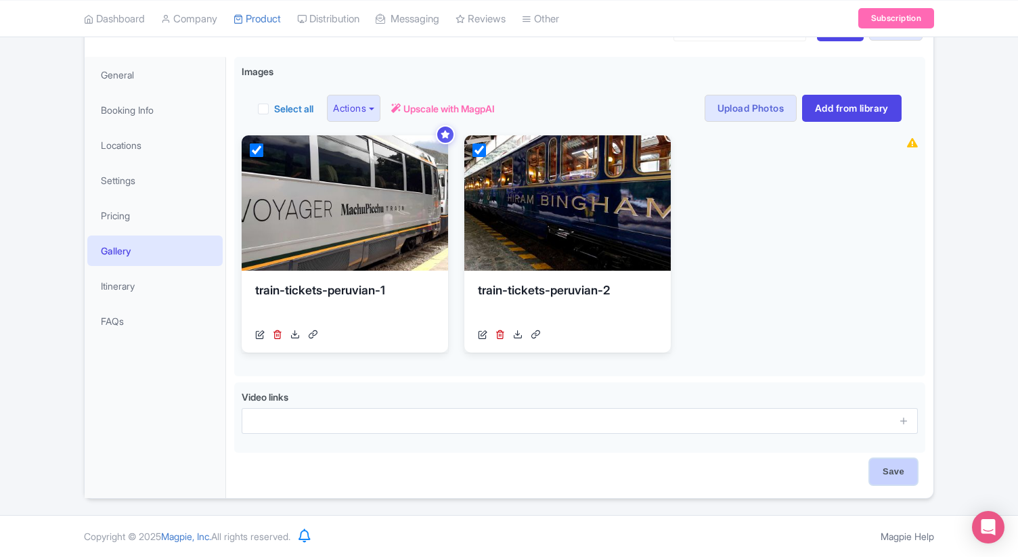
click at [882, 465] on input "Save" at bounding box center [893, 472] width 47 height 26
type input "Saving..."
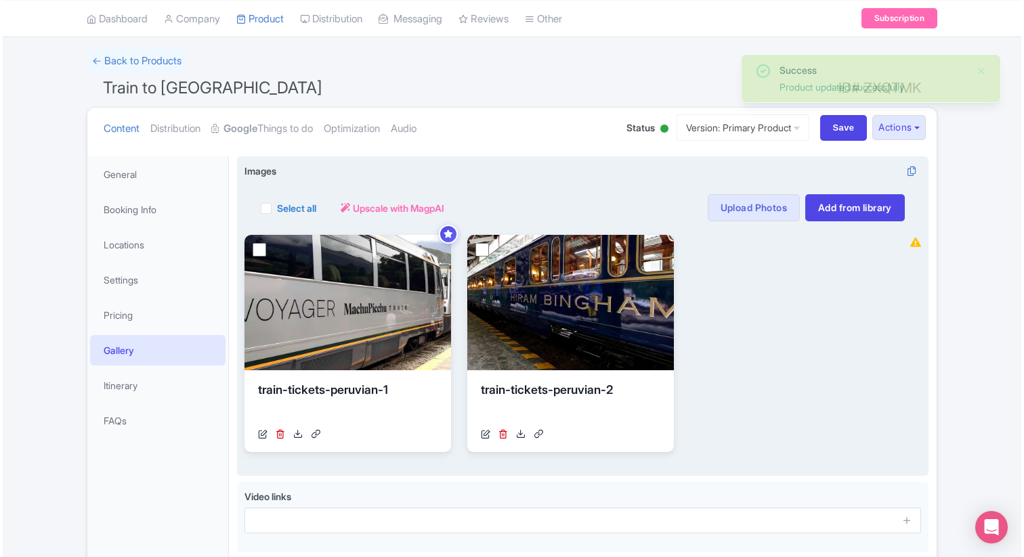
scroll to position [81, 0]
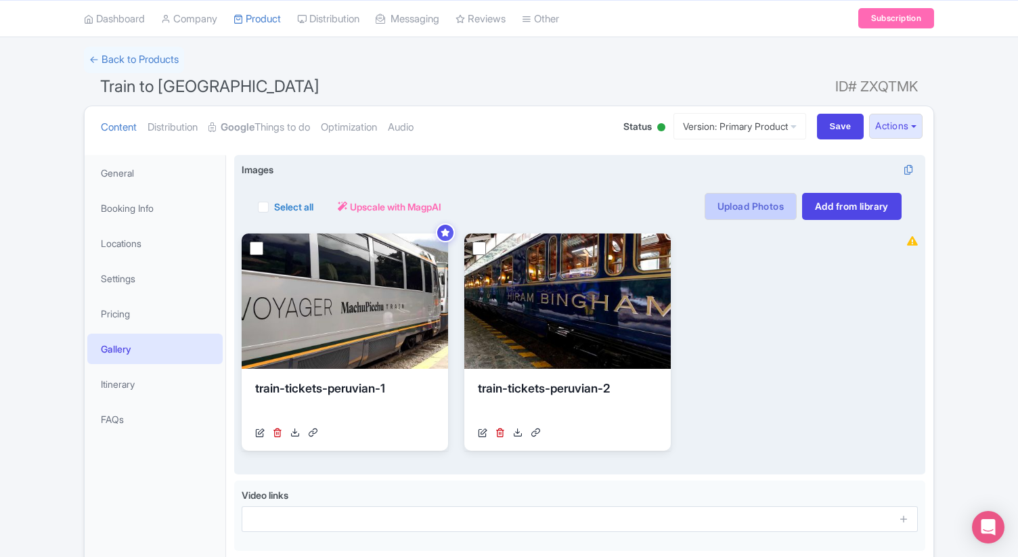
click at [750, 208] on link "Upload Photos" at bounding box center [751, 206] width 92 height 27
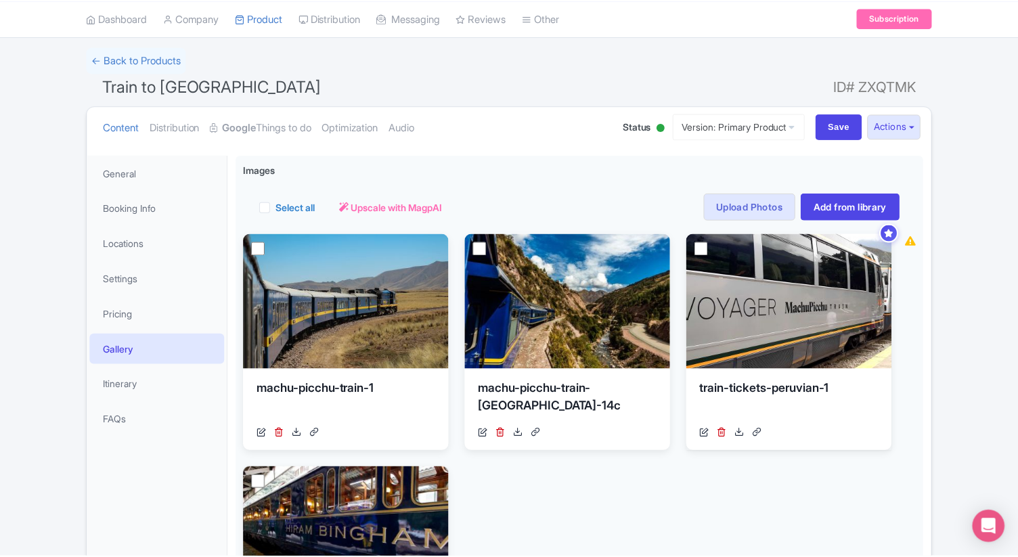
scroll to position [236, 0]
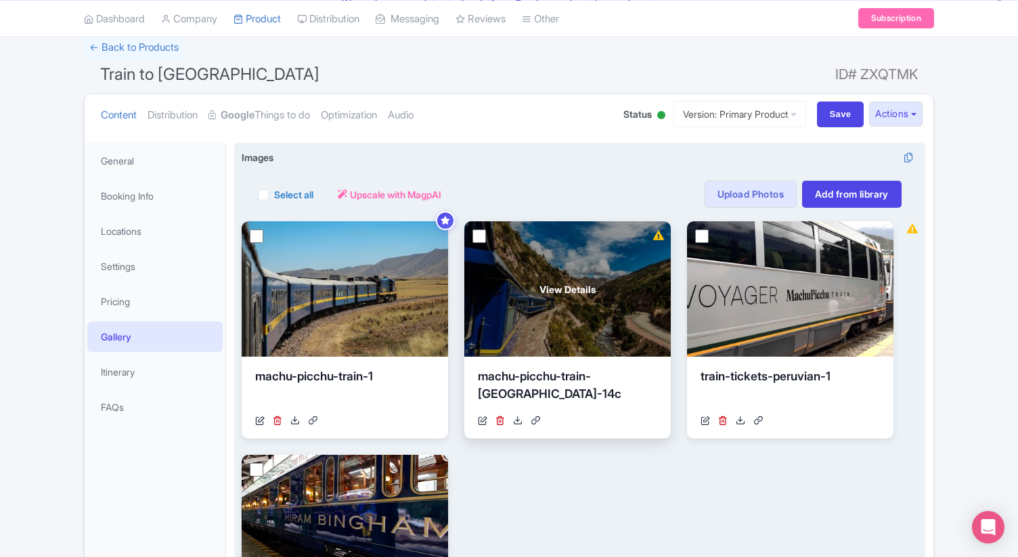
scroll to position [151, 0]
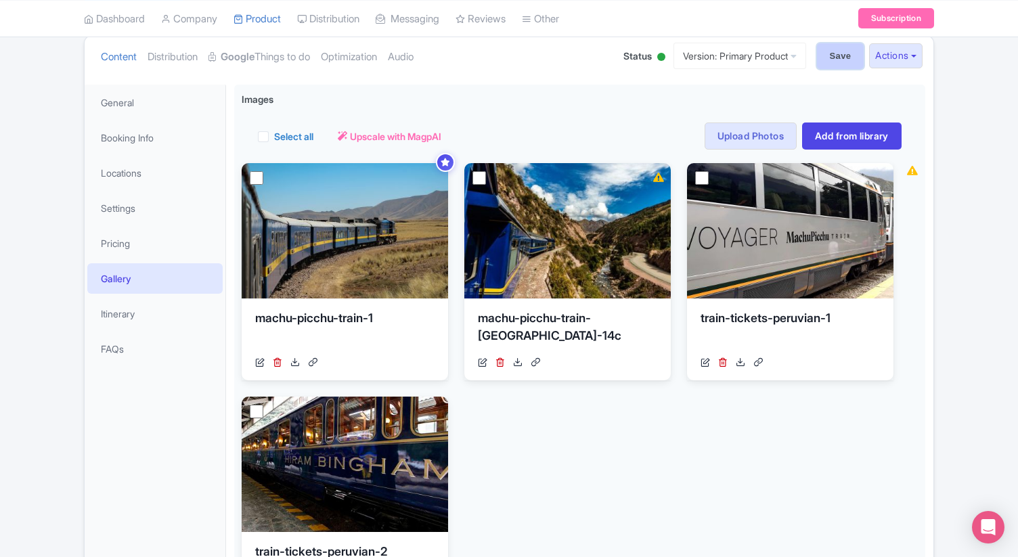
click at [833, 56] on input "Save" at bounding box center [840, 56] width 47 height 26
type input "Saving..."
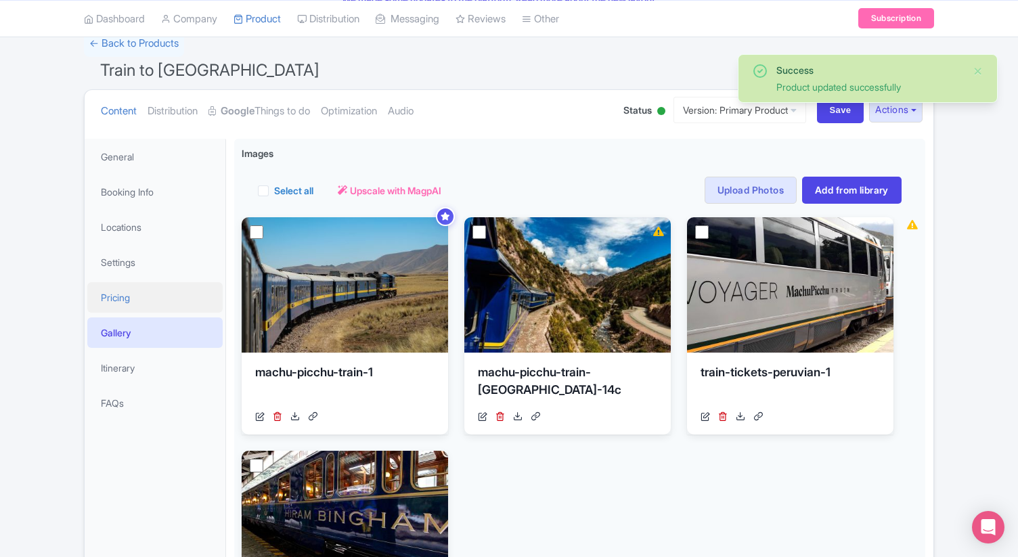
scroll to position [107, 0]
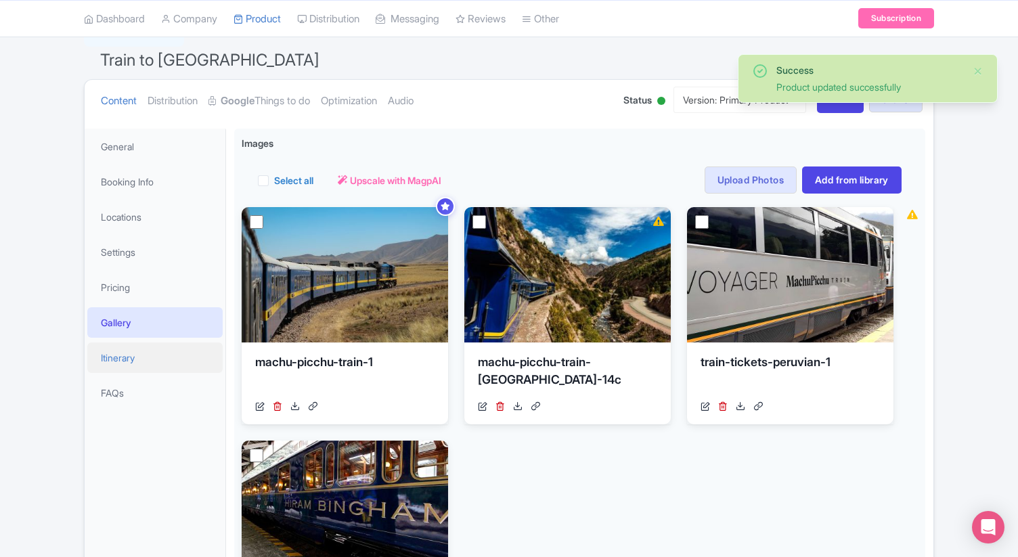
click at [118, 367] on link "Itinerary" at bounding box center [154, 358] width 135 height 30
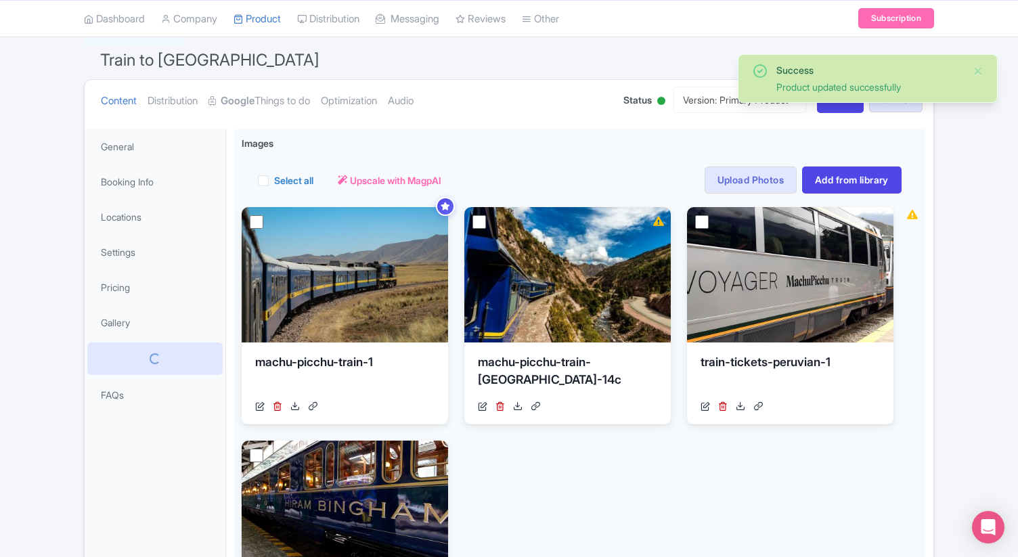
scroll to position [35, 0]
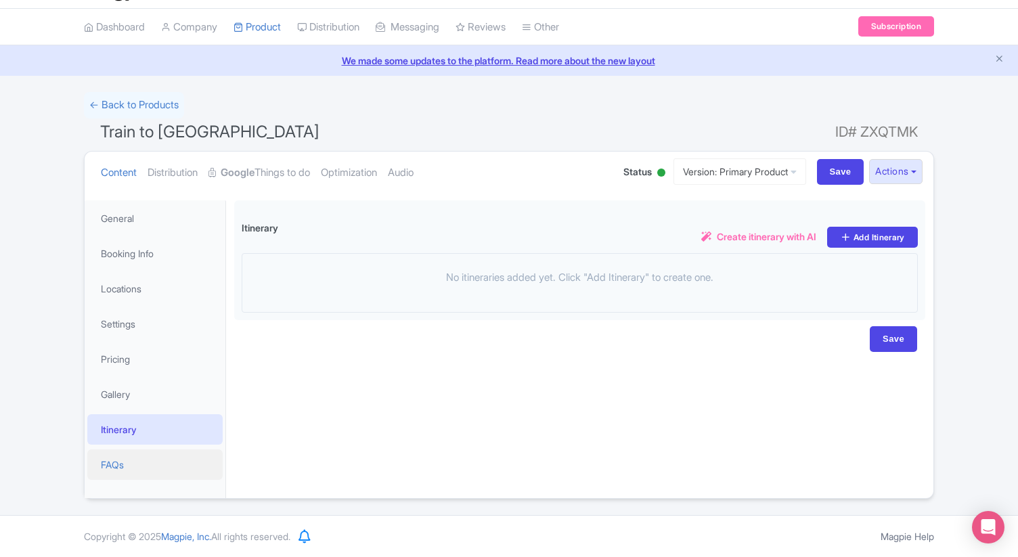
click at [142, 468] on link "FAQs" at bounding box center [154, 465] width 135 height 30
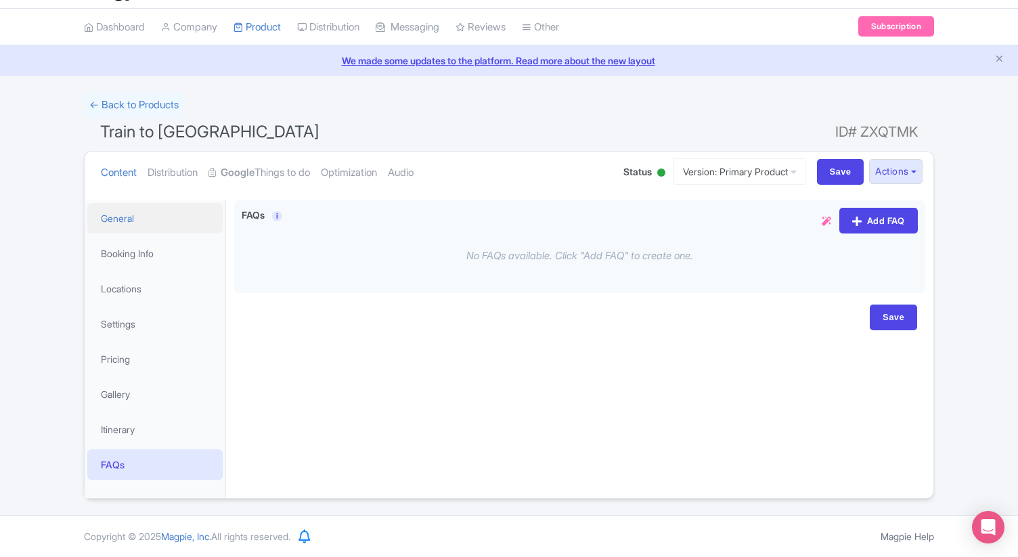
click at [150, 228] on link "General" at bounding box center [154, 218] width 135 height 30
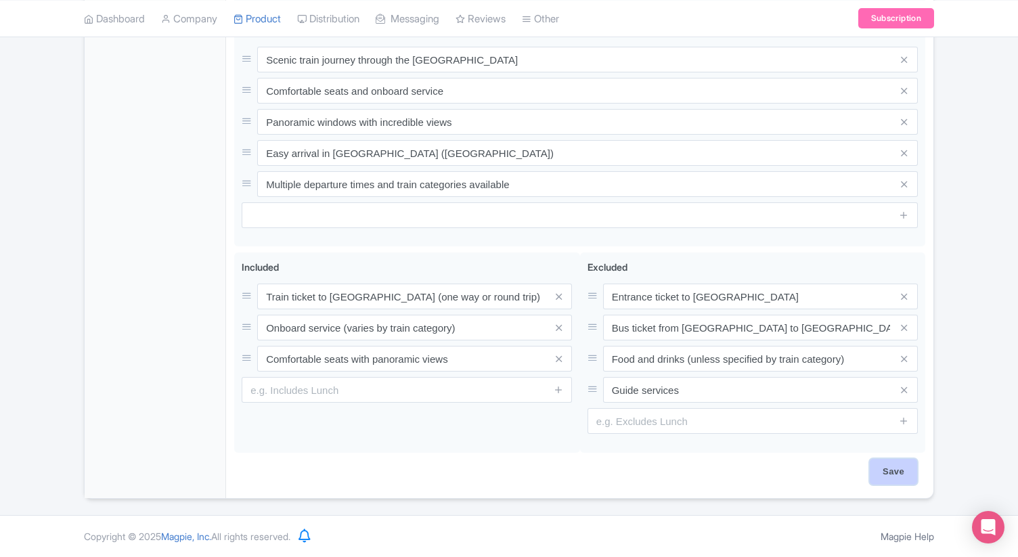
scroll to position [638, 0]
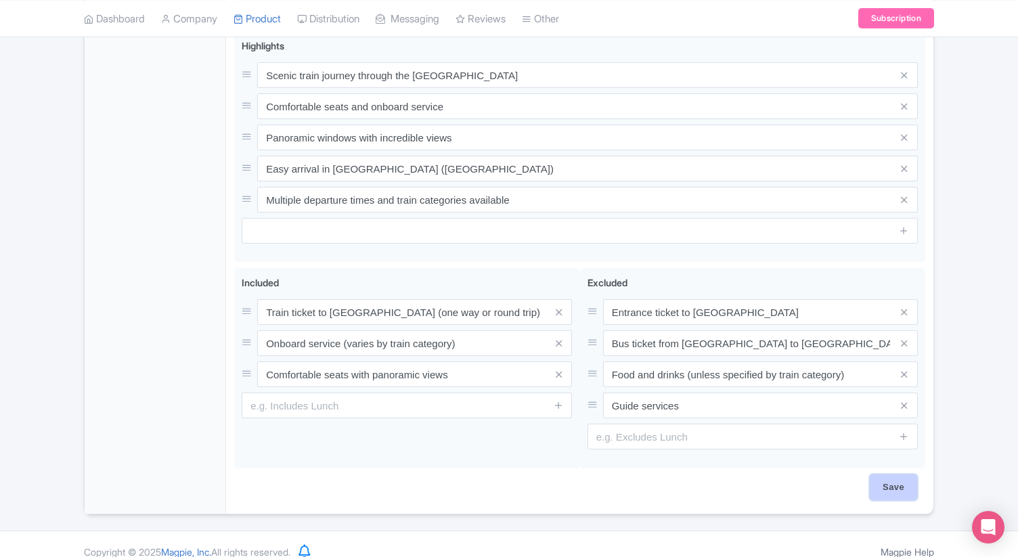
click at [896, 475] on input "Save" at bounding box center [893, 488] width 47 height 26
type input "Saving..."
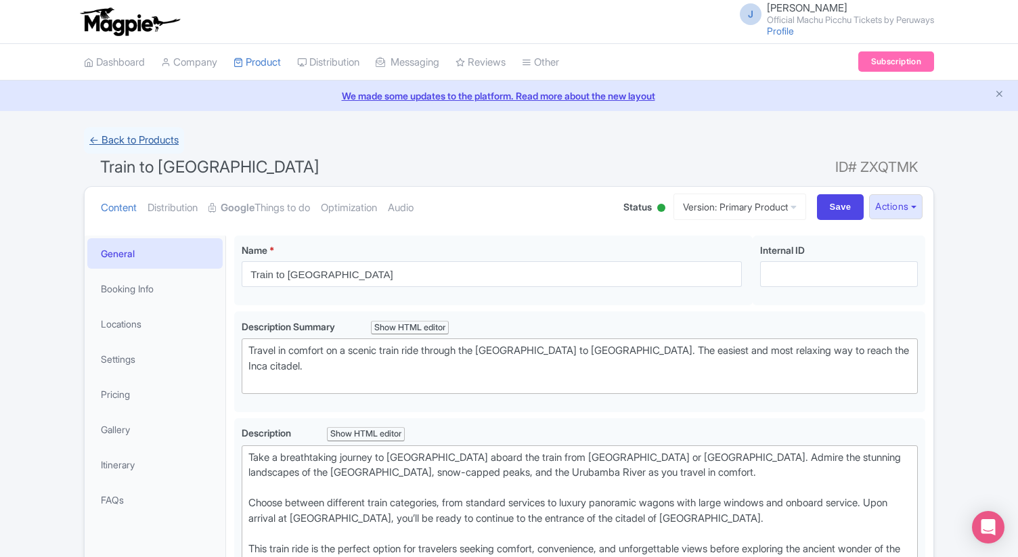
click at [157, 144] on link "← Back to Products" at bounding box center [134, 140] width 100 height 26
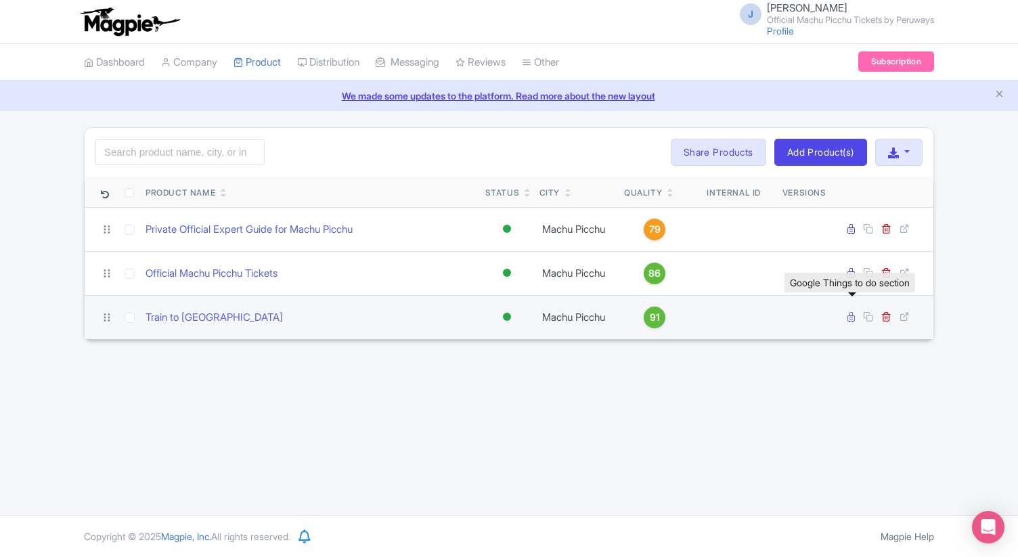
click at [848, 318] on icon at bounding box center [851, 317] width 7 height 10
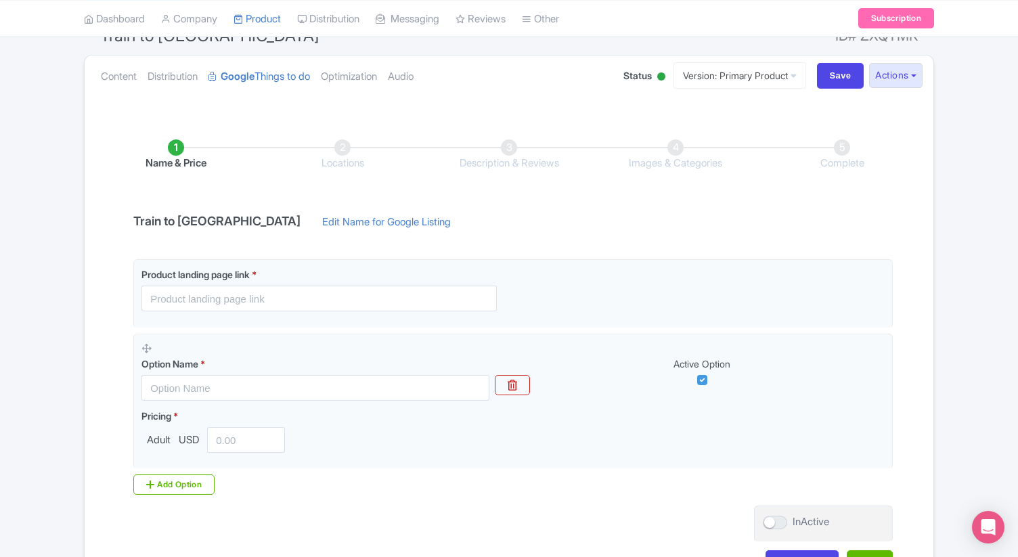
scroll to position [127, 0]
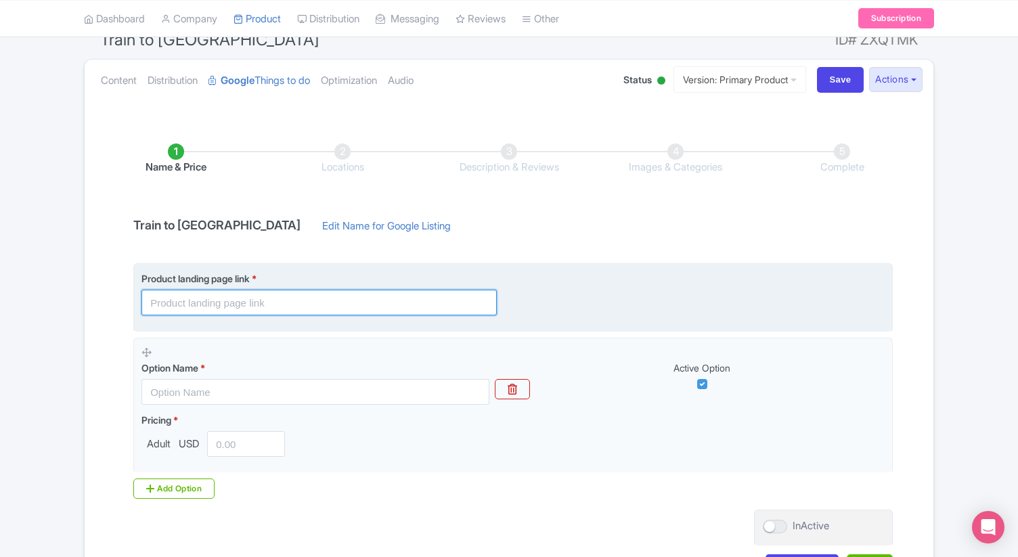
click at [363, 301] on input "text" at bounding box center [319, 303] width 355 height 26
drag, startPoint x: 249, startPoint y: 304, endPoint x: 567, endPoint y: 305, distance: 317.6
click at [567, 305] on div "Product landing page link * https://peruways.com/machu-picchu-tickets/" at bounding box center [514, 294] width 744 height 44
type input "https://peruways.com/"
click at [534, 277] on div "Product landing page link * https://peruways.com/" at bounding box center [514, 294] width 744 height 44
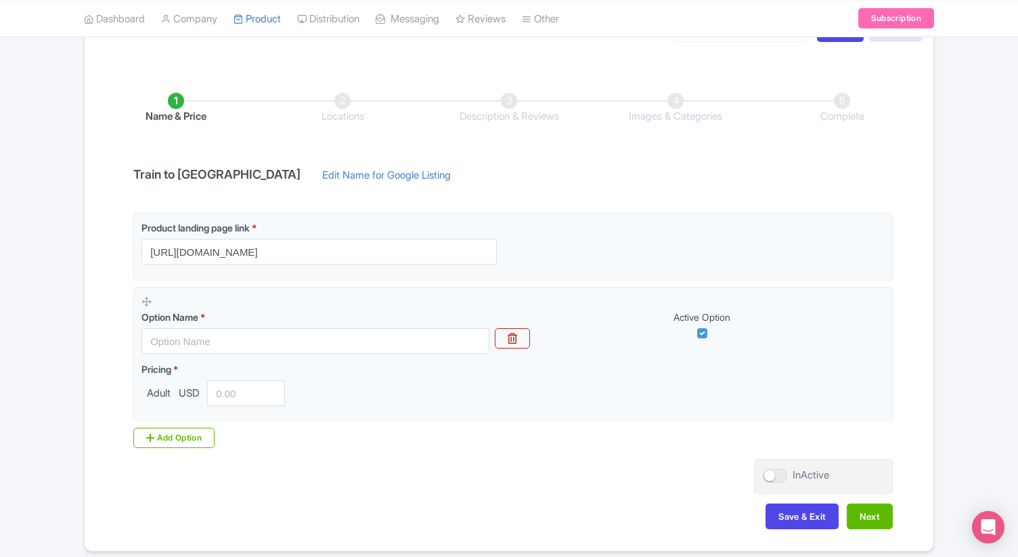
scroll to position [192, 0]
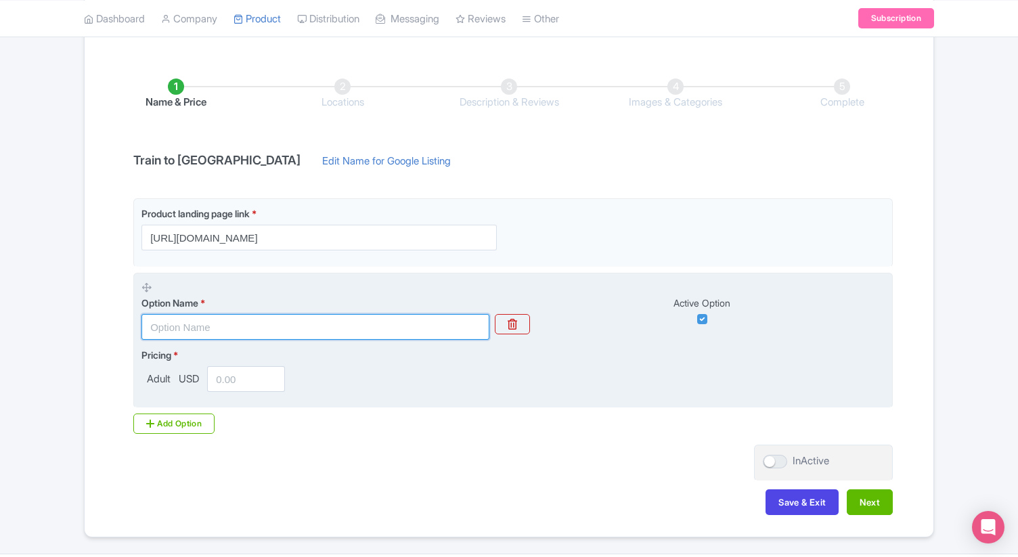
click at [210, 329] on input "text" at bounding box center [316, 327] width 348 height 26
type input "Foreign Adult"
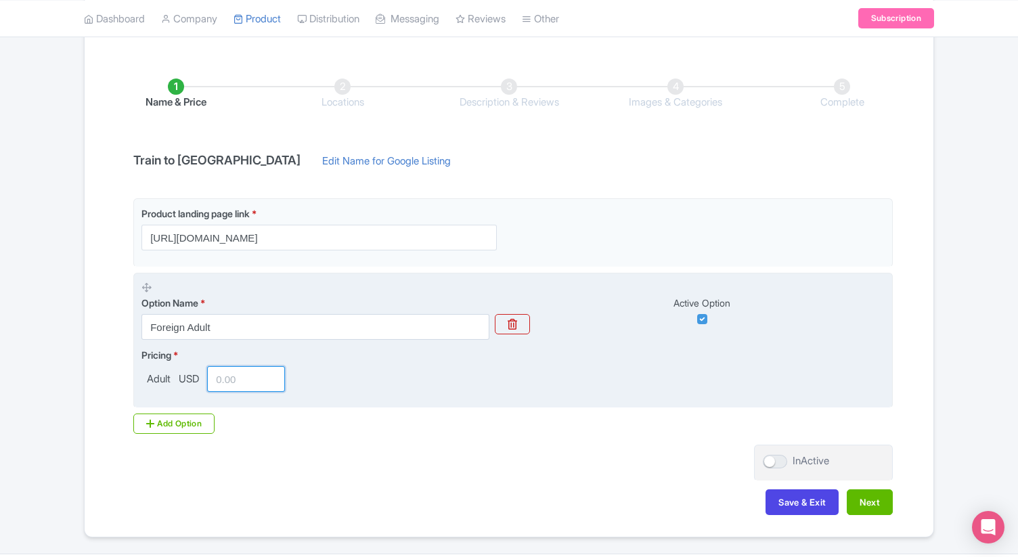
click at [234, 380] on input "number" at bounding box center [246, 379] width 78 height 26
click at [307, 385] on div "Pricing * Adult USD 40" at bounding box center [514, 370] width 744 height 44
click at [247, 383] on input "40" at bounding box center [246, 379] width 78 height 26
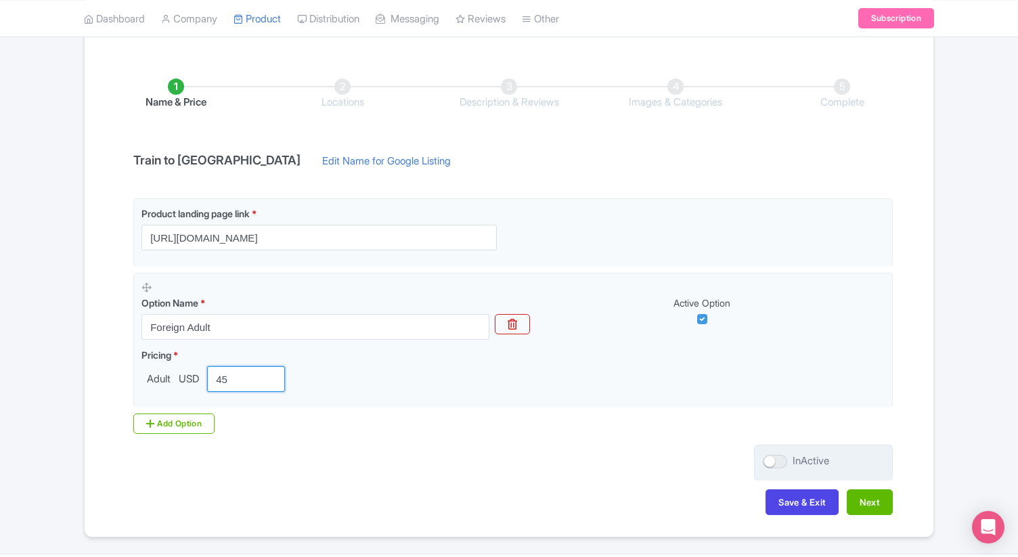
type input "45"
click at [769, 463] on div at bounding box center [775, 462] width 24 height 14
click at [769, 463] on input "InActive" at bounding box center [767, 461] width 9 height 9
checkbox input "true"
click at [858, 506] on button "Next" at bounding box center [870, 503] width 46 height 26
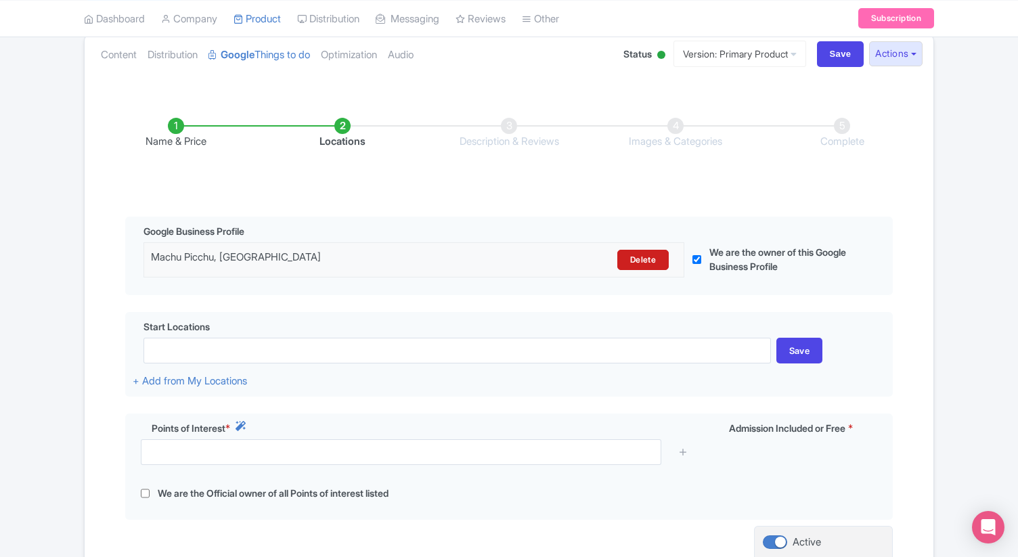
scroll to position [151, 0]
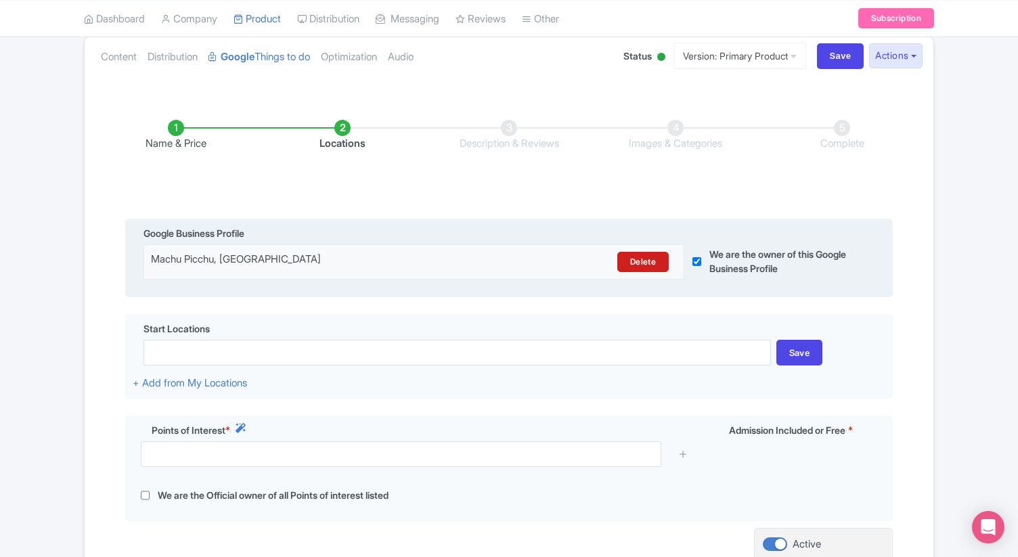
click at [702, 263] on div "We are the owner of this Google Business Profile" at bounding box center [776, 261] width 183 height 35
click at [696, 263] on input "checkbox" at bounding box center [697, 261] width 9 height 35
checkbox input "false"
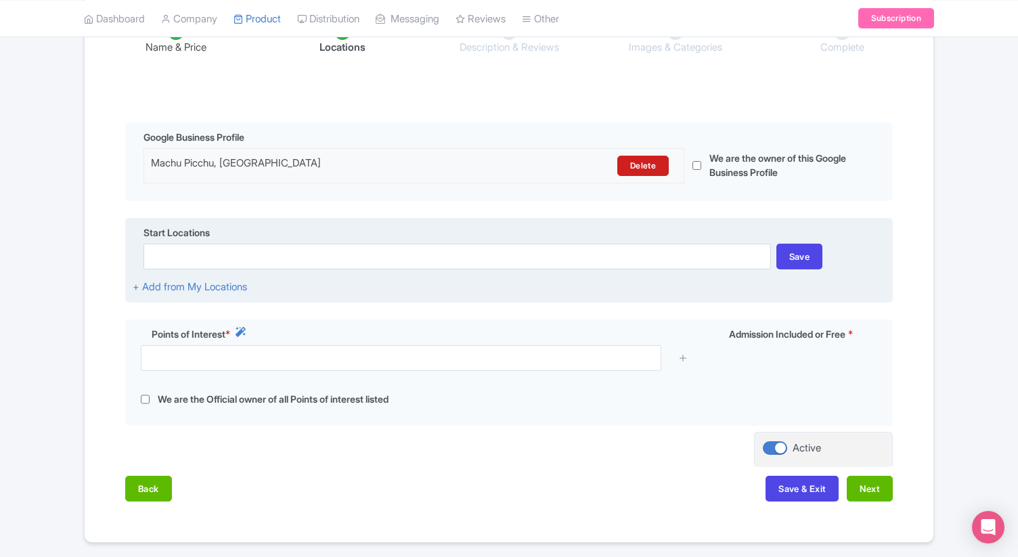
scroll to position [253, 0]
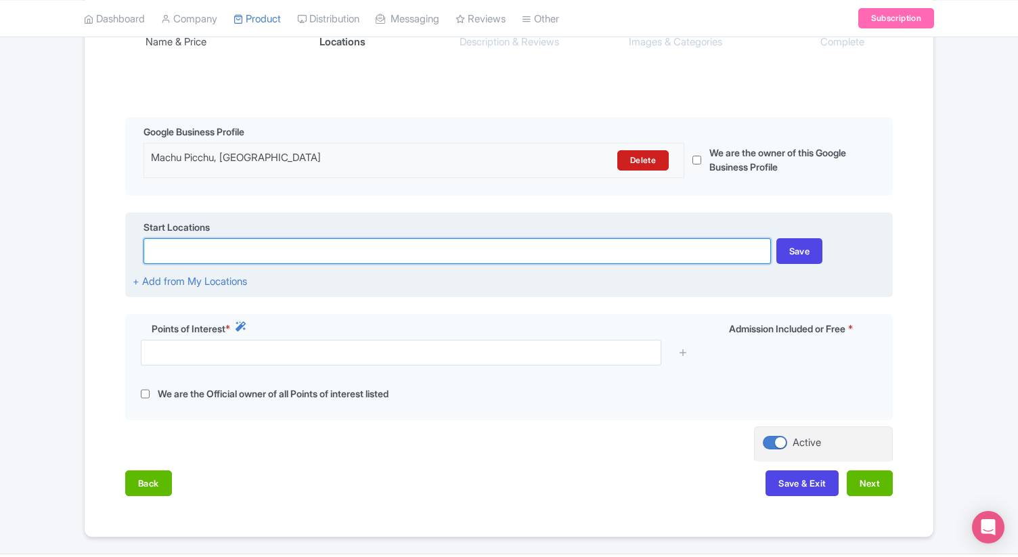
click at [605, 259] on input at bounding box center [457, 251] width 627 height 26
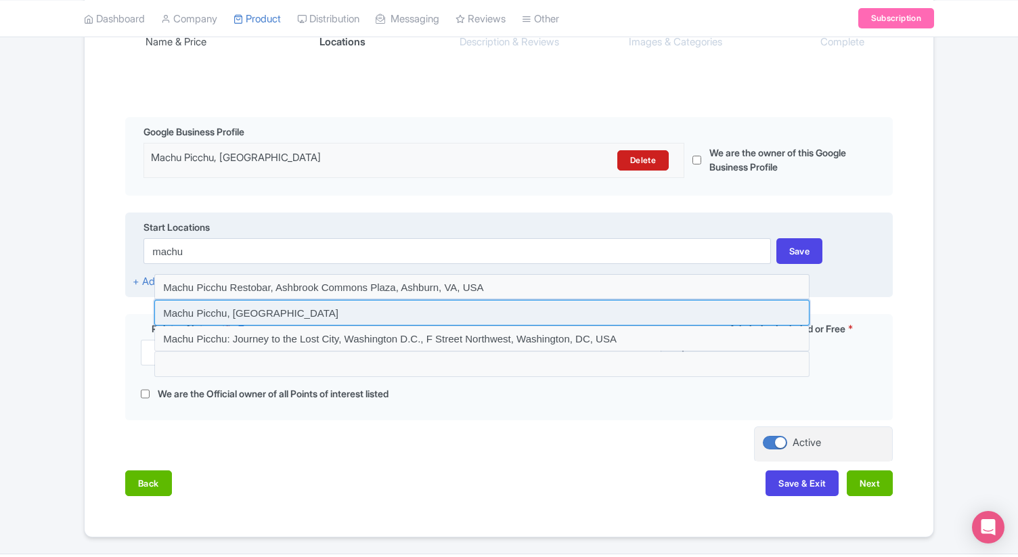
click at [374, 322] on input at bounding box center [481, 313] width 655 height 26
type input "Machu Picchu, Peru"
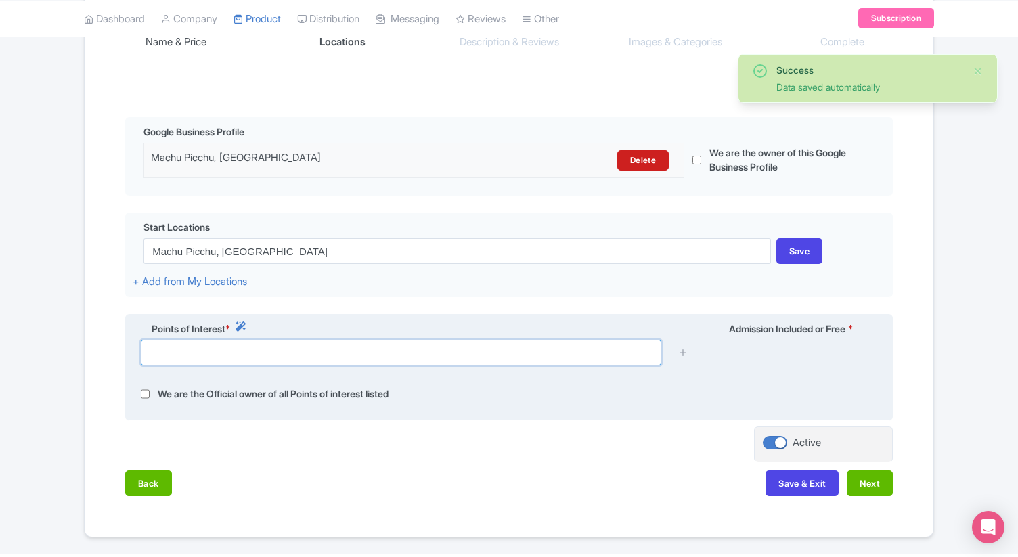
click at [324, 360] on input "text" at bounding box center [401, 353] width 521 height 26
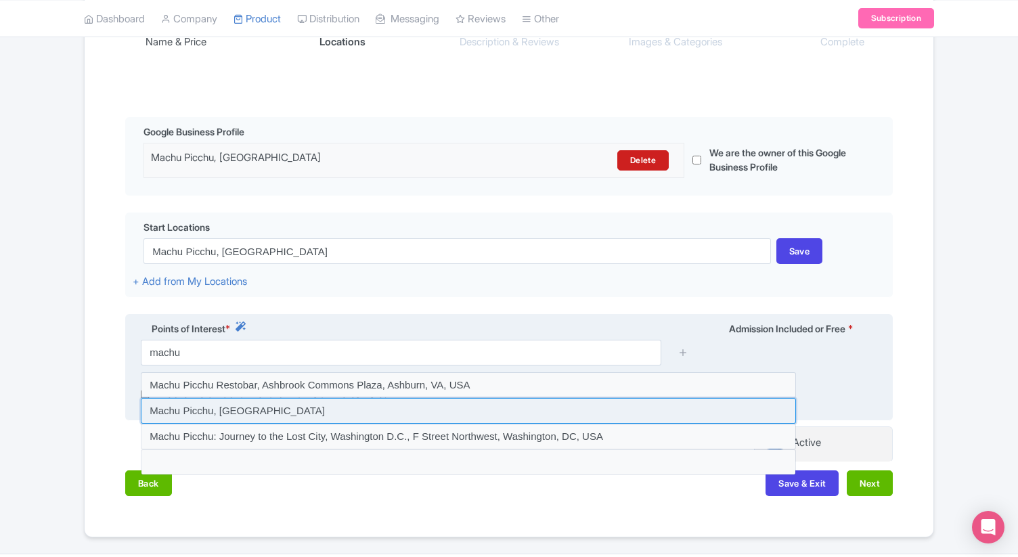
click at [242, 416] on input at bounding box center [468, 411] width 655 height 26
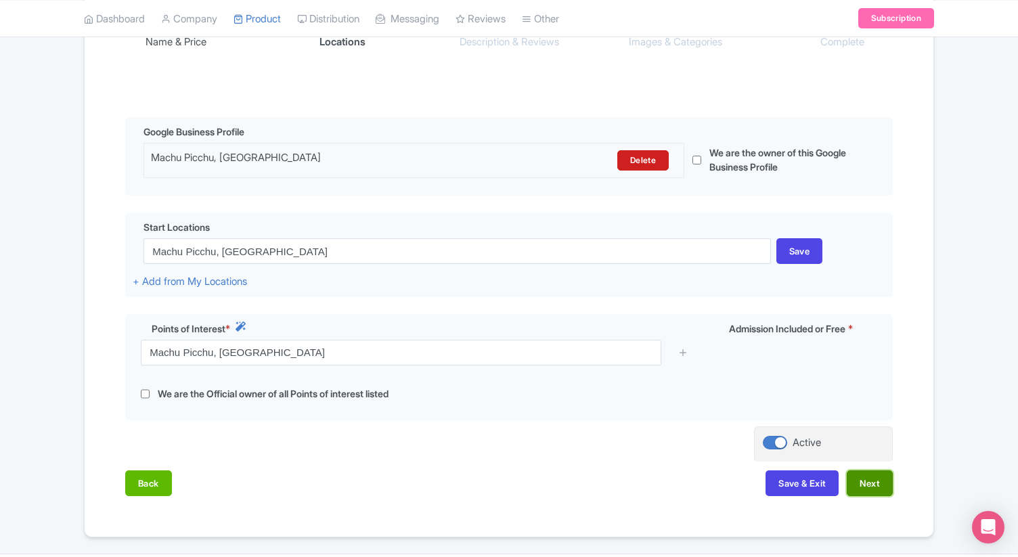
click at [868, 487] on button "Next" at bounding box center [870, 484] width 46 height 26
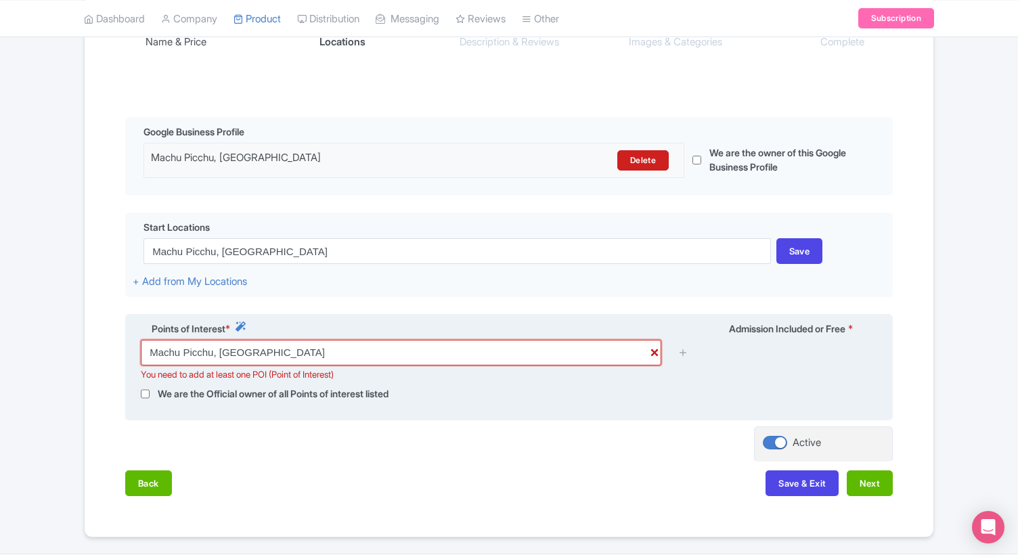
click at [431, 358] on input "Machu Picchu, Peru" at bounding box center [401, 353] width 521 height 26
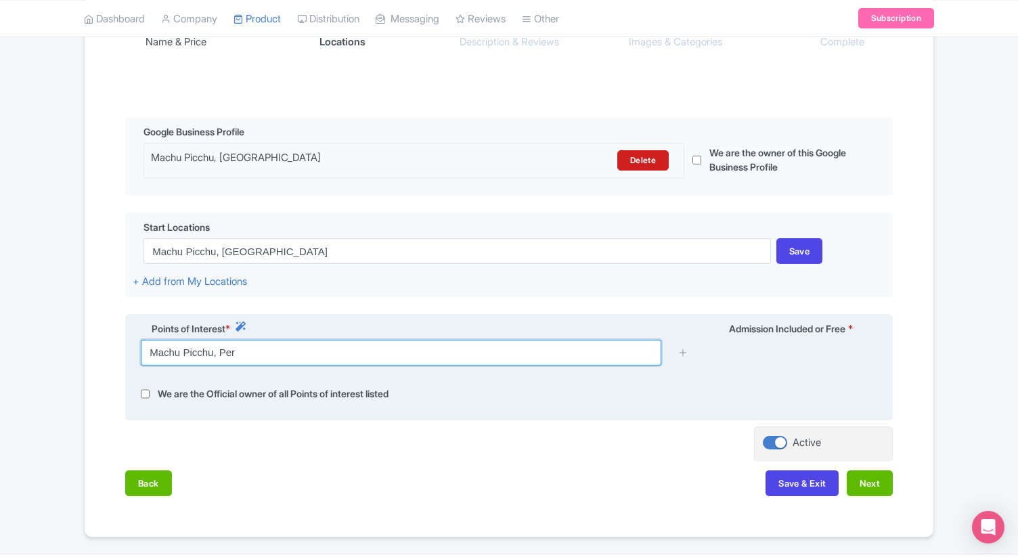
type input "Machu Picchu, Peru"
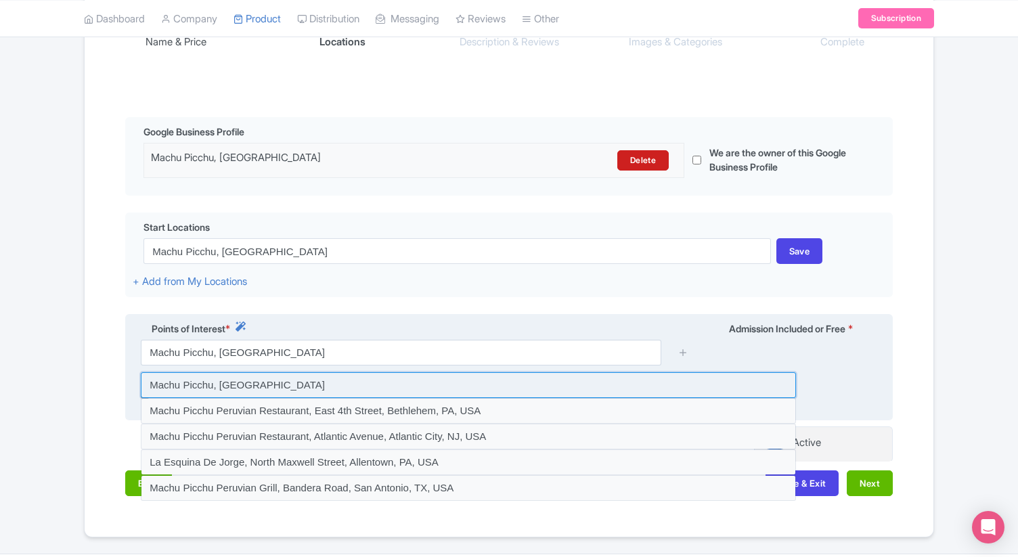
click at [192, 391] on input at bounding box center [468, 385] width 655 height 26
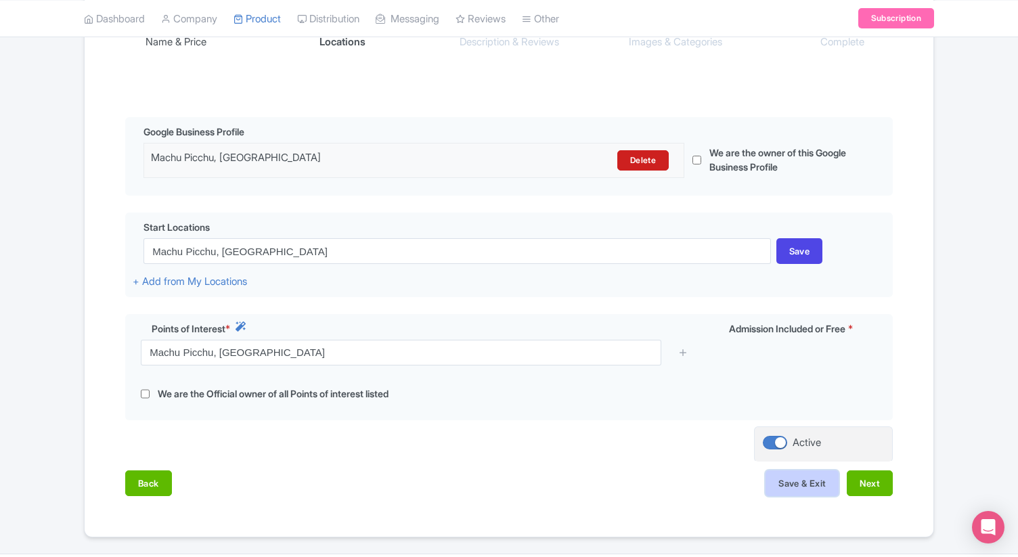
click at [822, 488] on button "Save & Exit" at bounding box center [802, 484] width 73 height 26
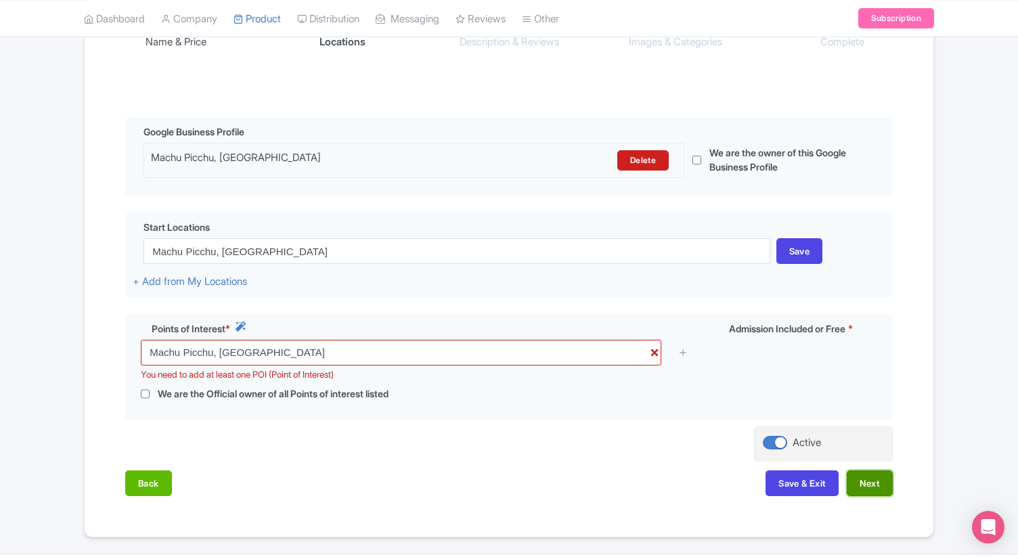
click at [853, 488] on button "Next" at bounding box center [870, 484] width 46 height 26
click at [861, 490] on button "Next" at bounding box center [870, 484] width 46 height 26
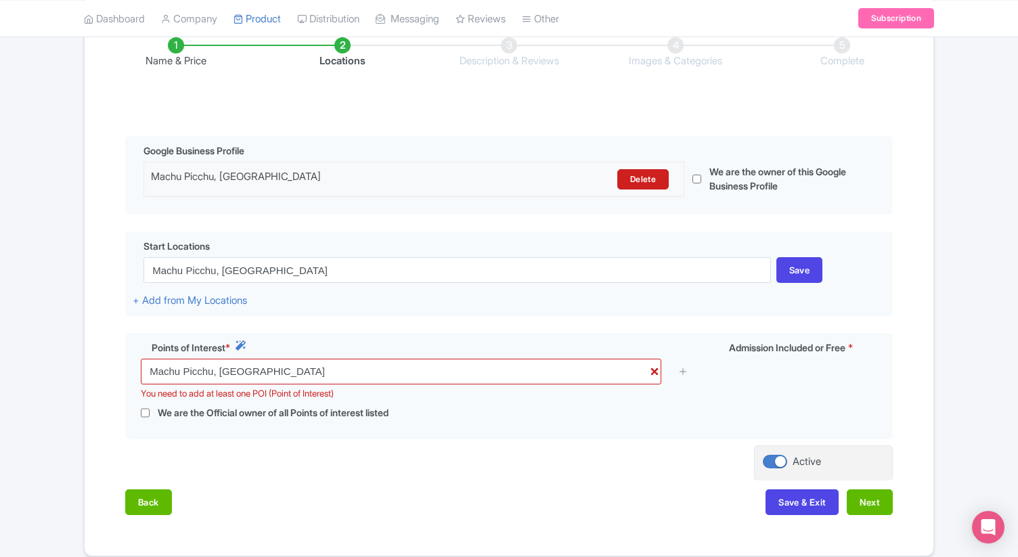
scroll to position [293, 0]
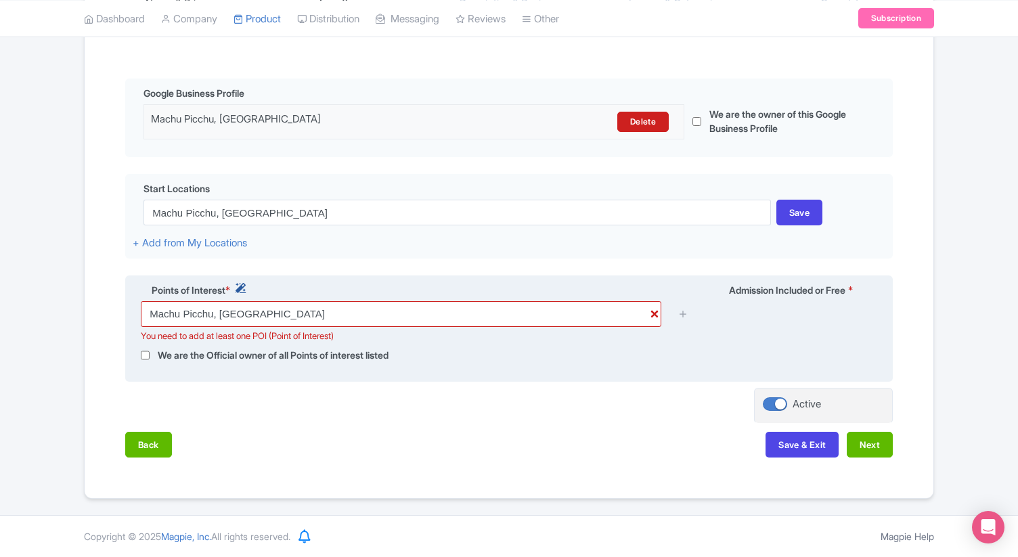
click at [244, 287] on icon at bounding box center [241, 288] width 10 height 10
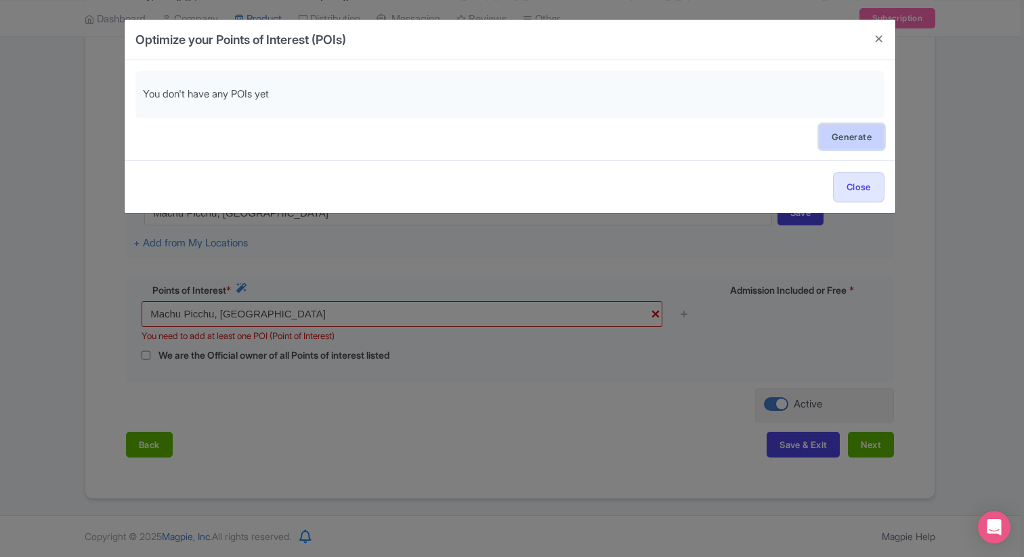
click at [855, 141] on link "Generate" at bounding box center [852, 137] width 66 height 26
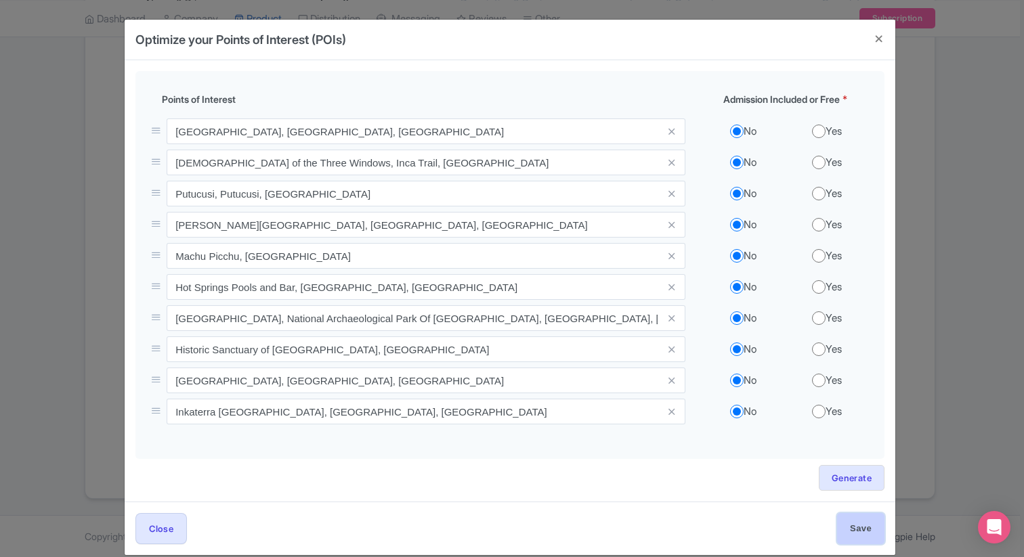
click at [857, 530] on input "Save" at bounding box center [860, 528] width 47 height 30
type input "Save"
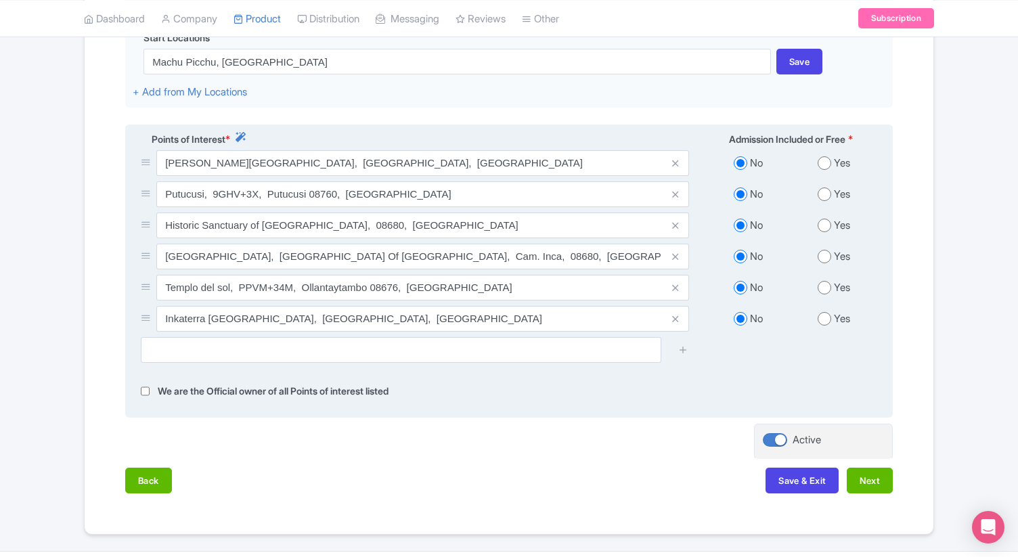
scroll to position [458, 0]
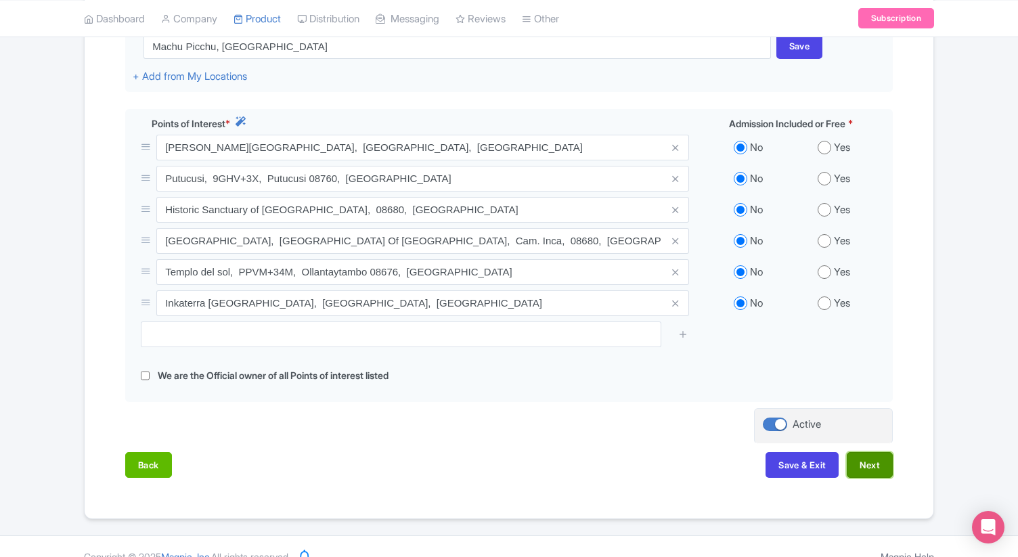
click at [879, 469] on button "Next" at bounding box center [870, 465] width 46 height 26
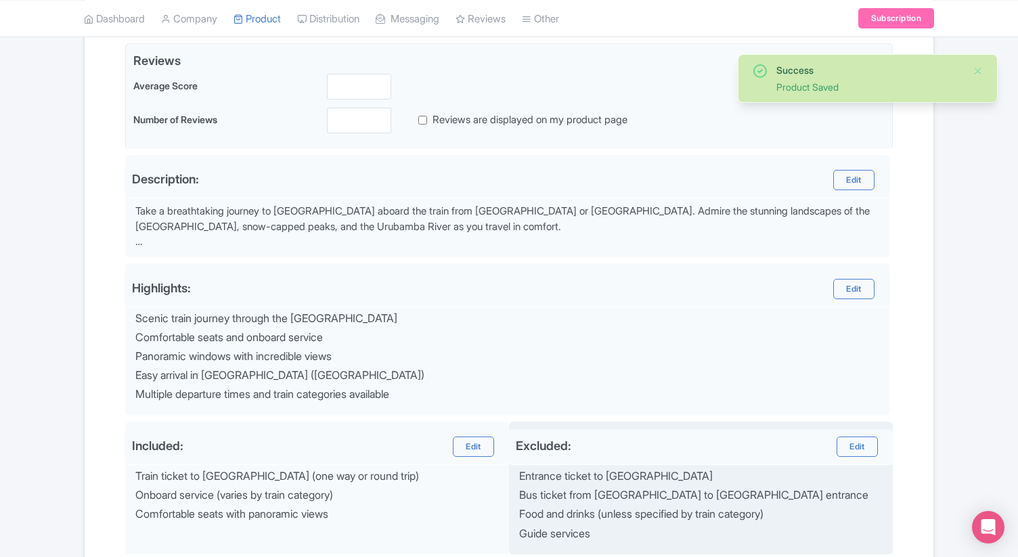
scroll to position [205, 0]
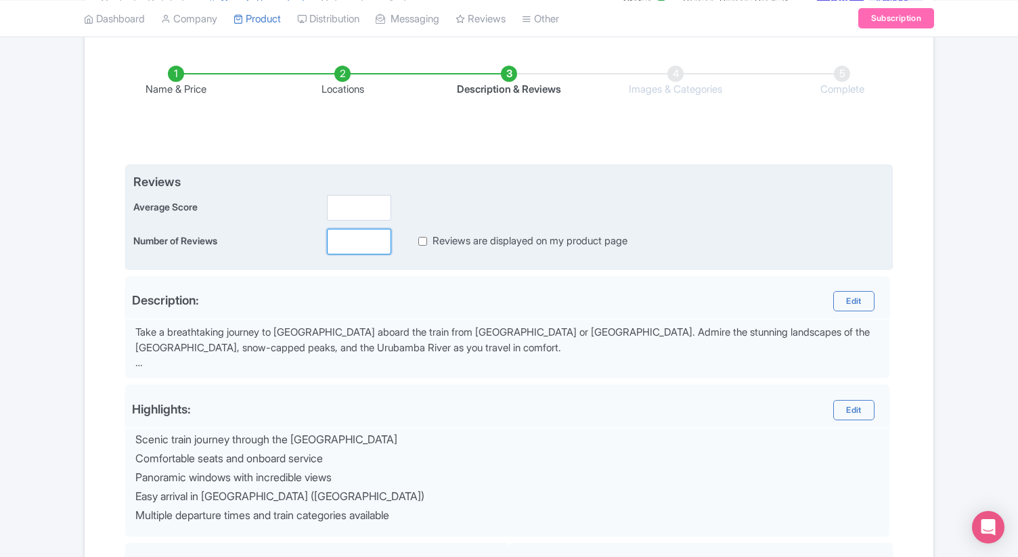
click at [363, 241] on input "number" at bounding box center [359, 242] width 64 height 26
click at [423, 244] on input "Reviews are displayed on my product page" at bounding box center [422, 242] width 9 height 16
checkbox input "false"
click at [345, 244] on input "number" at bounding box center [359, 242] width 64 height 26
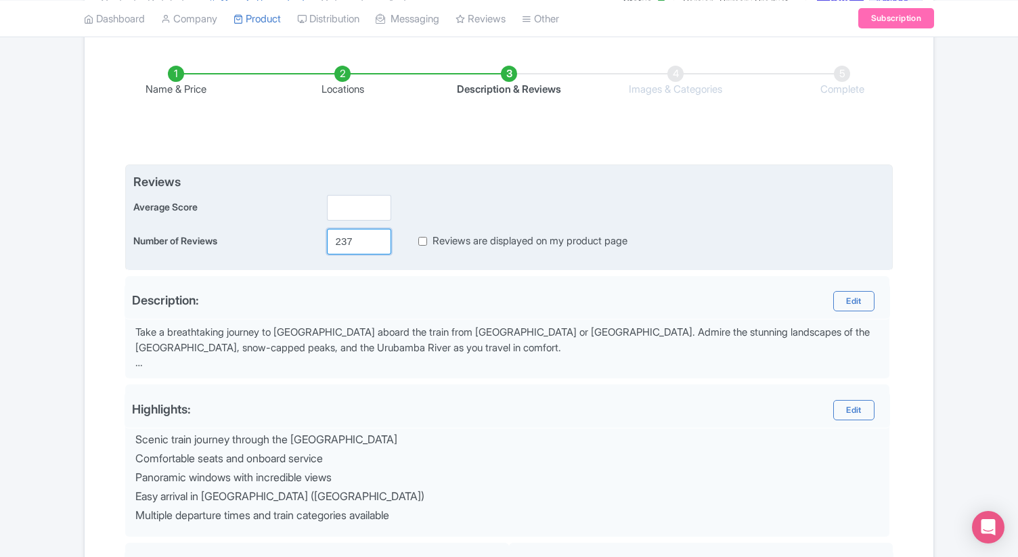
type input "237"
click at [335, 211] on input "number" at bounding box center [359, 208] width 64 height 26
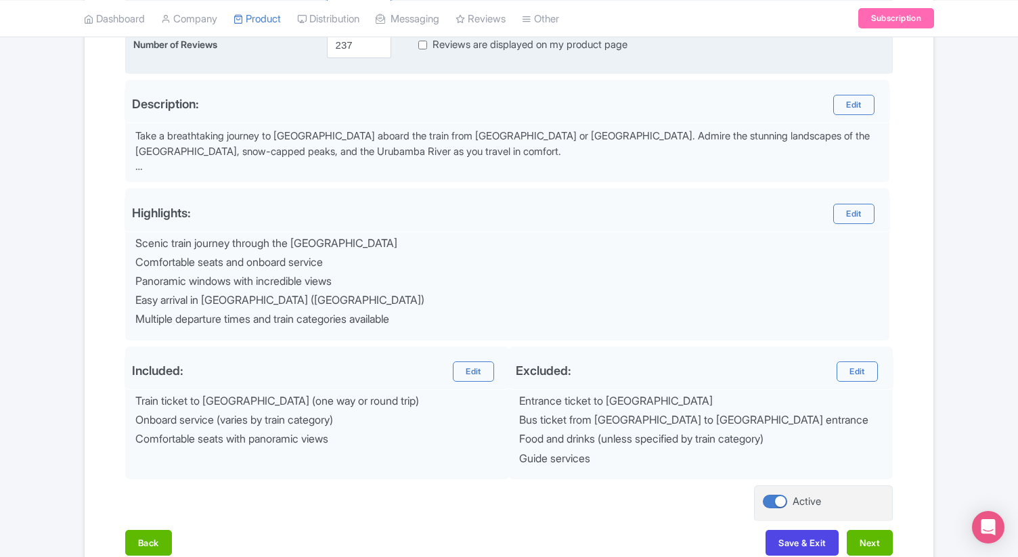
scroll to position [480, 0]
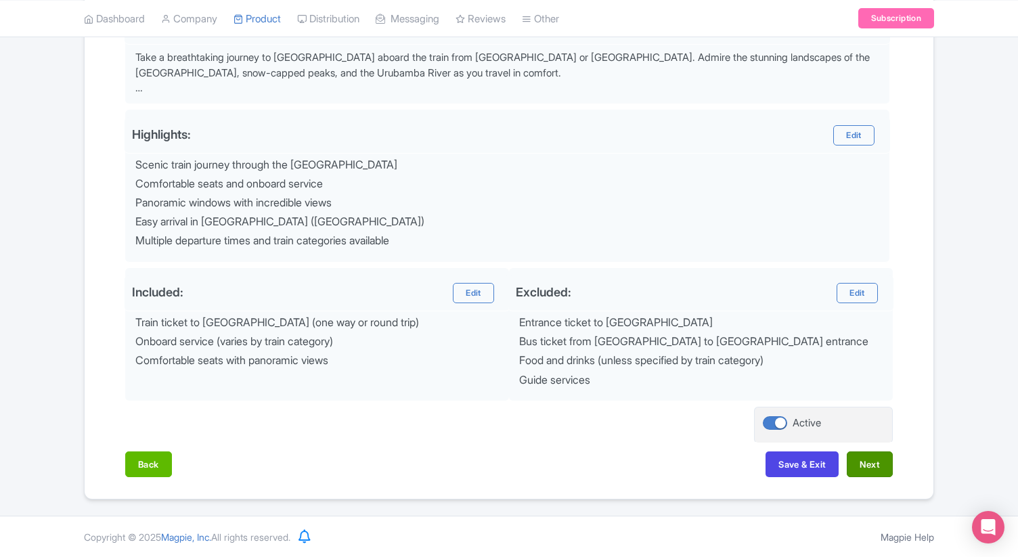
type input "4.8"
click at [857, 469] on button "Next" at bounding box center [870, 465] width 46 height 26
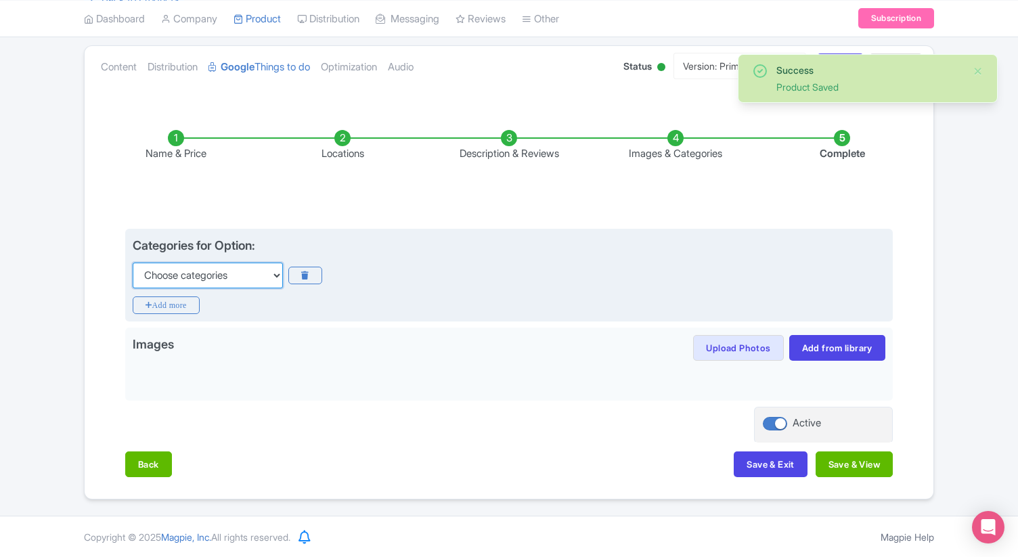
click at [238, 275] on select "Choose categories Adults Only Animals Audio Guide Beaches Bike Tours Boat Tours…" at bounding box center [208, 276] width 150 height 26
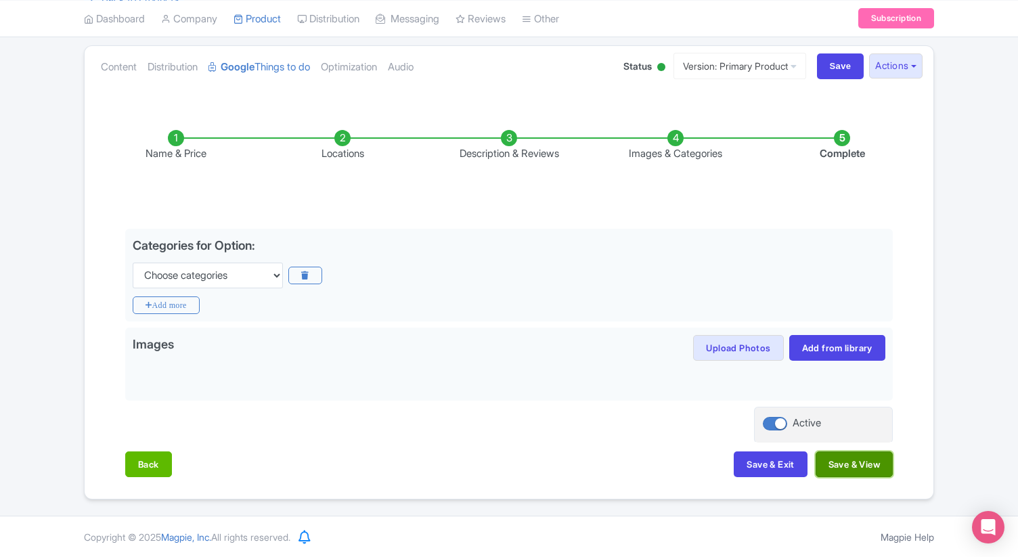
click at [850, 471] on button "Save & View" at bounding box center [854, 465] width 77 height 26
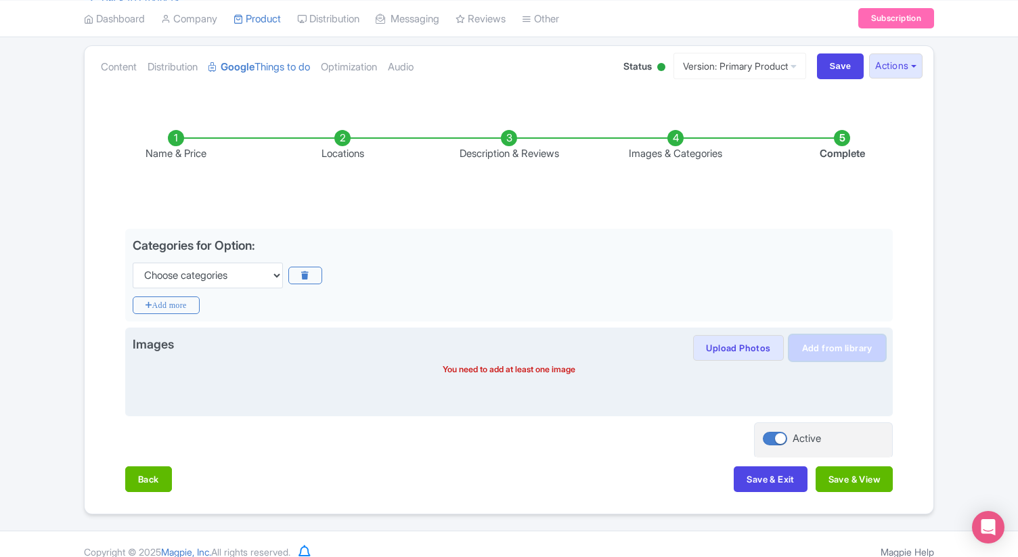
click at [821, 353] on link "Add from library" at bounding box center [838, 348] width 96 height 26
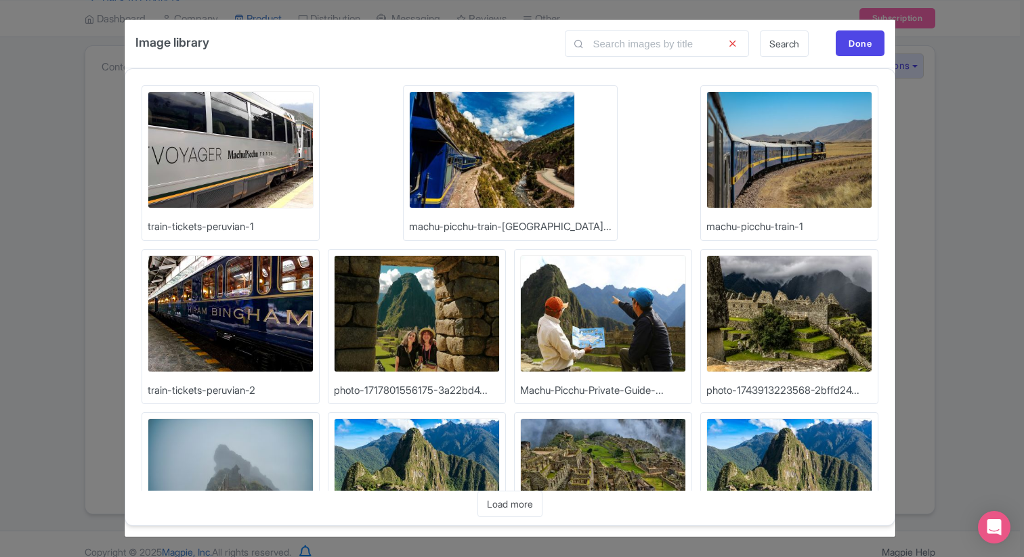
click at [254, 171] on img at bounding box center [231, 149] width 166 height 117
click at [314, 255] on img at bounding box center [231, 313] width 166 height 117
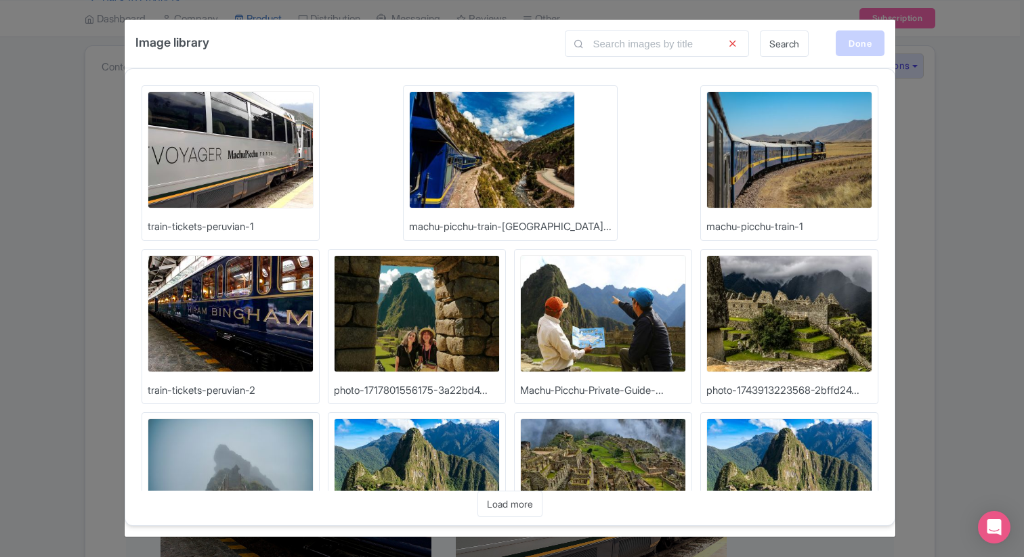
click at [861, 35] on div "Done" at bounding box center [860, 43] width 49 height 26
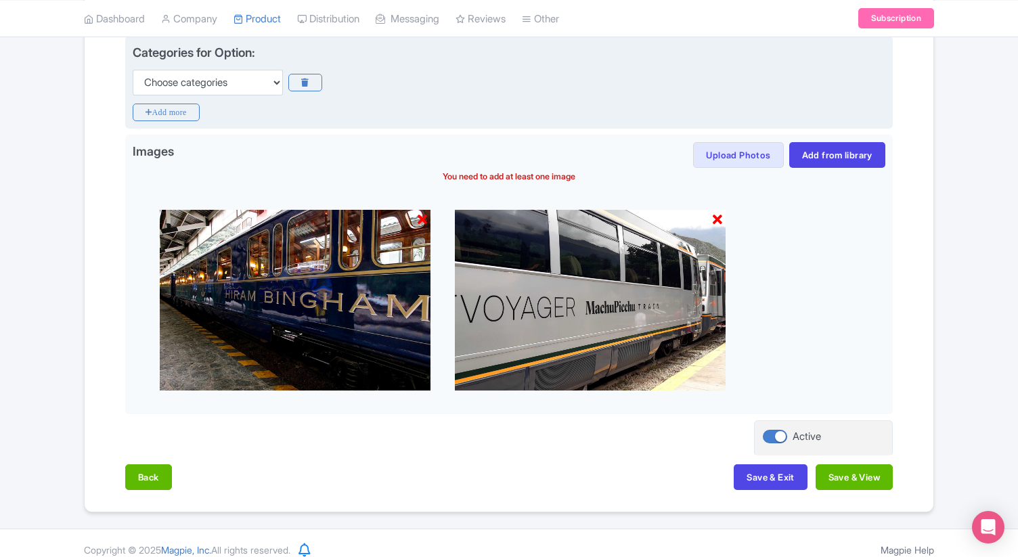
scroll to position [347, 0]
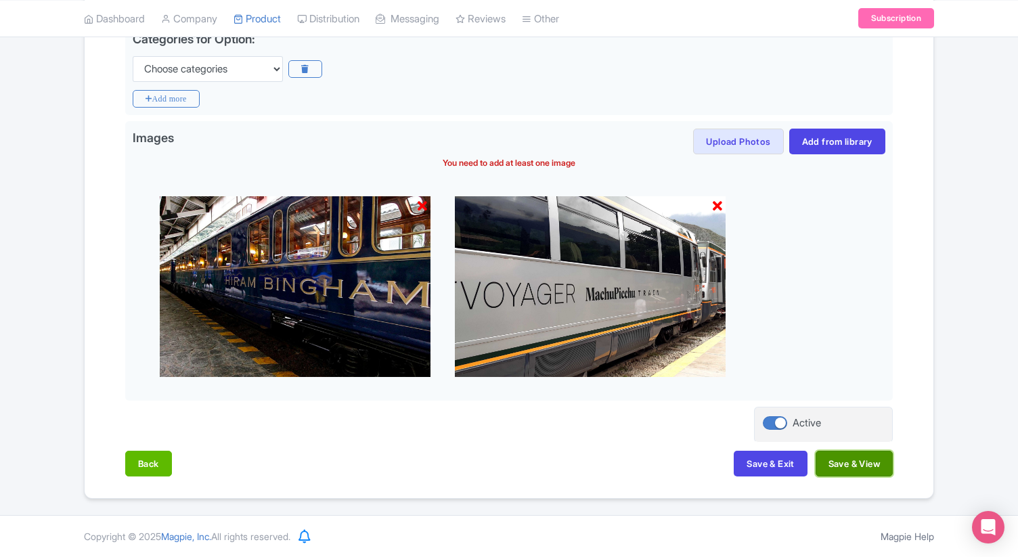
click at [864, 473] on button "Save & View" at bounding box center [854, 464] width 77 height 26
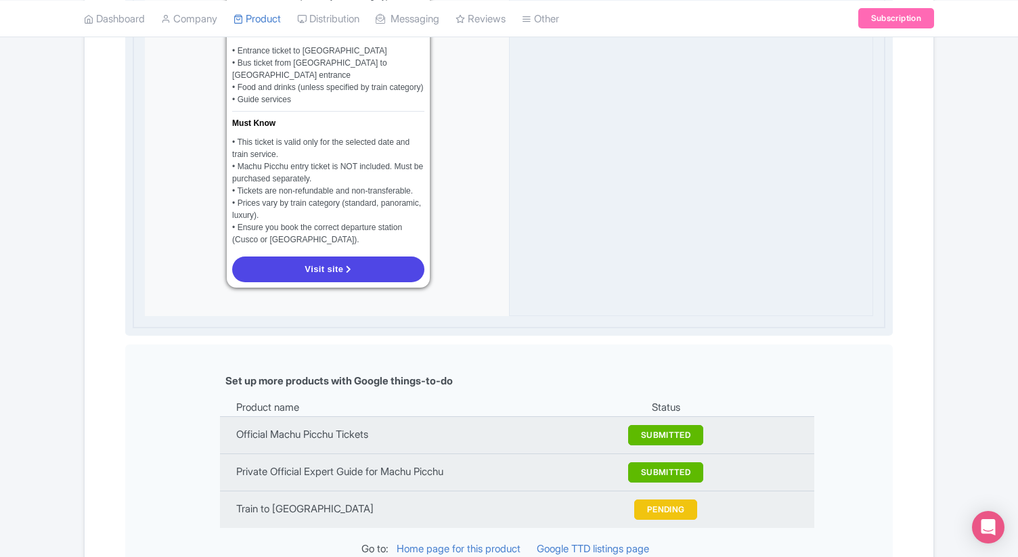
scroll to position [1450, 0]
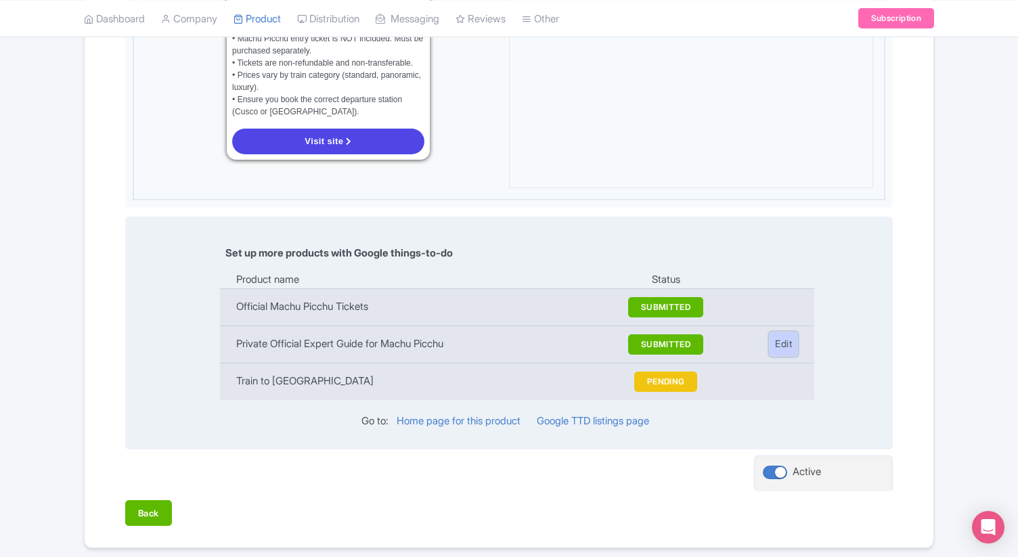
click at [774, 332] on link "Edit" at bounding box center [783, 344] width 29 height 25
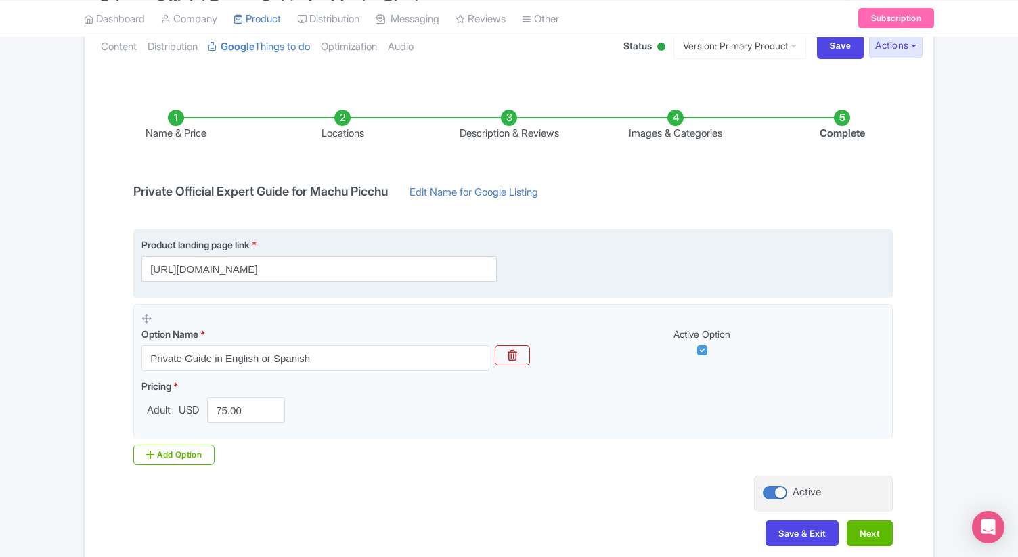
scroll to position [158, 0]
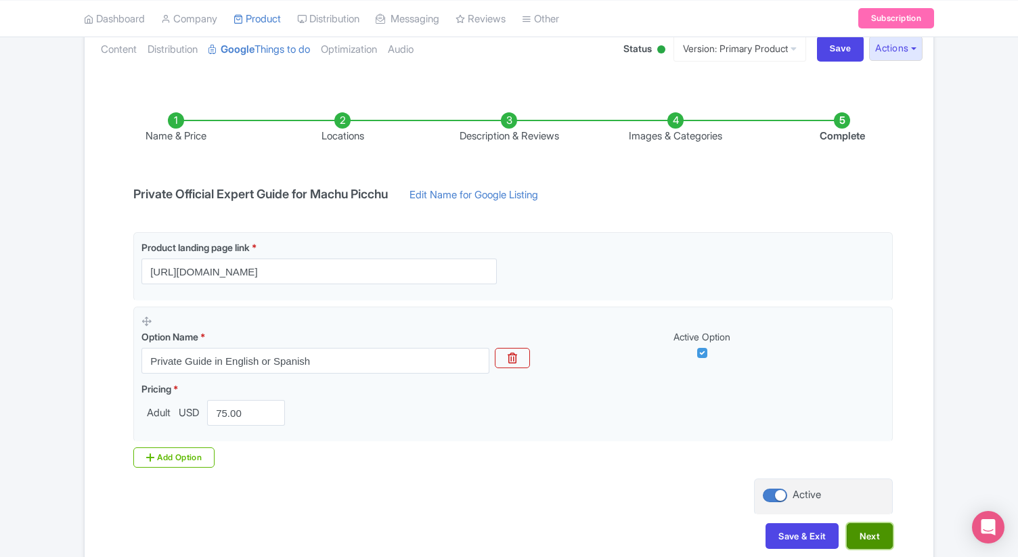
click at [883, 538] on button "Next" at bounding box center [870, 536] width 46 height 26
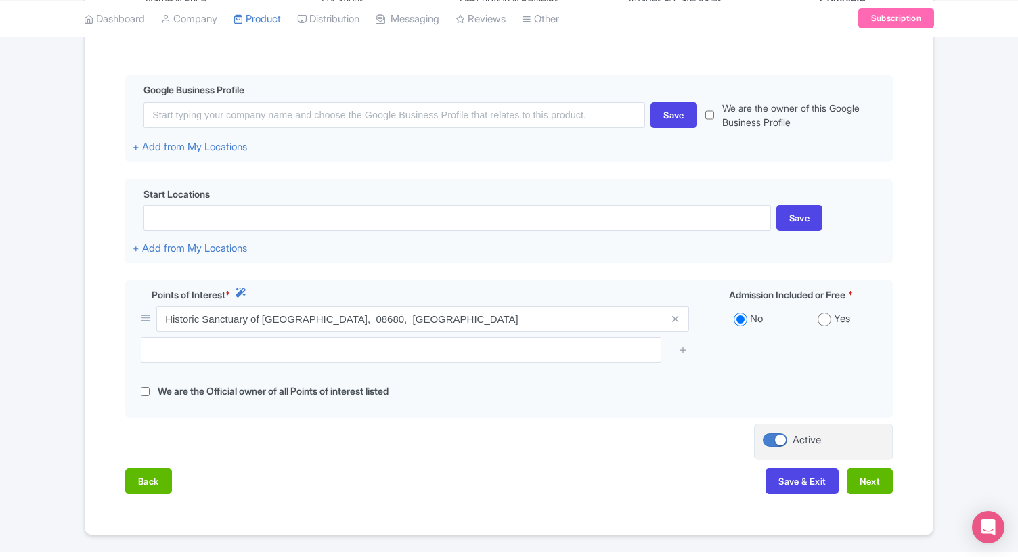
scroll to position [332, 0]
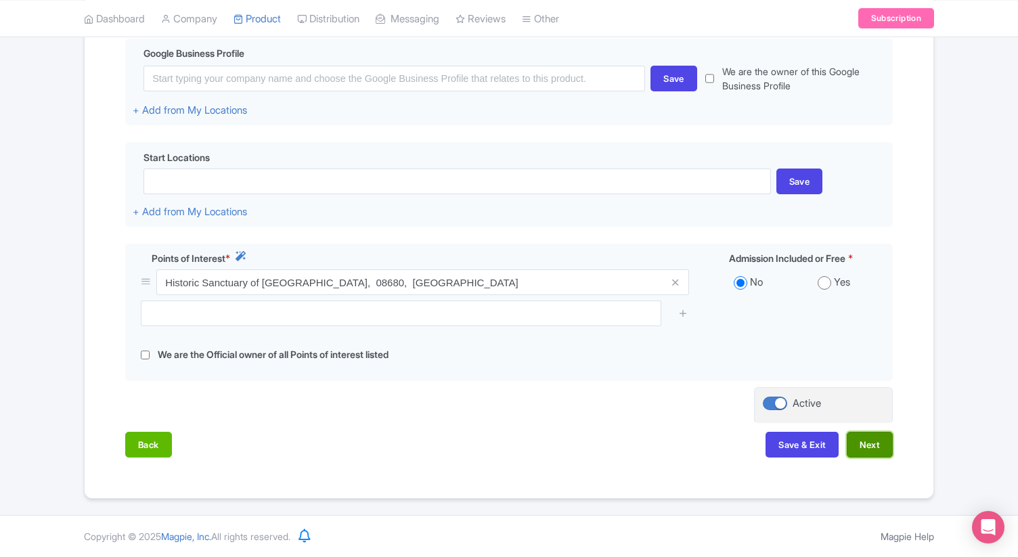
click at [864, 452] on button "Next" at bounding box center [870, 445] width 46 height 26
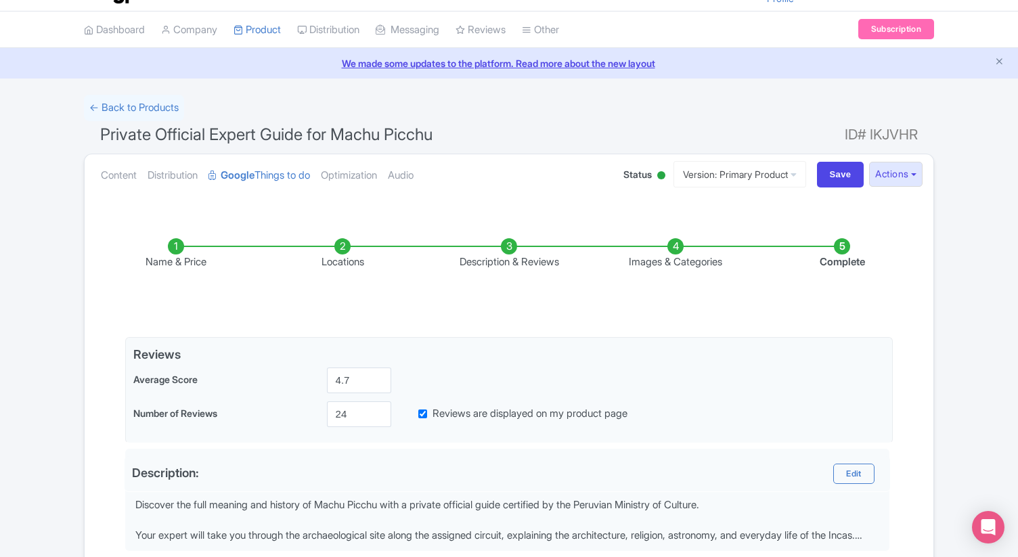
scroll to position [0, 0]
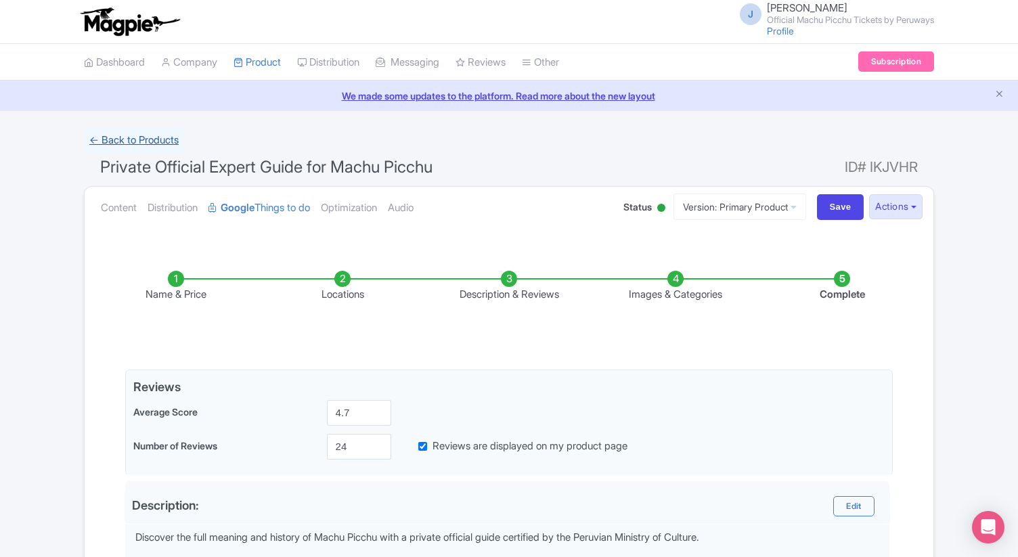
click at [156, 142] on link "← Back to Products" at bounding box center [134, 140] width 100 height 26
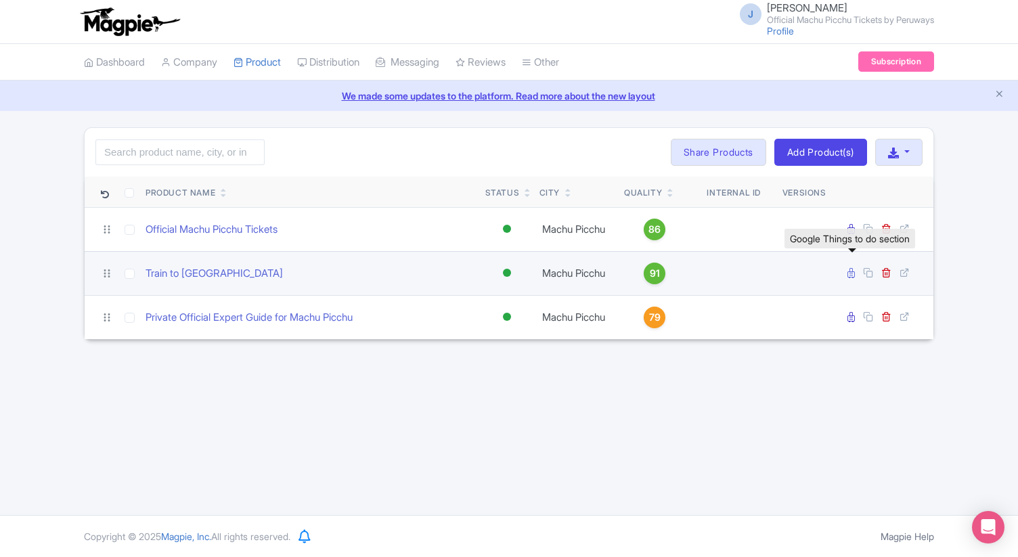
click at [855, 275] on icon at bounding box center [851, 273] width 7 height 10
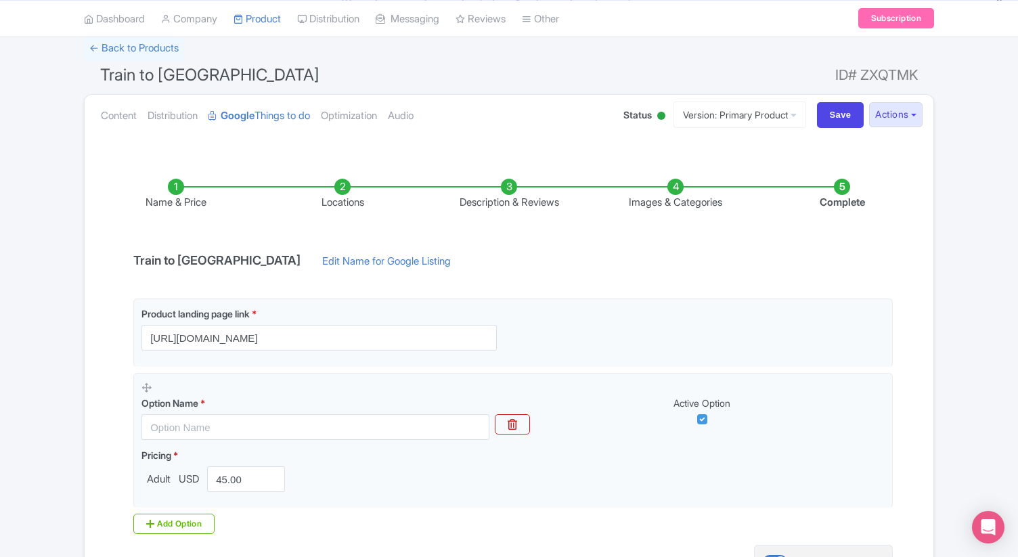
scroll to position [87, 0]
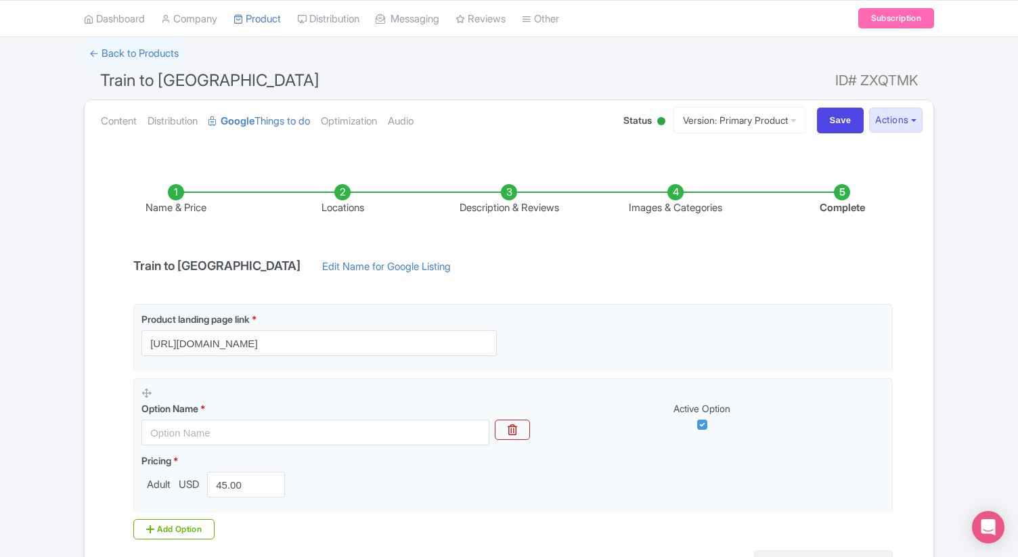
click at [344, 209] on li "Locations" at bounding box center [342, 200] width 167 height 32
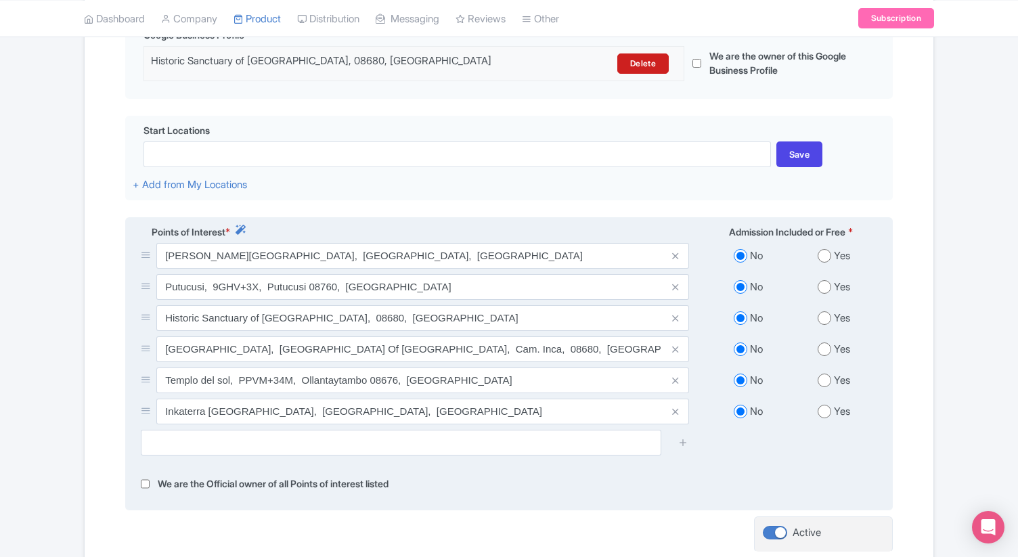
scroll to position [358, 0]
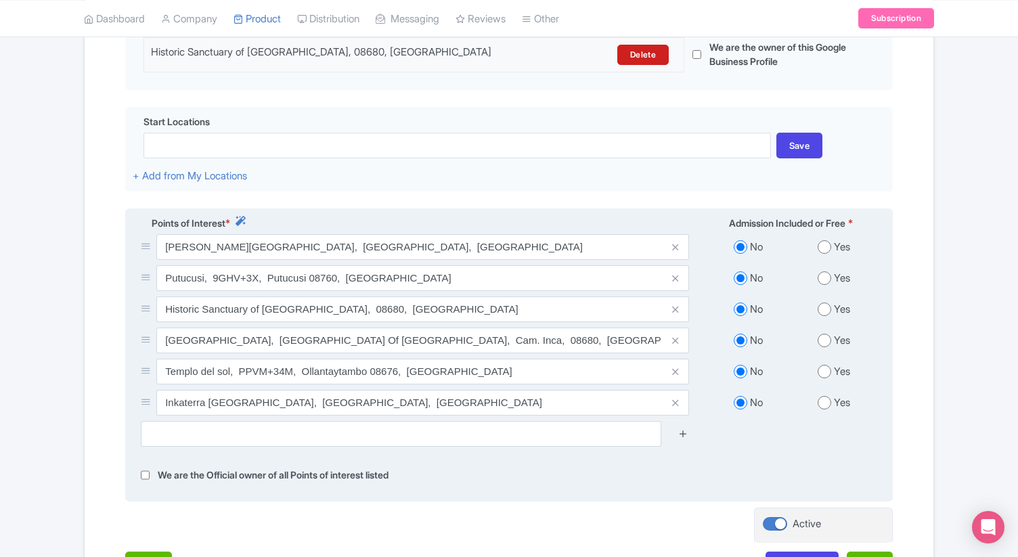
click at [687, 439] on icon at bounding box center [683, 434] width 10 height 10
click at [684, 437] on icon at bounding box center [683, 434] width 10 height 10
click at [684, 432] on icon at bounding box center [683, 434] width 10 height 10
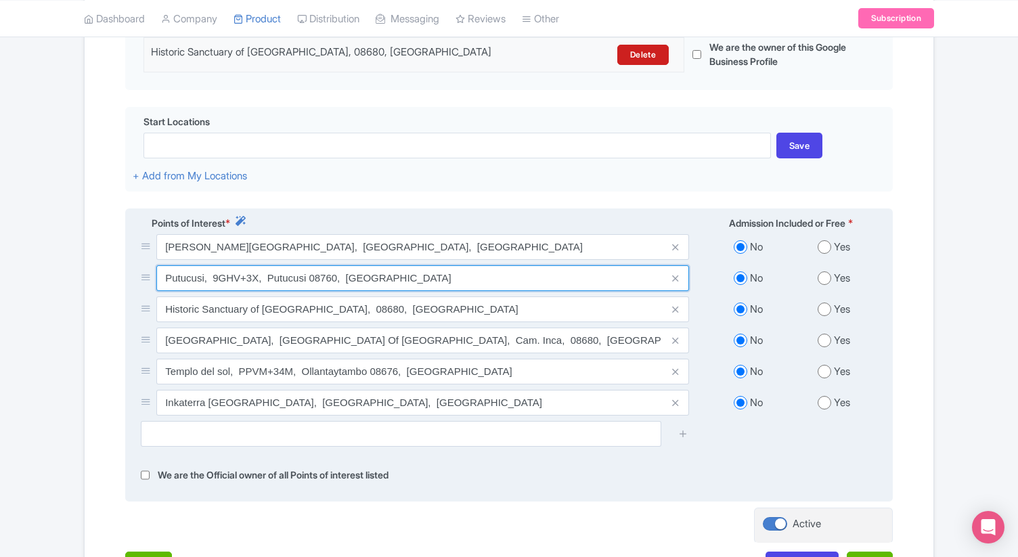
click at [400, 280] on input "Putucusi, 9GHV+3X, Putucusi 08760, [GEOGRAPHIC_DATA]" at bounding box center [422, 278] width 533 height 26
type input "p"
type input "olla"
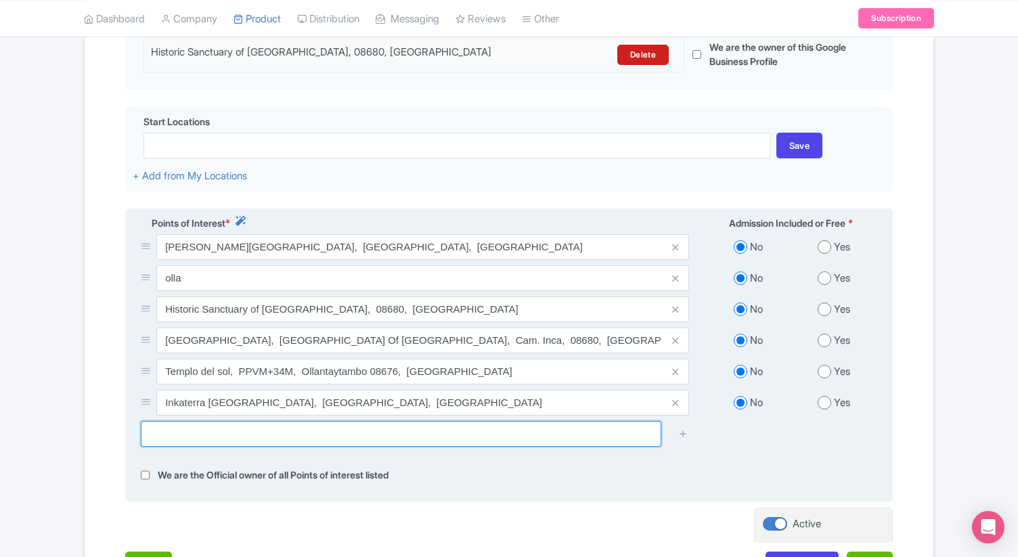
click at [419, 431] on input "text" at bounding box center [401, 434] width 521 height 26
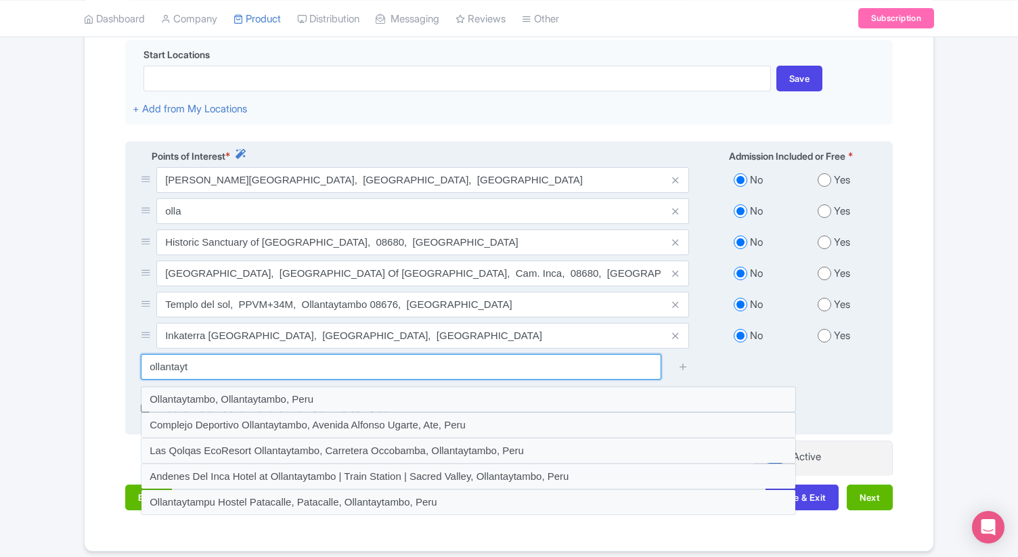
scroll to position [434, 0]
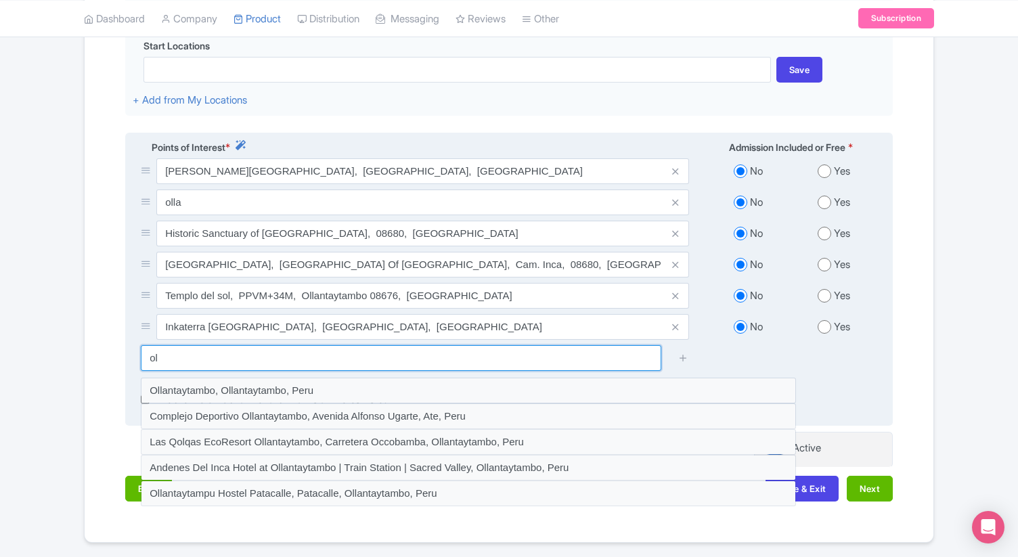
type input "o"
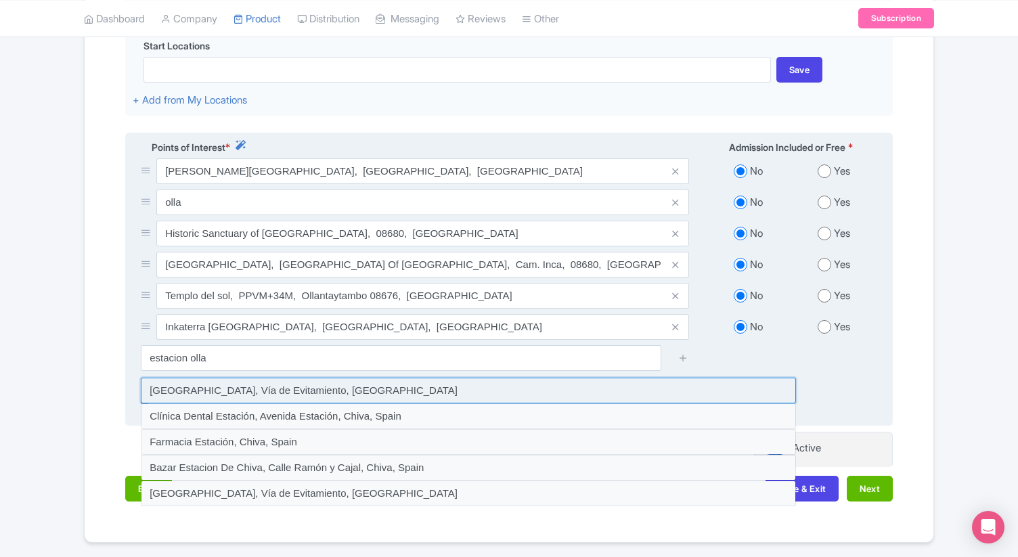
click at [440, 395] on input at bounding box center [468, 391] width 655 height 26
type input "[GEOGRAPHIC_DATA], Vía de Evitamiento, [GEOGRAPHIC_DATA]"
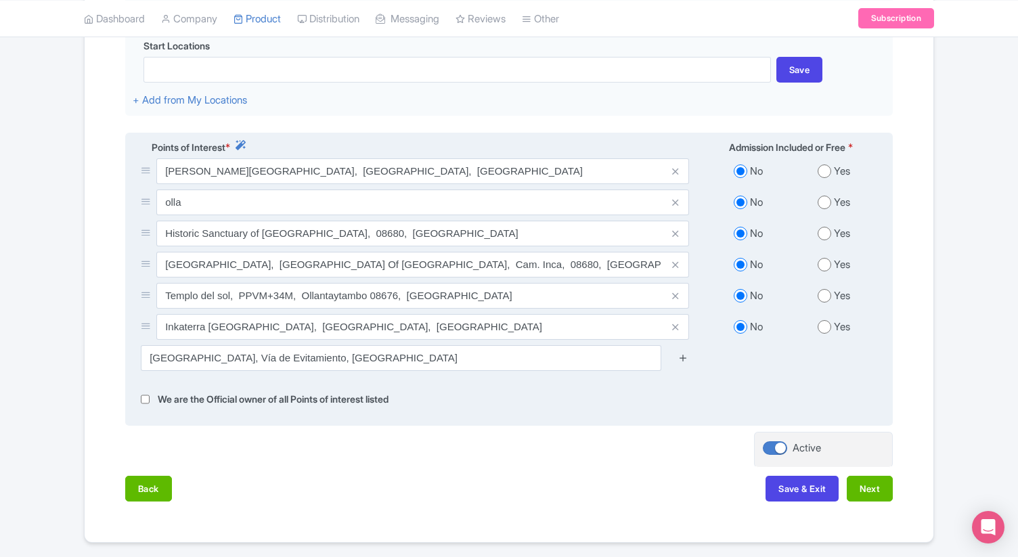
click at [683, 359] on icon at bounding box center [683, 358] width 10 height 10
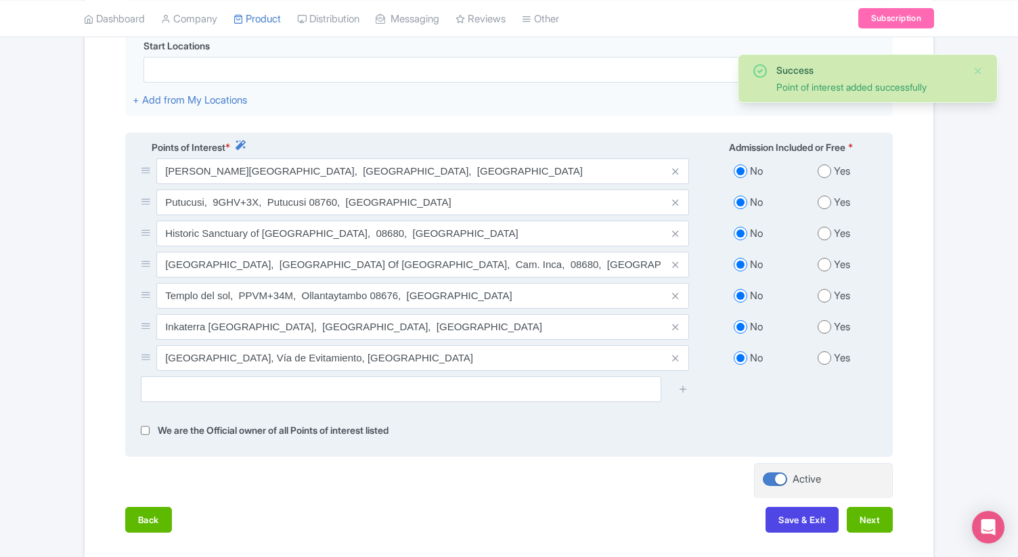
click at [684, 361] on span at bounding box center [675, 358] width 27 height 26
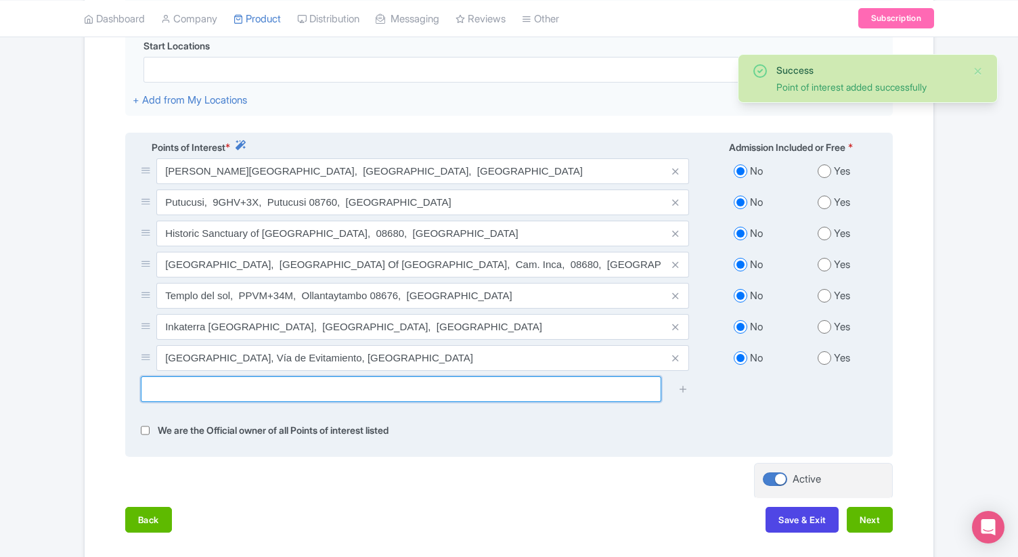
click at [616, 396] on input "text" at bounding box center [401, 389] width 521 height 26
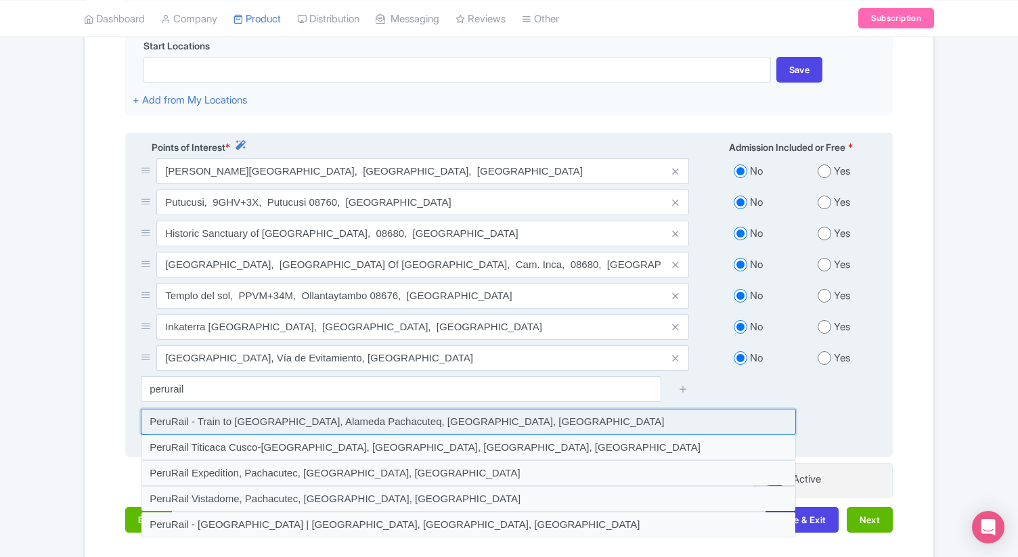
click at [507, 425] on input at bounding box center [468, 422] width 655 height 26
type input "PeruRail - Train to [GEOGRAPHIC_DATA], Alameda Pachacuteq, [GEOGRAPHIC_DATA], […"
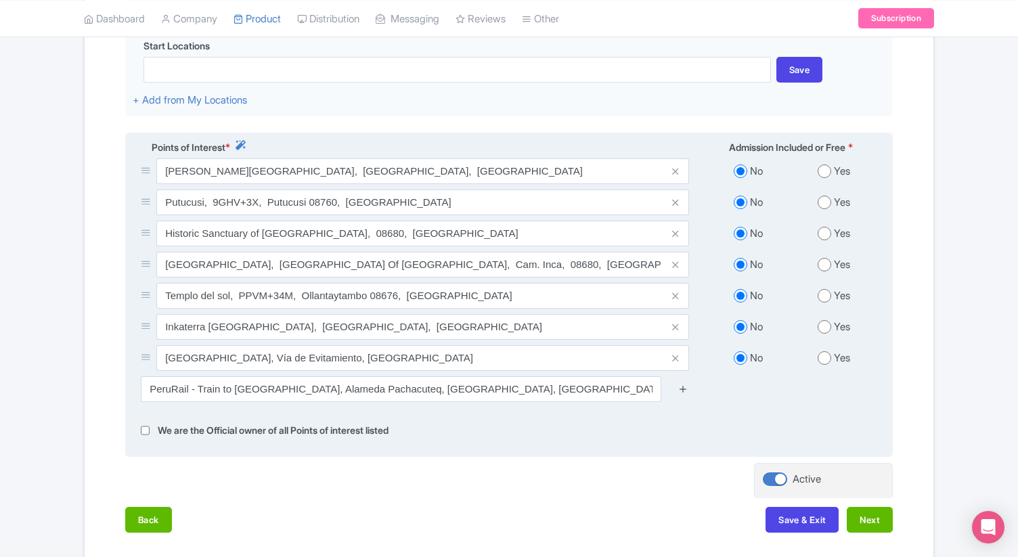
click at [682, 389] on icon at bounding box center [683, 389] width 10 height 10
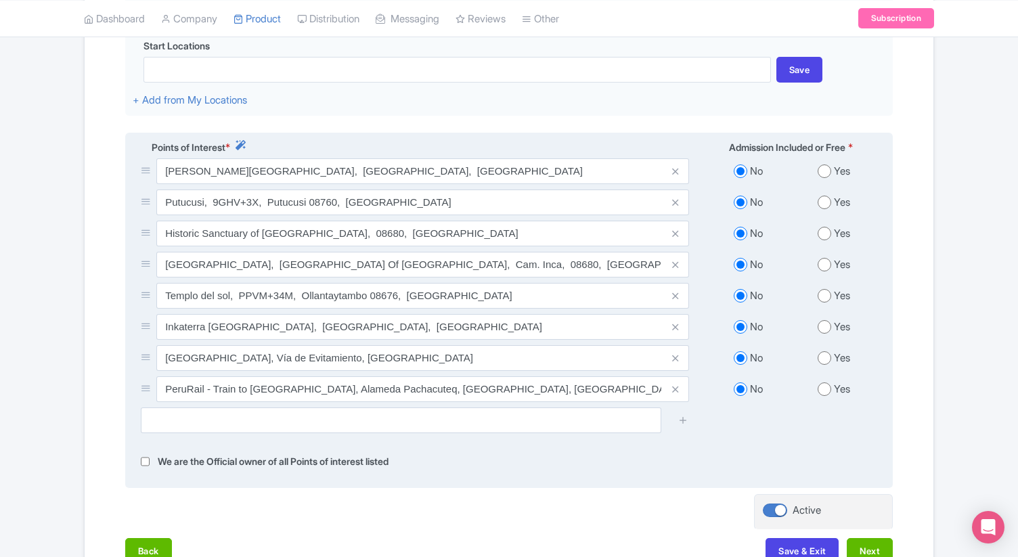
click at [825, 364] on input "radio" at bounding box center [825, 358] width 14 height 14
radio input "true"
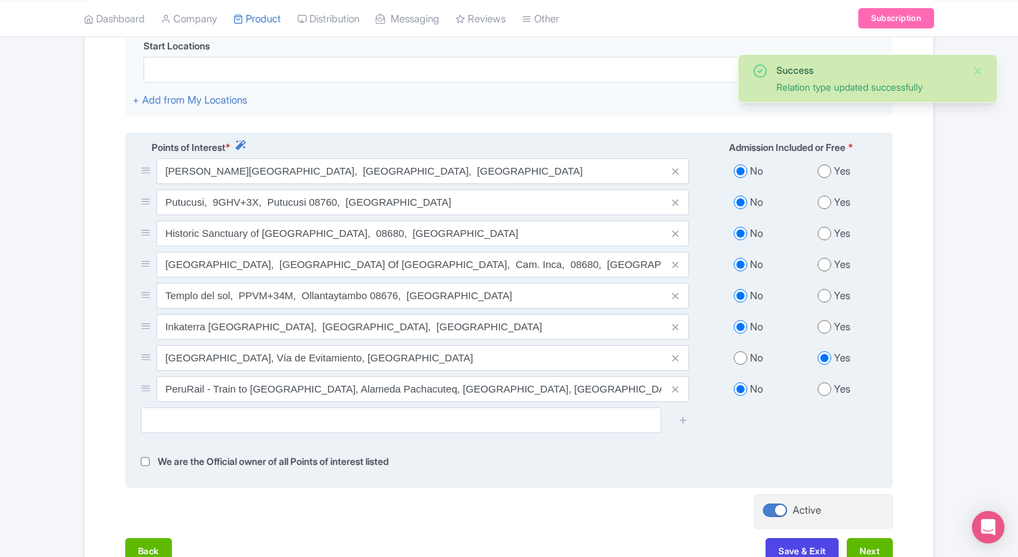
click at [826, 392] on input "radio" at bounding box center [825, 390] width 14 height 14
radio input "true"
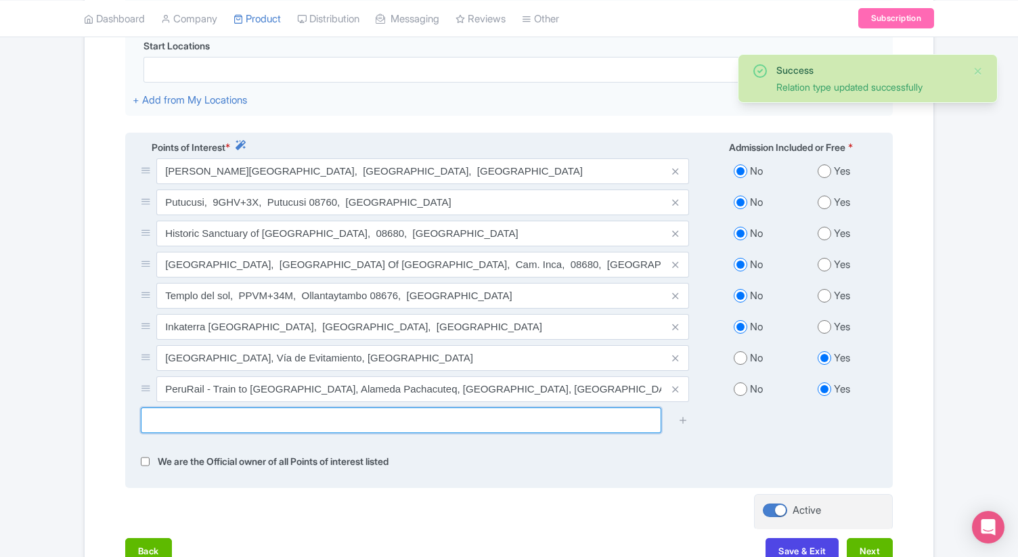
click at [385, 427] on input "text" at bounding box center [401, 421] width 521 height 26
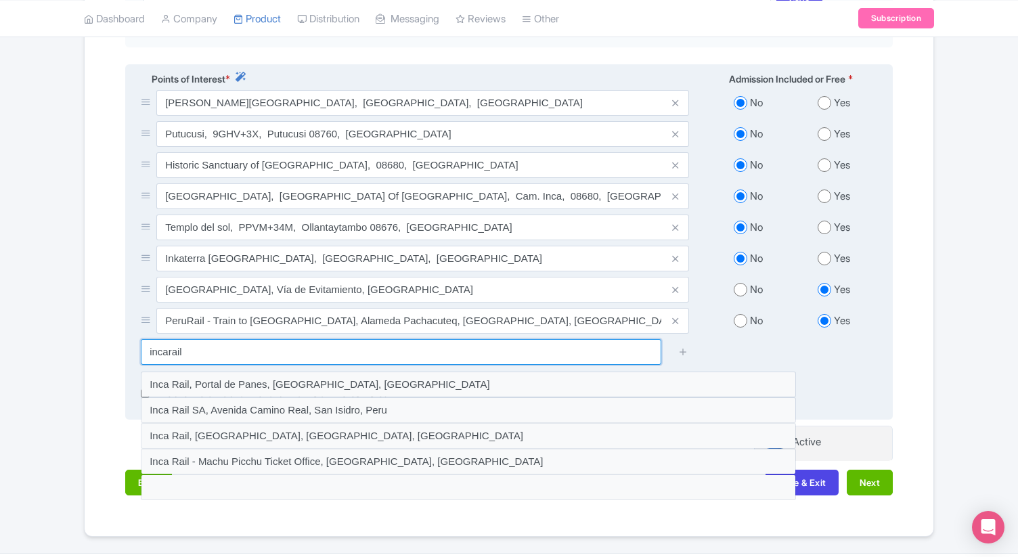
scroll to position [523, 0]
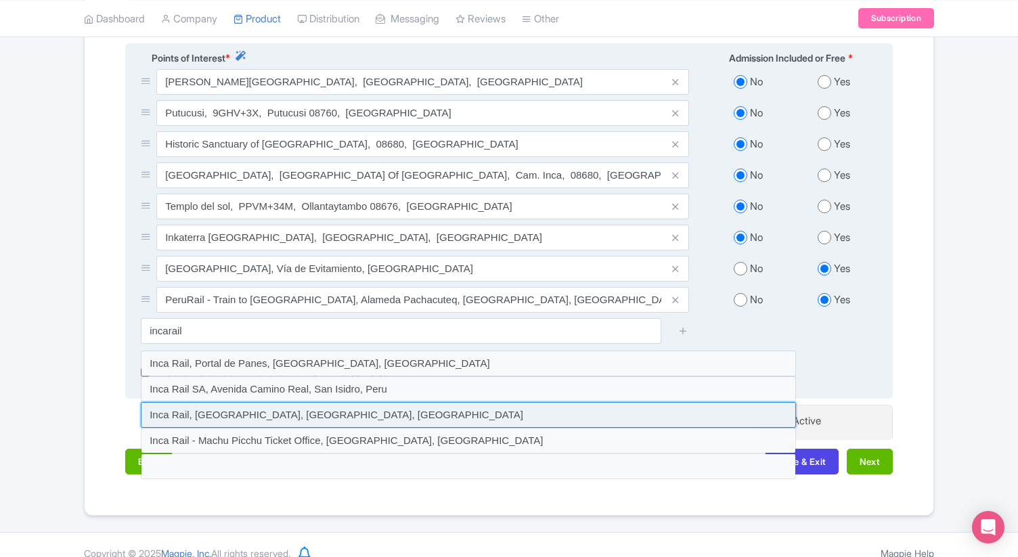
click at [314, 416] on input at bounding box center [468, 415] width 655 height 26
type input "Inca Rail, [GEOGRAPHIC_DATA], [GEOGRAPHIC_DATA], [GEOGRAPHIC_DATA]"
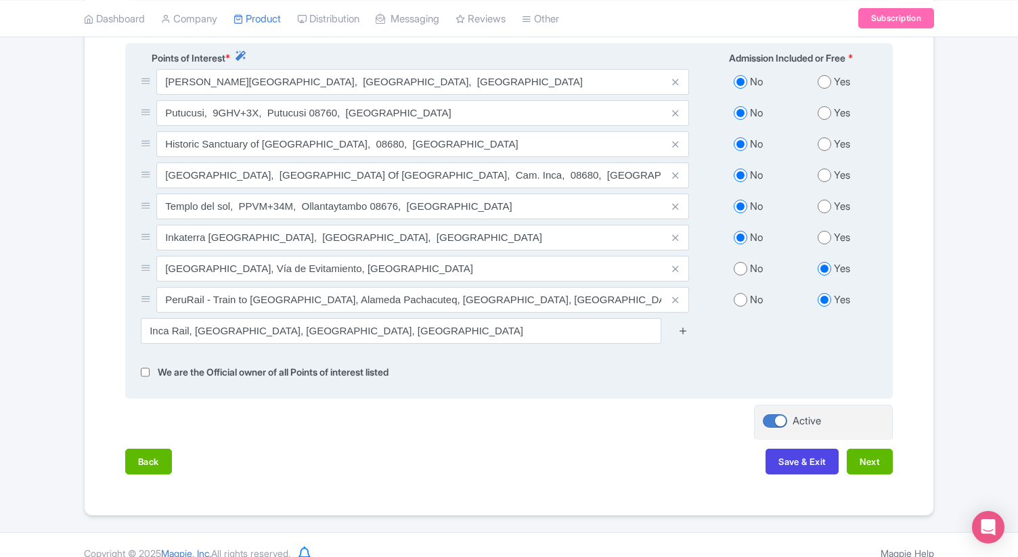
click at [687, 335] on icon at bounding box center [683, 331] width 10 height 10
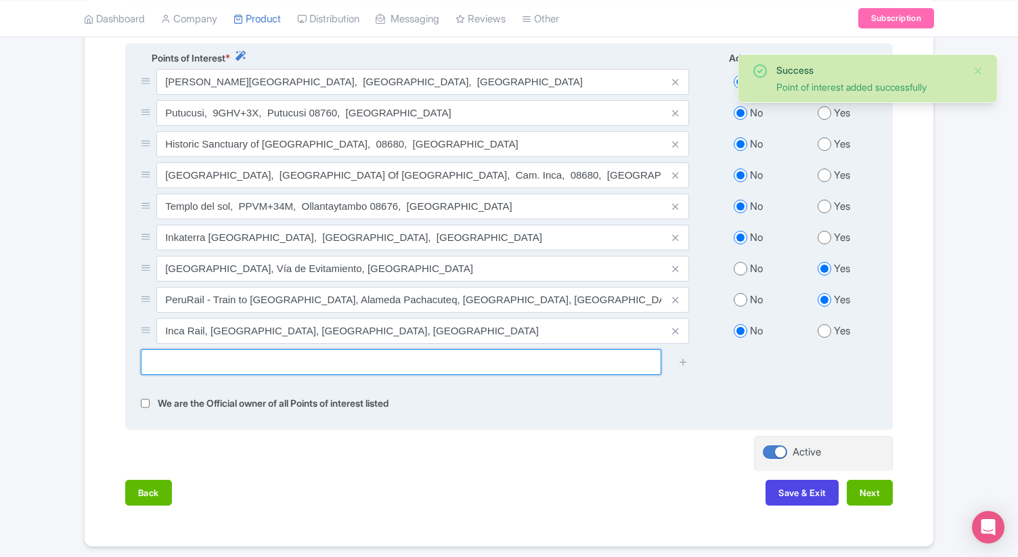
click at [527, 368] on input "text" at bounding box center [401, 362] width 521 height 26
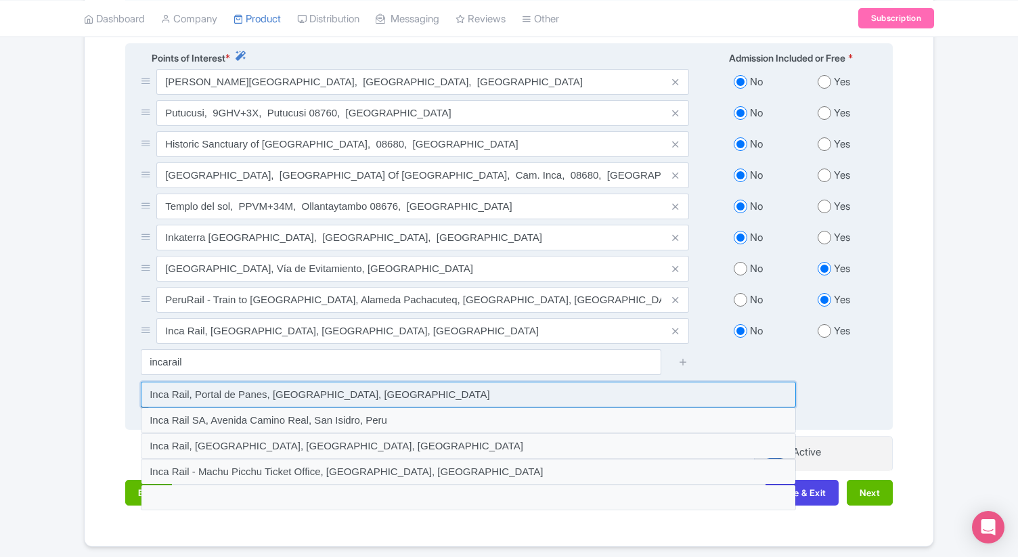
click at [328, 399] on input at bounding box center [468, 395] width 655 height 26
type input "Inca Rail, Portal de Panes, [GEOGRAPHIC_DATA], [GEOGRAPHIC_DATA]"
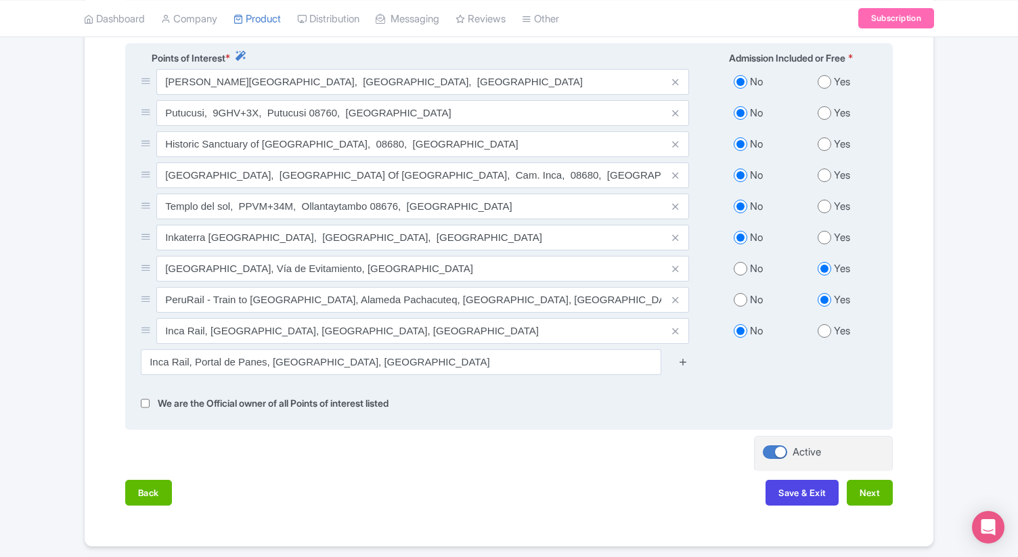
click at [683, 367] on icon at bounding box center [683, 362] width 10 height 10
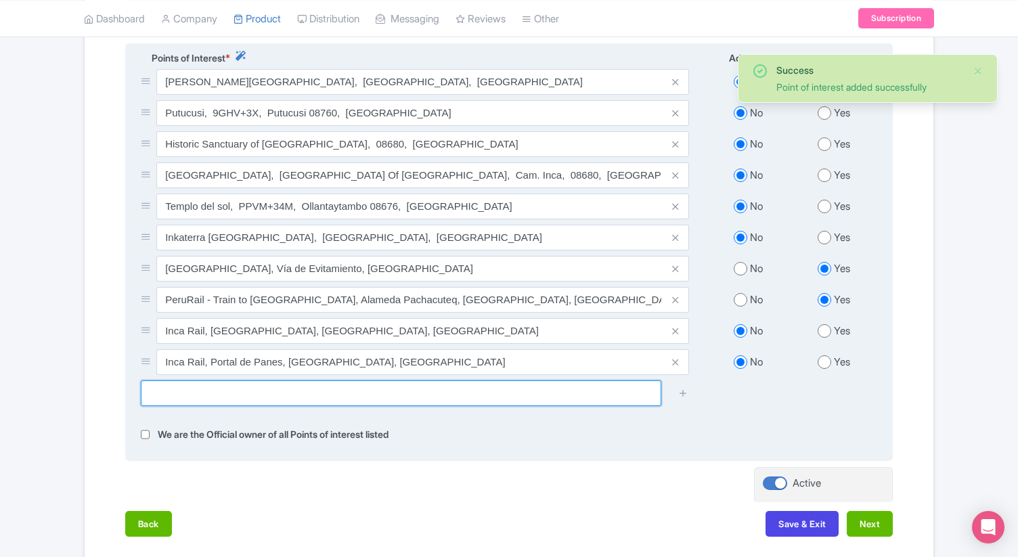
click at [332, 397] on input "text" at bounding box center [401, 394] width 521 height 26
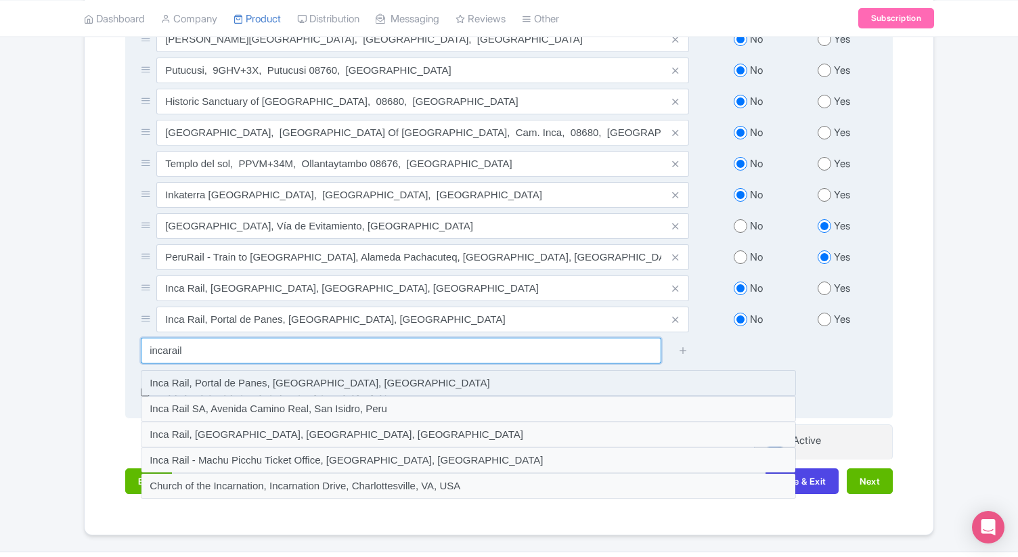
scroll to position [572, 0]
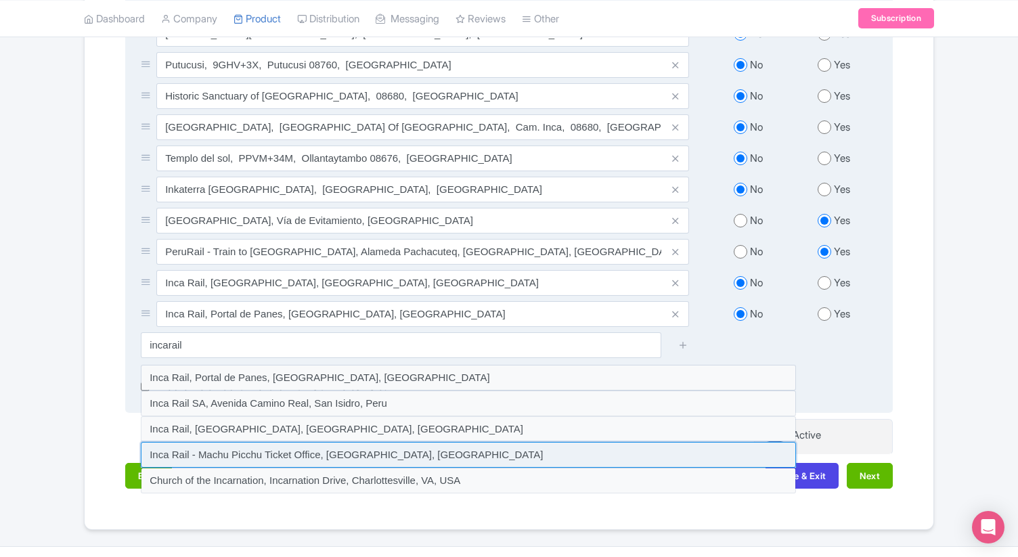
click at [253, 452] on input at bounding box center [468, 455] width 655 height 26
type input "Inca Rail - Machu Picchu Ticket Office, [GEOGRAPHIC_DATA], [GEOGRAPHIC_DATA]"
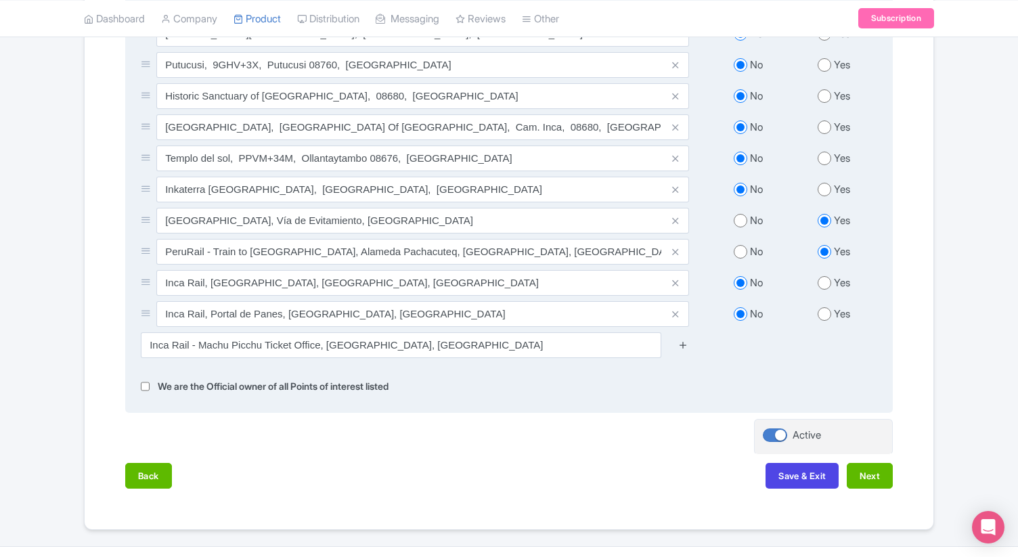
click at [682, 345] on icon at bounding box center [683, 345] width 10 height 10
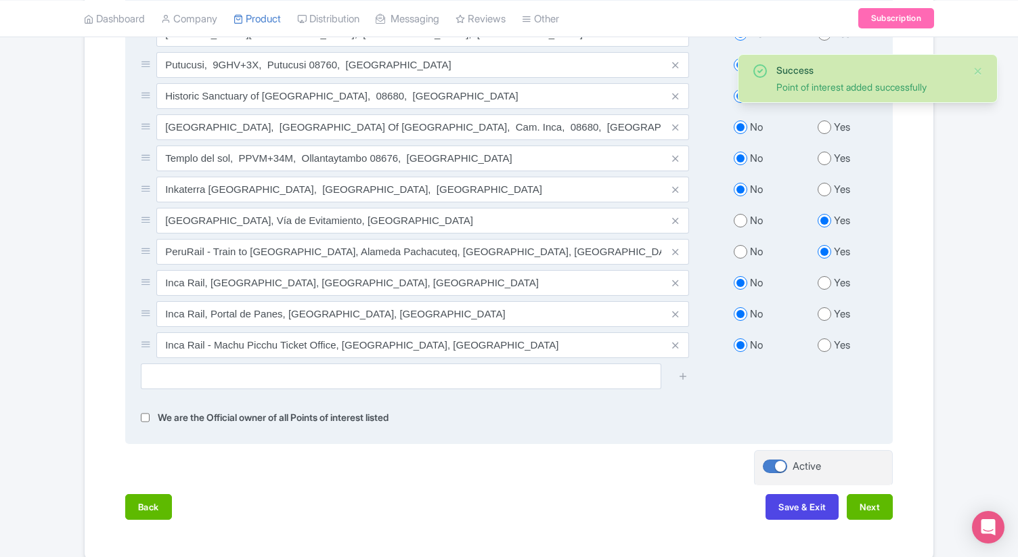
click at [823, 284] on input "radio" at bounding box center [825, 283] width 14 height 14
radio input "true"
click at [820, 317] on input "radio" at bounding box center [825, 314] width 14 height 14
radio input "true"
click at [823, 349] on input "radio" at bounding box center [825, 346] width 14 height 14
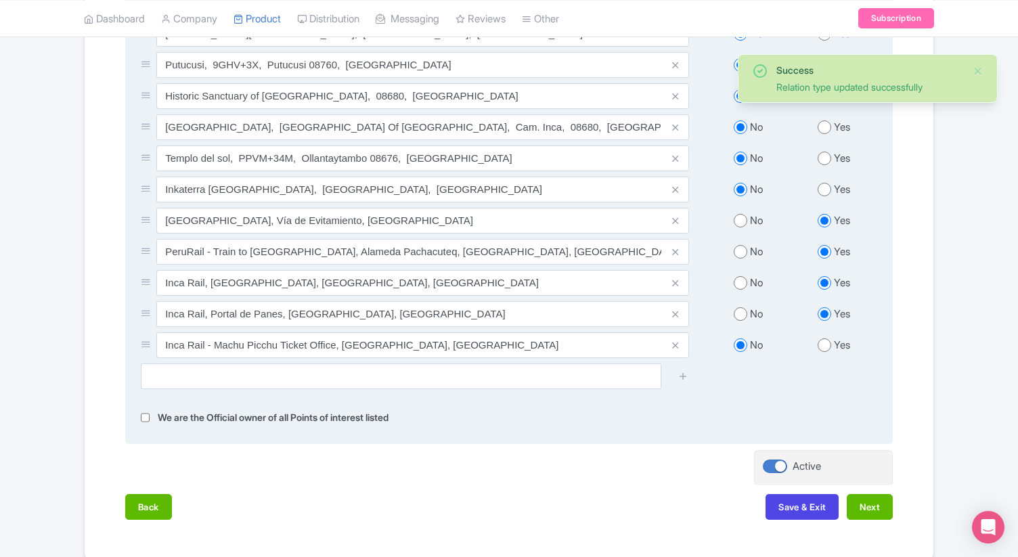
radio input "true"
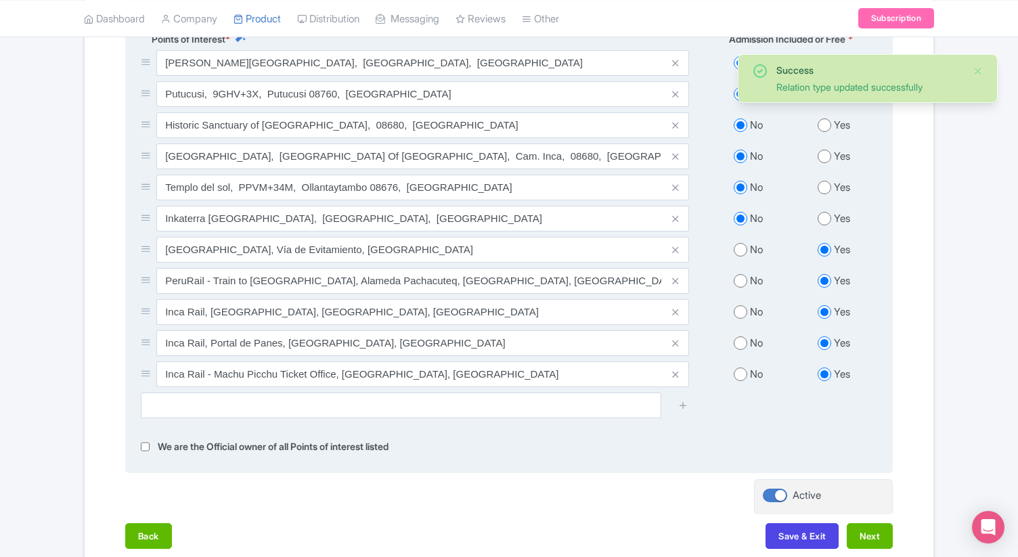
scroll to position [538, 0]
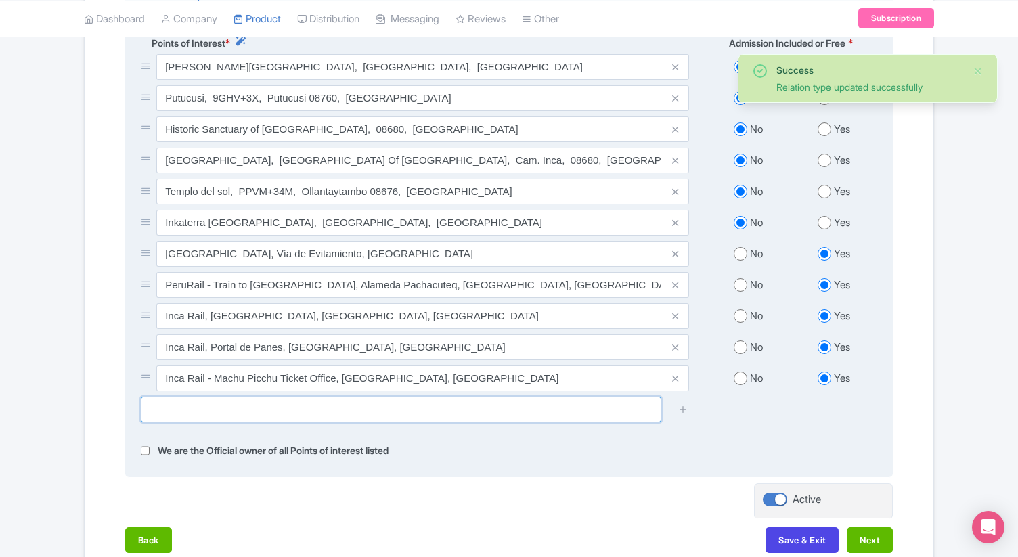
click at [473, 417] on input "text" at bounding box center [401, 410] width 521 height 26
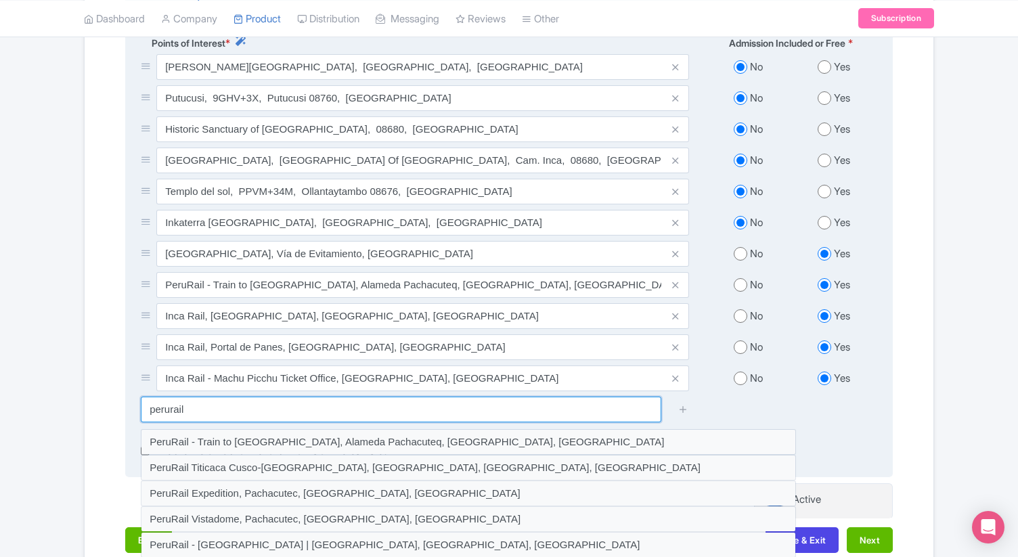
click at [173, 411] on input "perurail" at bounding box center [401, 410] width 521 height 26
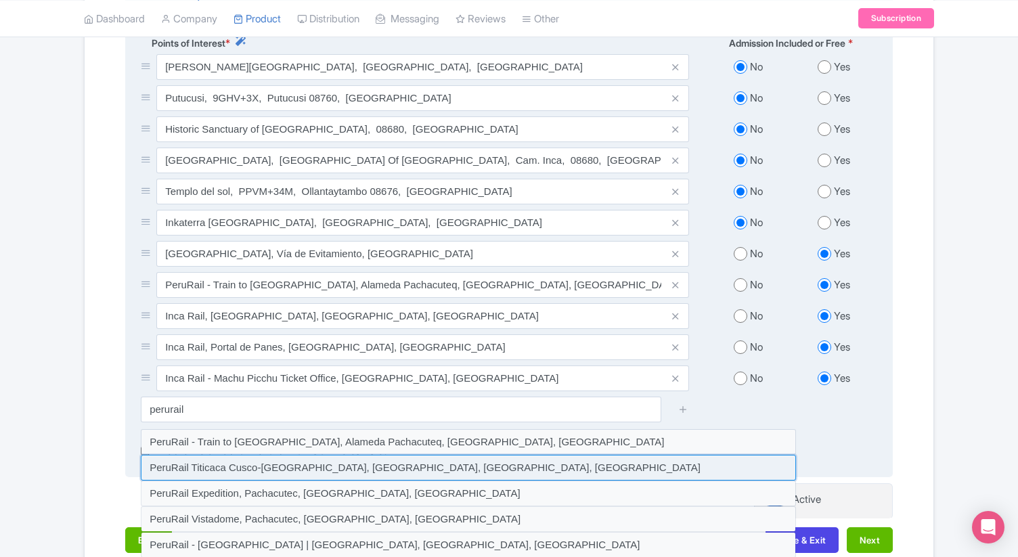
click at [228, 468] on input at bounding box center [468, 468] width 655 height 26
type input "PeruRail Titicaca Cusco-[GEOGRAPHIC_DATA], [GEOGRAPHIC_DATA], [GEOGRAPHIC_DATA]…"
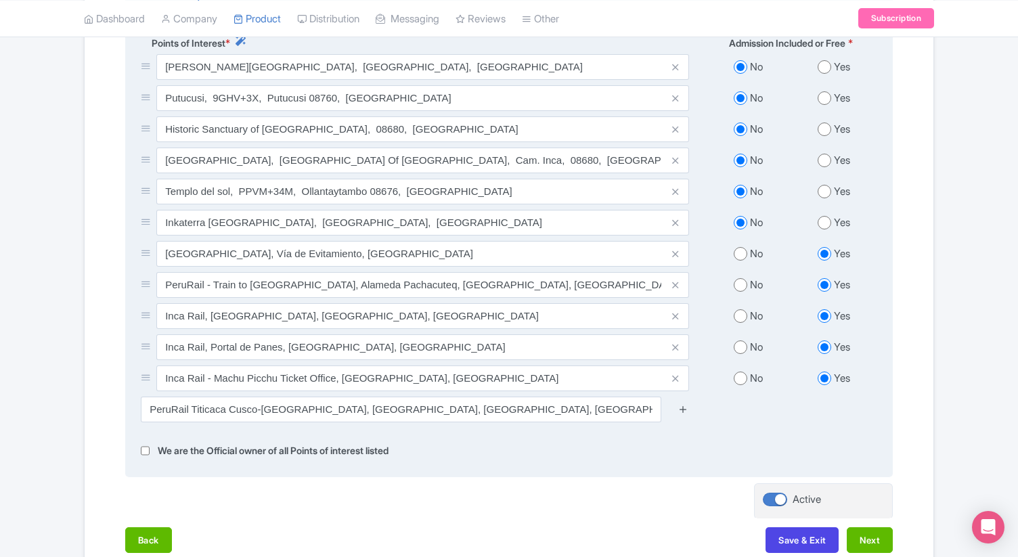
click at [685, 413] on icon at bounding box center [683, 409] width 10 height 10
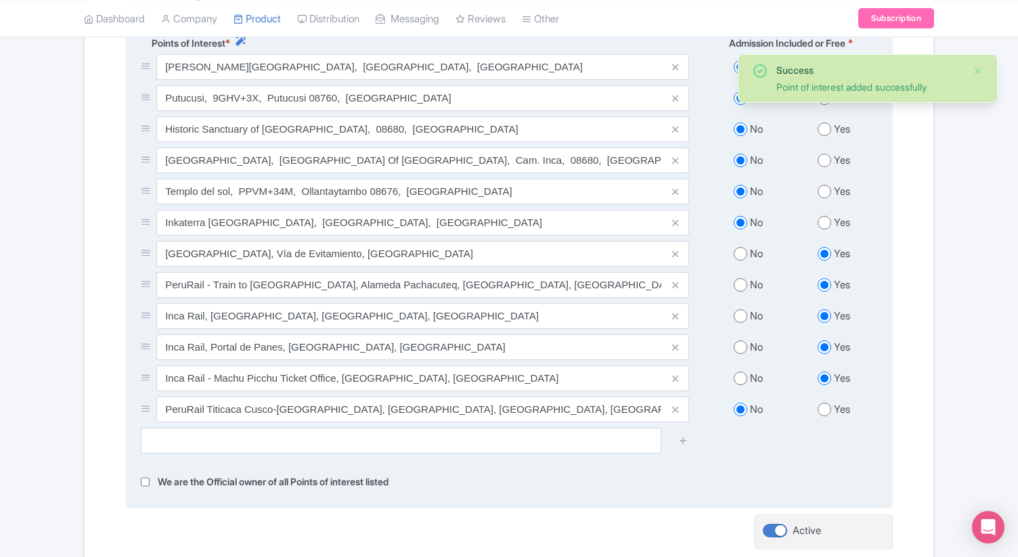
click at [825, 414] on input "radio" at bounding box center [825, 410] width 14 height 14
radio input "true"
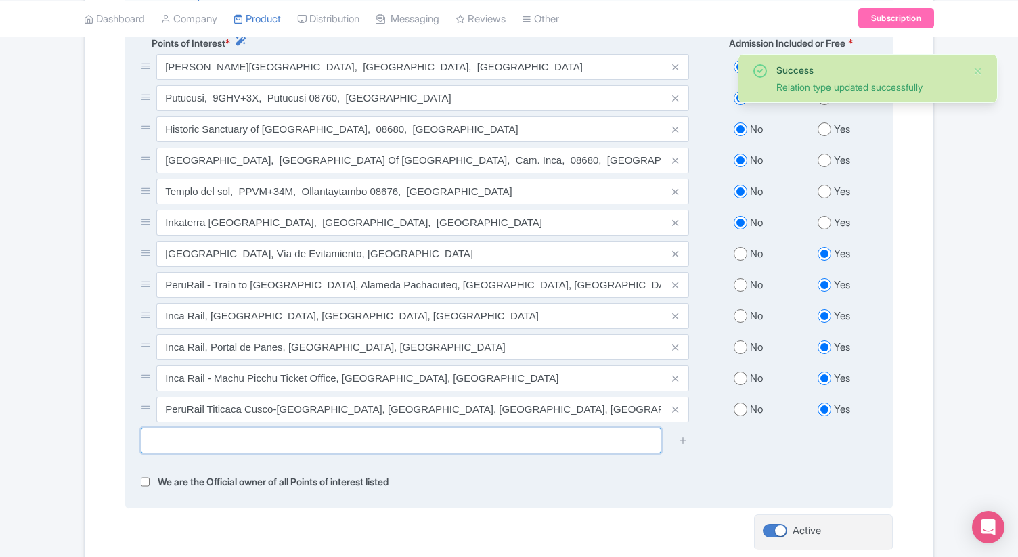
click at [513, 439] on input "text" at bounding box center [401, 441] width 521 height 26
paste input "perurail"
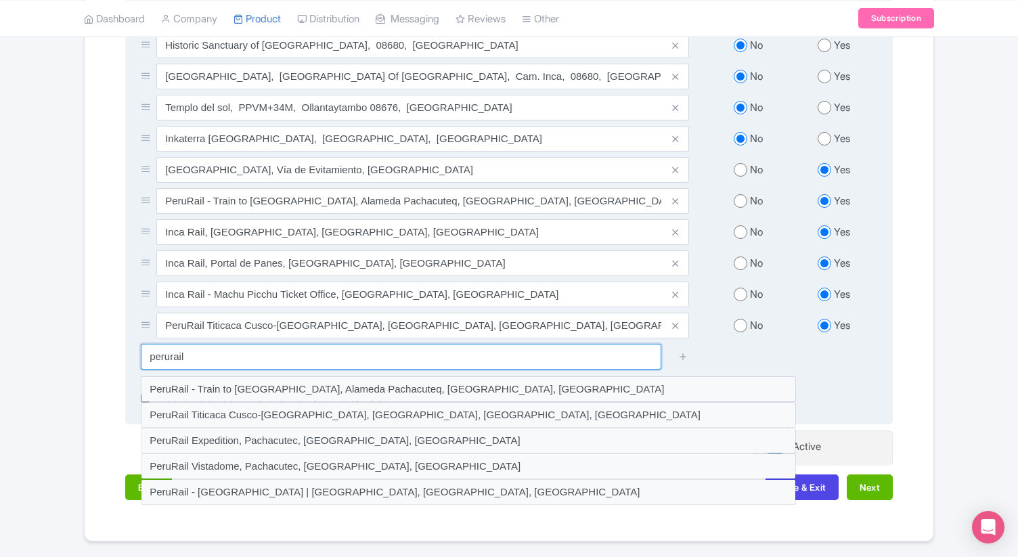
scroll to position [630, 0]
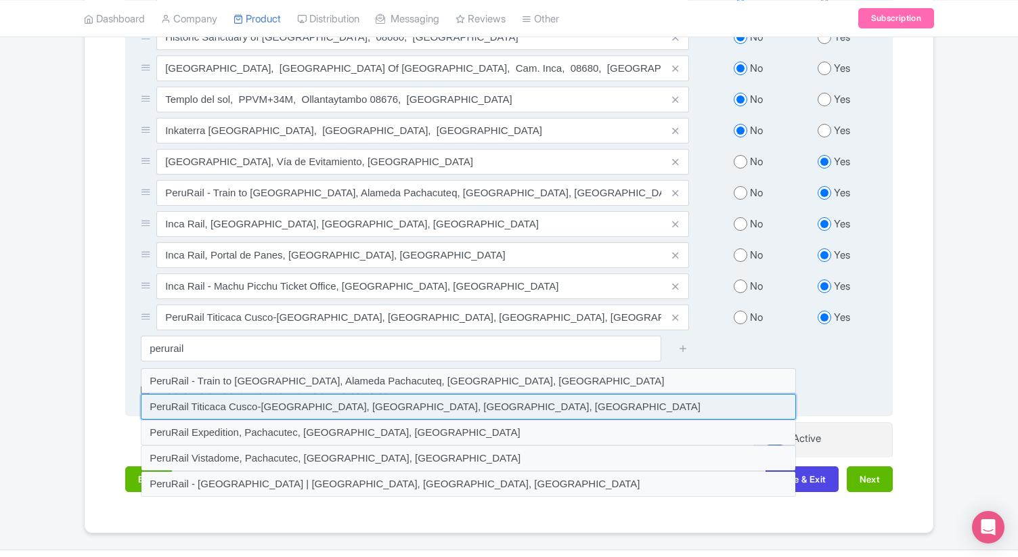
click at [259, 415] on input at bounding box center [468, 407] width 655 height 26
type input "PeruRail Titicaca Cusco-[GEOGRAPHIC_DATA], [GEOGRAPHIC_DATA], [GEOGRAPHIC_DATA]…"
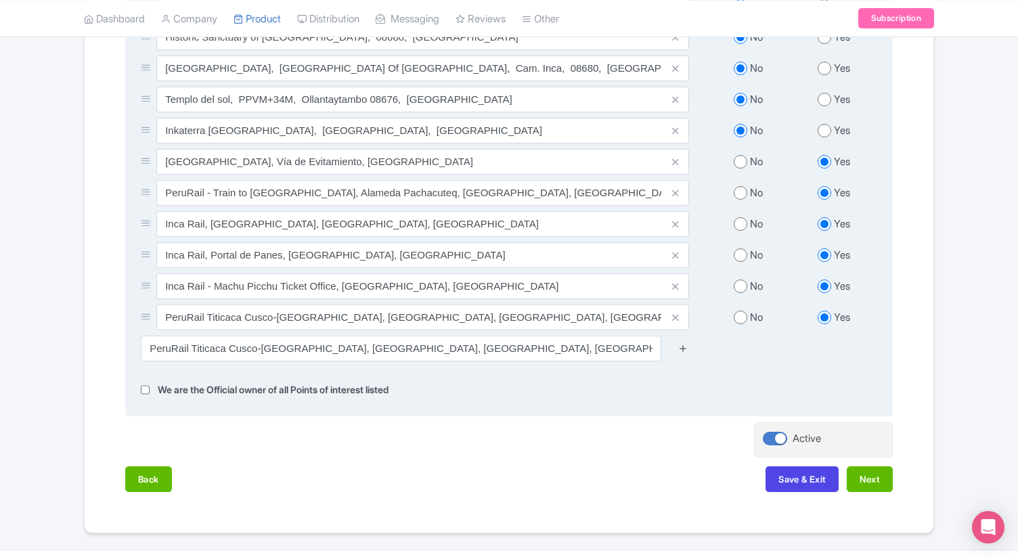
click at [683, 352] on icon at bounding box center [683, 348] width 10 height 10
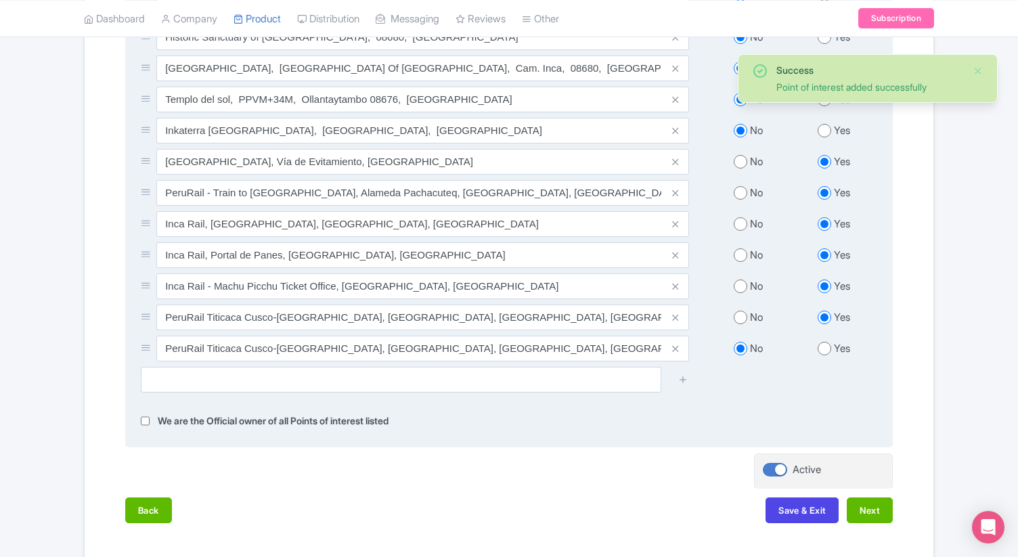
click at [819, 351] on input "radio" at bounding box center [825, 349] width 14 height 14
radio input "true"
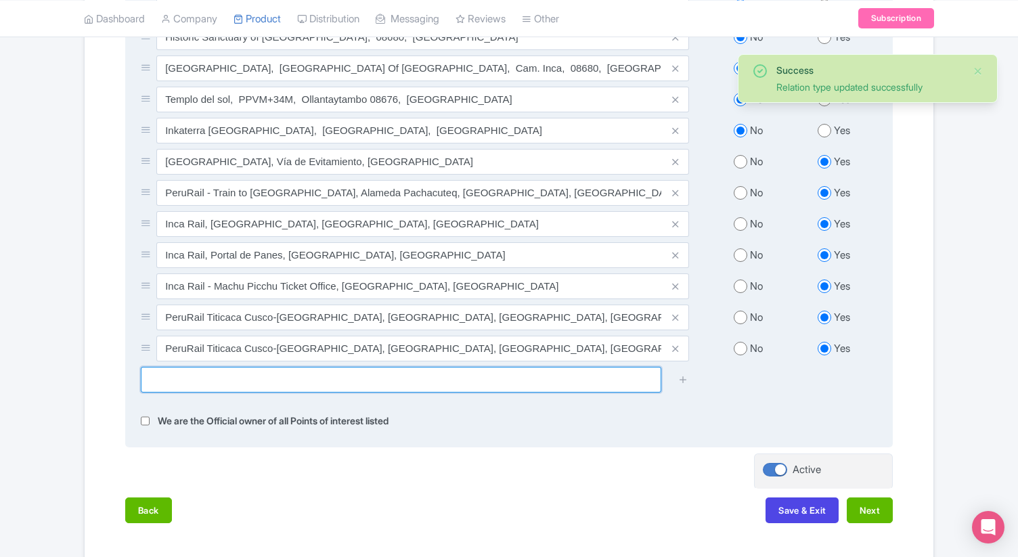
click at [574, 391] on input "text" at bounding box center [401, 380] width 521 height 26
paste input "perurail"
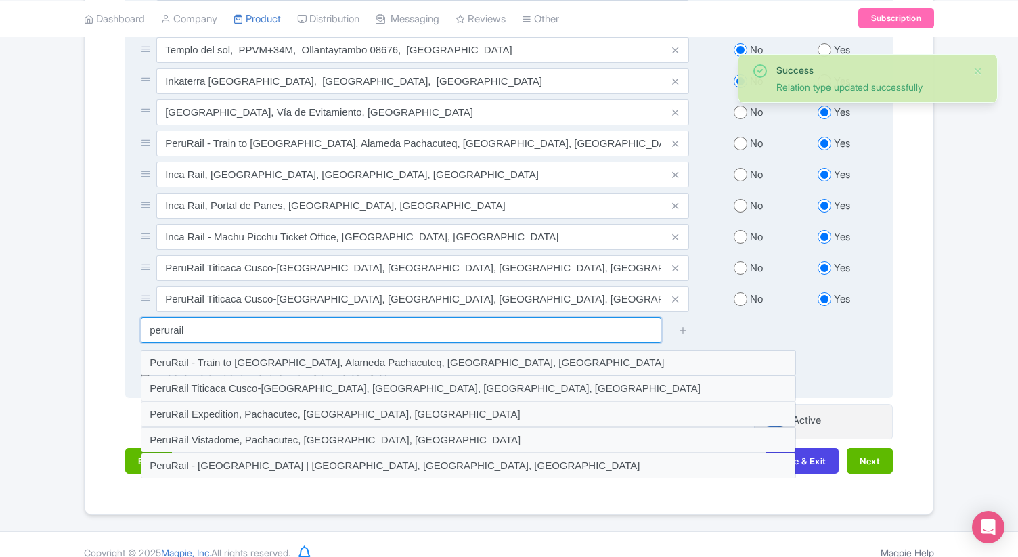
scroll to position [698, 0]
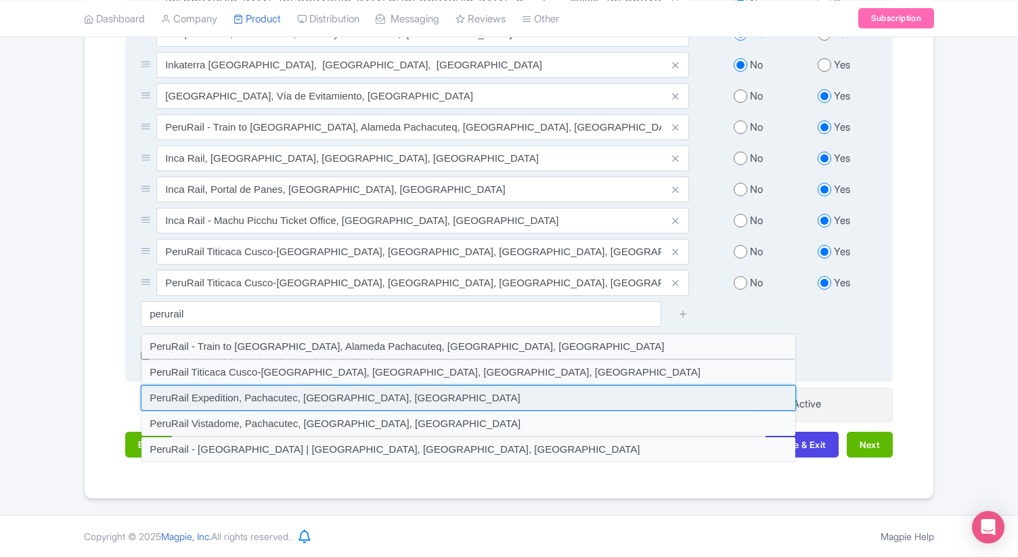
click at [370, 399] on input at bounding box center [468, 398] width 655 height 26
type input "PeruRail Expedition, Pachacutec, [GEOGRAPHIC_DATA], [GEOGRAPHIC_DATA]"
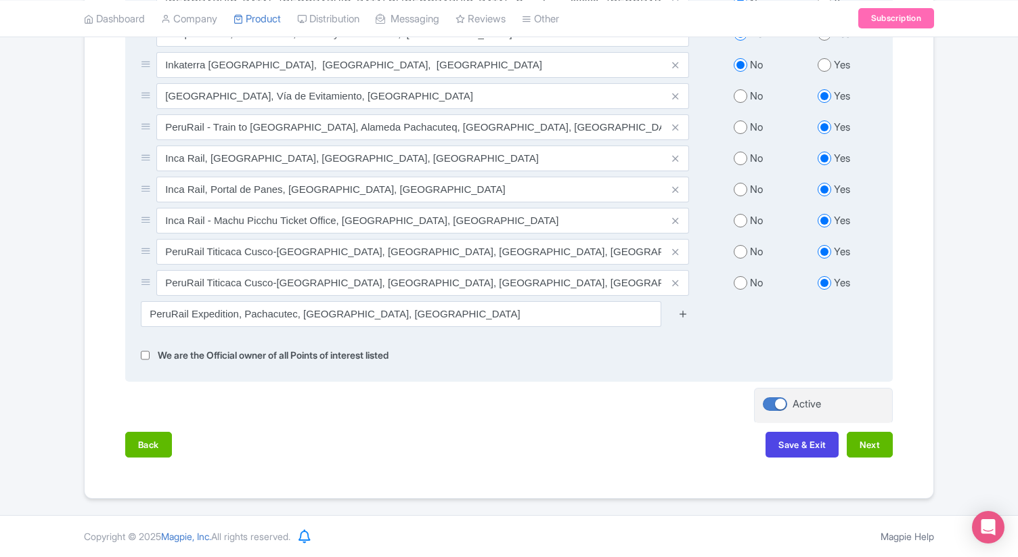
click at [687, 314] on icon at bounding box center [683, 314] width 10 height 10
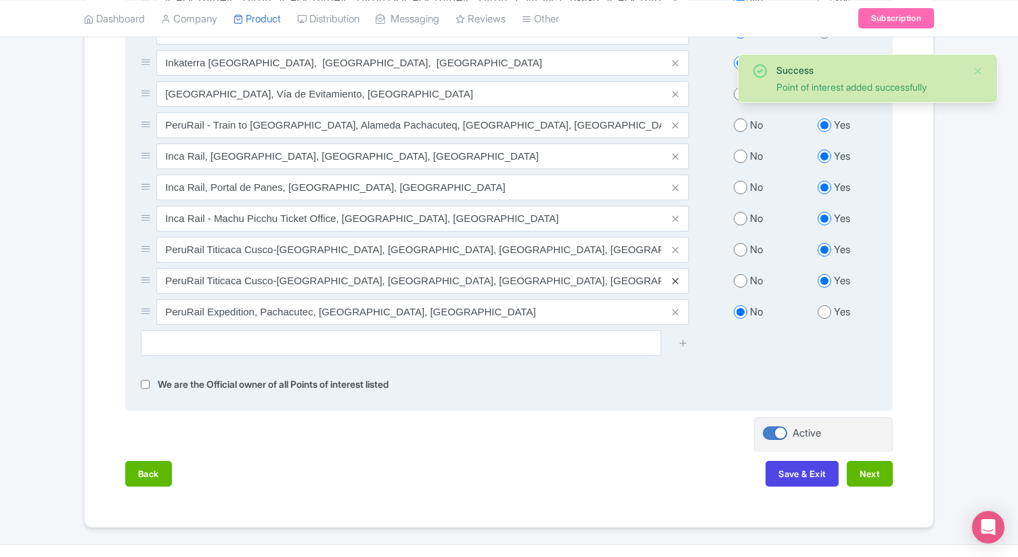
click at [676, 282] on icon at bounding box center [675, 281] width 6 height 10
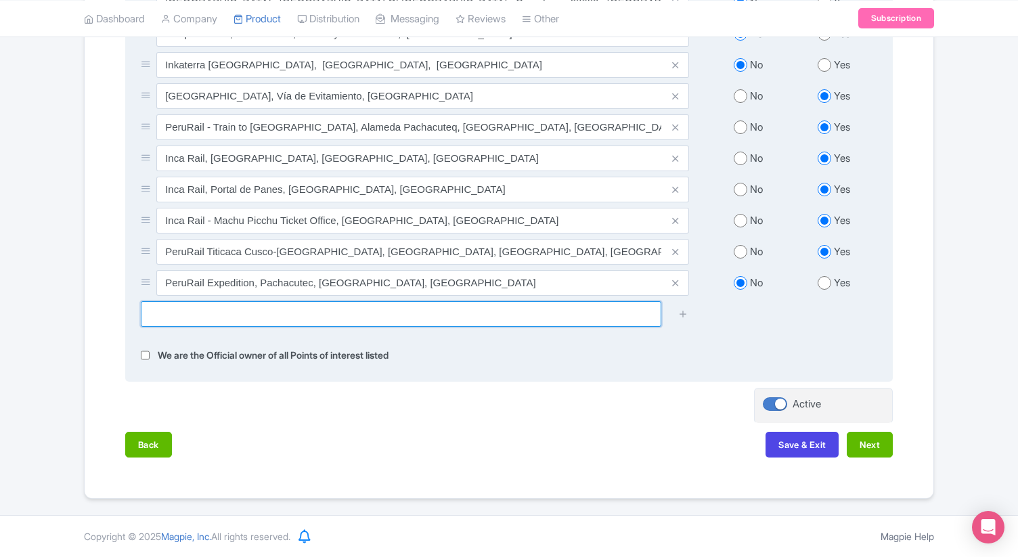
click at [431, 316] on input "text" at bounding box center [401, 314] width 521 height 26
paste input "perurail"
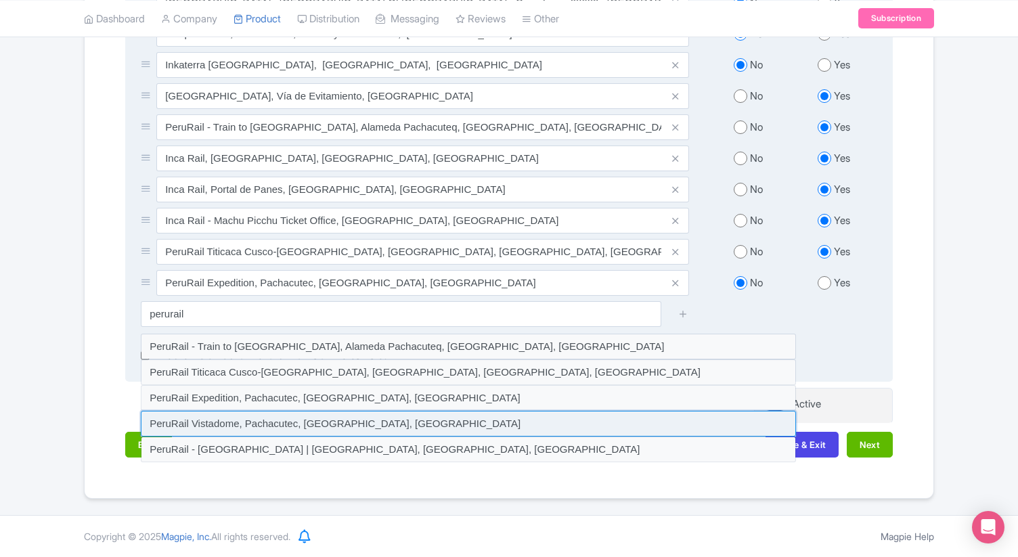
click at [318, 419] on input at bounding box center [468, 424] width 655 height 26
type input "PeruRail Vistadome, Pachacutec, [GEOGRAPHIC_DATA], [GEOGRAPHIC_DATA]"
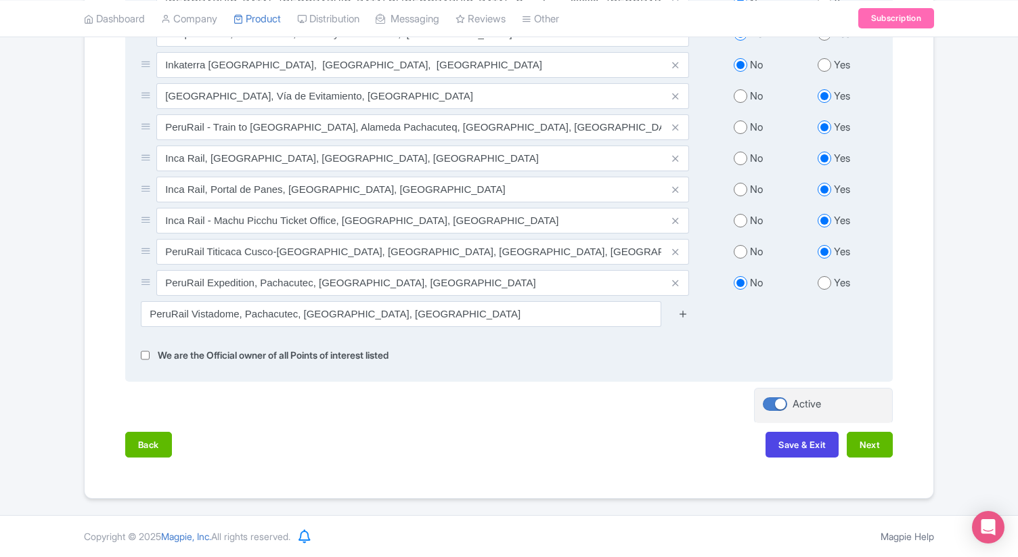
click at [683, 313] on icon at bounding box center [683, 314] width 10 height 10
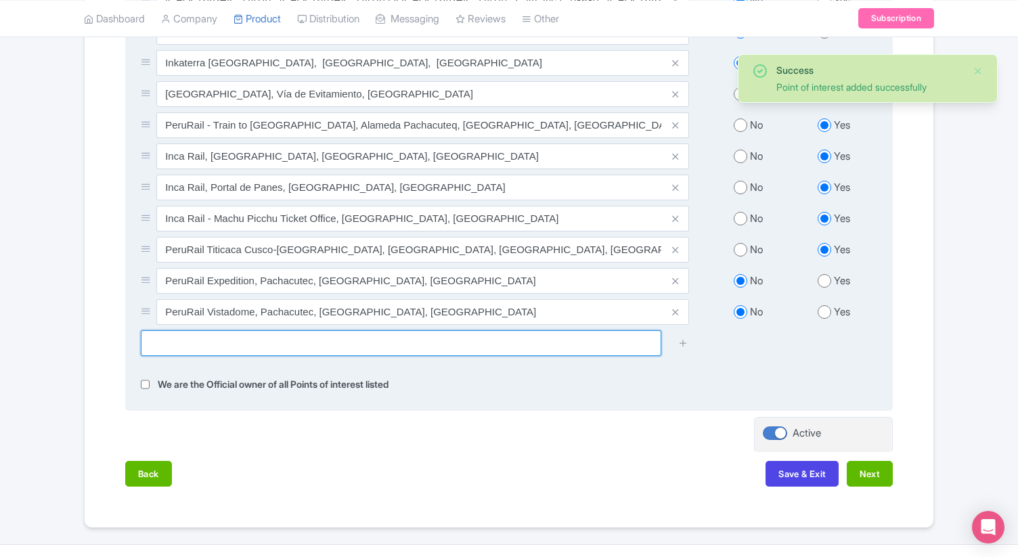
click at [302, 348] on input "text" at bounding box center [401, 343] width 521 height 26
paste input "perurail"
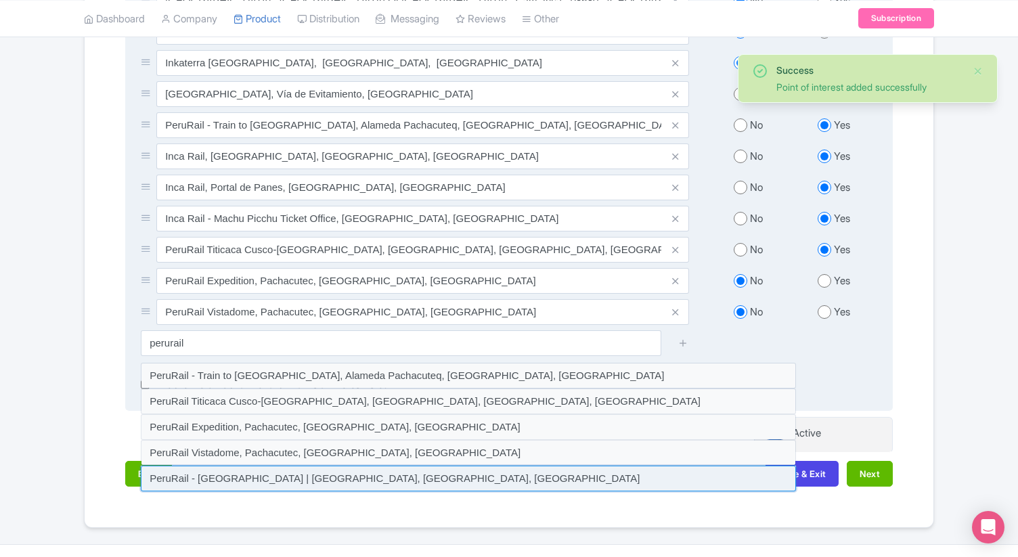
click at [284, 482] on input at bounding box center [468, 479] width 655 height 26
type input "PeruRail - [GEOGRAPHIC_DATA] | [GEOGRAPHIC_DATA], [GEOGRAPHIC_DATA], [GEOGRAPHI…"
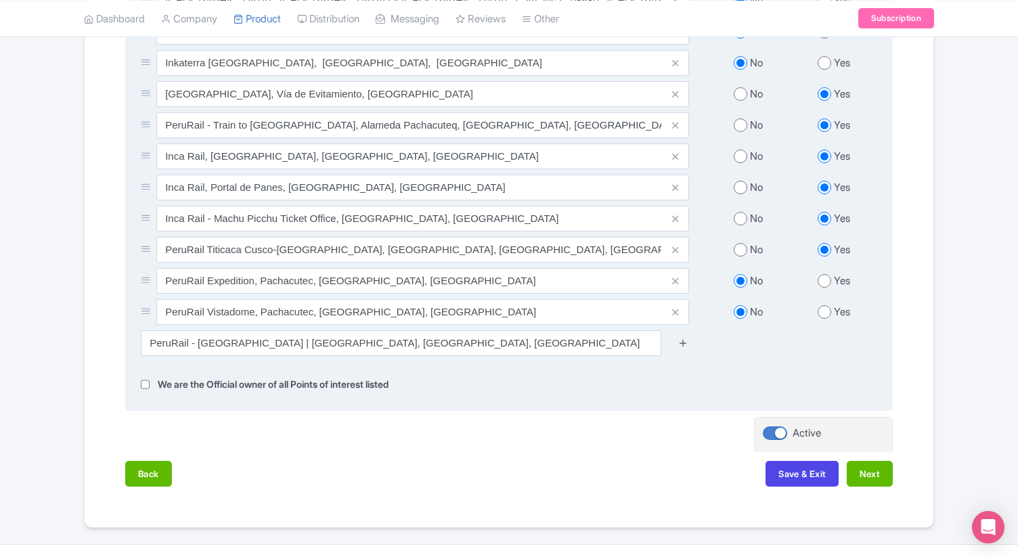
click at [684, 345] on icon at bounding box center [683, 343] width 10 height 10
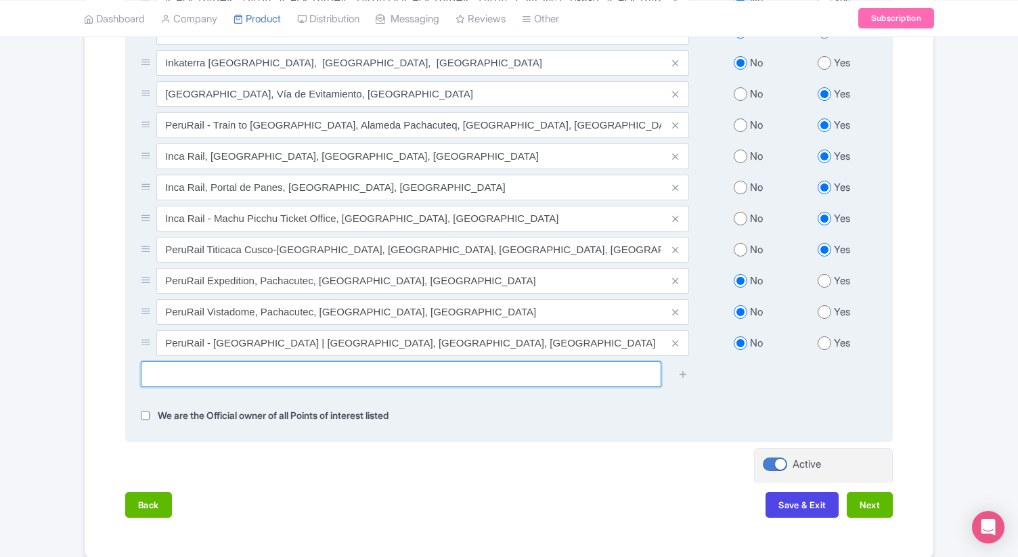
click at [538, 380] on input "text" at bounding box center [401, 375] width 521 height 26
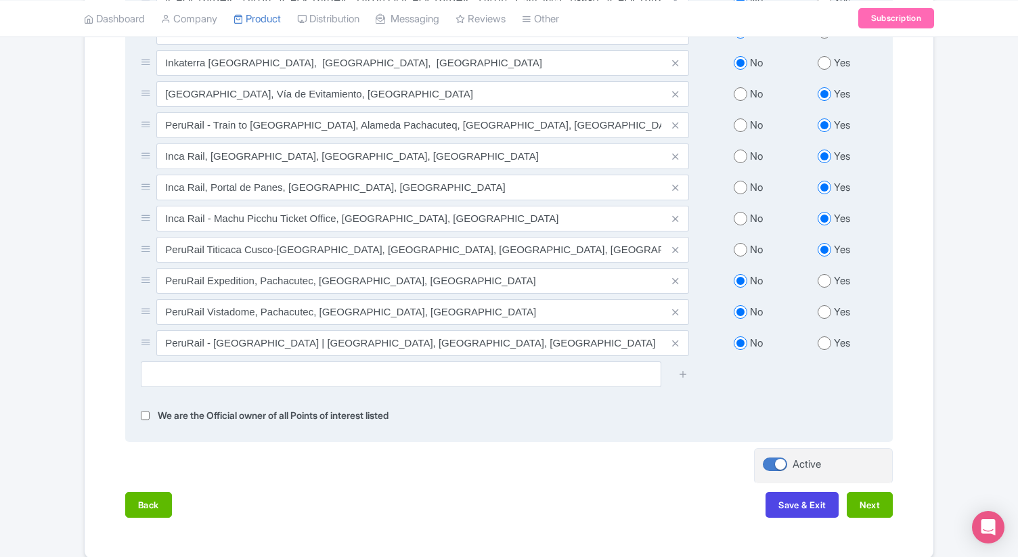
click at [737, 93] on input "radio" at bounding box center [741, 94] width 14 height 14
radio input "true"
click at [739, 118] on div "No Yes" at bounding box center [791, 127] width 188 height 31
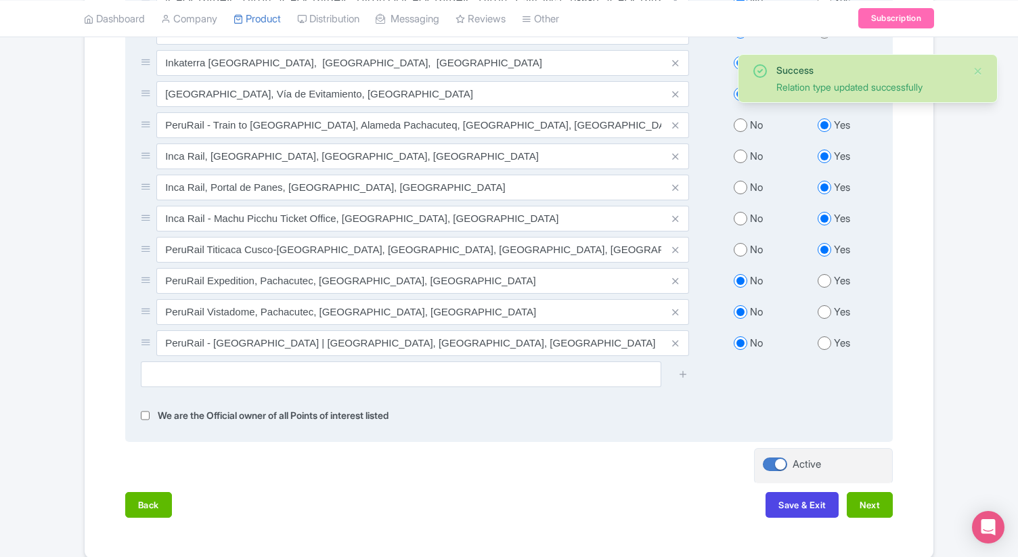
click at [741, 132] on input "radio" at bounding box center [741, 125] width 14 height 14
radio input "true"
click at [741, 160] on input "radio" at bounding box center [741, 157] width 14 height 14
radio input "true"
click at [741, 188] on input "radio" at bounding box center [741, 188] width 14 height 14
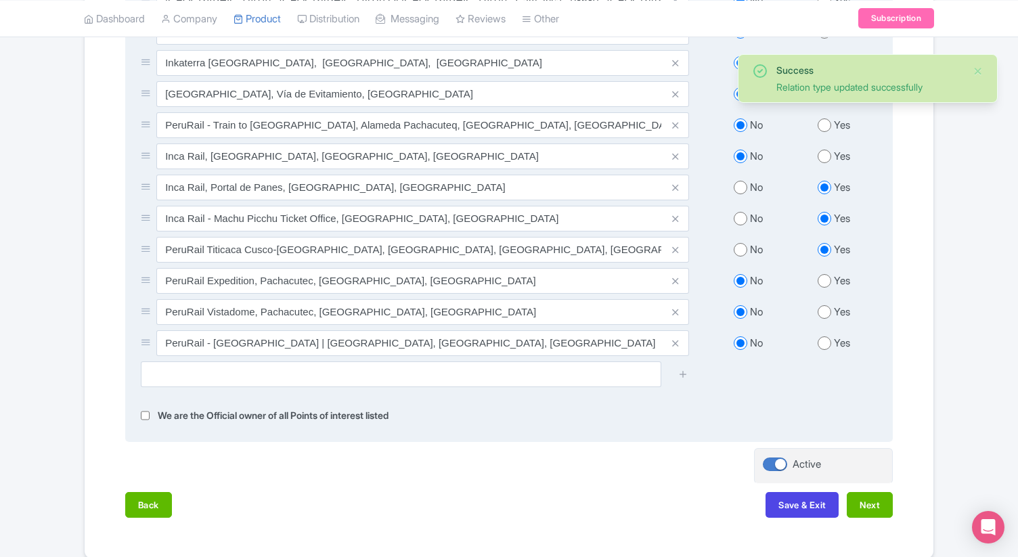
radio input "true"
click at [742, 225] on input "radio" at bounding box center [741, 219] width 14 height 14
radio input "true"
click at [742, 249] on input "radio" at bounding box center [741, 250] width 14 height 14
radio input "true"
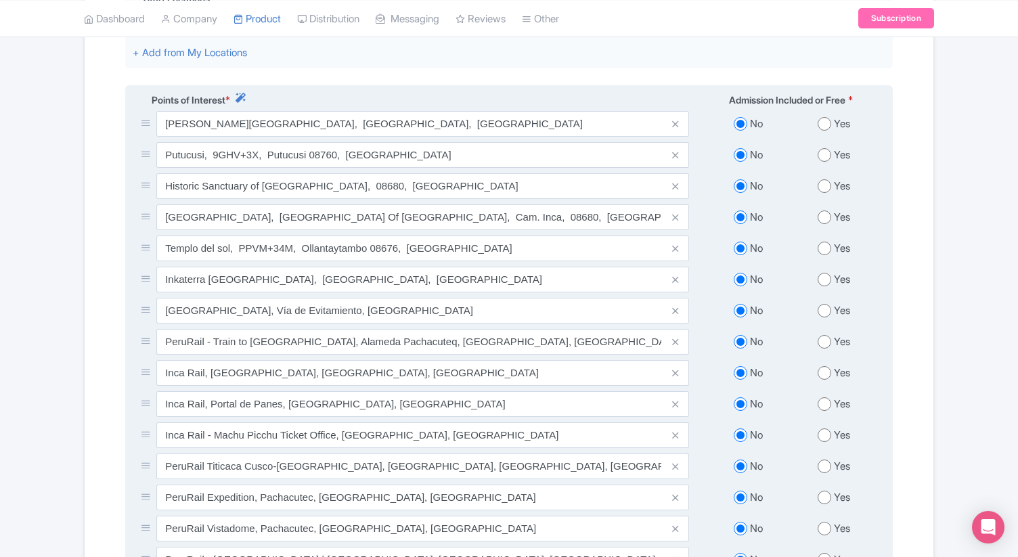
scroll to position [470, 0]
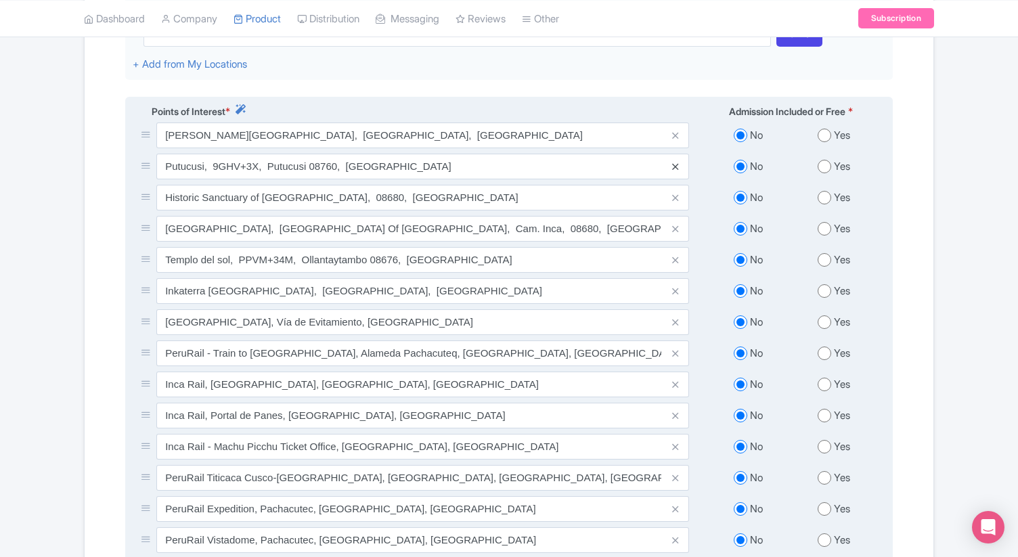
click at [673, 171] on icon at bounding box center [675, 167] width 6 height 10
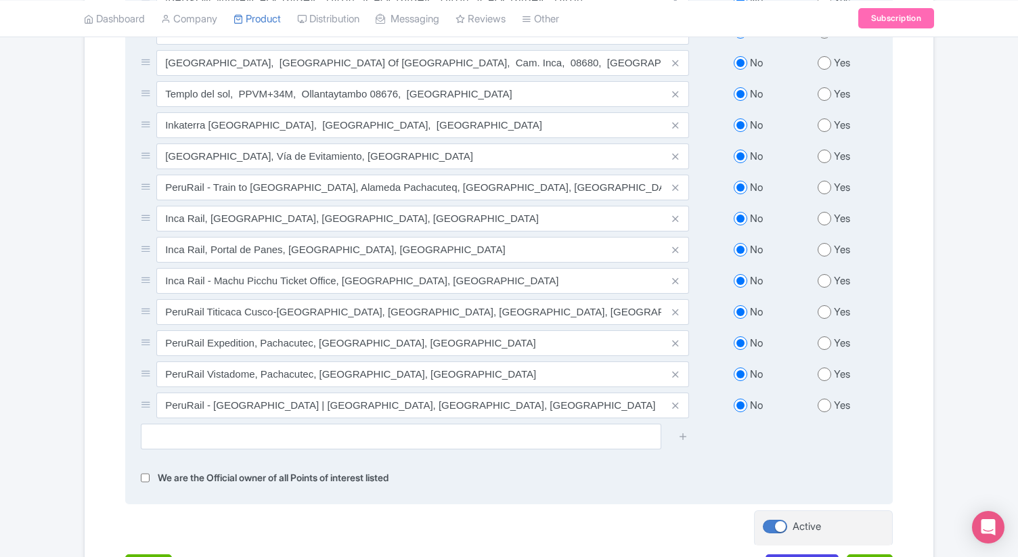
scroll to position [637, 0]
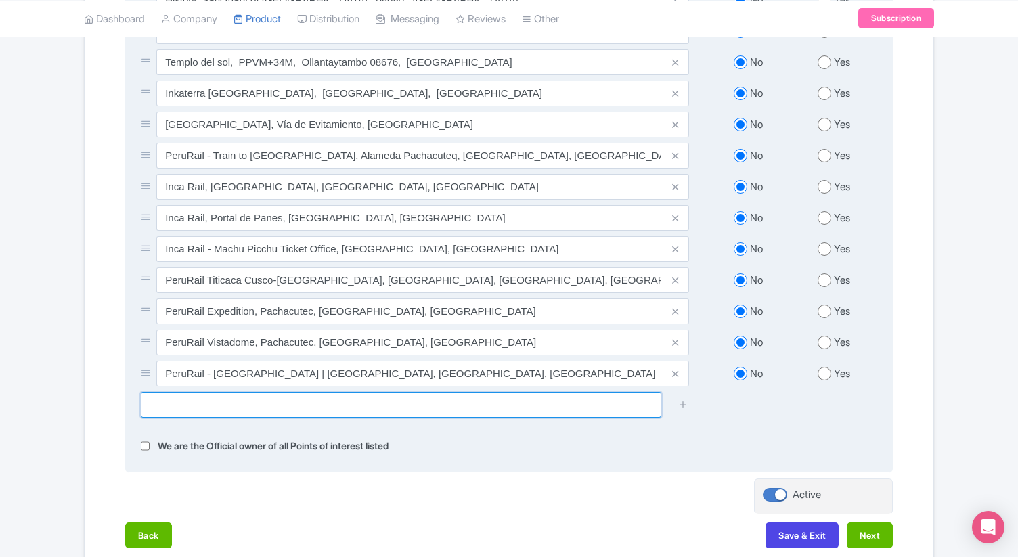
click at [299, 413] on input "text" at bounding box center [401, 405] width 521 height 26
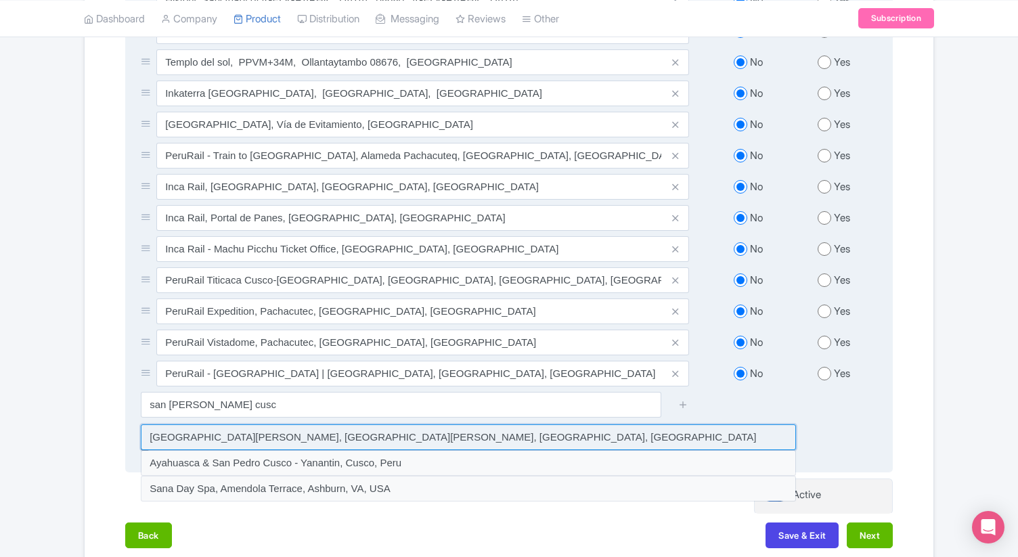
click at [232, 437] on input at bounding box center [468, 438] width 655 height 26
type input "[GEOGRAPHIC_DATA][PERSON_NAME], [GEOGRAPHIC_DATA][PERSON_NAME], [GEOGRAPHIC_DAT…"
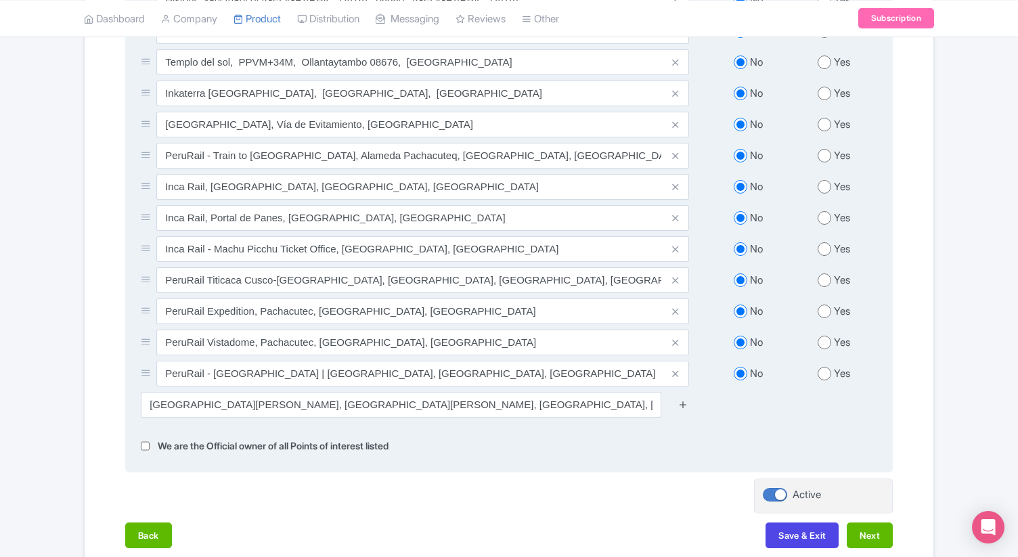
click at [683, 404] on icon at bounding box center [683, 405] width 10 height 10
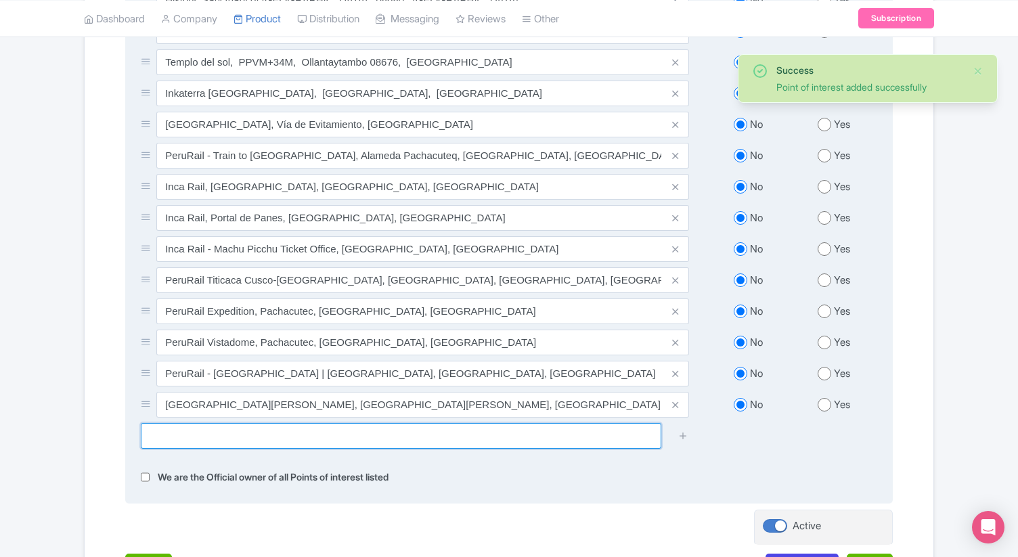
click at [307, 437] on input "text" at bounding box center [401, 436] width 521 height 26
type input "s"
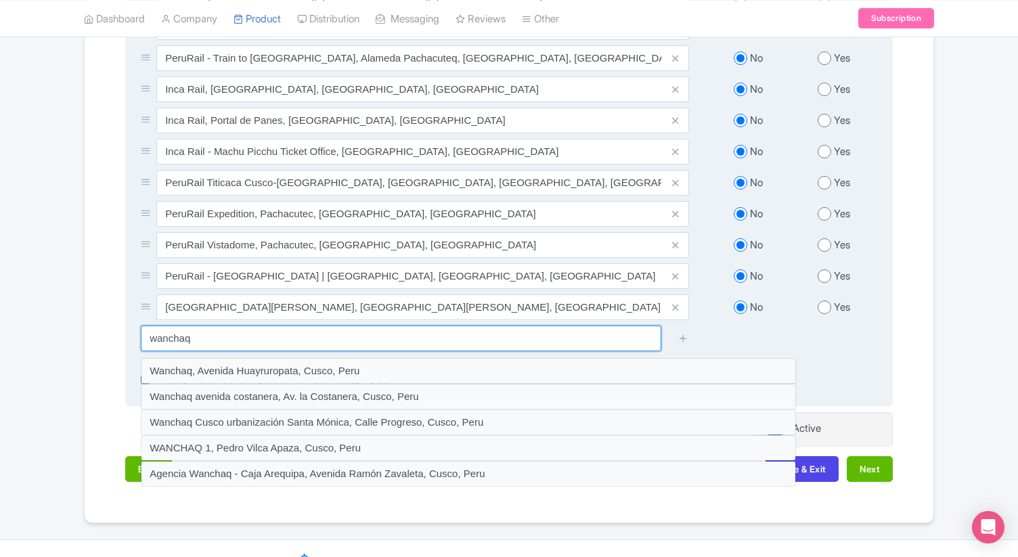
scroll to position [738, 0]
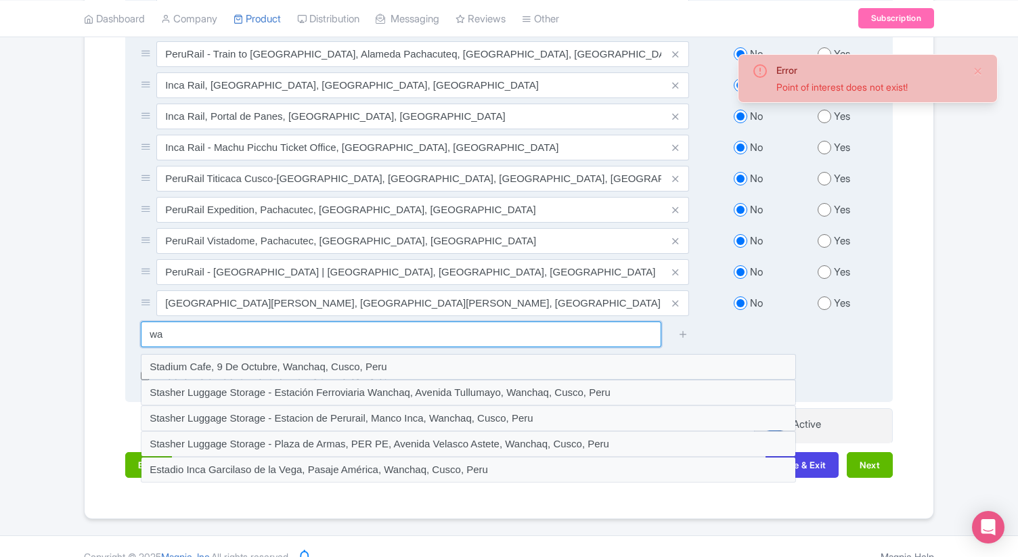
type input "w"
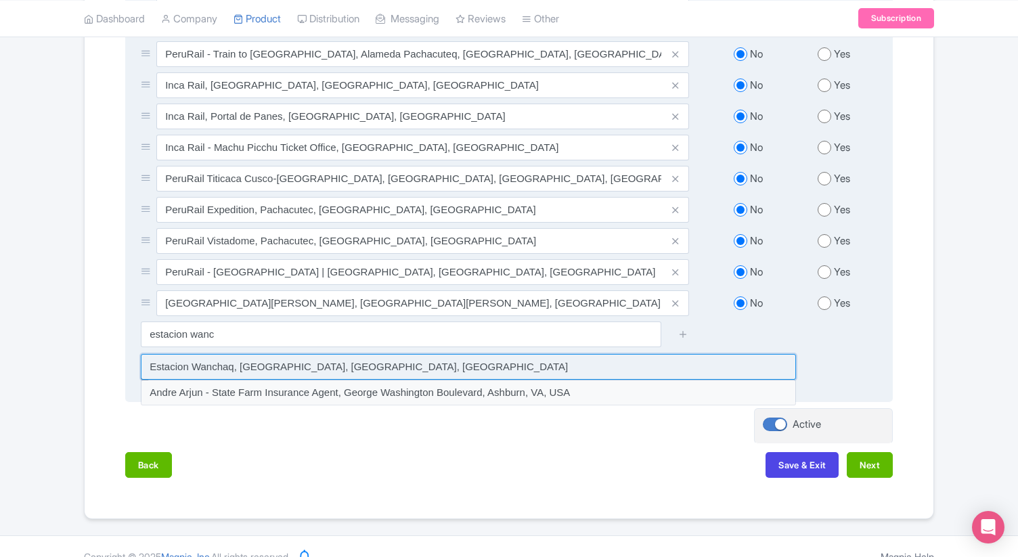
click at [171, 370] on input at bounding box center [468, 367] width 655 height 26
type input "Estacion Wanchaq, [GEOGRAPHIC_DATA], [GEOGRAPHIC_DATA], [GEOGRAPHIC_DATA]"
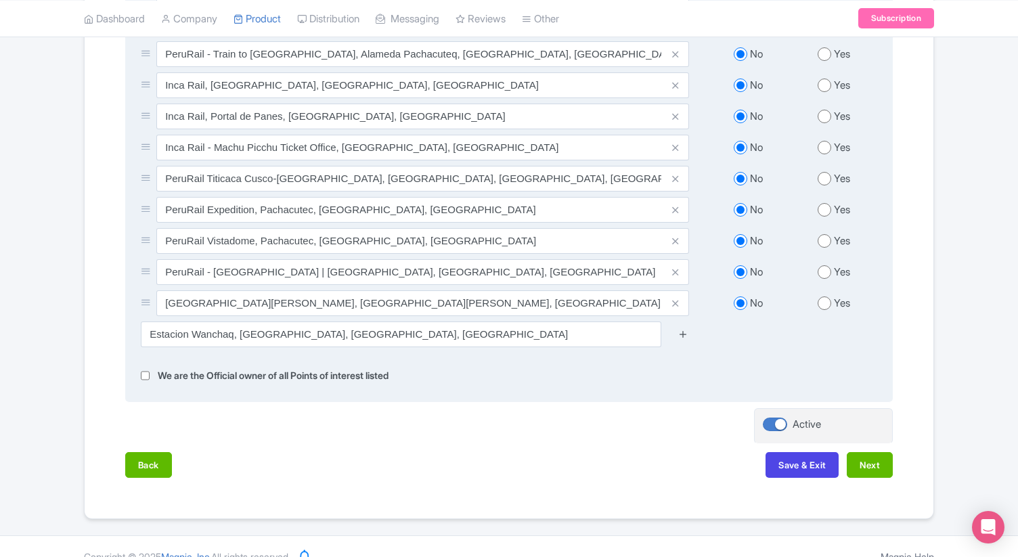
click at [685, 337] on icon at bounding box center [683, 334] width 10 height 10
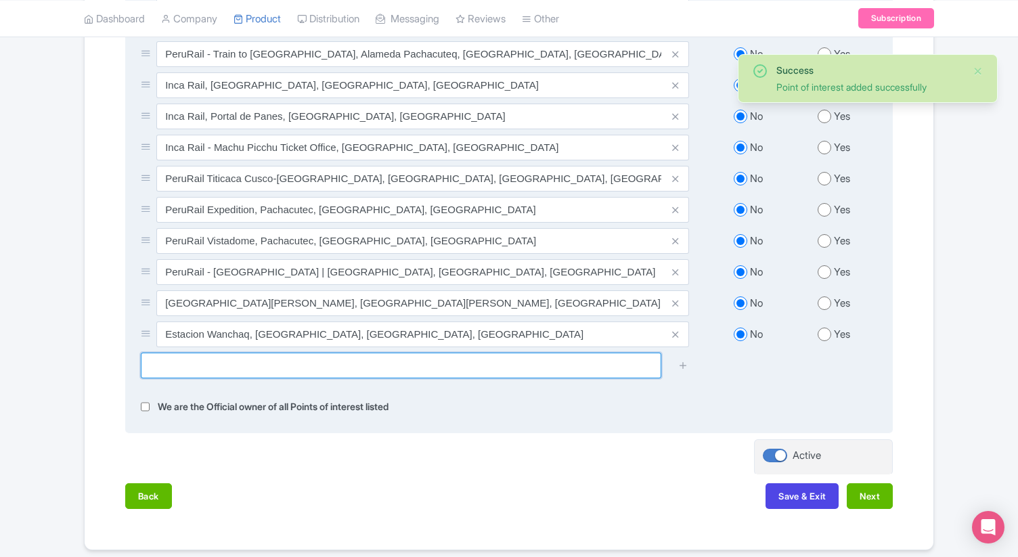
click at [374, 372] on input "text" at bounding box center [401, 366] width 521 height 26
type input "wanchaq"
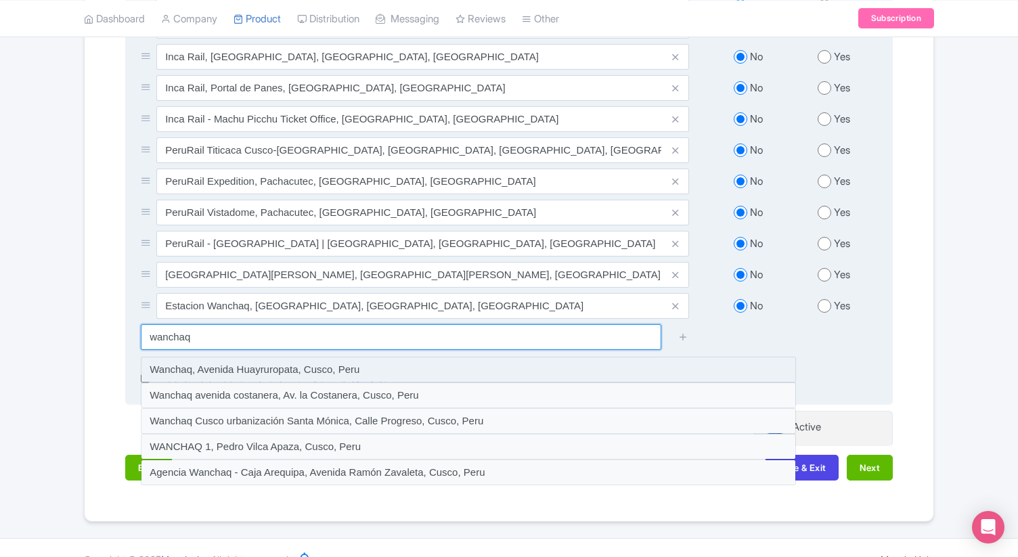
scroll to position [773, 0]
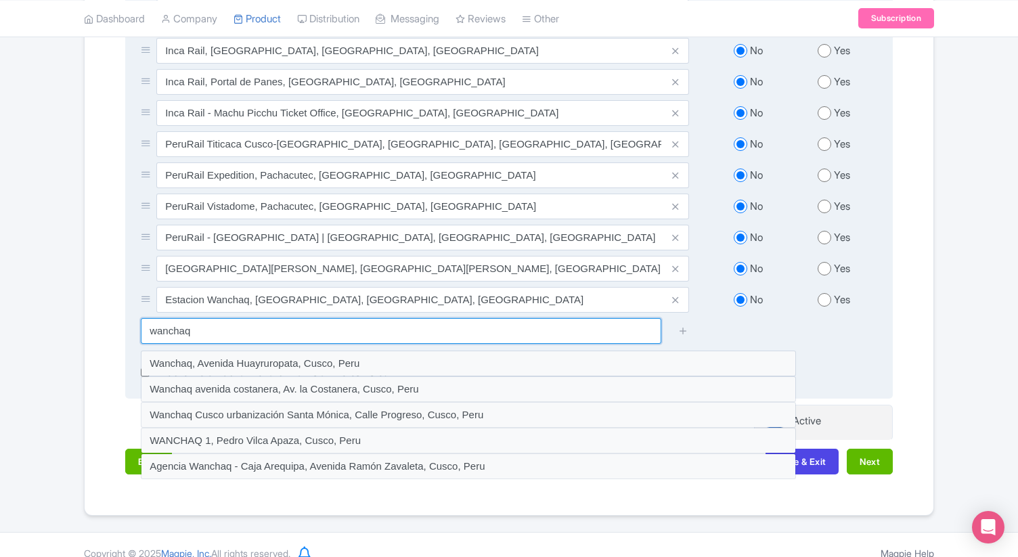
click at [219, 342] on input "wanchaq" at bounding box center [401, 331] width 521 height 26
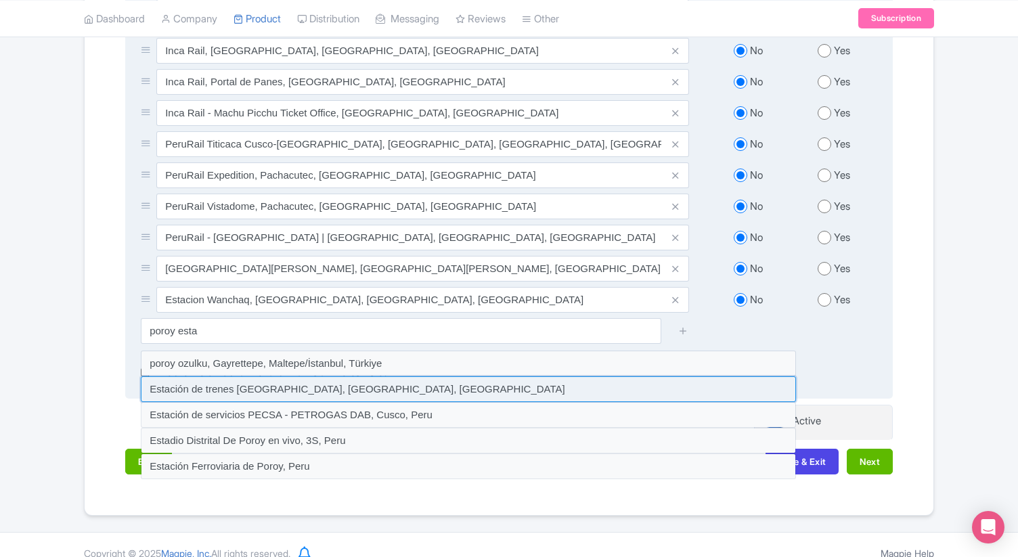
click at [224, 391] on input at bounding box center [468, 389] width 655 height 26
type input "Estación de trenes [GEOGRAPHIC_DATA], [GEOGRAPHIC_DATA], [GEOGRAPHIC_DATA]"
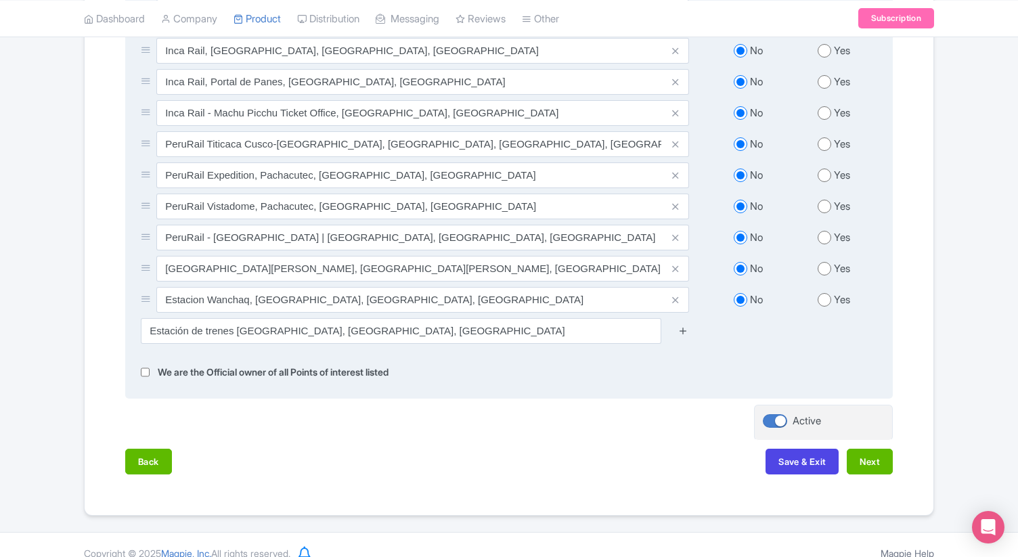
click at [687, 332] on icon at bounding box center [683, 331] width 10 height 10
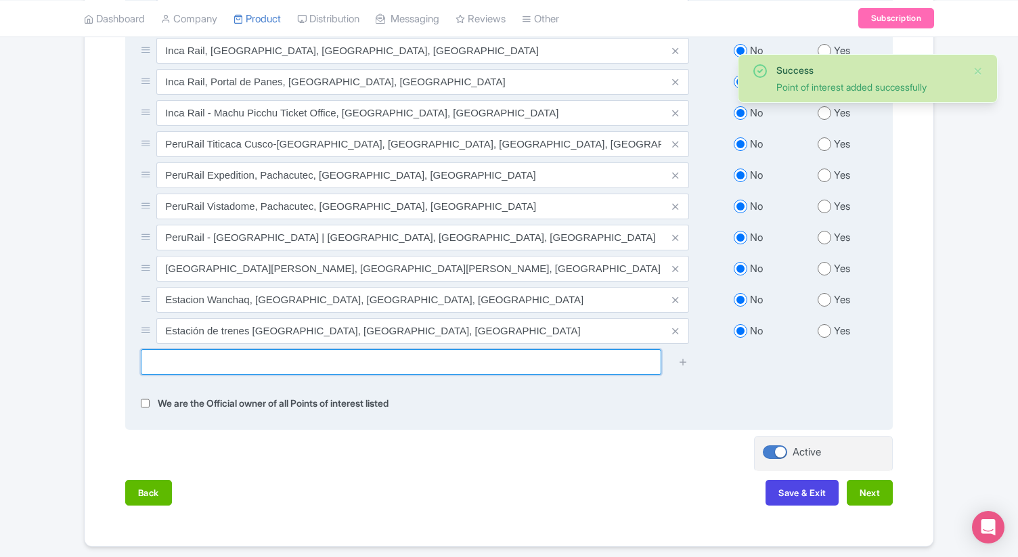
click at [412, 364] on input "text" at bounding box center [401, 362] width 521 height 26
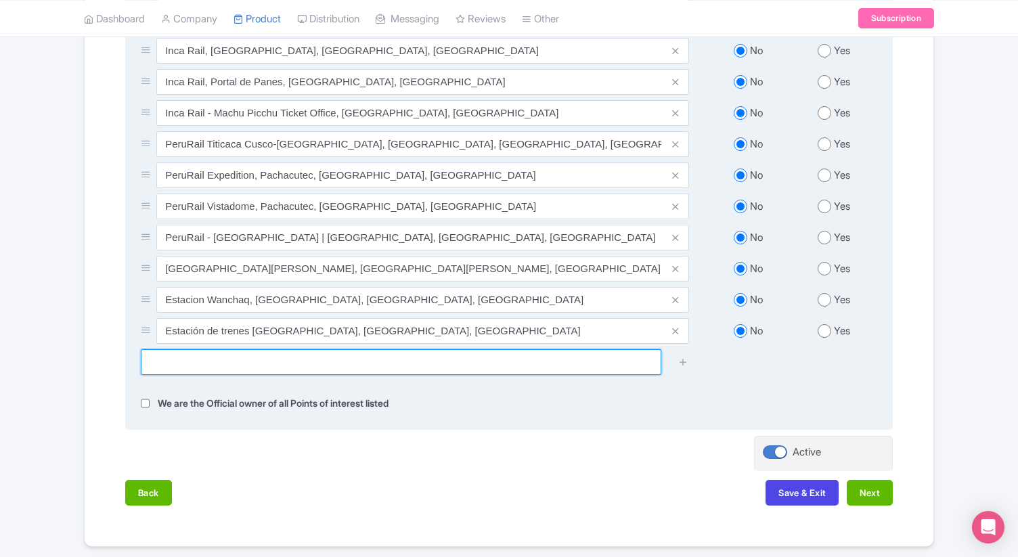
click at [394, 367] on input "text" at bounding box center [401, 362] width 521 height 26
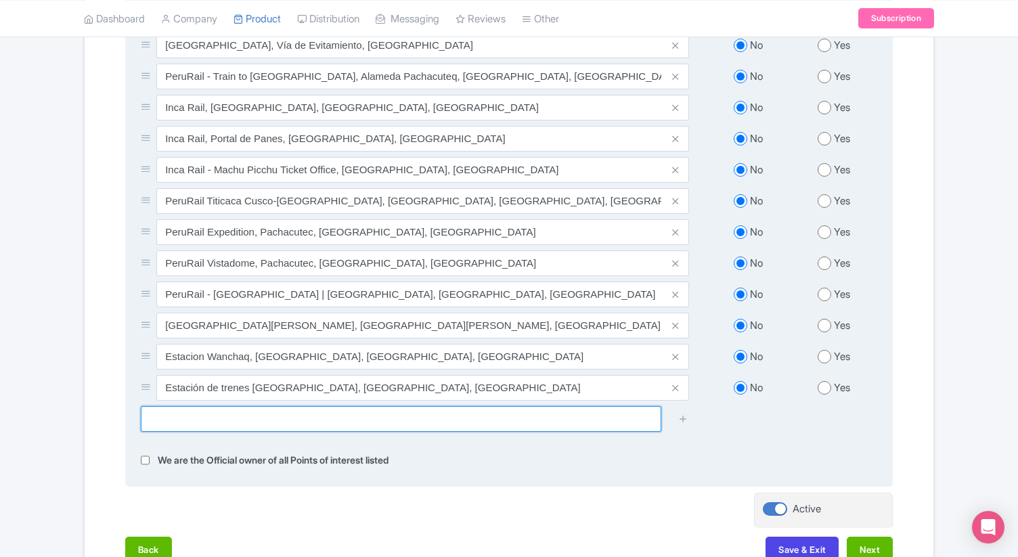
scroll to position [715, 0]
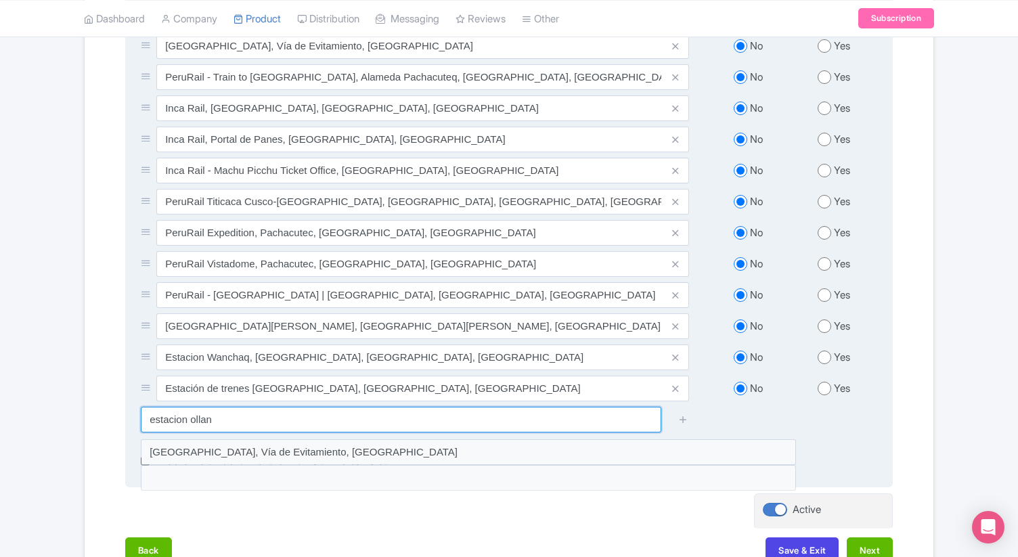
click at [171, 427] on input "estacion ollan" at bounding box center [401, 420] width 521 height 26
type input "station ollant"
drag, startPoint x: 215, startPoint y: 423, endPoint x: 133, endPoint y: 423, distance: 81.9
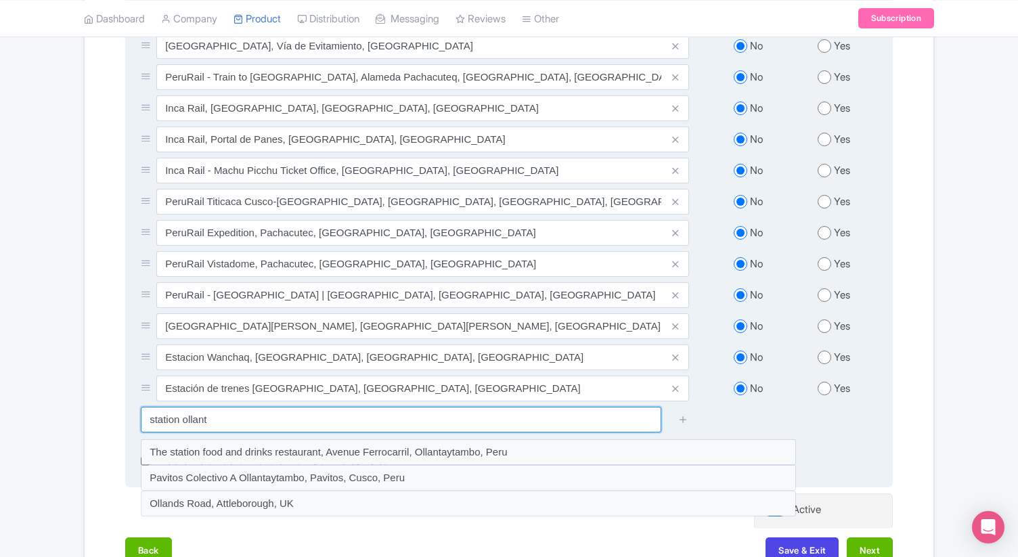
click at [133, 423] on div "station ollant" at bounding box center [415, 420] width 565 height 26
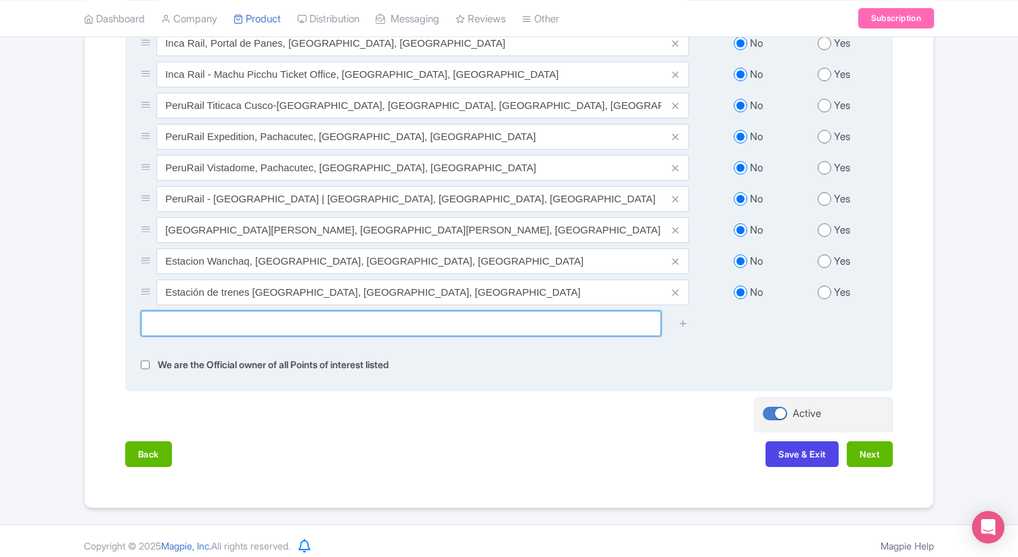
scroll to position [823, 0]
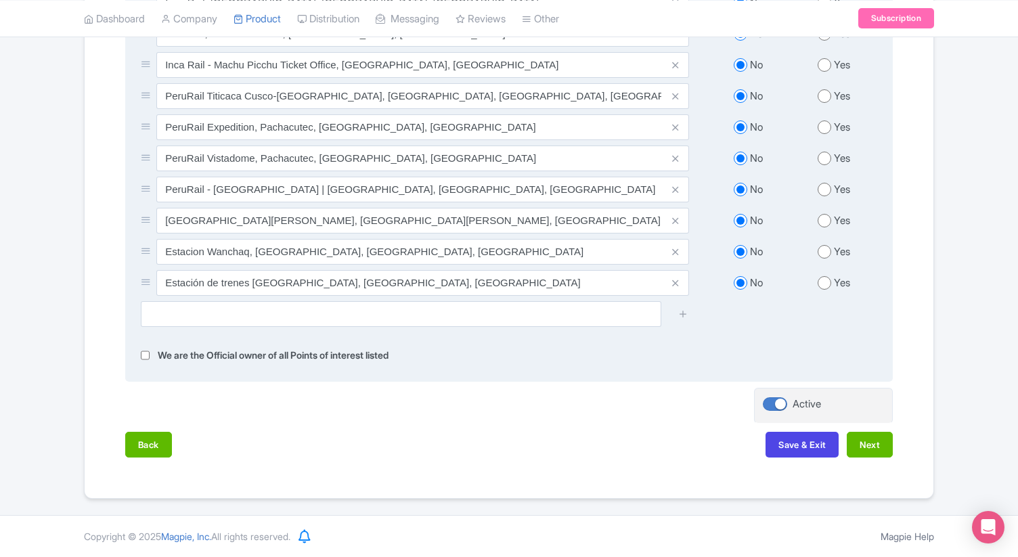
click at [703, 366] on div "Points of Interest * Admission Included or Free * [PERSON_NAME][GEOGRAPHIC_DATA…" at bounding box center [509, 64] width 768 height 637
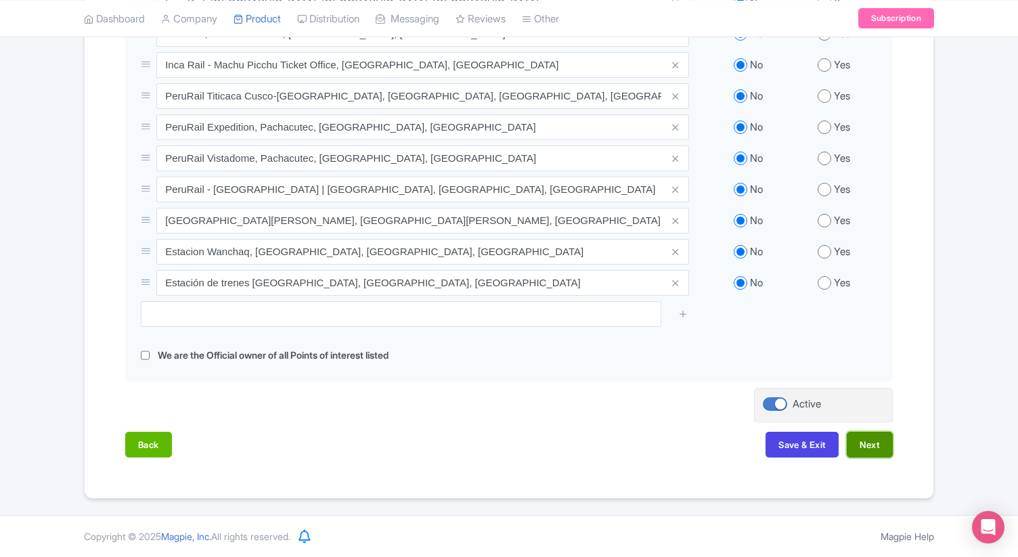
click at [867, 449] on button "Next" at bounding box center [870, 445] width 46 height 26
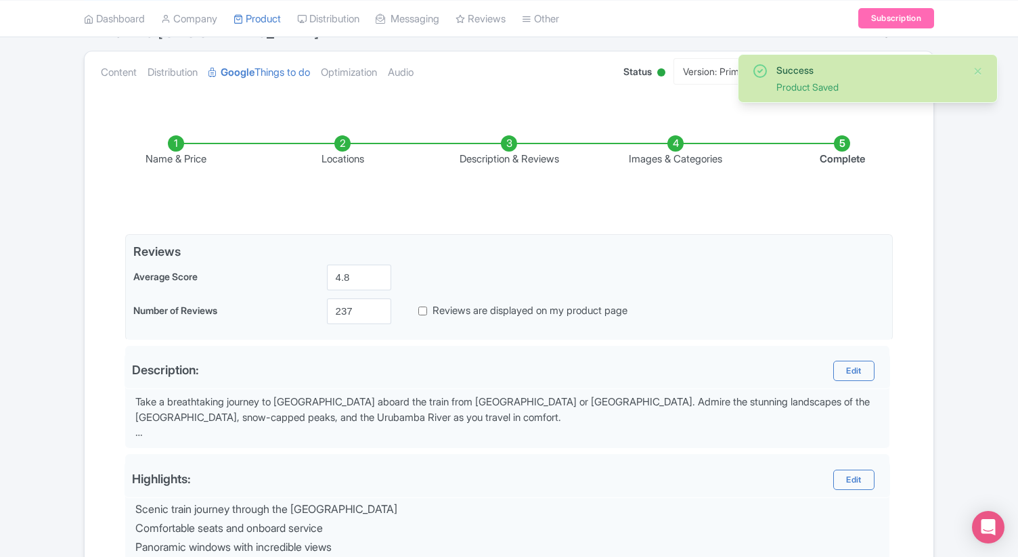
scroll to position [135, 0]
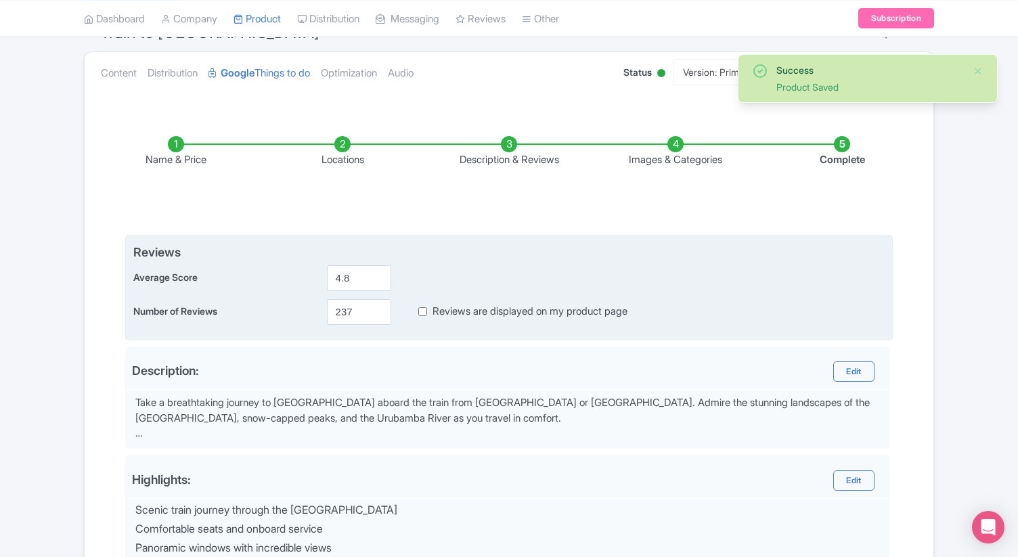
click at [424, 308] on input "Reviews are displayed on my product page" at bounding box center [422, 312] width 9 height 16
checkbox input "true"
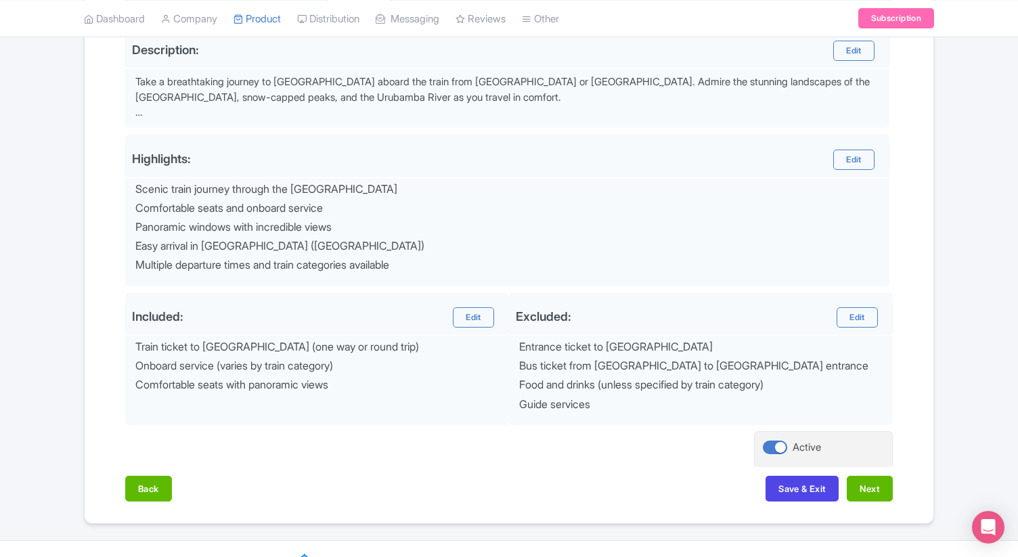
scroll to position [480, 0]
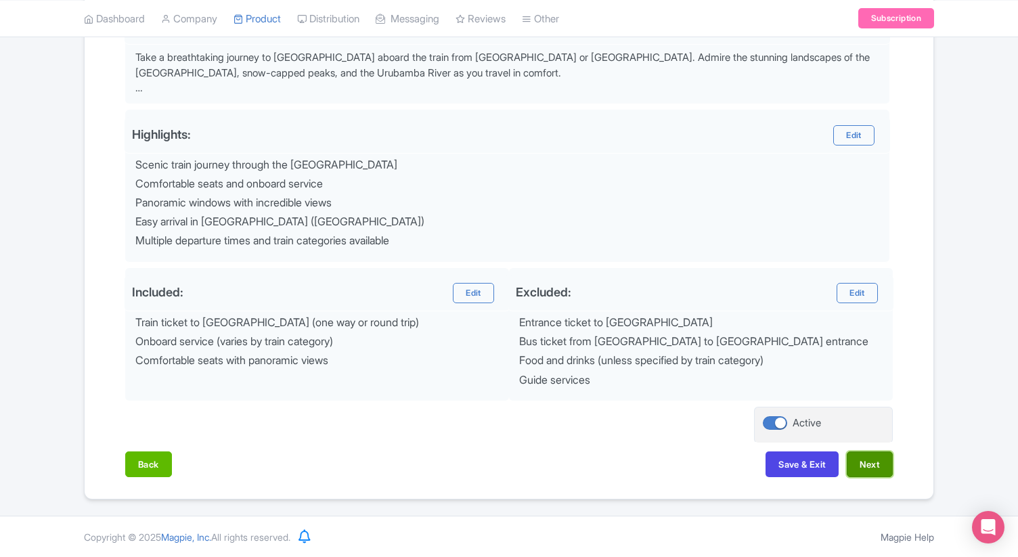
click at [871, 467] on button "Next" at bounding box center [870, 465] width 46 height 26
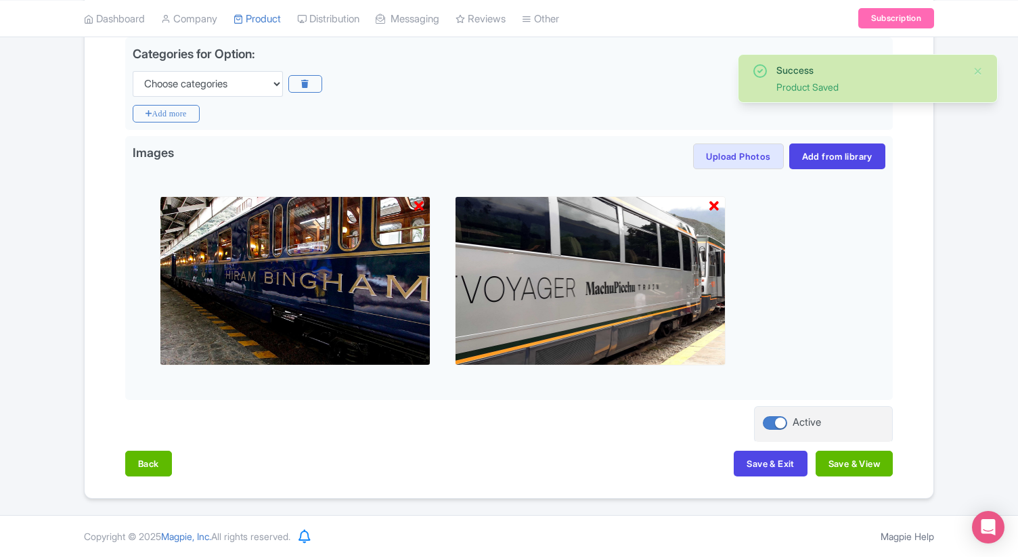
scroll to position [332, 0]
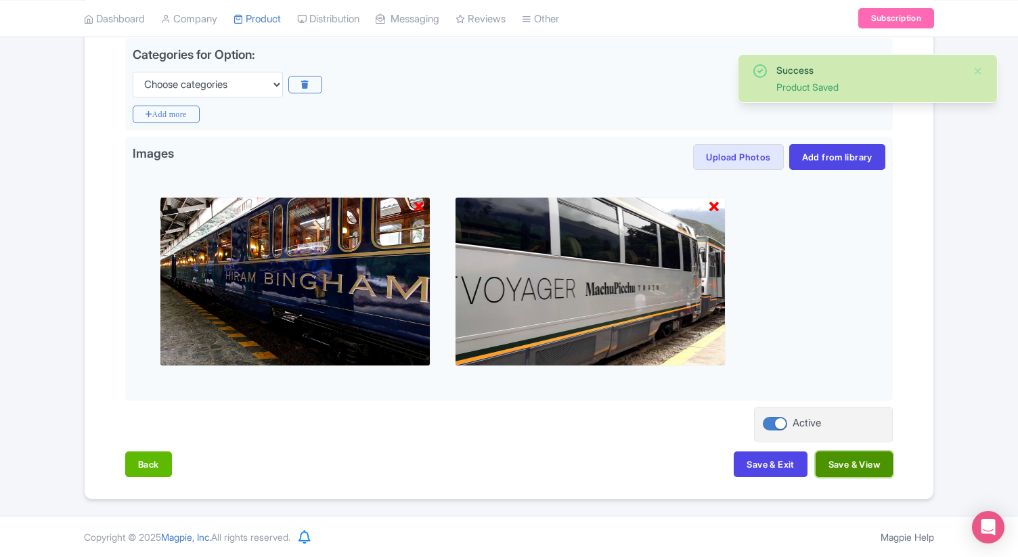
click at [851, 460] on button "Save & View" at bounding box center [854, 465] width 77 height 26
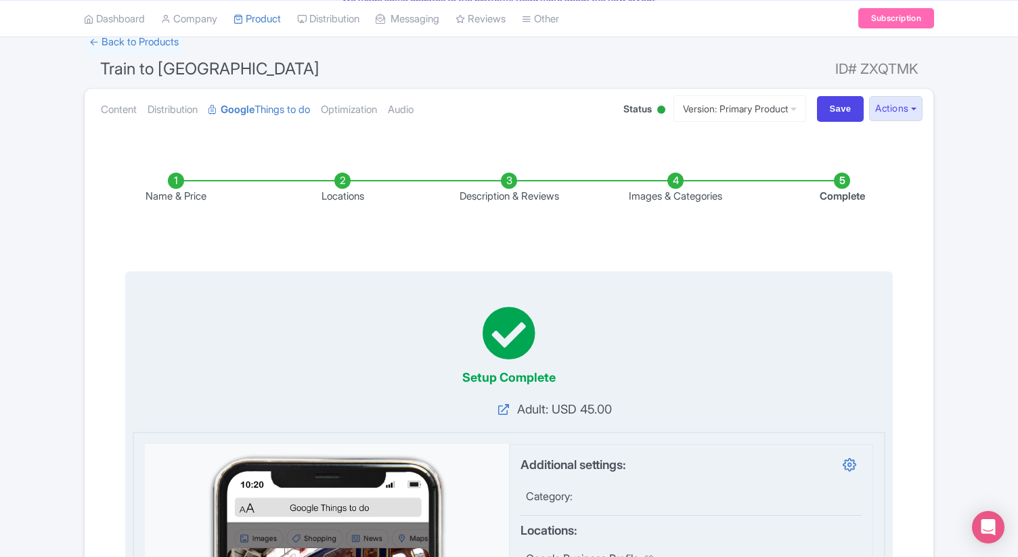
scroll to position [85, 0]
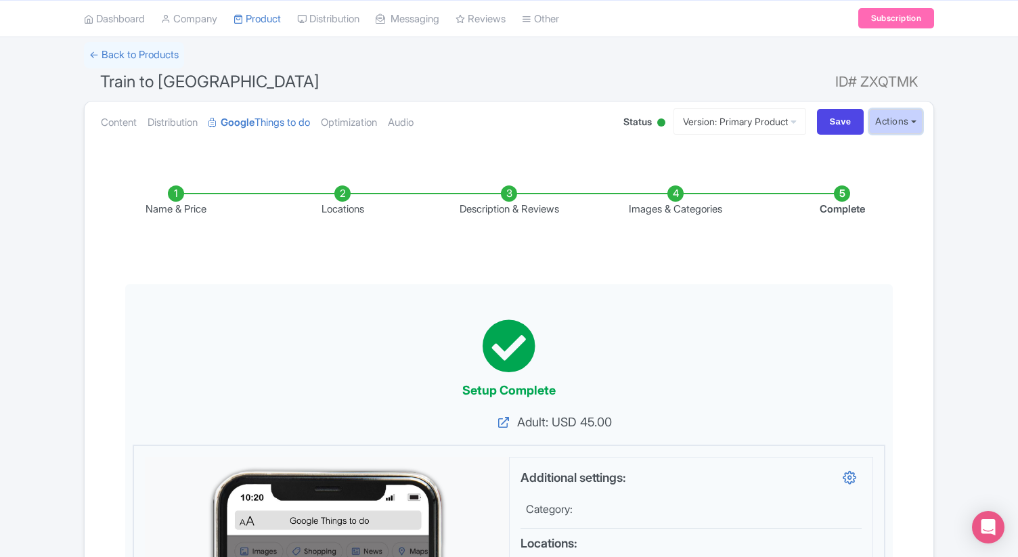
click at [888, 126] on button "Actions" at bounding box center [895, 121] width 53 height 25
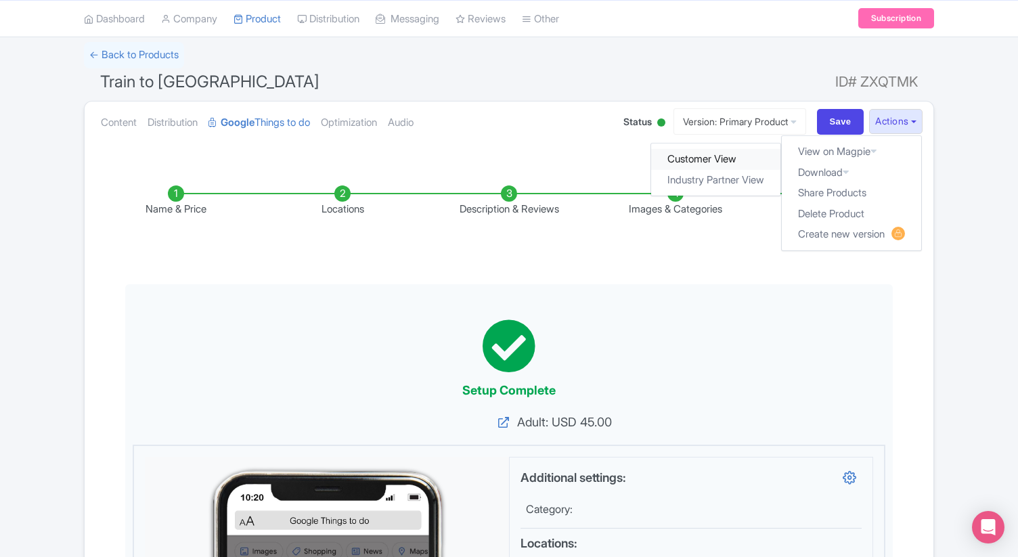
click at [716, 165] on link "Customer View" at bounding box center [716, 159] width 129 height 21
